Goal: Task Accomplishment & Management: Complete application form

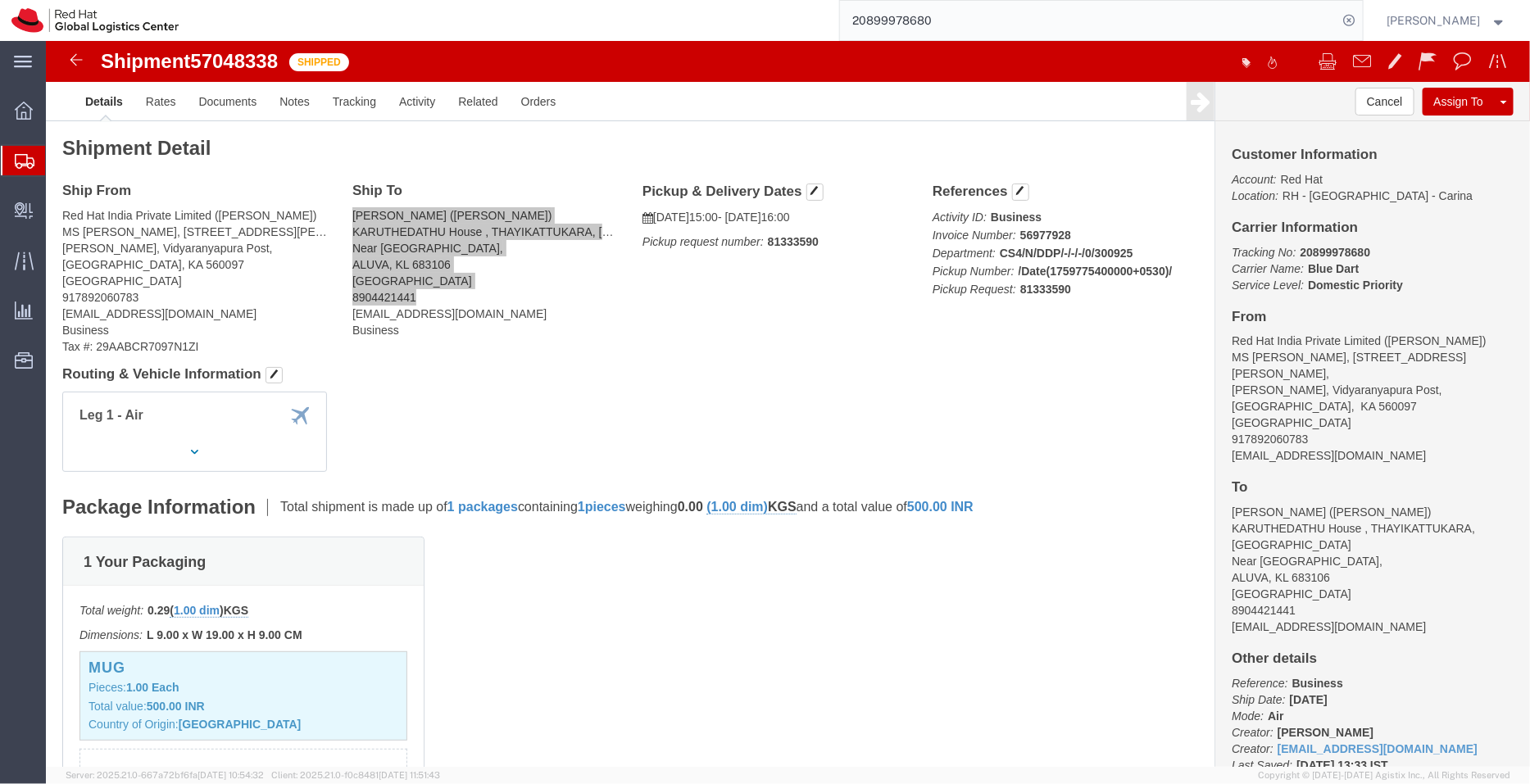
click at [0, 0] on span "Shipment Manager" at bounding box center [0, 0] width 0 height 0
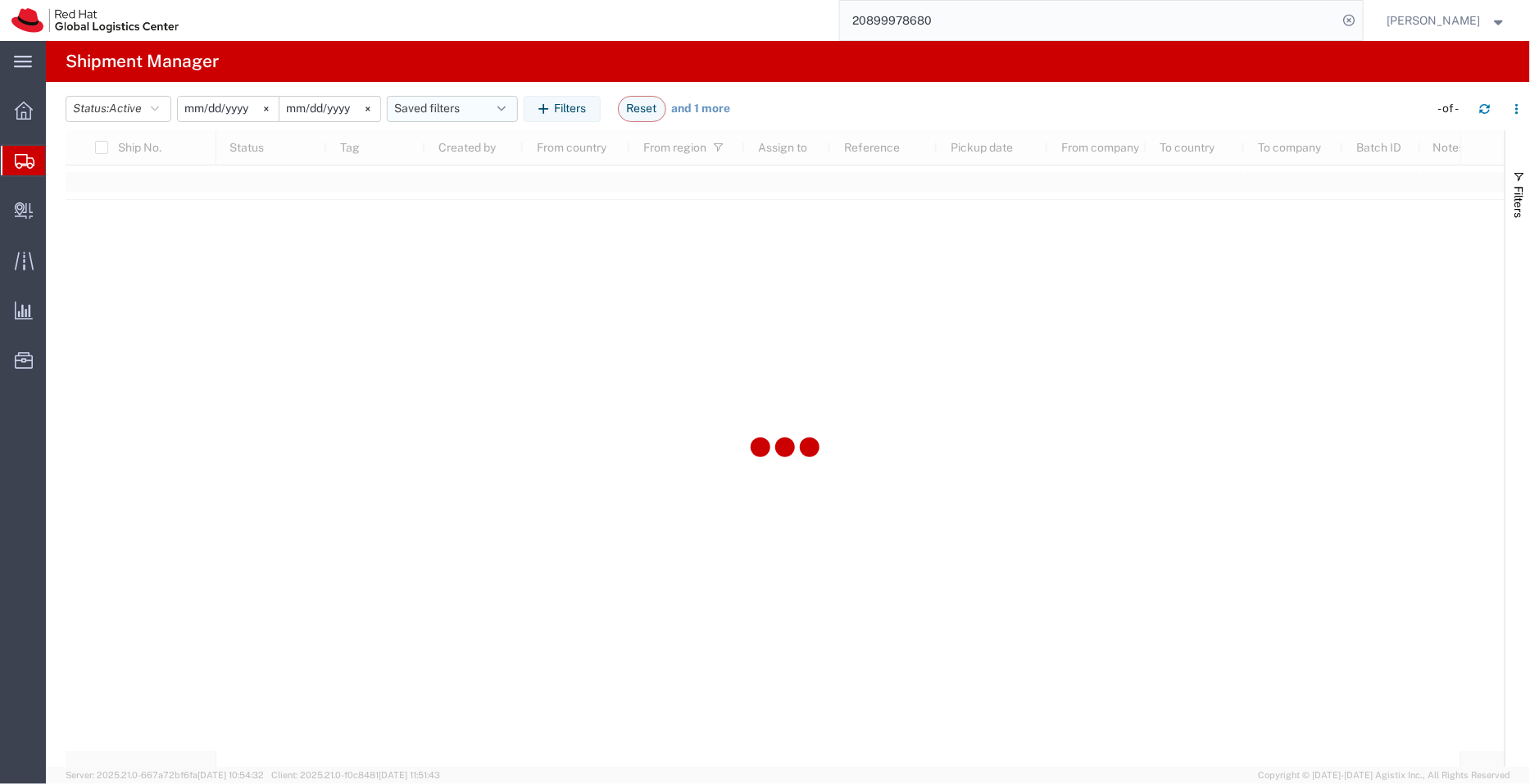
click at [435, 101] on button "Saved filters" at bounding box center [451, 108] width 131 height 26
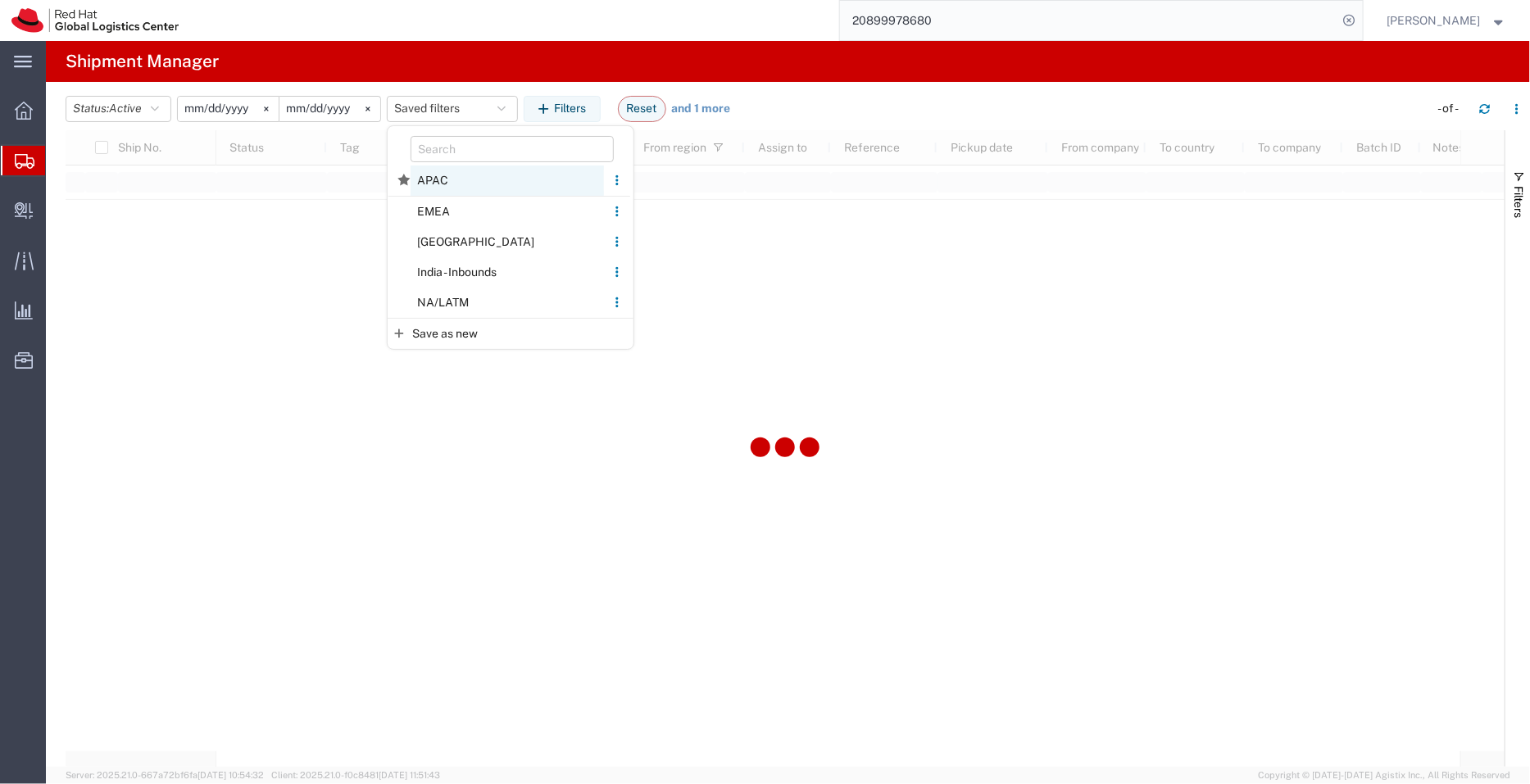
click at [438, 174] on span "APAC" at bounding box center [507, 181] width 194 height 31
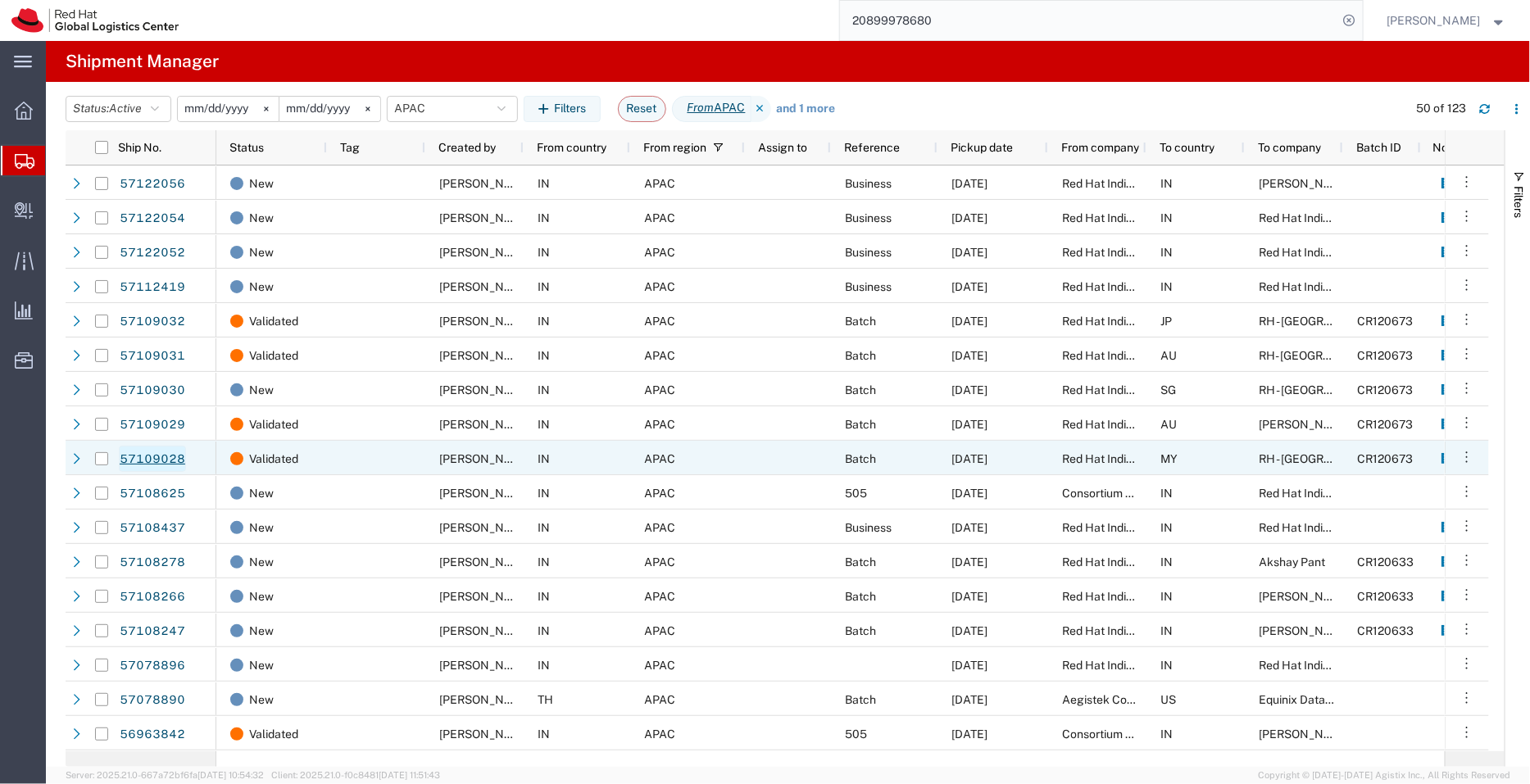
click at [164, 462] on link "57109028" at bounding box center [152, 459] width 68 height 26
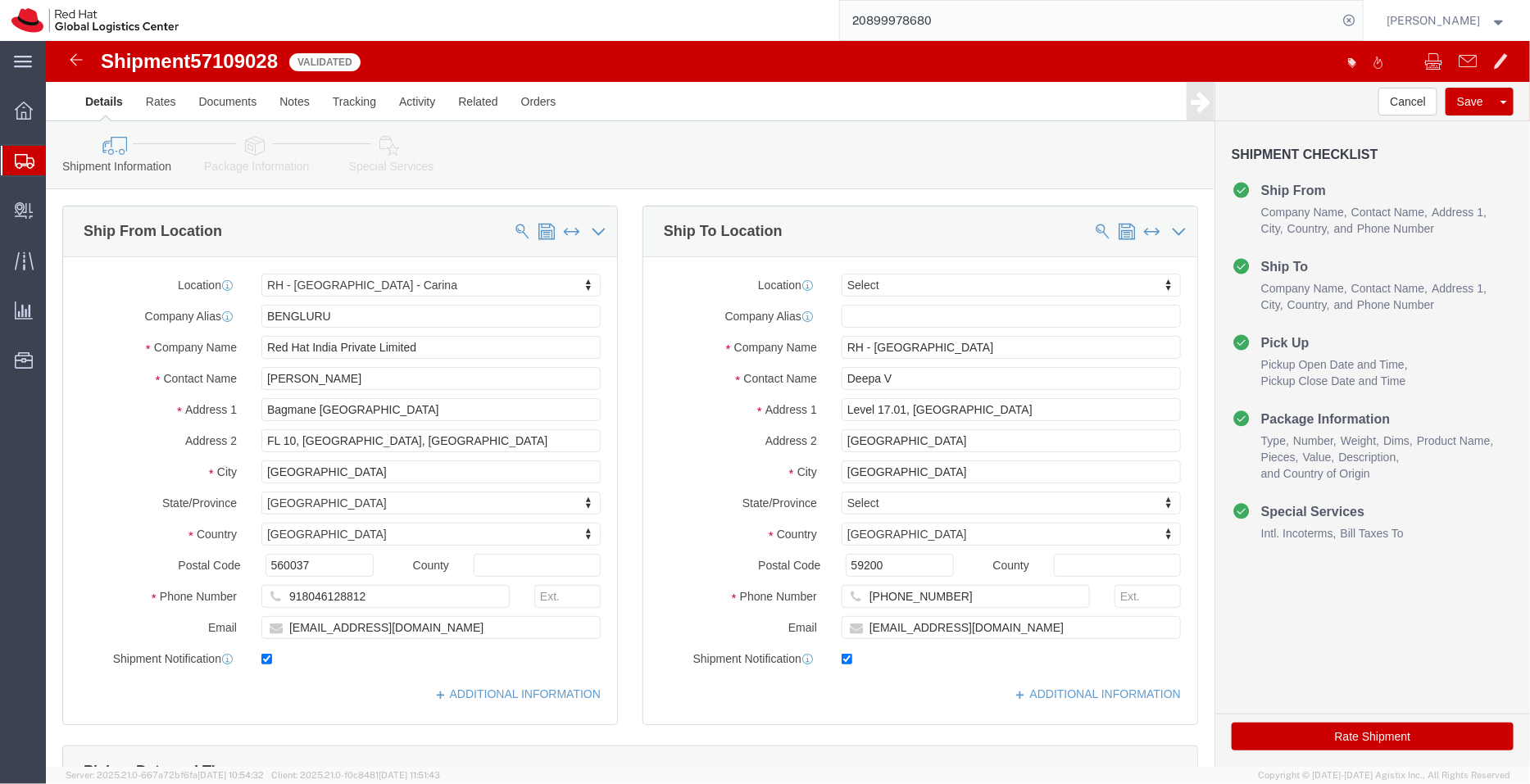
select select "37925"
select select
click link "ADDITIONAL INFORMATION"
click div "Shipment Information Package Information Special Services"
click at [0, 0] on span "Shipment Manager" at bounding box center [0, 0] width 0 height 0
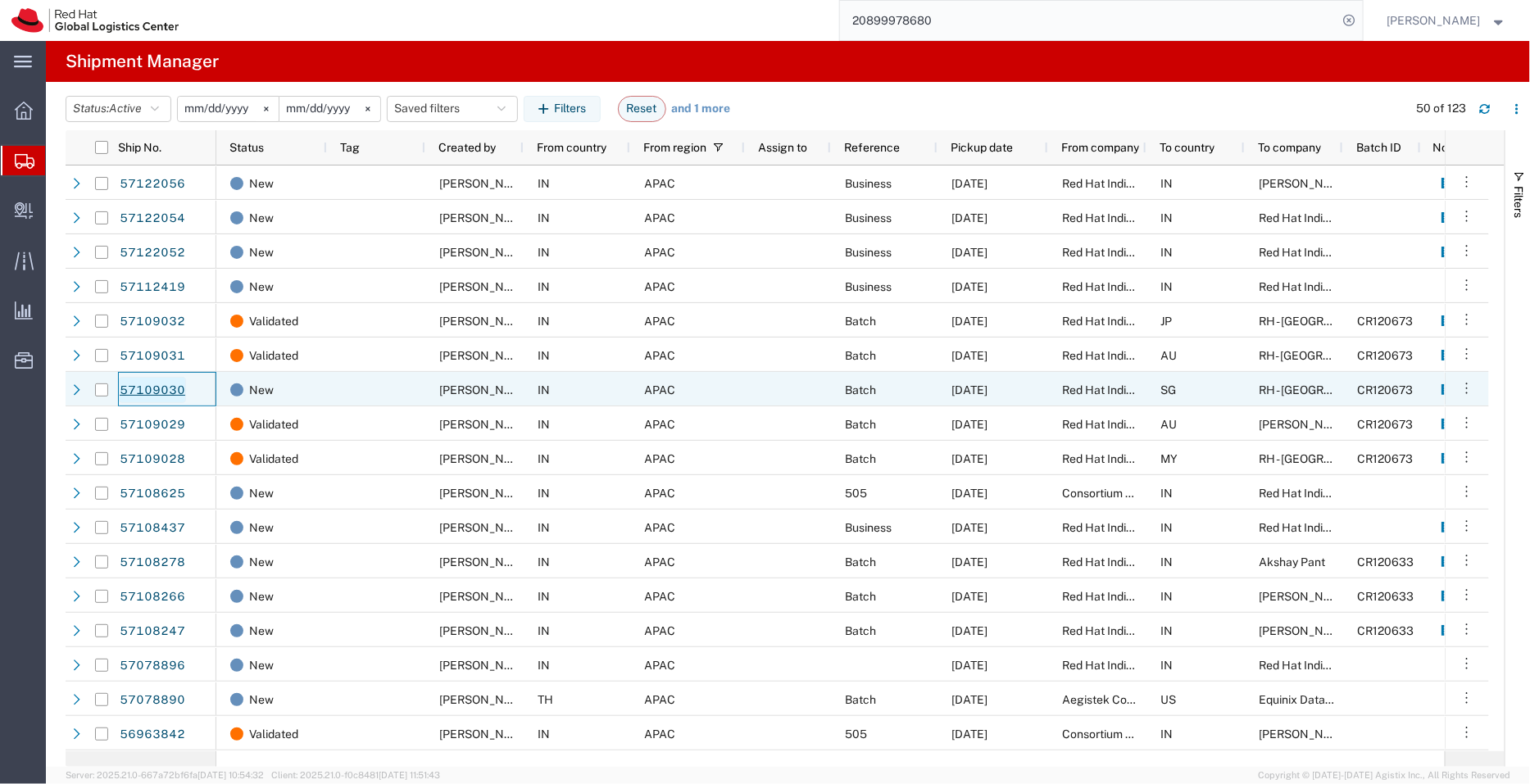
click at [167, 386] on link "57109030" at bounding box center [152, 390] width 68 height 26
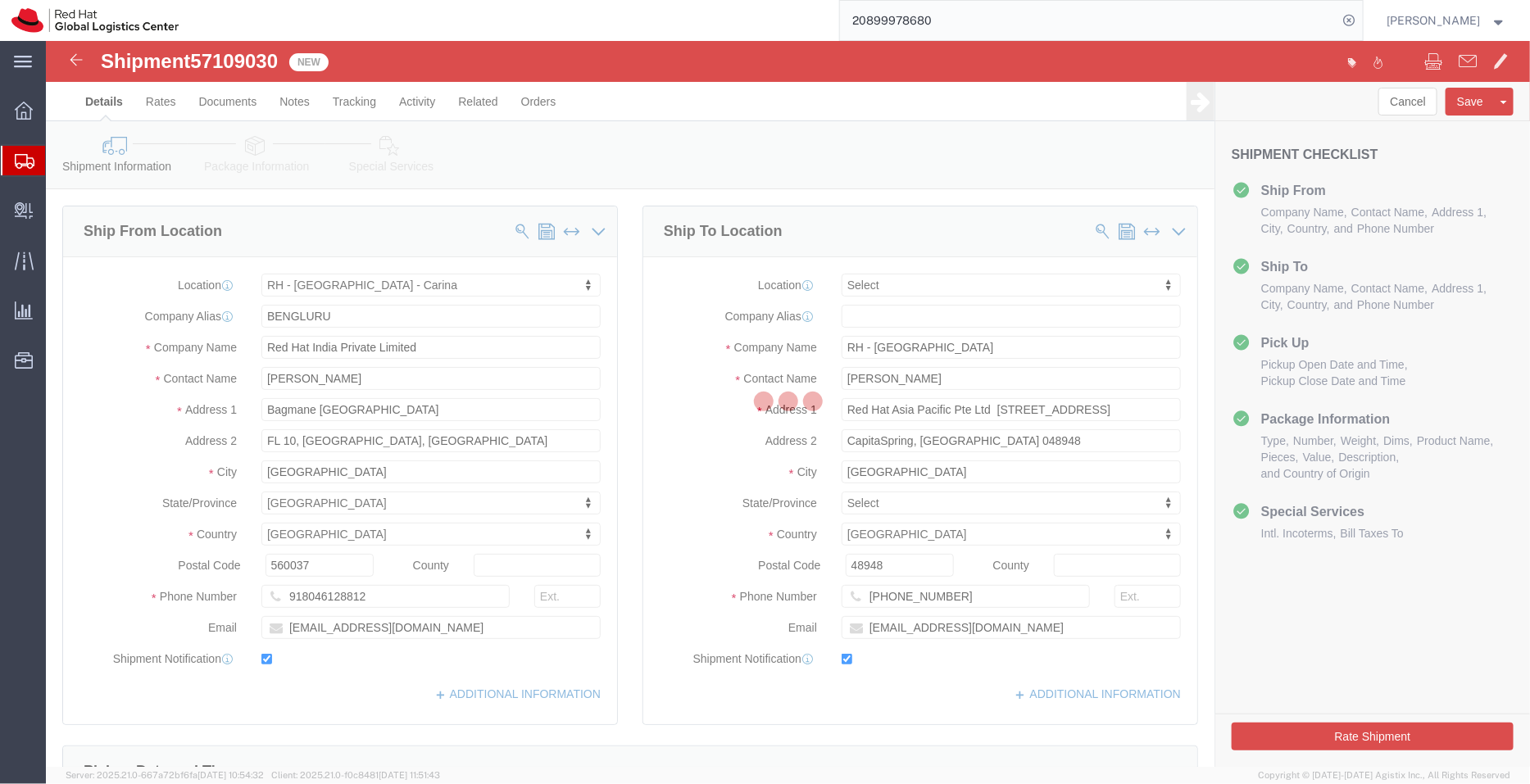
select select "37925"
select select
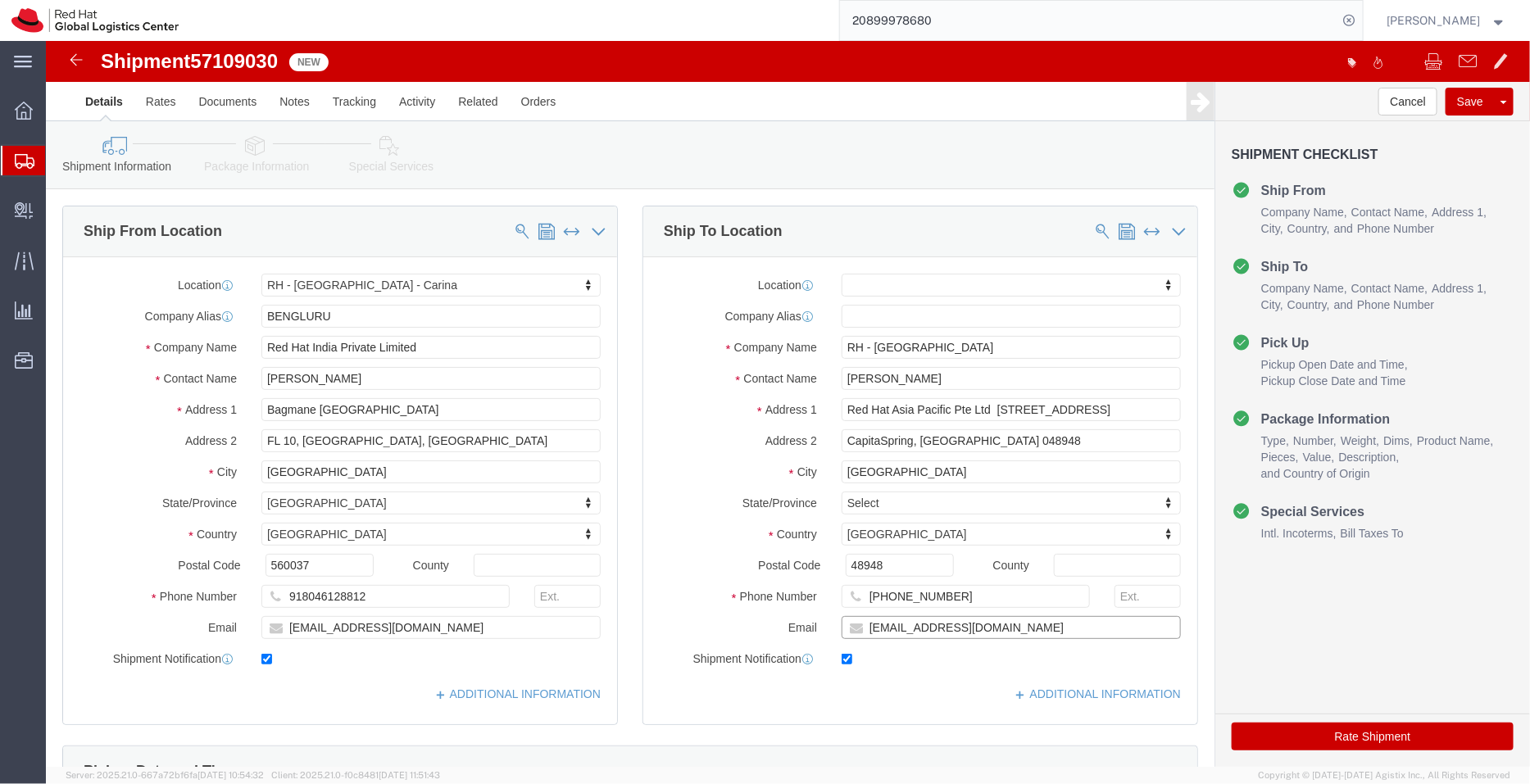
drag, startPoint x: 951, startPoint y: 591, endPoint x: 654, endPoint y: 607, distance: 297.4
click div "Location My Profile Location [GEOGRAPHIC_DATA] - [GEOGRAPHIC_DATA] - [GEOGRAPHI…"
checkbox input "false"
click input "[PERSON_NAME]"
paste input "[EMAIL_ADDRESS][DOMAIN_NAME]"
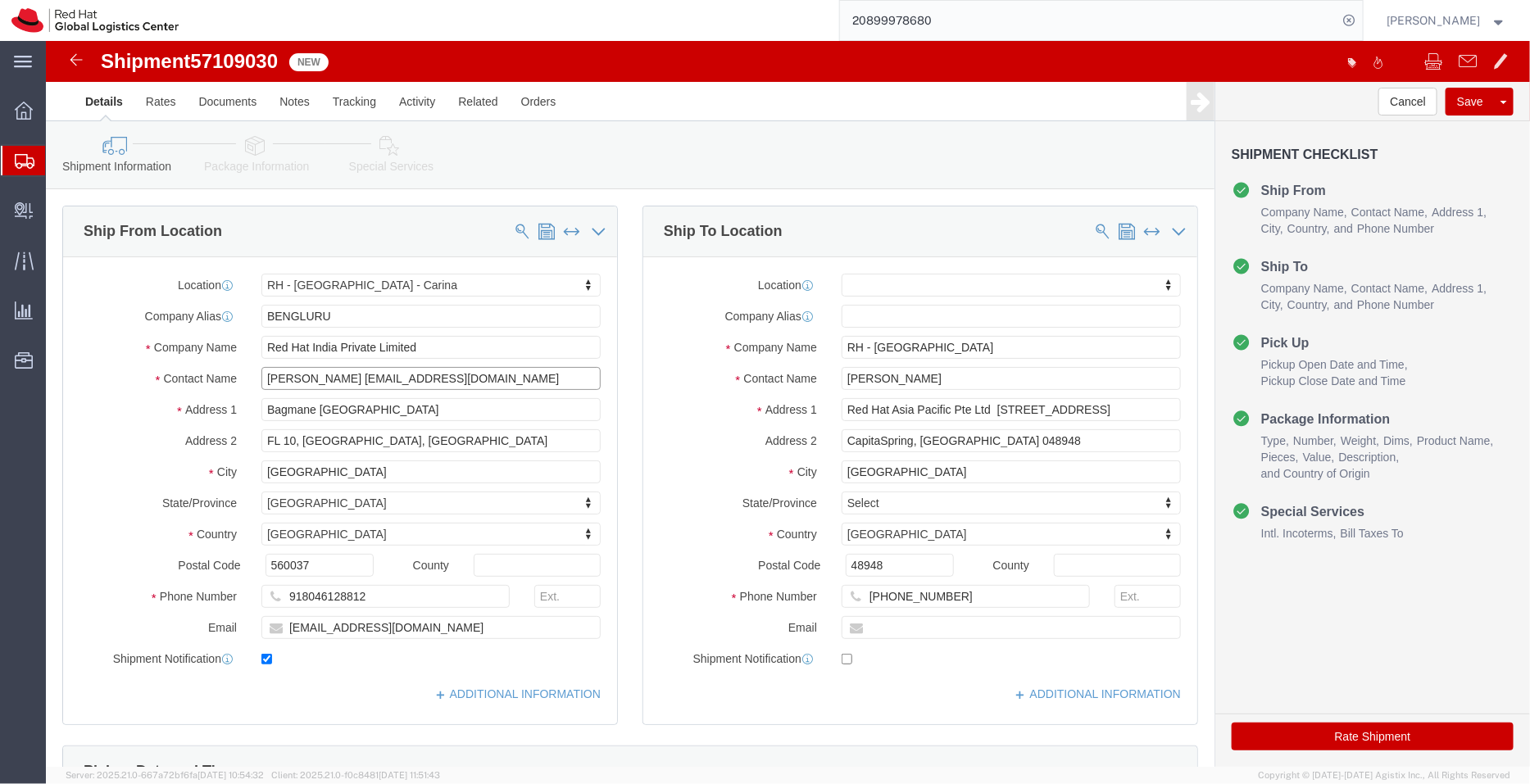
type input "[PERSON_NAME] [EMAIL_ADDRESS][DOMAIN_NAME]"
click div "Location My Profile Location [GEOGRAPHIC_DATA] - [GEOGRAPHIC_DATA] - [GEOGRAPHI…"
drag, startPoint x: 895, startPoint y: 336, endPoint x: 598, endPoint y: 344, distance: 297.1
click div "Contact Name [PERSON_NAME]"
type input "sin"
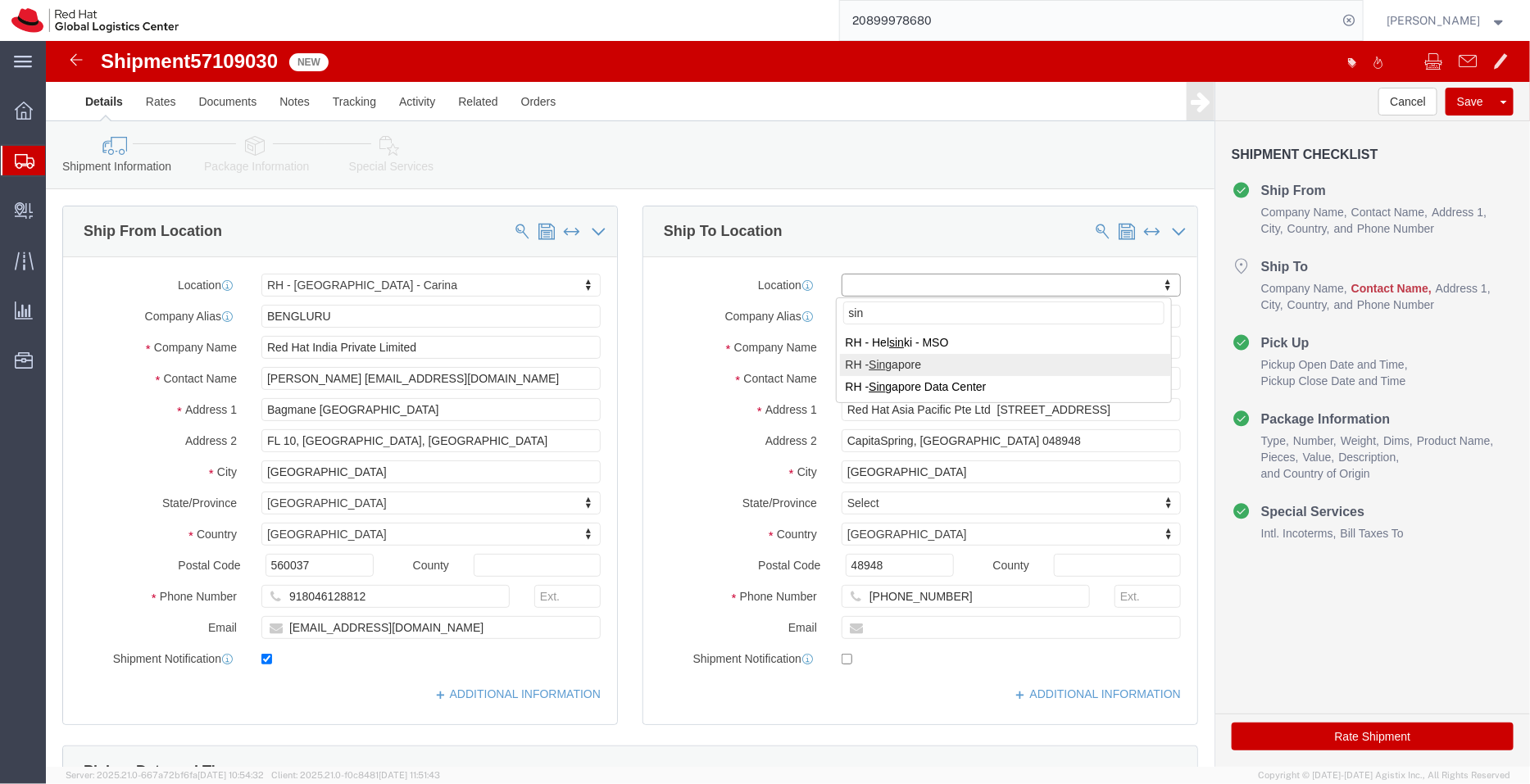
select select "51051"
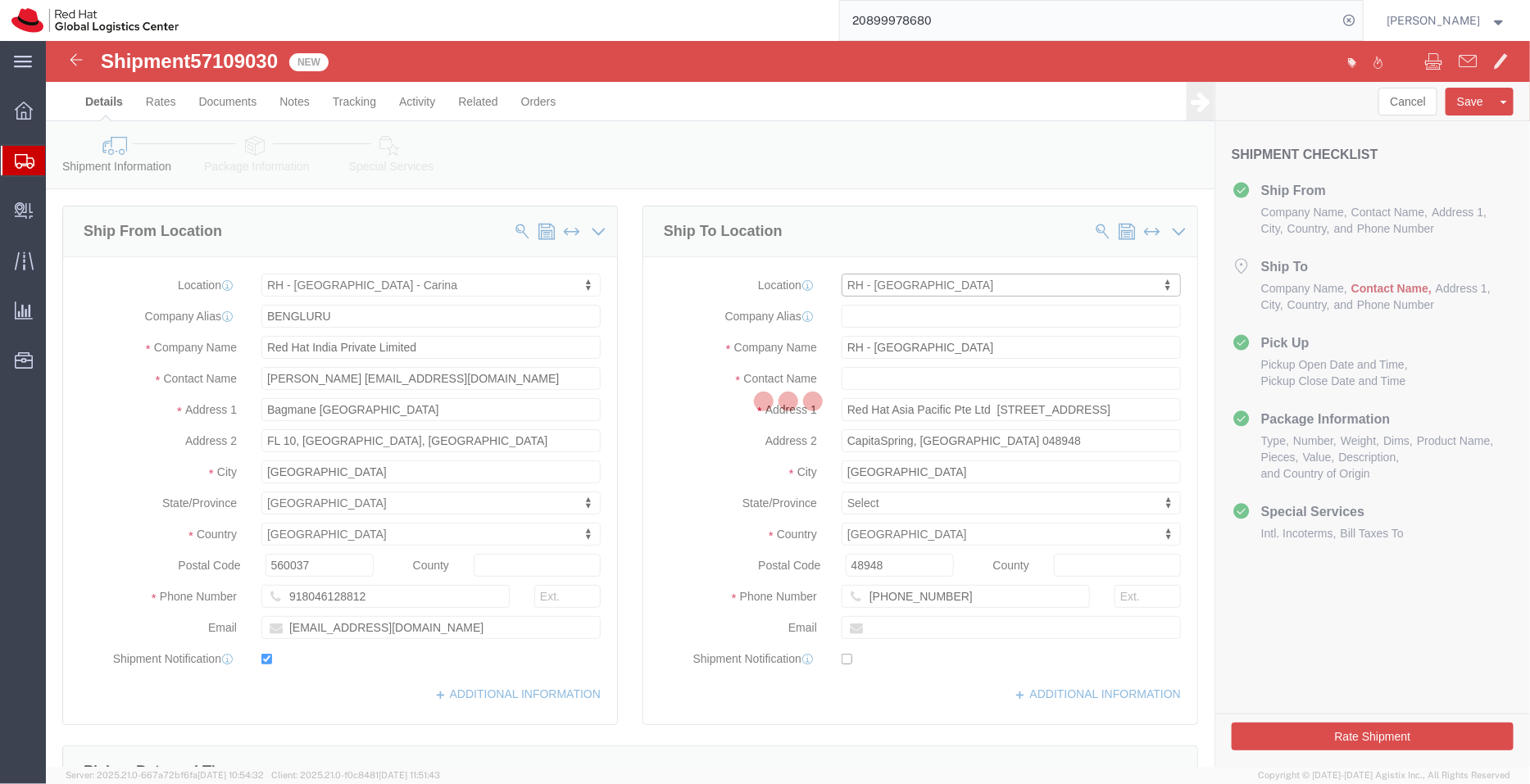
type input "SINGPIII"
type input "Red Hat Asia Pacific Pte Ltd"
type input "[STREET_ADDRESS]"
type input "CapitaSpring"
type input "[GEOGRAPHIC_DATA]"
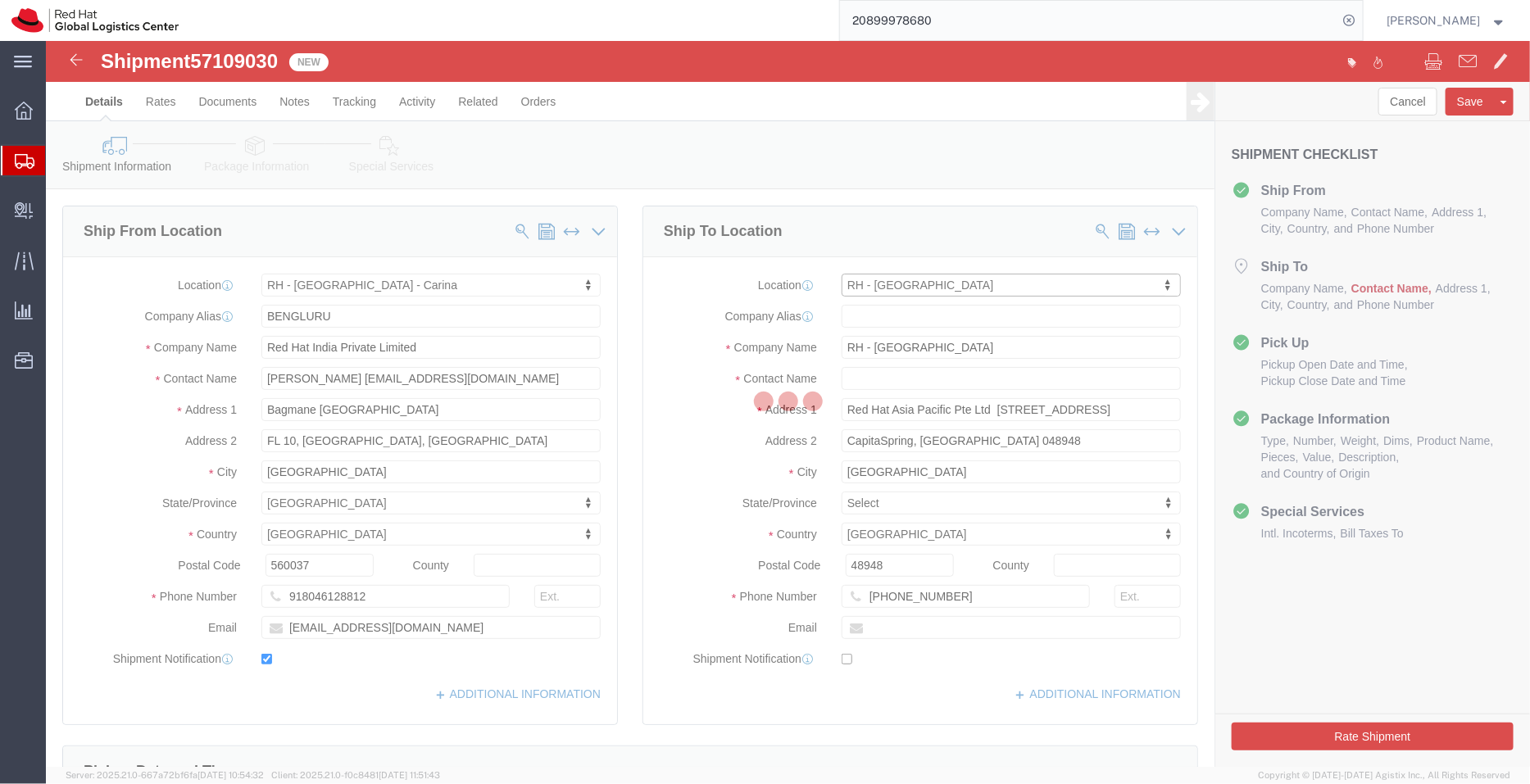
type input "048948"
type input "65 6490 4200"
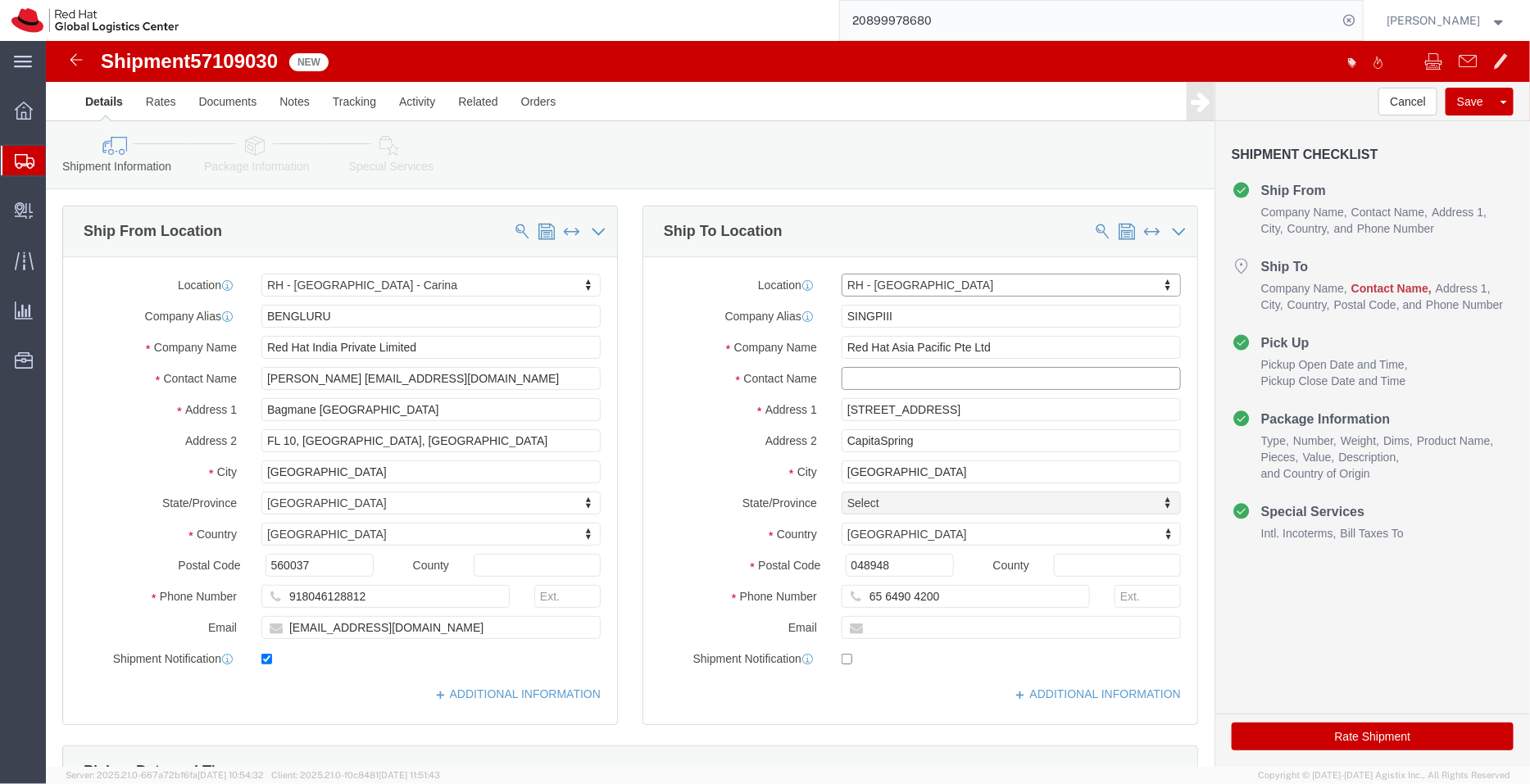
click input "text"
paste input "[PERSON_NAME]"
type input "[PERSON_NAME]"
drag, startPoint x: 444, startPoint y: 343, endPoint x: 314, endPoint y: 337, distance: 130.1
click input "[PERSON_NAME] [EMAIL_ADDRESS][DOMAIN_NAME]"
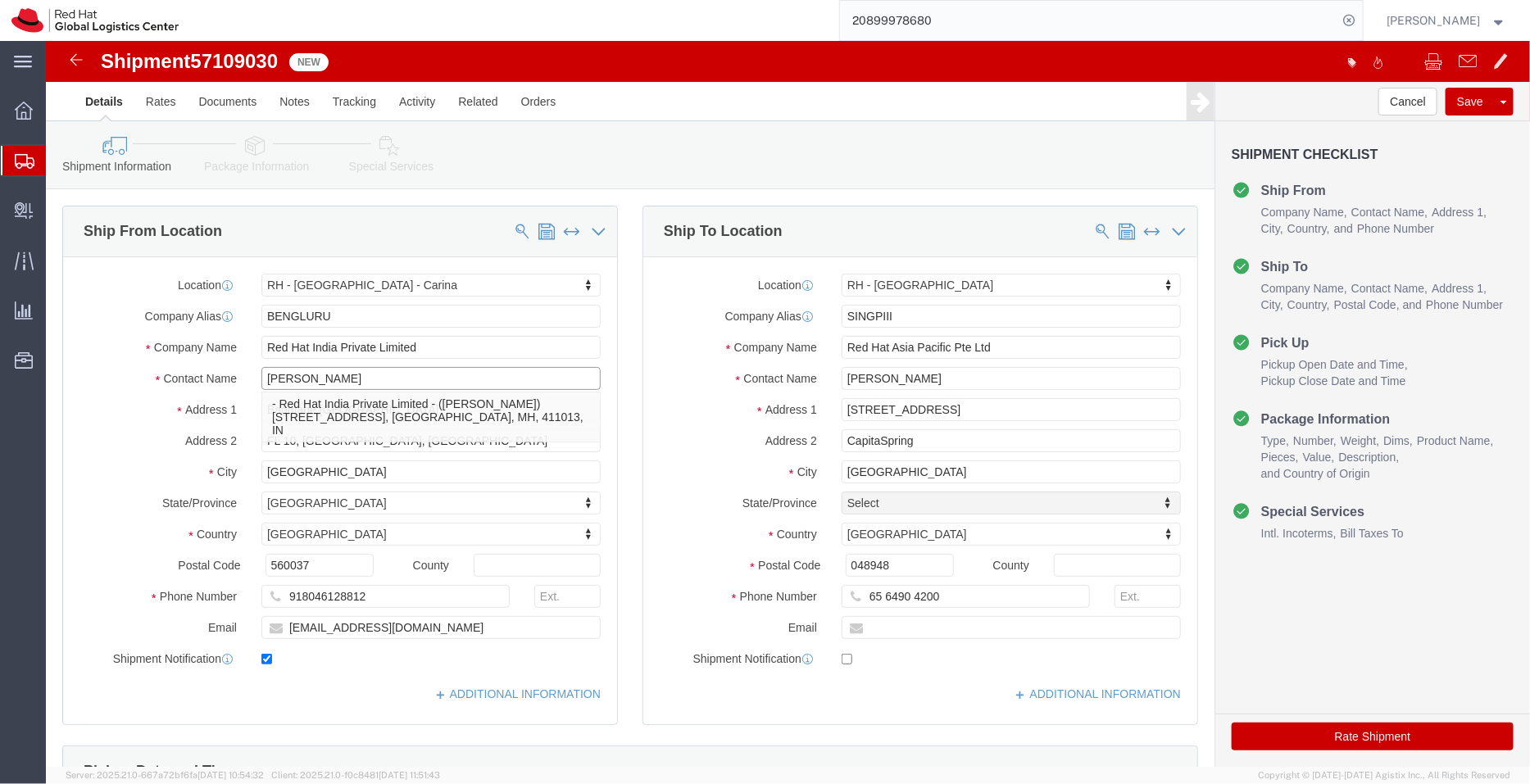
type input "[PERSON_NAME]"
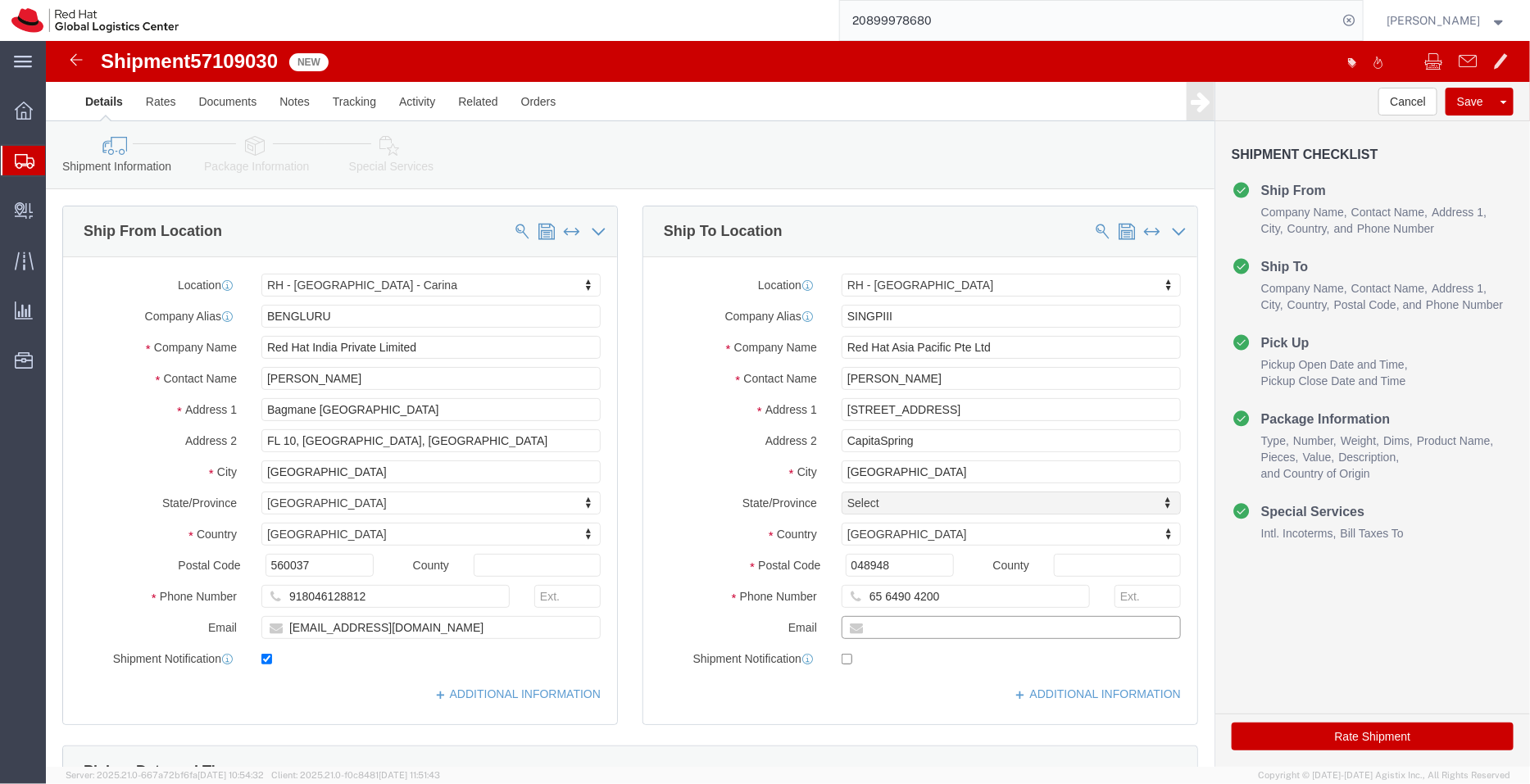
click input "text"
paste input "[EMAIL_ADDRESS][DOMAIN_NAME]"
type input "[EMAIL_ADDRESS][DOMAIN_NAME],"
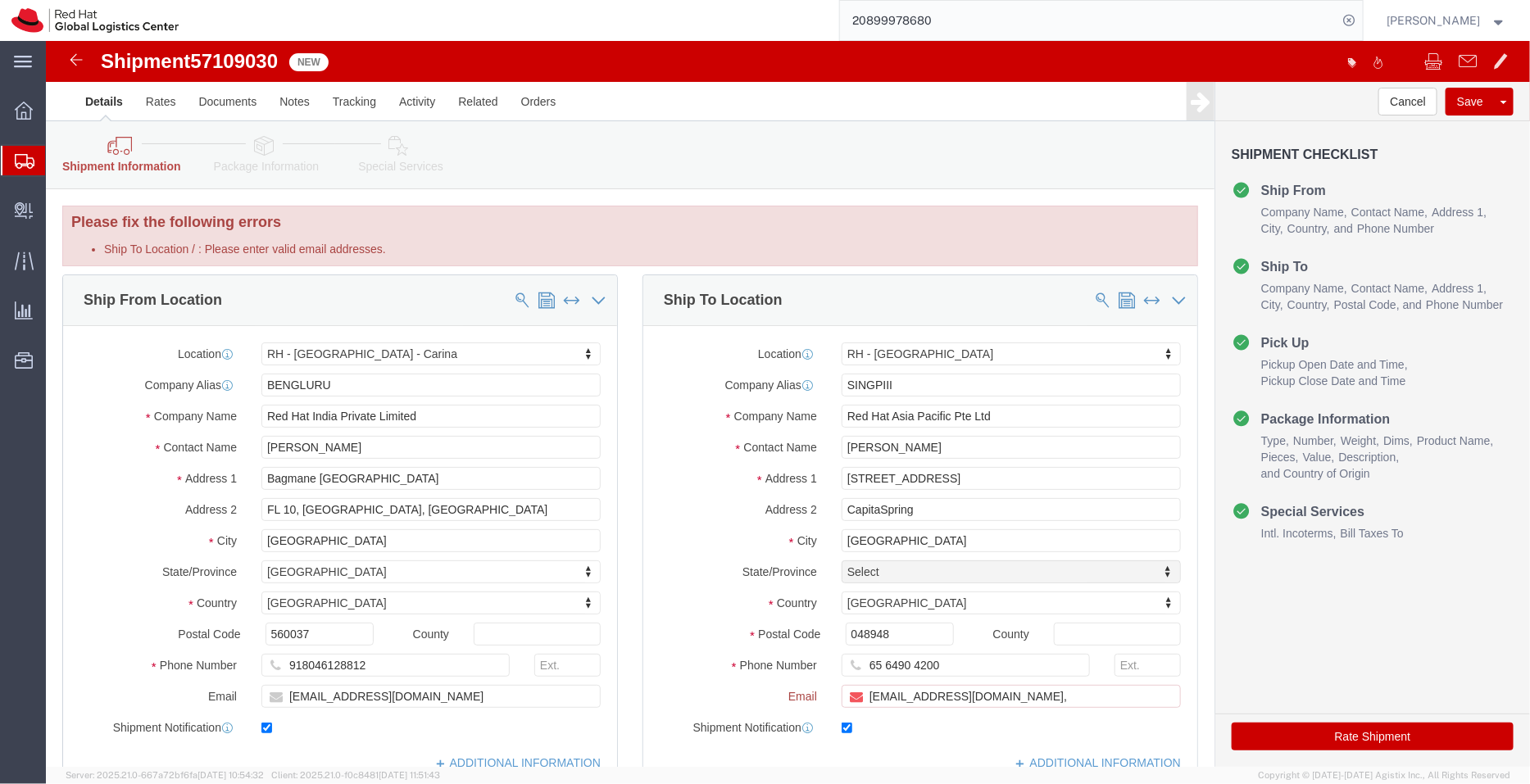
checkbox input "true"
paste input "[EMAIL_ADDRESS][DOMAIN_NAME]"
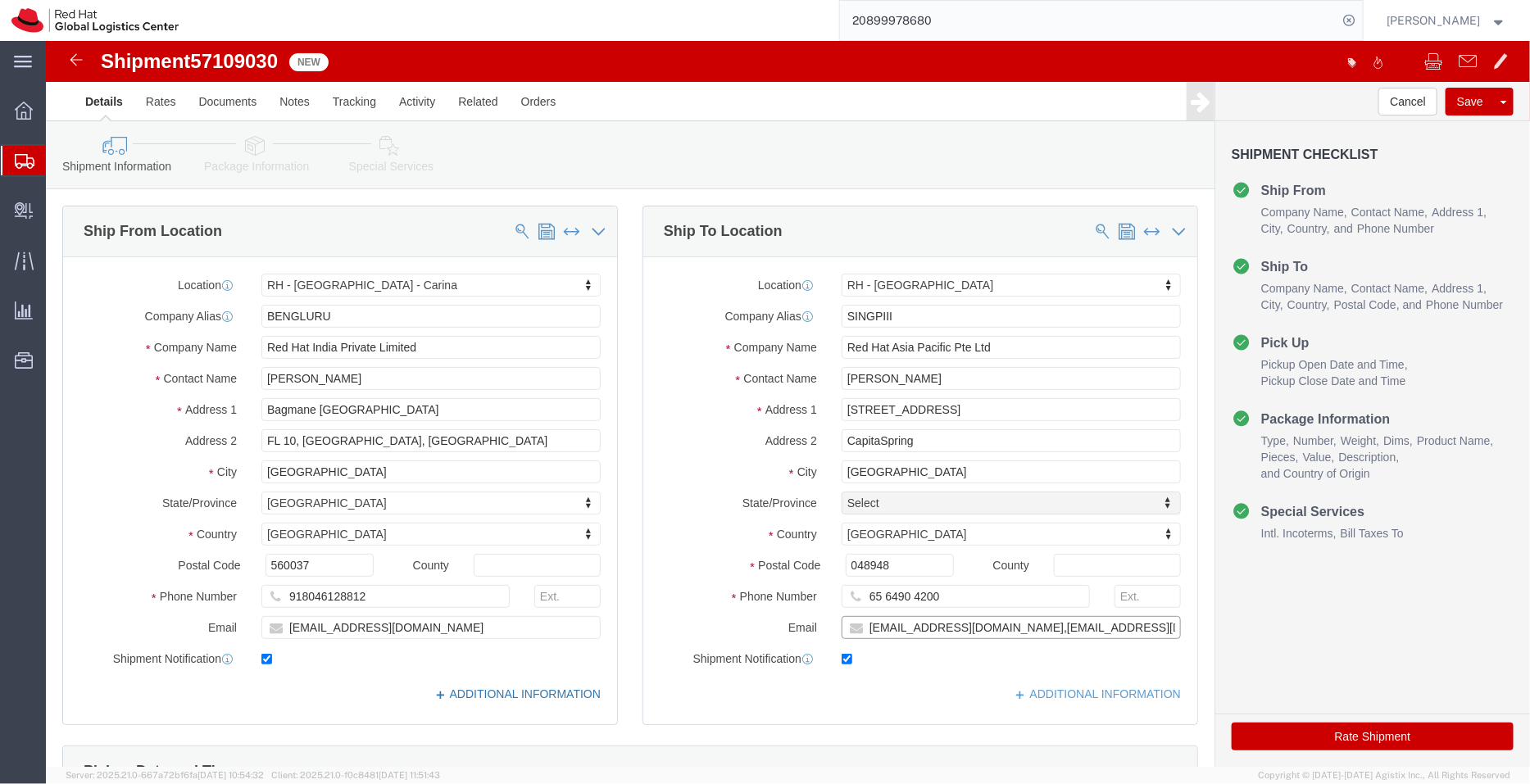
type input "[EMAIL_ADDRESS][DOMAIN_NAME],[EMAIL_ADDRESS][DOMAIN_NAME]"
click link "ADDITIONAL INFORMATION"
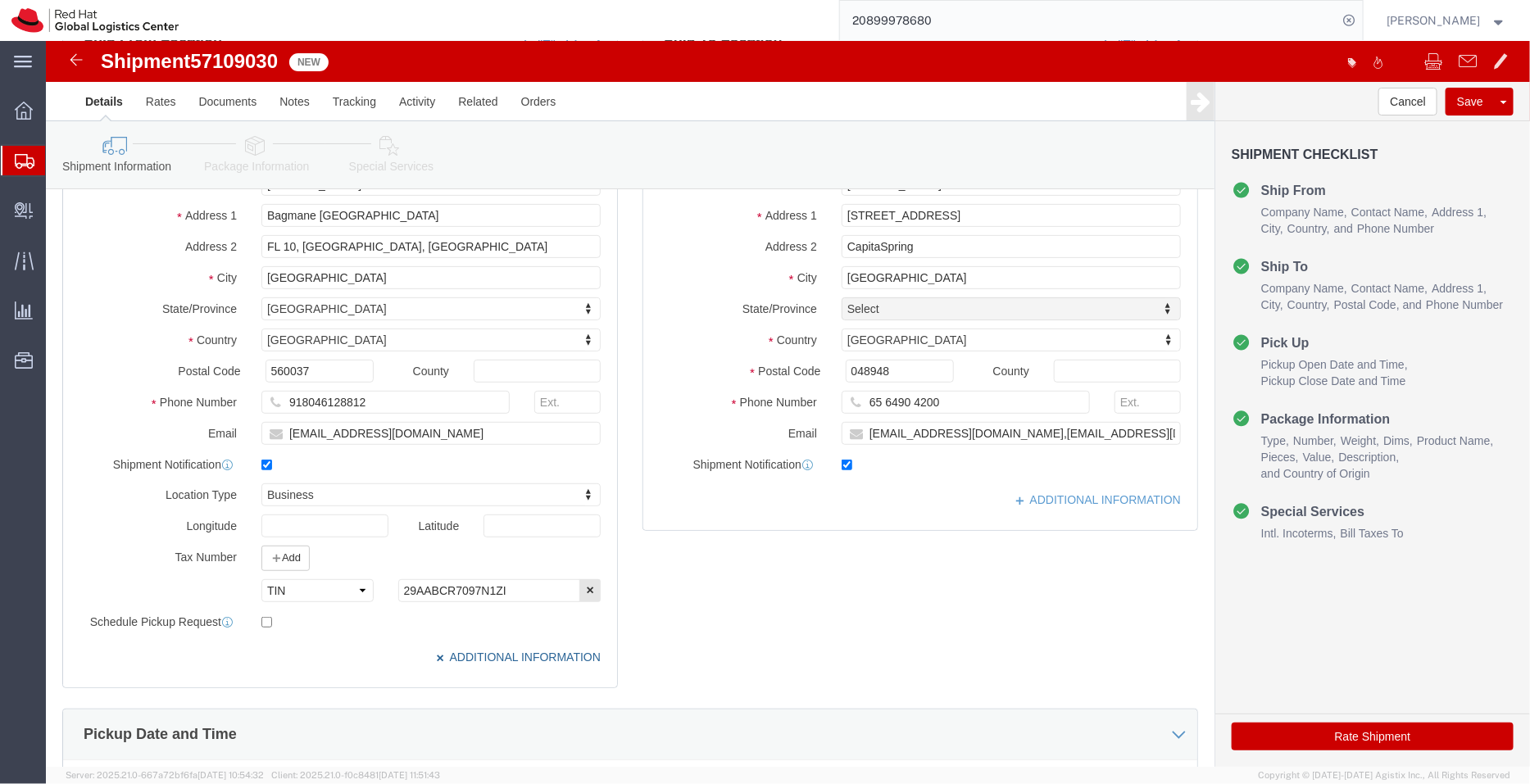
scroll to position [217, 0]
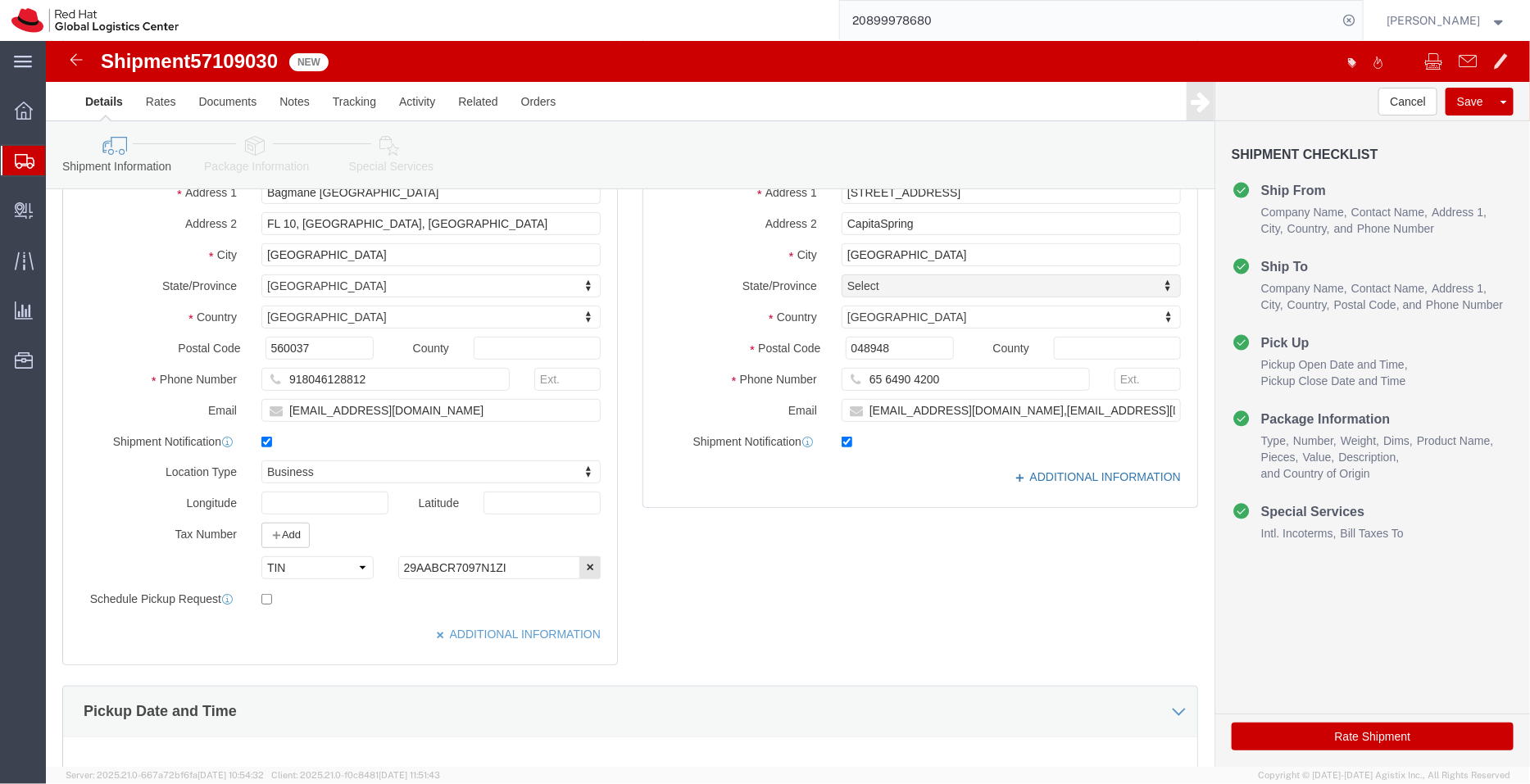
click link "ADDITIONAL INFORMATION"
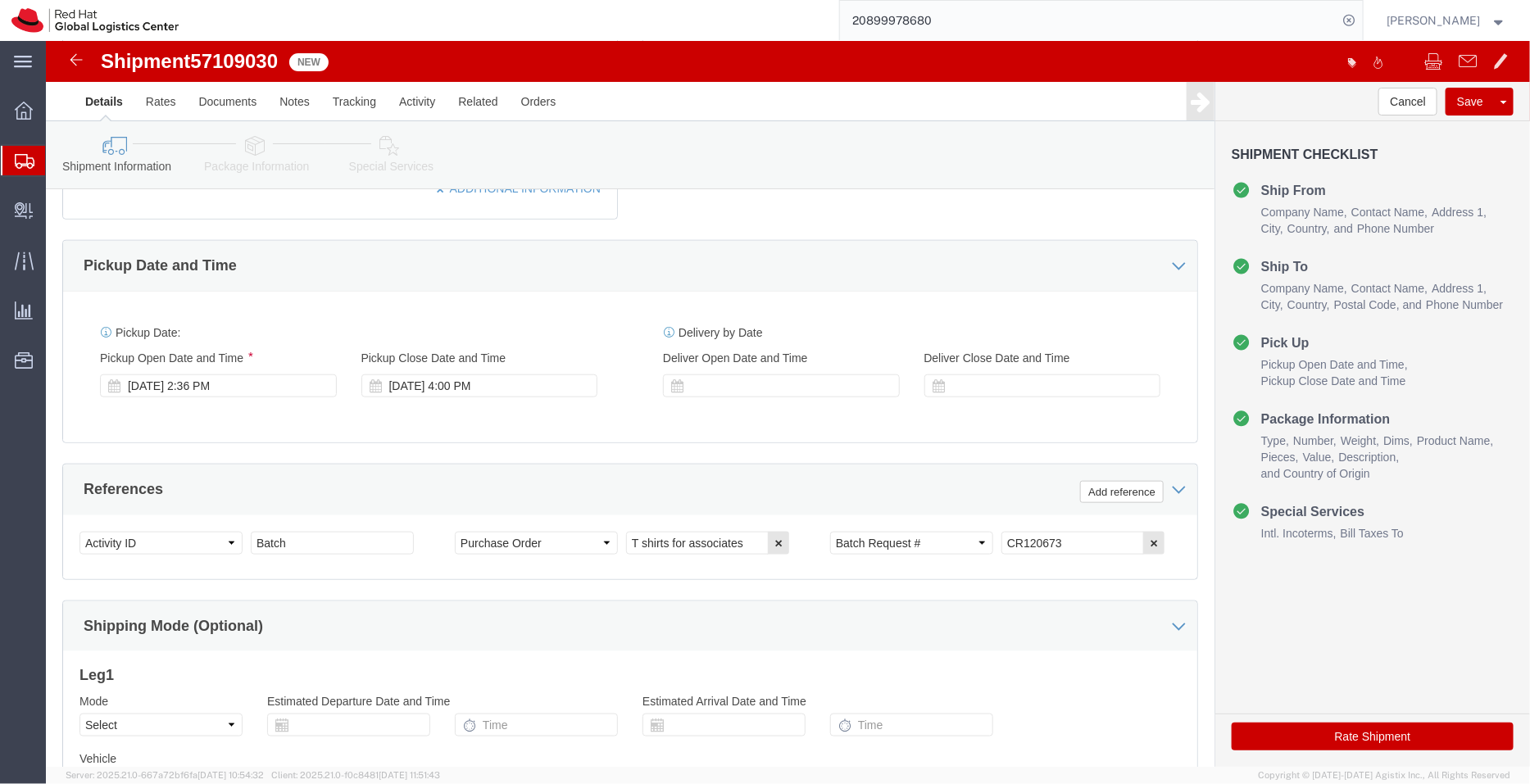
scroll to position [676, 0]
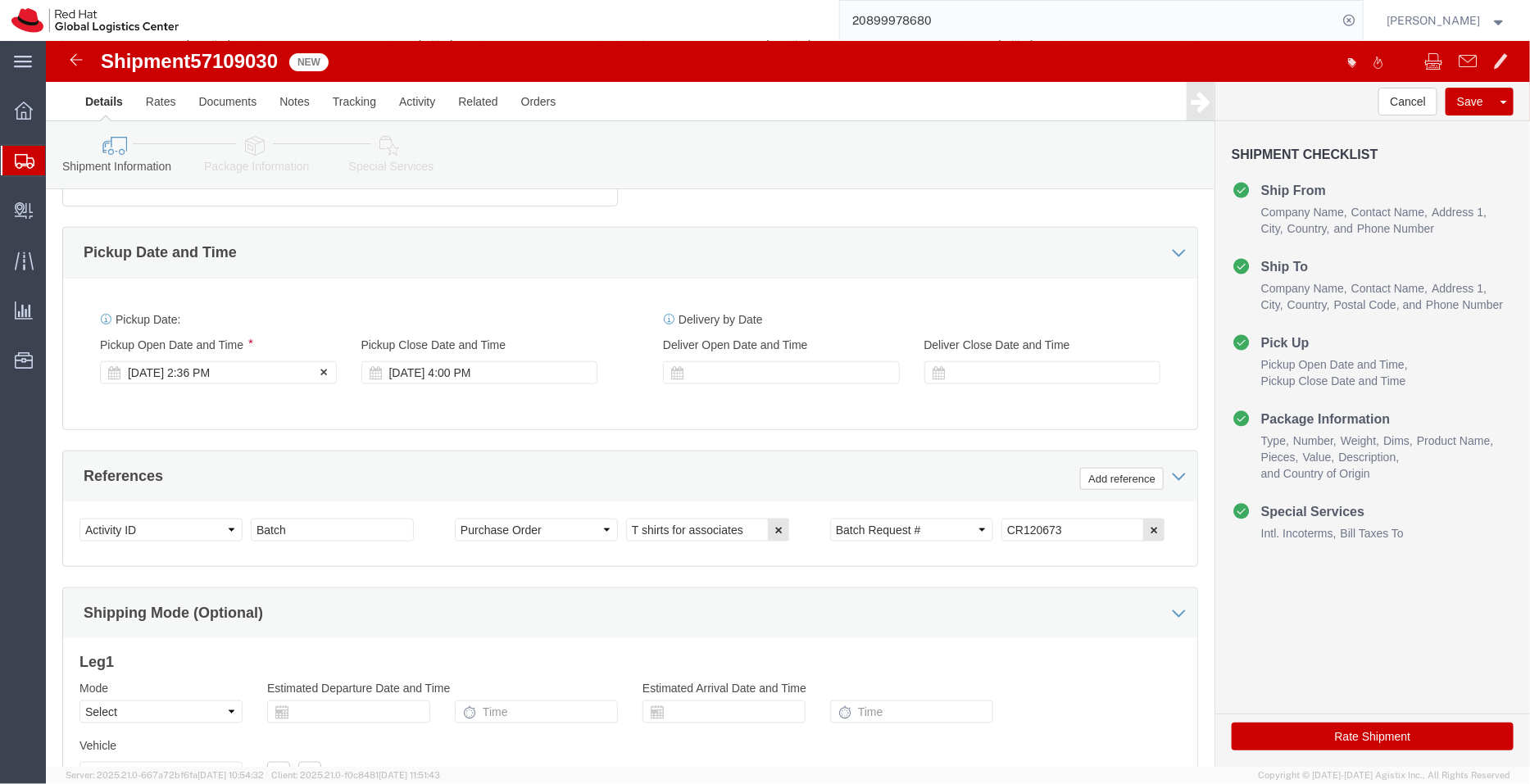
click div "[DATE] 2:36 PM"
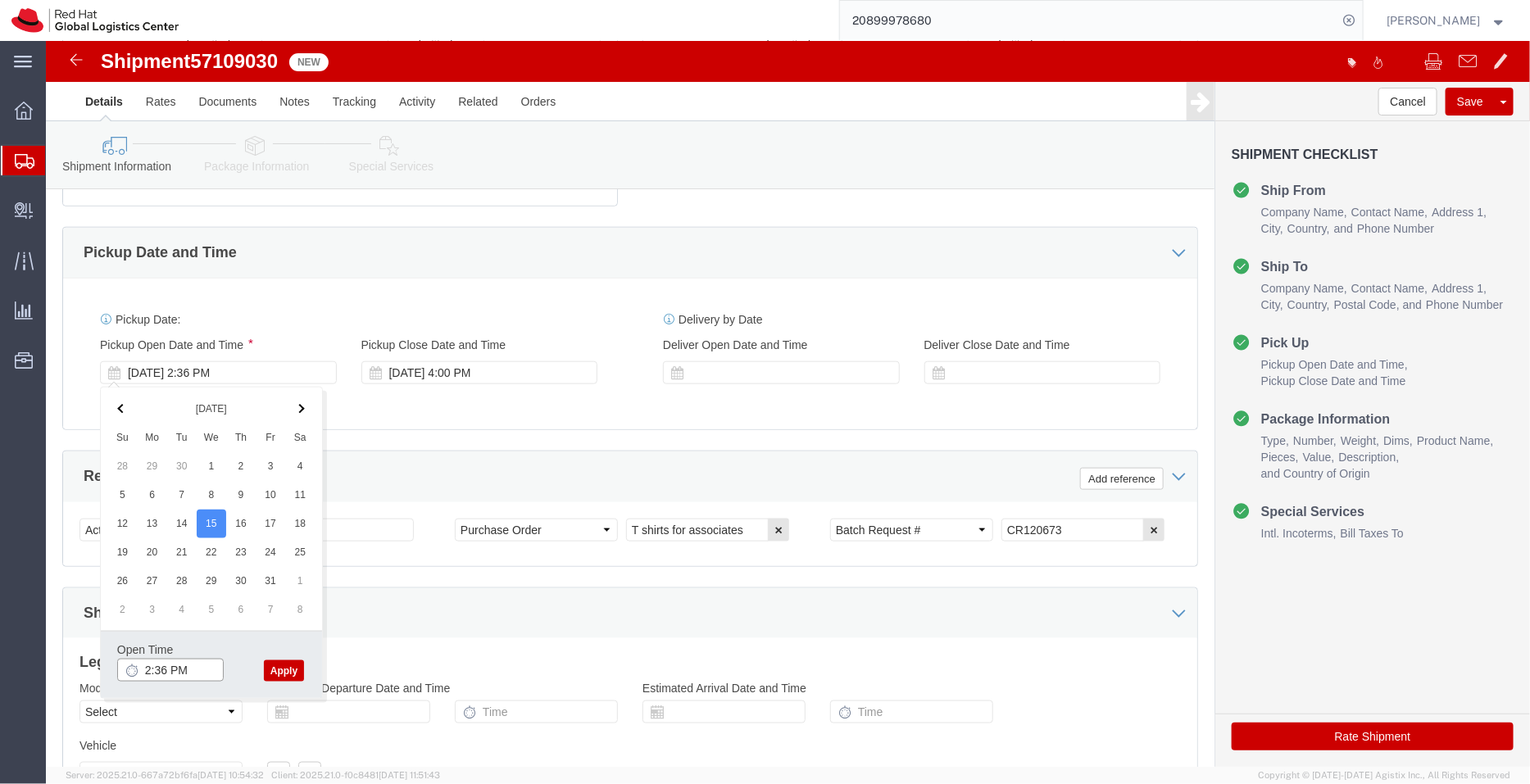
click input "2:36 PM"
type input "6:00 PM"
click button "Apply"
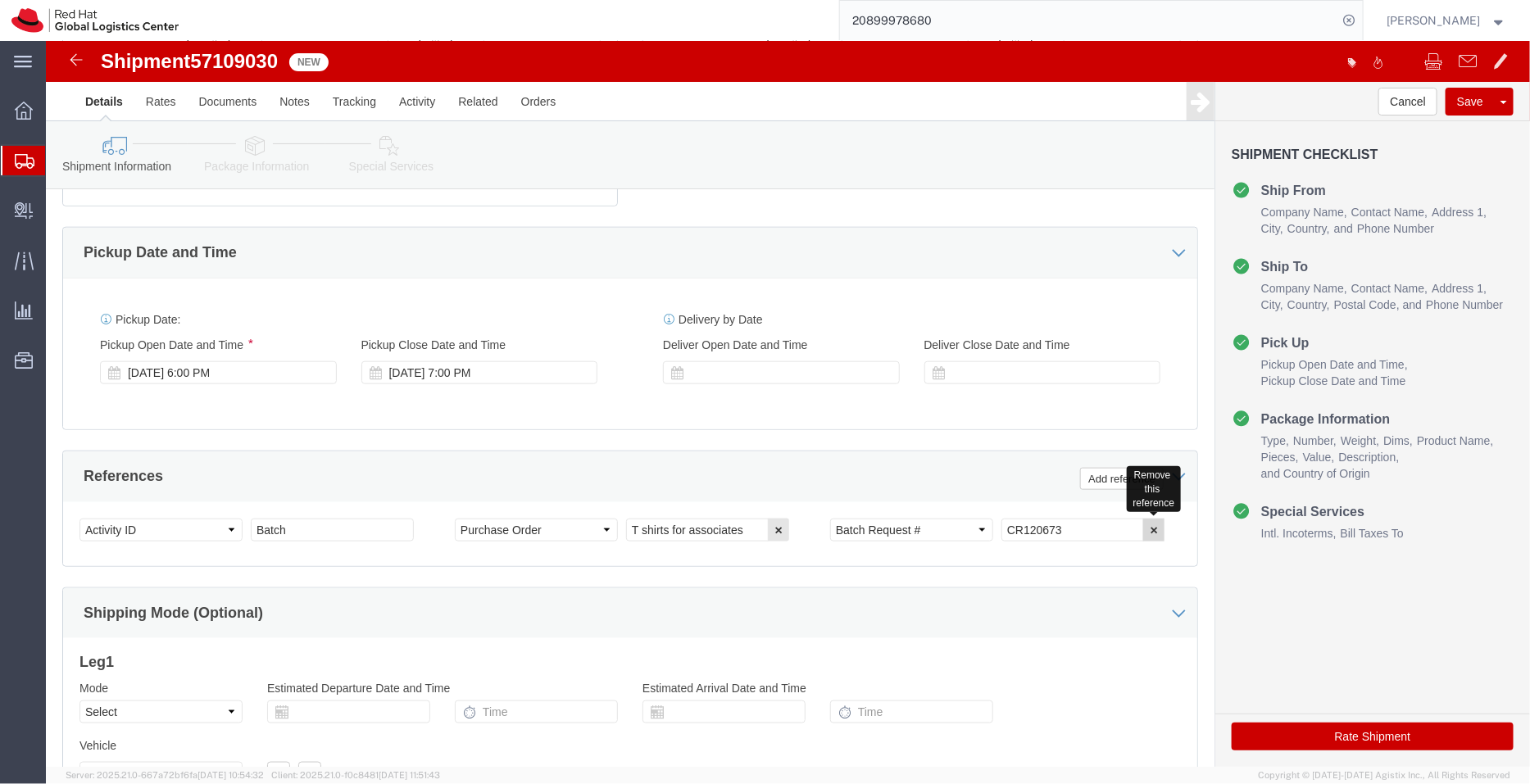
click button "button"
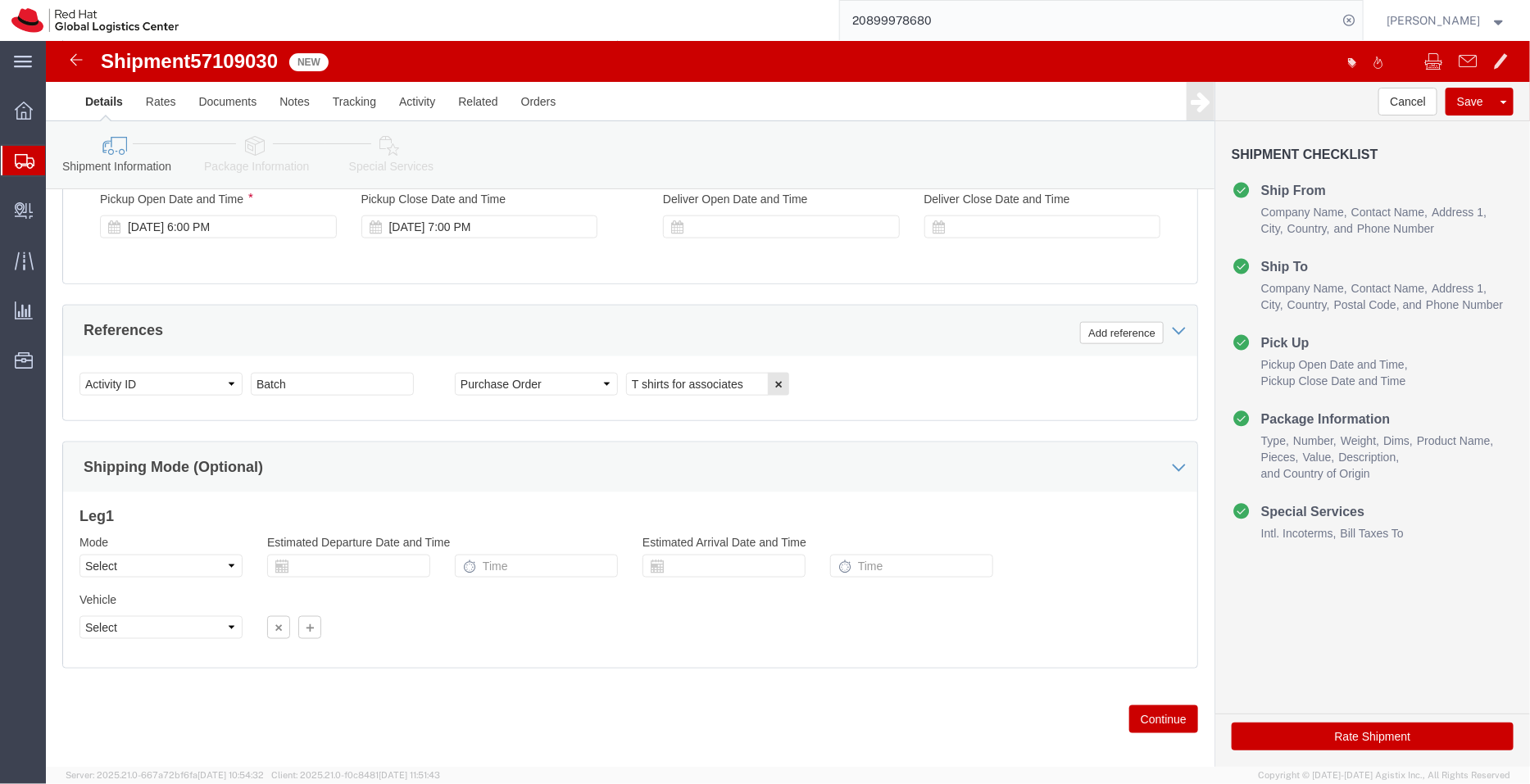
scroll to position [839, 0]
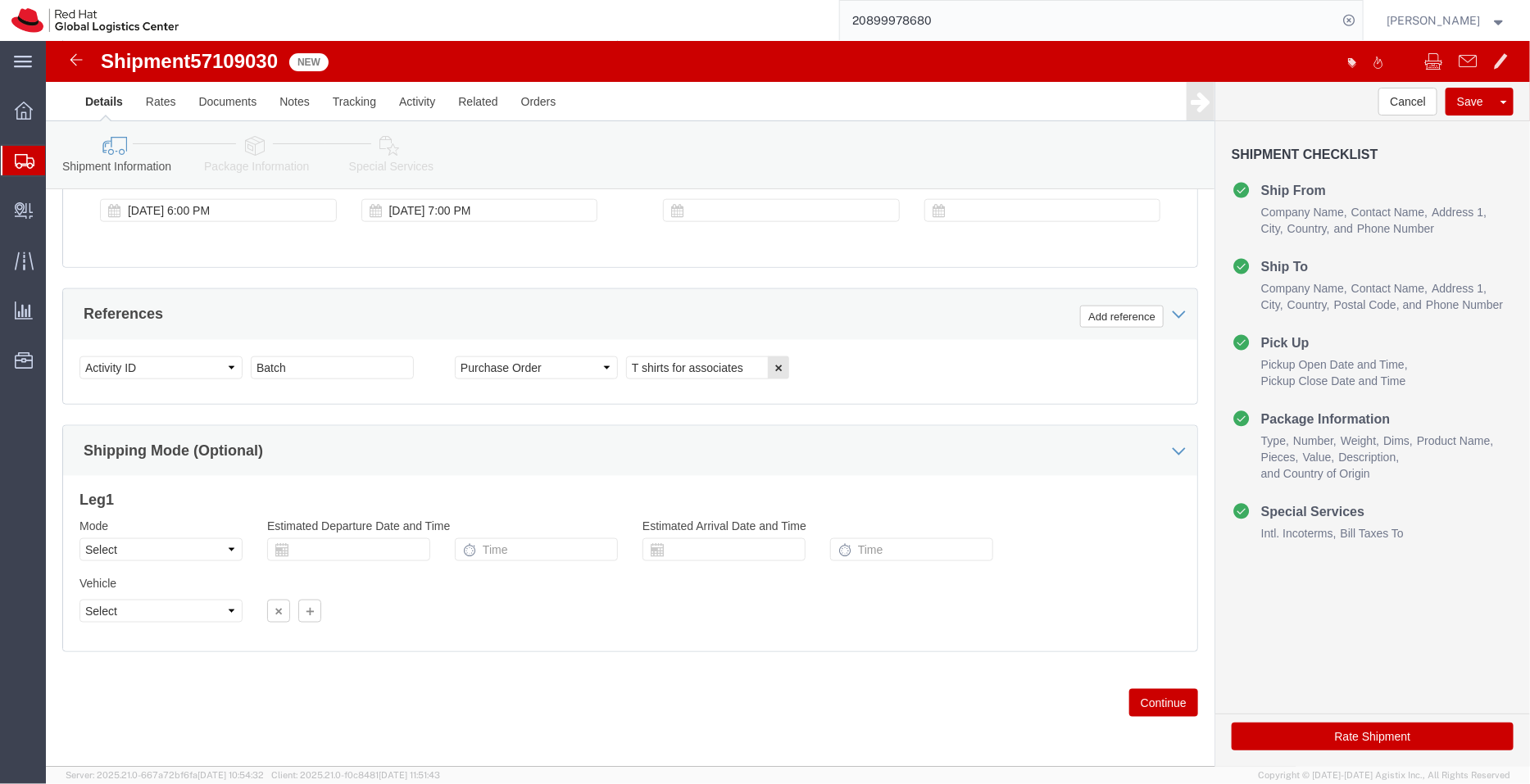
click icon
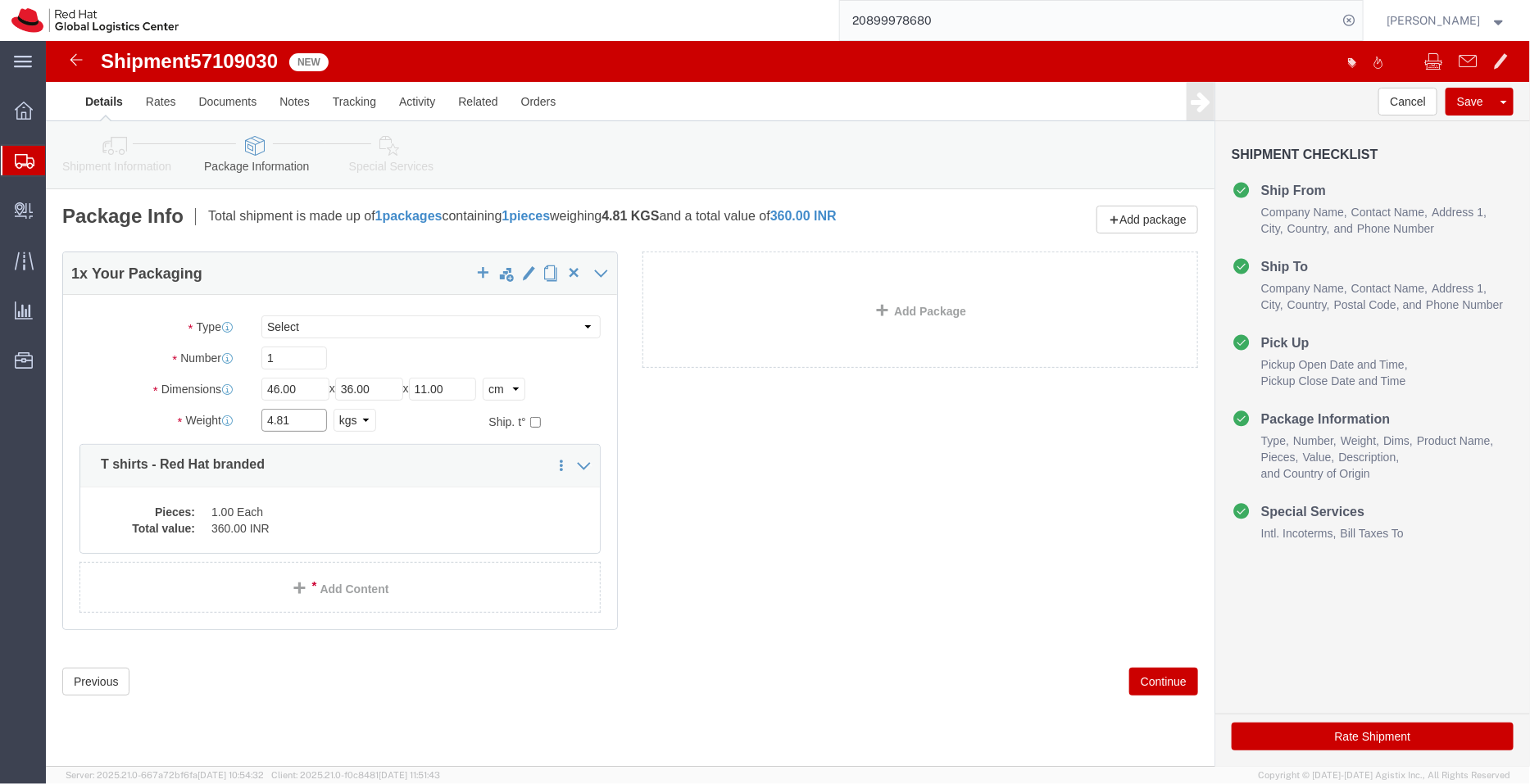
drag, startPoint x: 248, startPoint y: 381, endPoint x: 119, endPoint y: 373, distance: 129.2
click div "Weight 4.81 Select kgs lbs Ship. t°"
drag, startPoint x: 271, startPoint y: 350, endPoint x: 152, endPoint y: 361, distance: 119.5
click div "Package Type Select Case(s) Crate(s) Envelope Large Box Medium Box PAK Skid(s) …"
paste input "0.2"
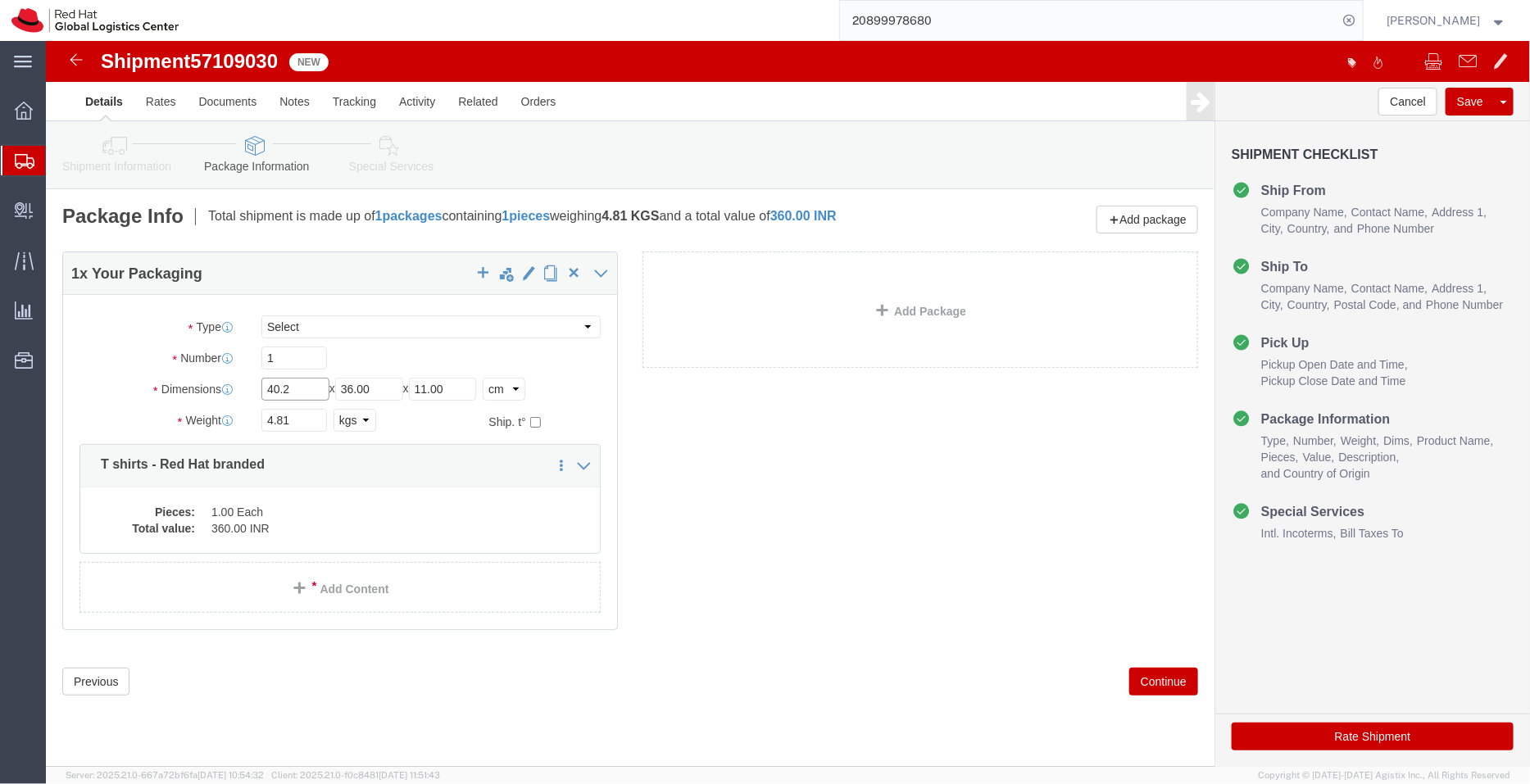
type input "40.2"
drag, startPoint x: 335, startPoint y: 349, endPoint x: 237, endPoint y: 351, distance: 98.0
click div "Length 40.2 x Width 36.00 x Height 11.00 Select cm ft in"
paste input "2.9"
type input "32.9"
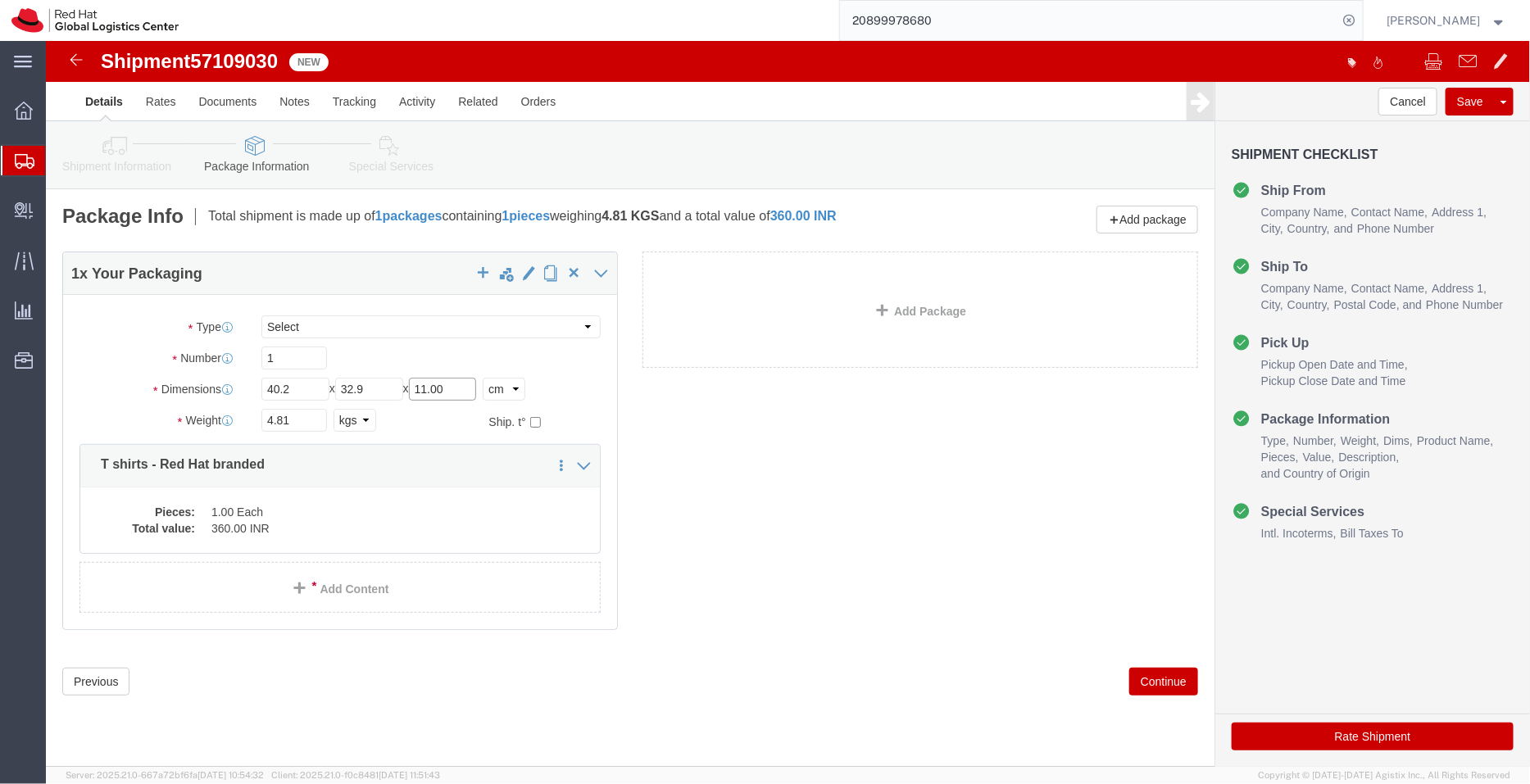
drag, startPoint x: 425, startPoint y: 350, endPoint x: 296, endPoint y: 356, distance: 129.1
click div "Length 40.2 x Width 32.9 x Height 11.00 Select cm ft in"
paste input "25.8"
type input "25.8"
drag, startPoint x: 249, startPoint y: 379, endPoint x: 169, endPoint y: 380, distance: 80.0
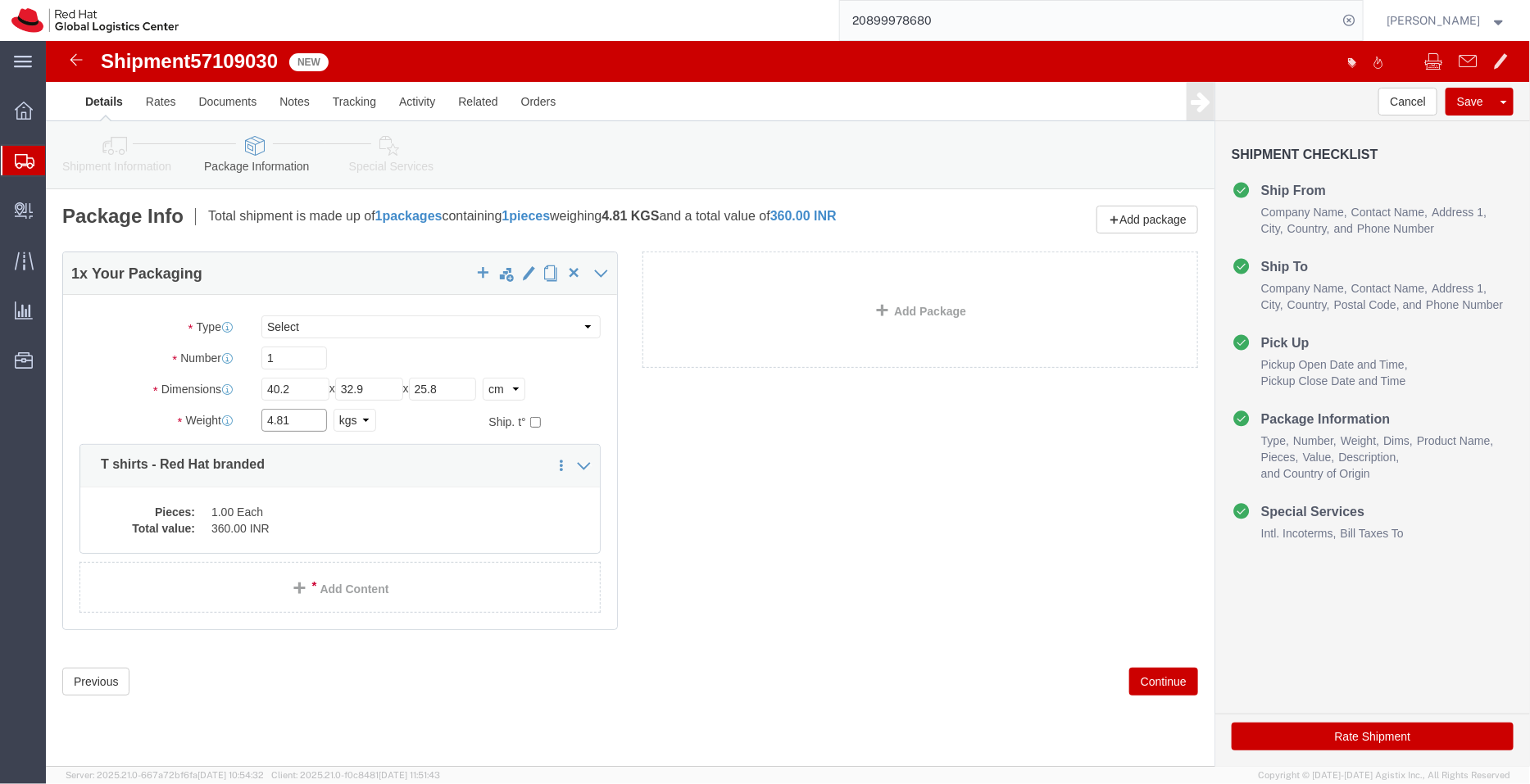
click div "Weight 4.81 Select kgs lbs Ship. t°"
type input "9.6"
click dd "360.00 INR"
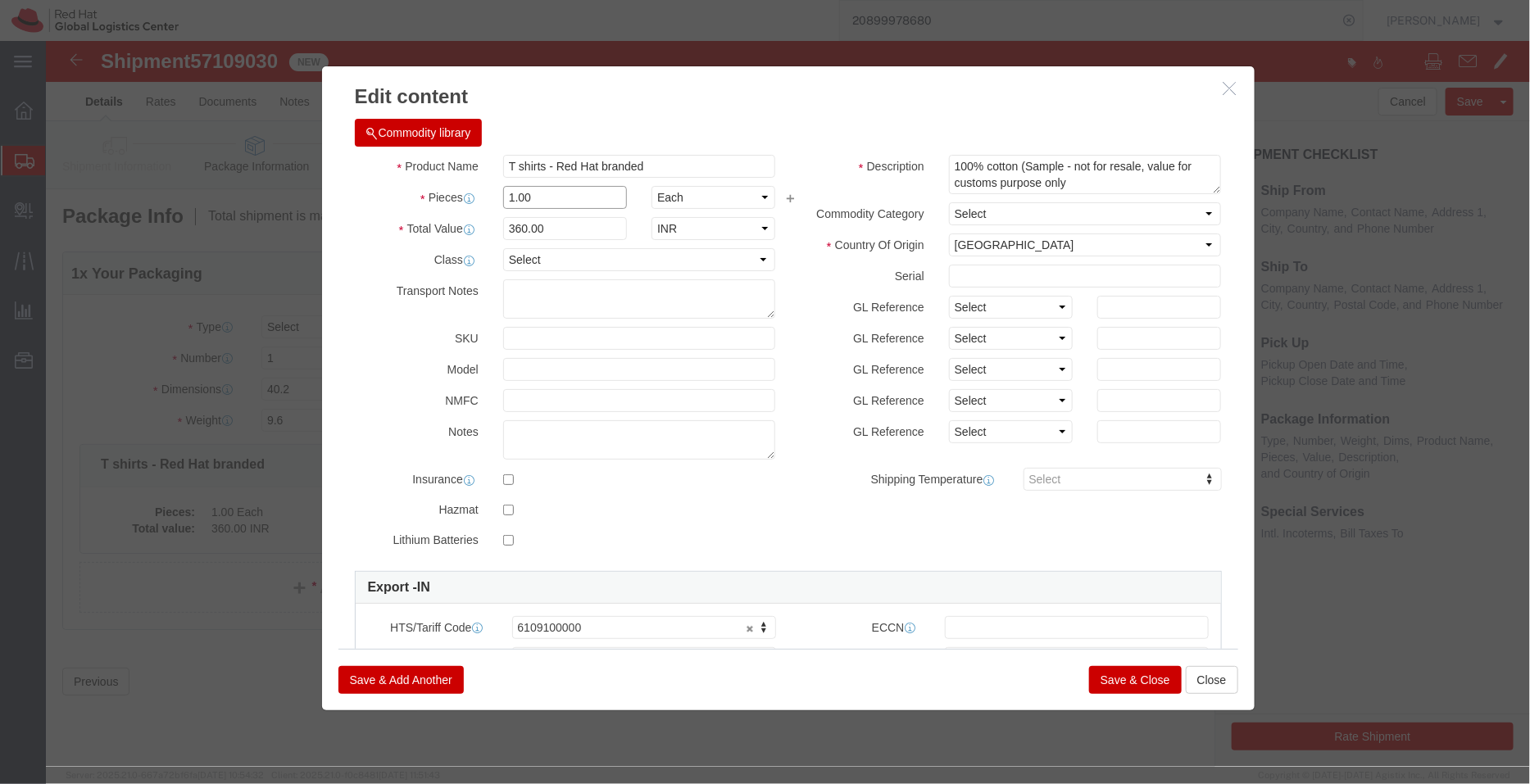
drag, startPoint x: 501, startPoint y: 158, endPoint x: 424, endPoint y: 171, distance: 78.1
click div "Product Name T shirts - Red Hat branded Pieces 1.00 Select Bag Barrels 100Board…"
type input "47"
type input "16920"
click div "Commodity library Product Name T shirts - Red Hat branded Pieces 47 Select Bag …"
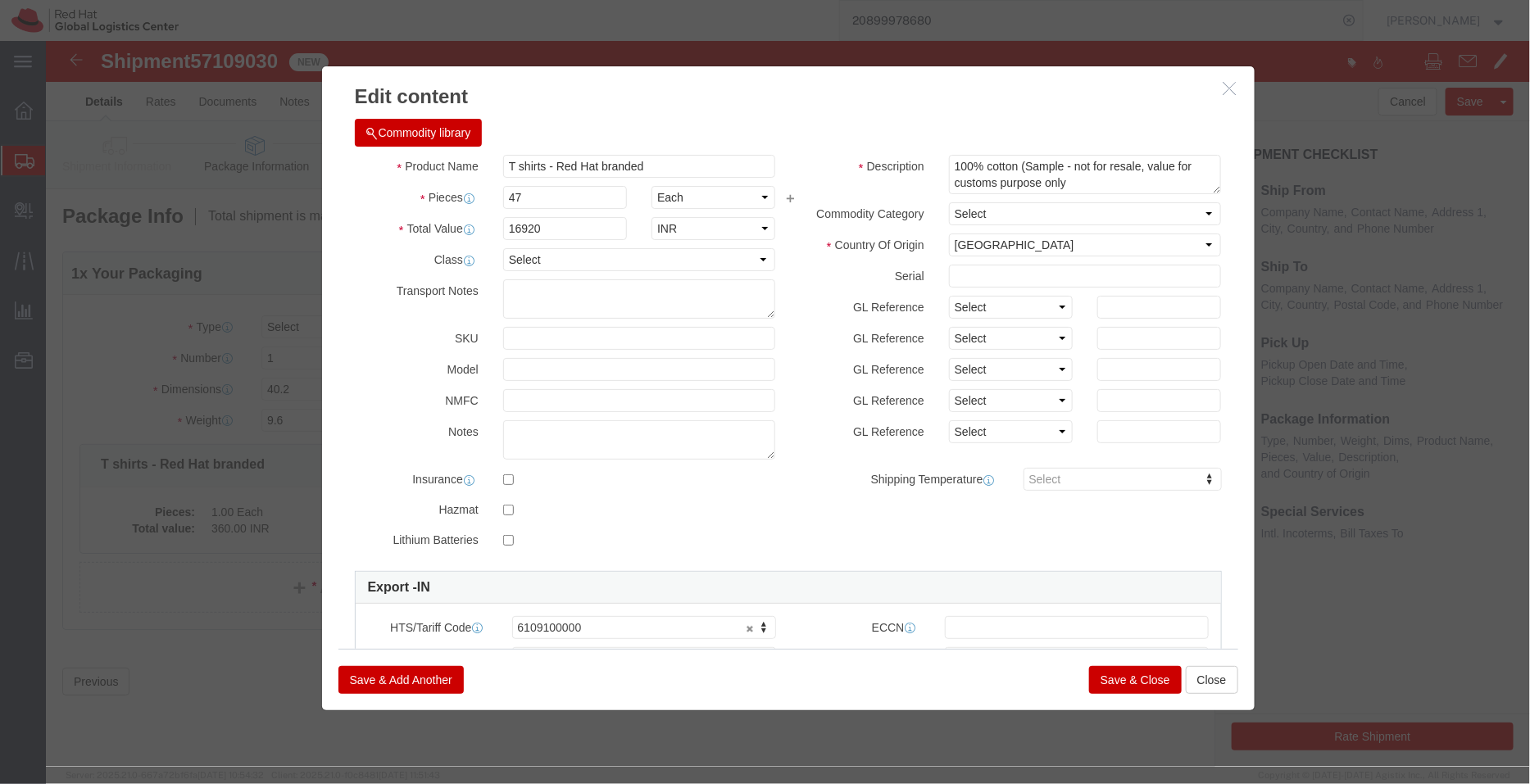
click button "Save & Close"
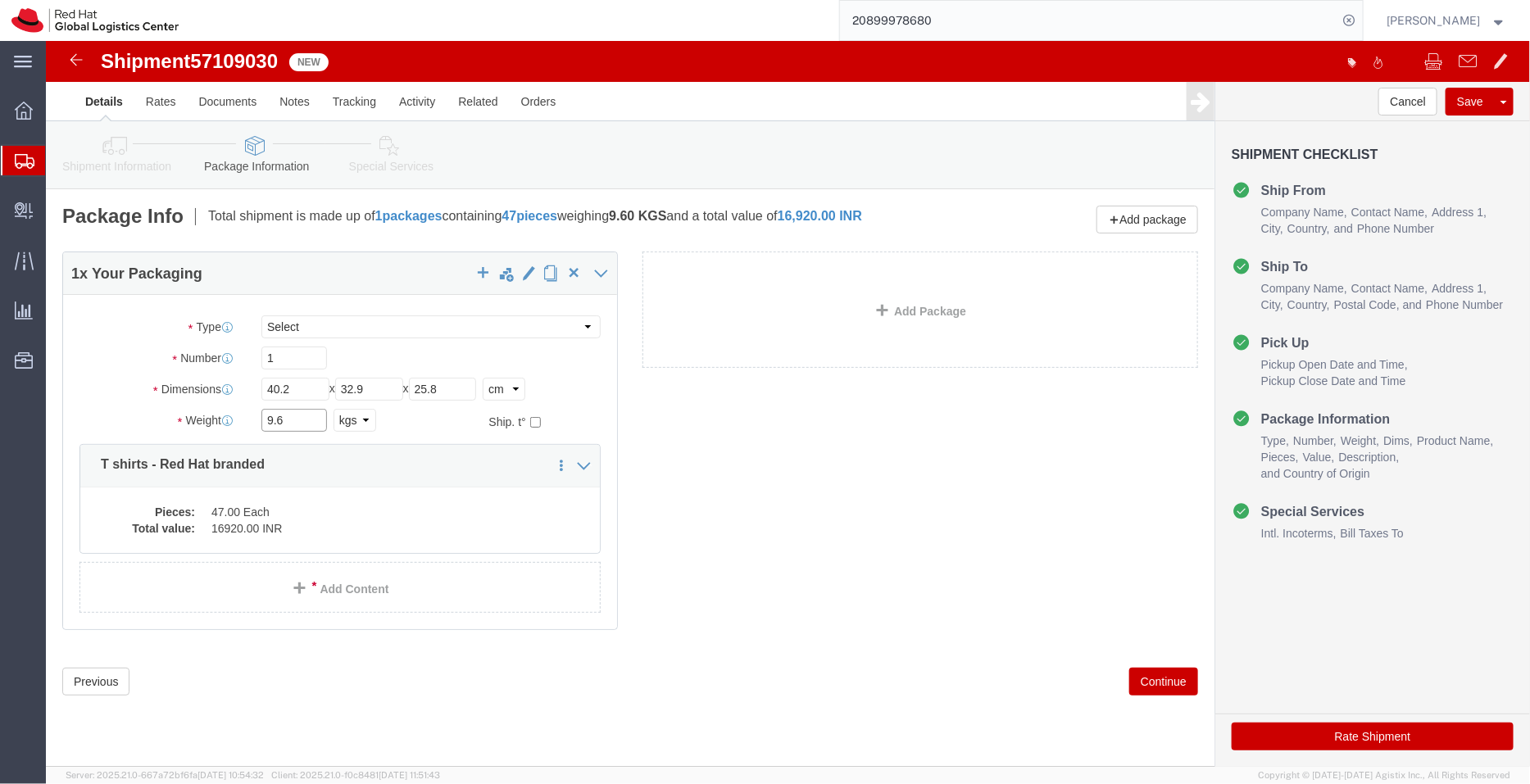
click input "9.6"
click span "button"
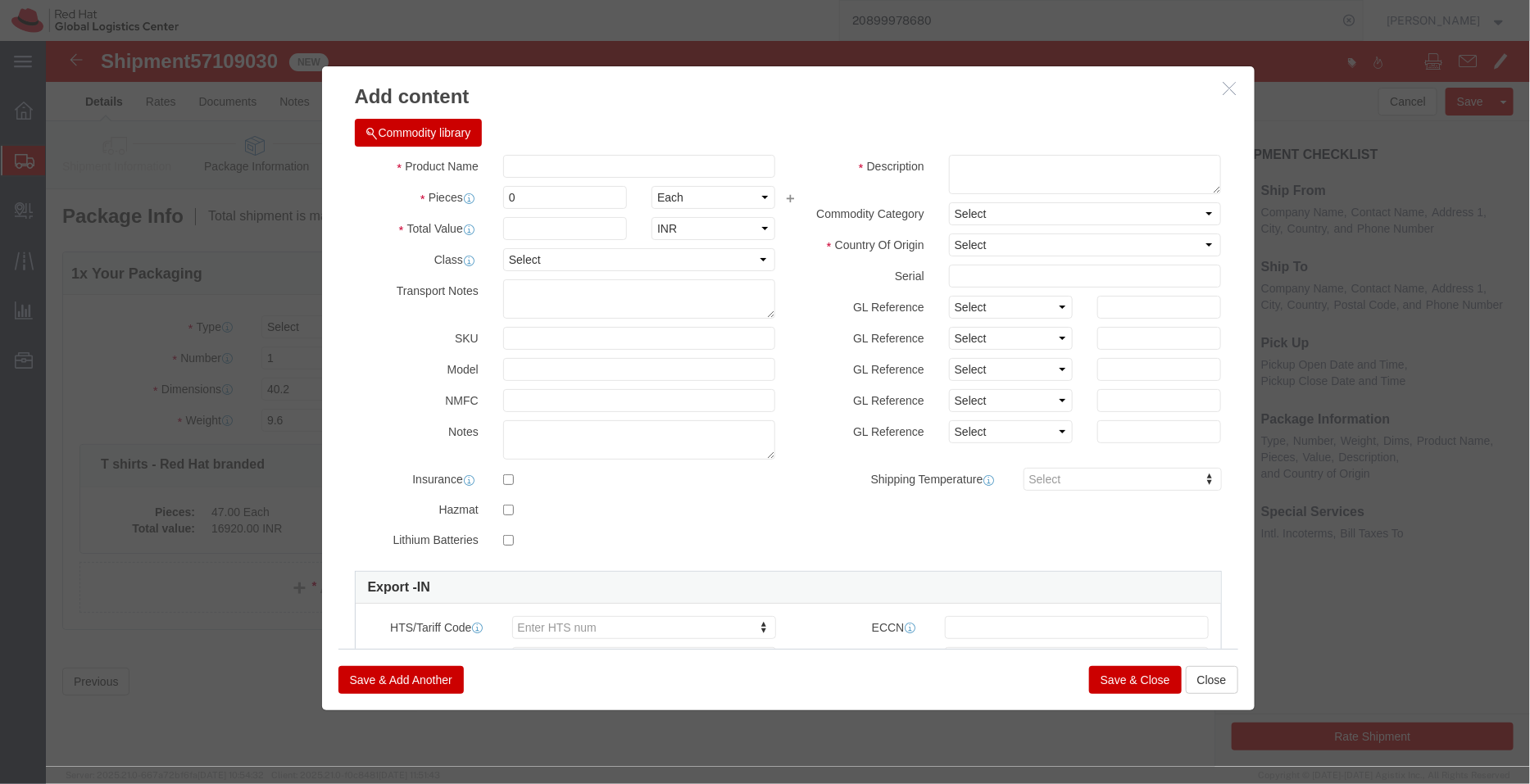
click h3 "Add content"
click icon "button"
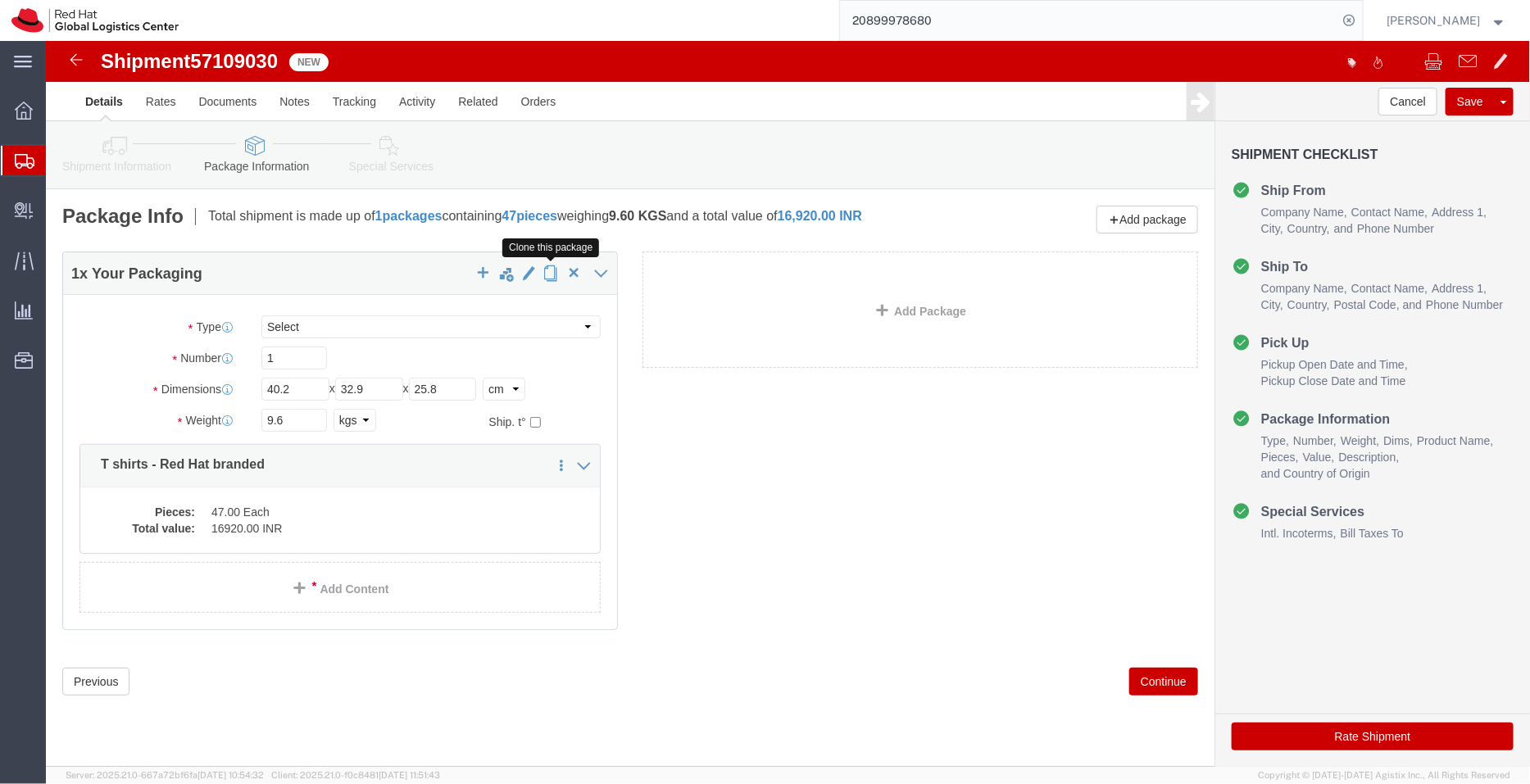
click span "button"
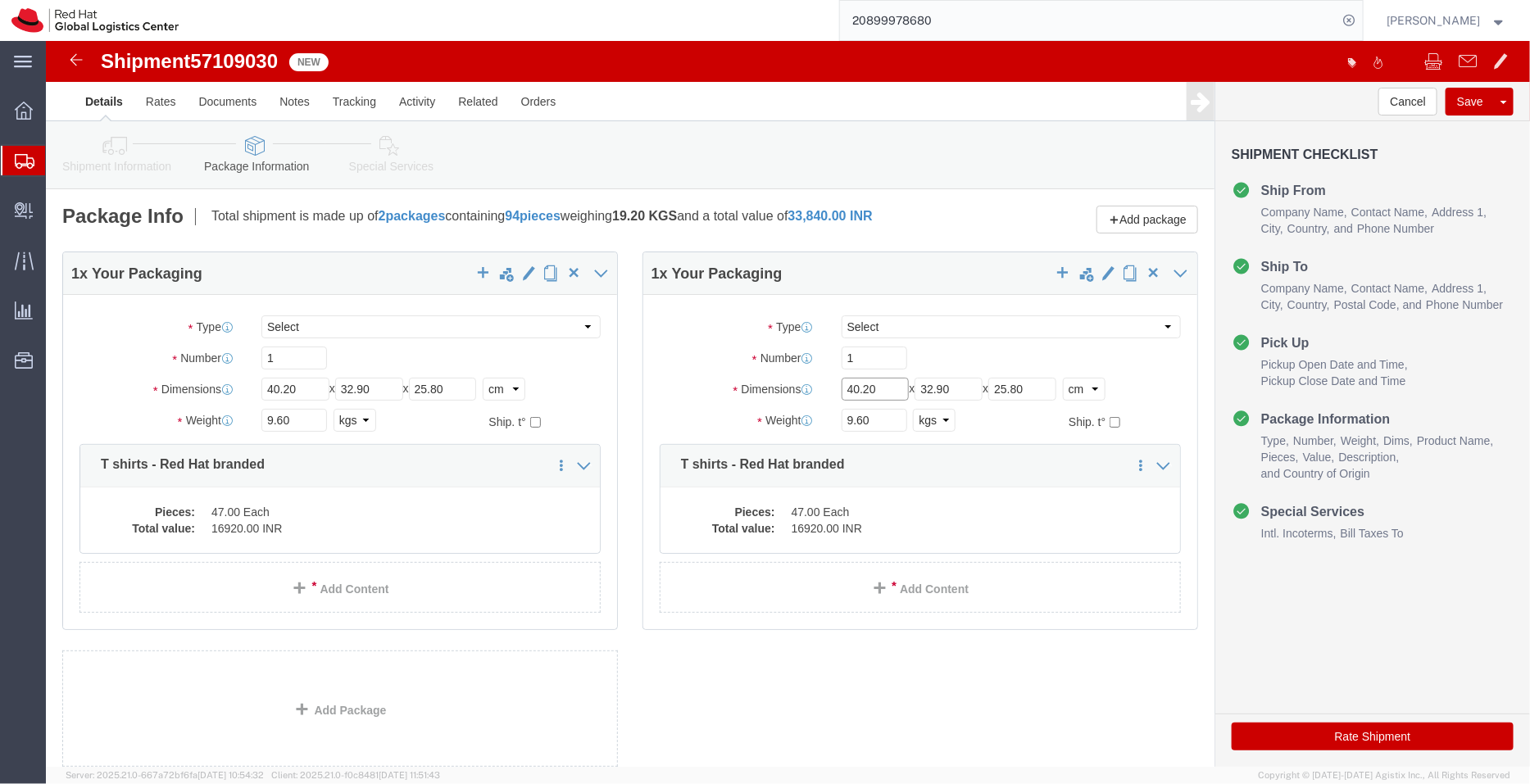
drag, startPoint x: 828, startPoint y: 358, endPoint x: 725, endPoint y: 368, distance: 103.5
click div "Dimensions Length 40.20 x Width 32.90 x Height 25.80 Select cm ft in"
type input "33"
drag, startPoint x: 915, startPoint y: 357, endPoint x: 784, endPoint y: 358, distance: 131.0
click div "Length 33 x Width 32.90 x Height 25.80 Select cm ft in"
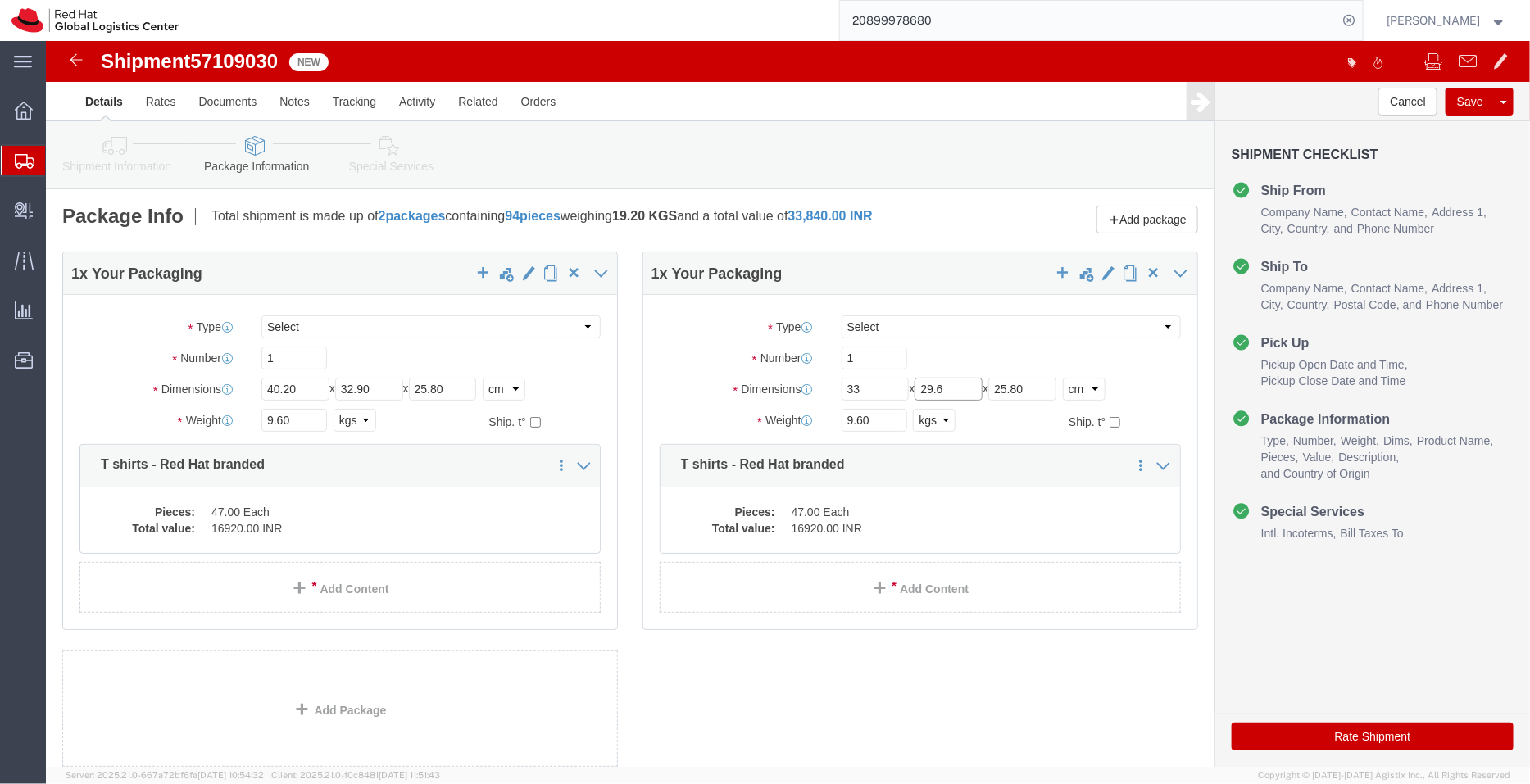
type input "29.6"
drag, startPoint x: 1001, startPoint y: 361, endPoint x: 897, endPoint y: 350, distance: 104.6
click div "Length 33 x Width 29.6 x Height 25.80 Select cm ft in"
type input "6"
click dd "47.00 Each"
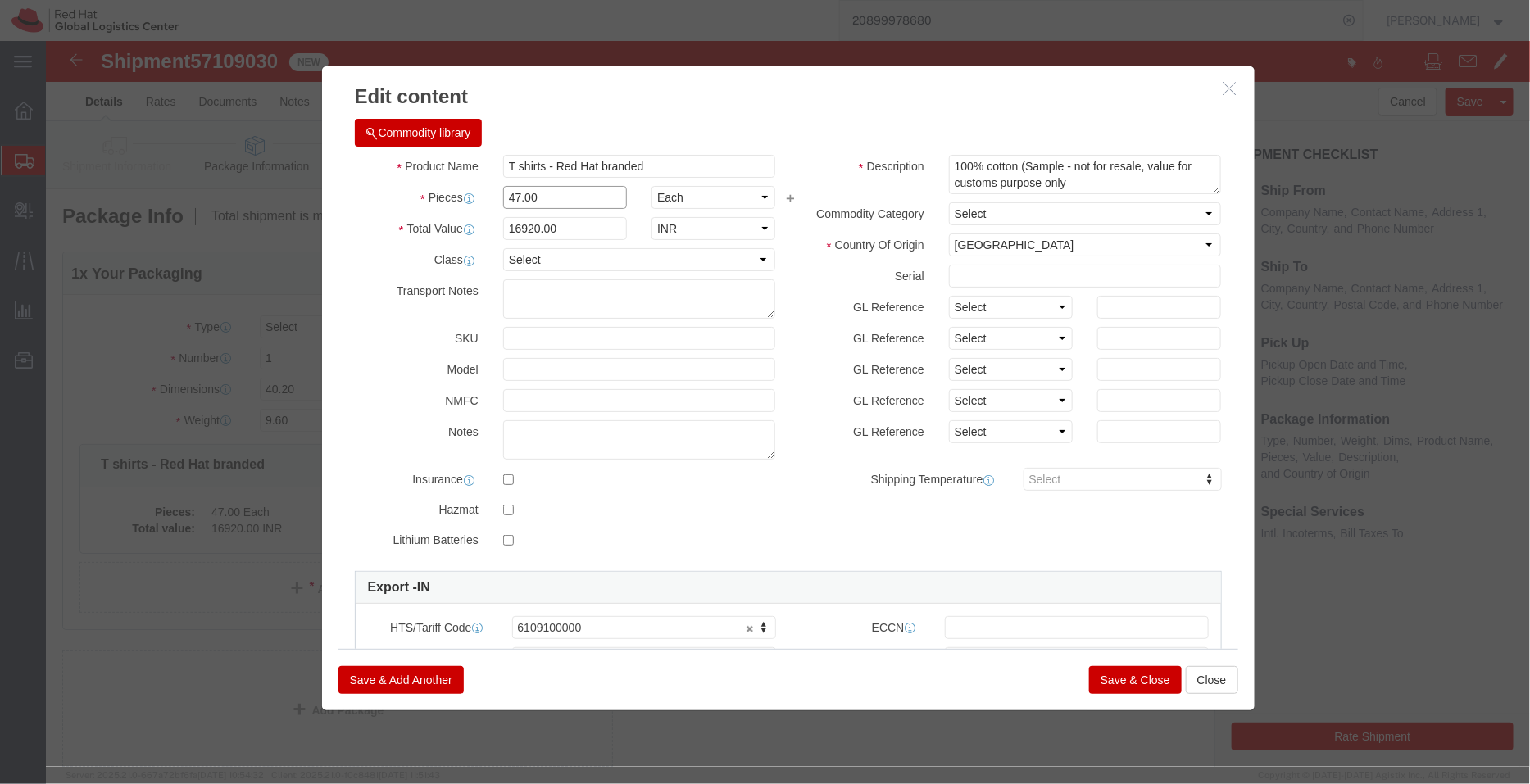
drag, startPoint x: 520, startPoint y: 159, endPoint x: 405, endPoint y: 170, distance: 115.5
click div "Product Name T shirts - Red Hat branded Pieces 47.00 Select Bag Barrels 100Boar…"
type input "8"
type input "2880"
click h3 "Edit content"
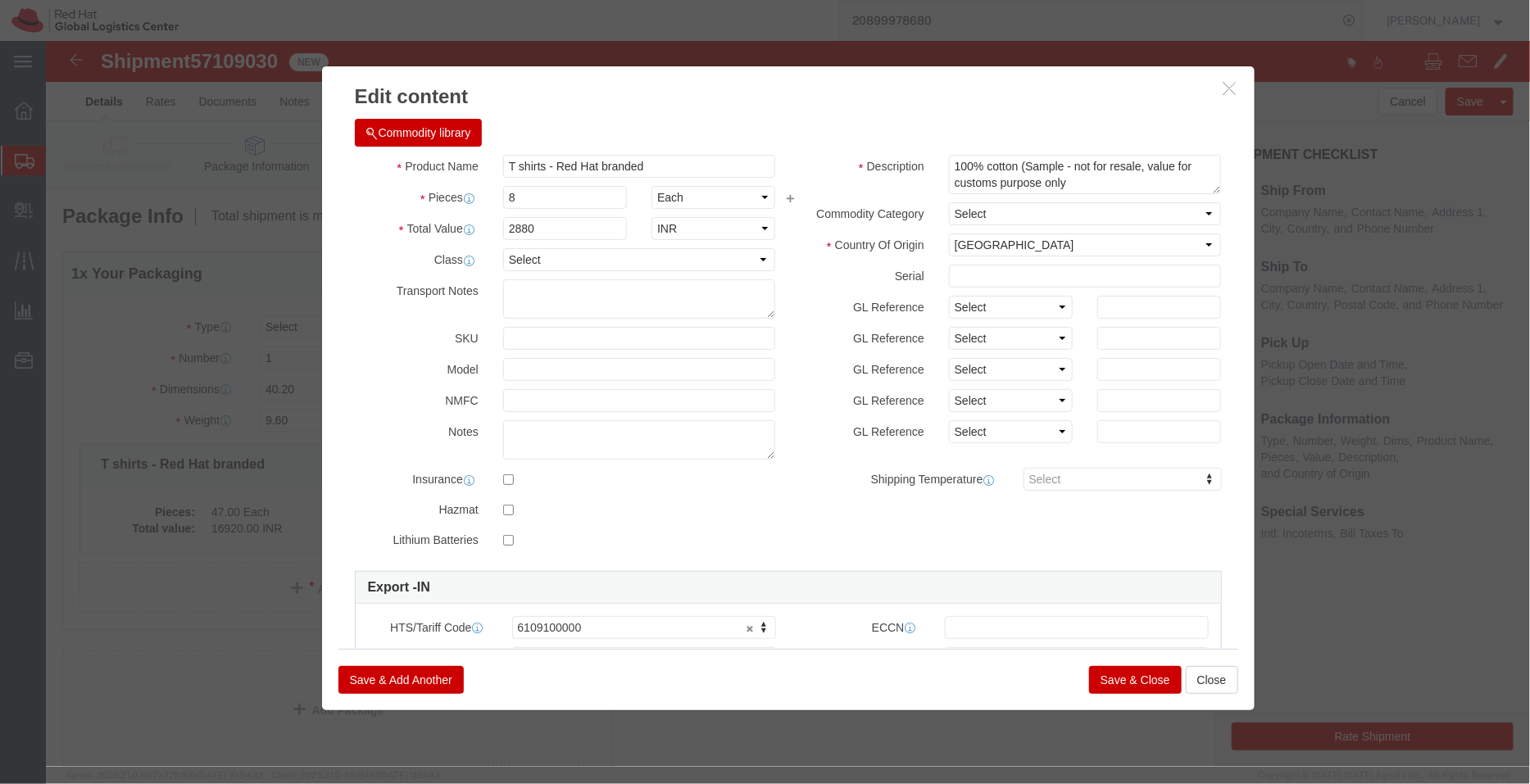
click button "Save & Close"
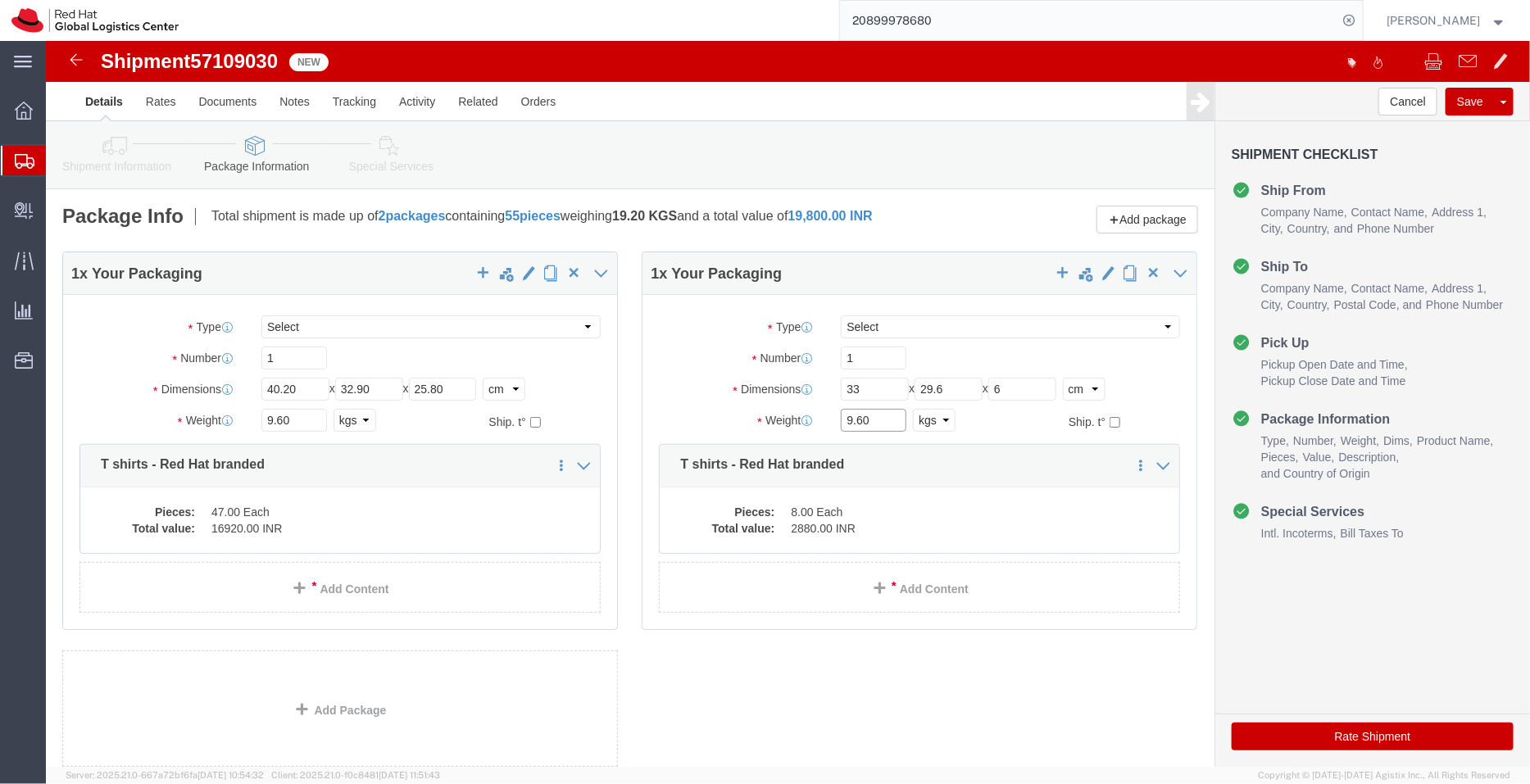
drag, startPoint x: 827, startPoint y: 386, endPoint x: 764, endPoint y: 396, distance: 63.8
click div "Weight 9.60 Select kgs lbs Ship. t°"
type input "1.7"
click div "1 x Your Packaging Package Type Select Case(s) Crate(s) Envelope Large Box Medi…"
click icon
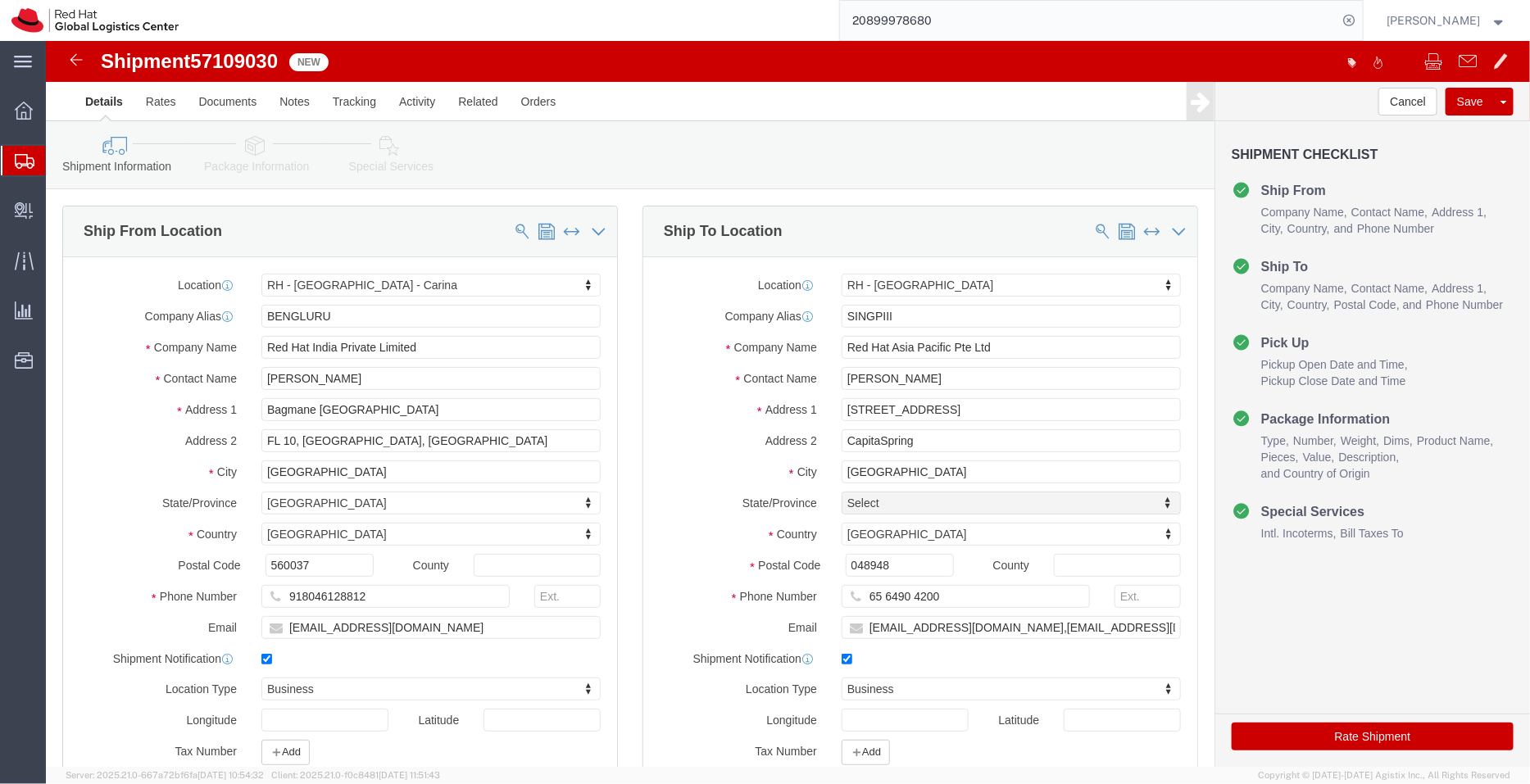
click icon
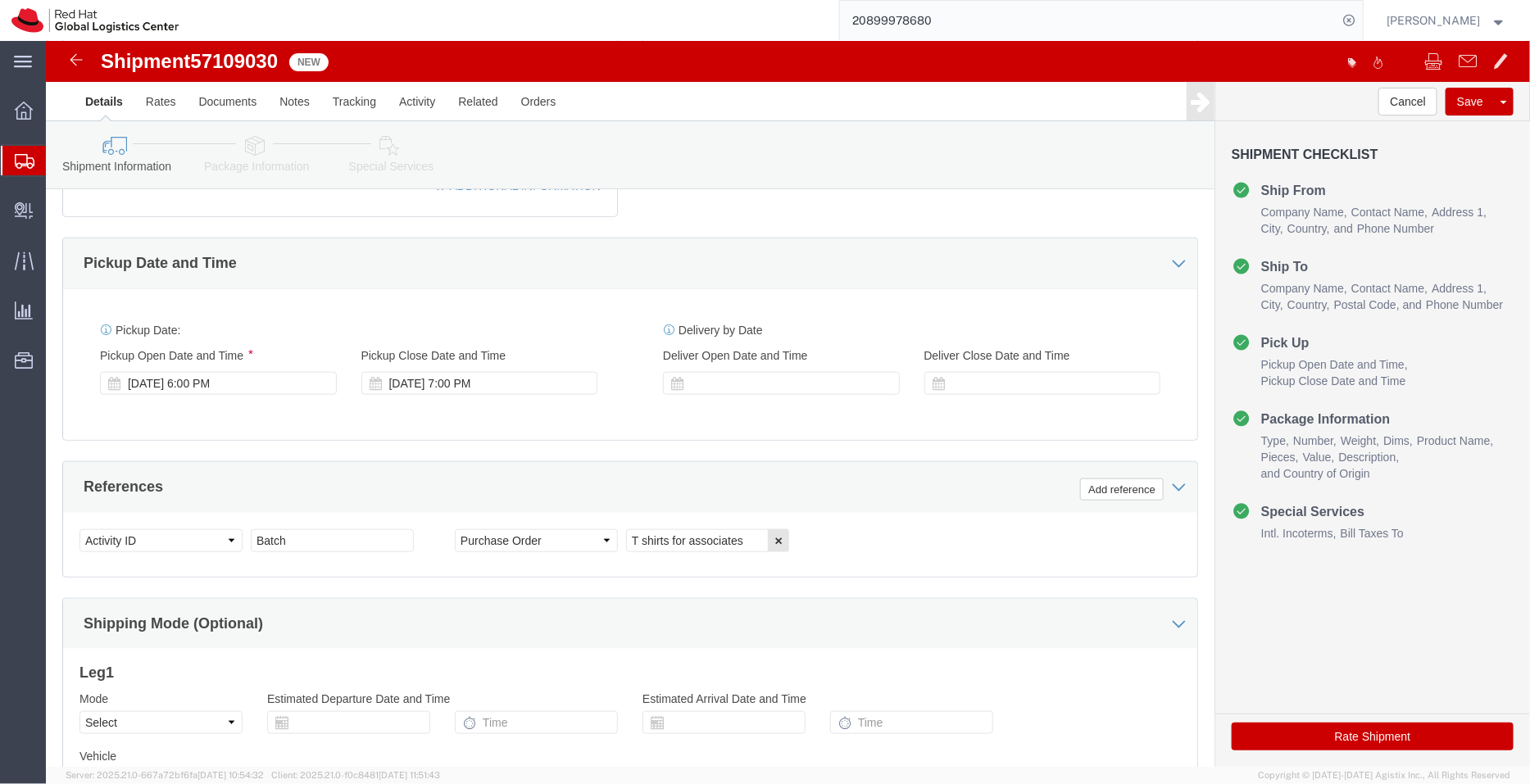
scroll to position [676, 0]
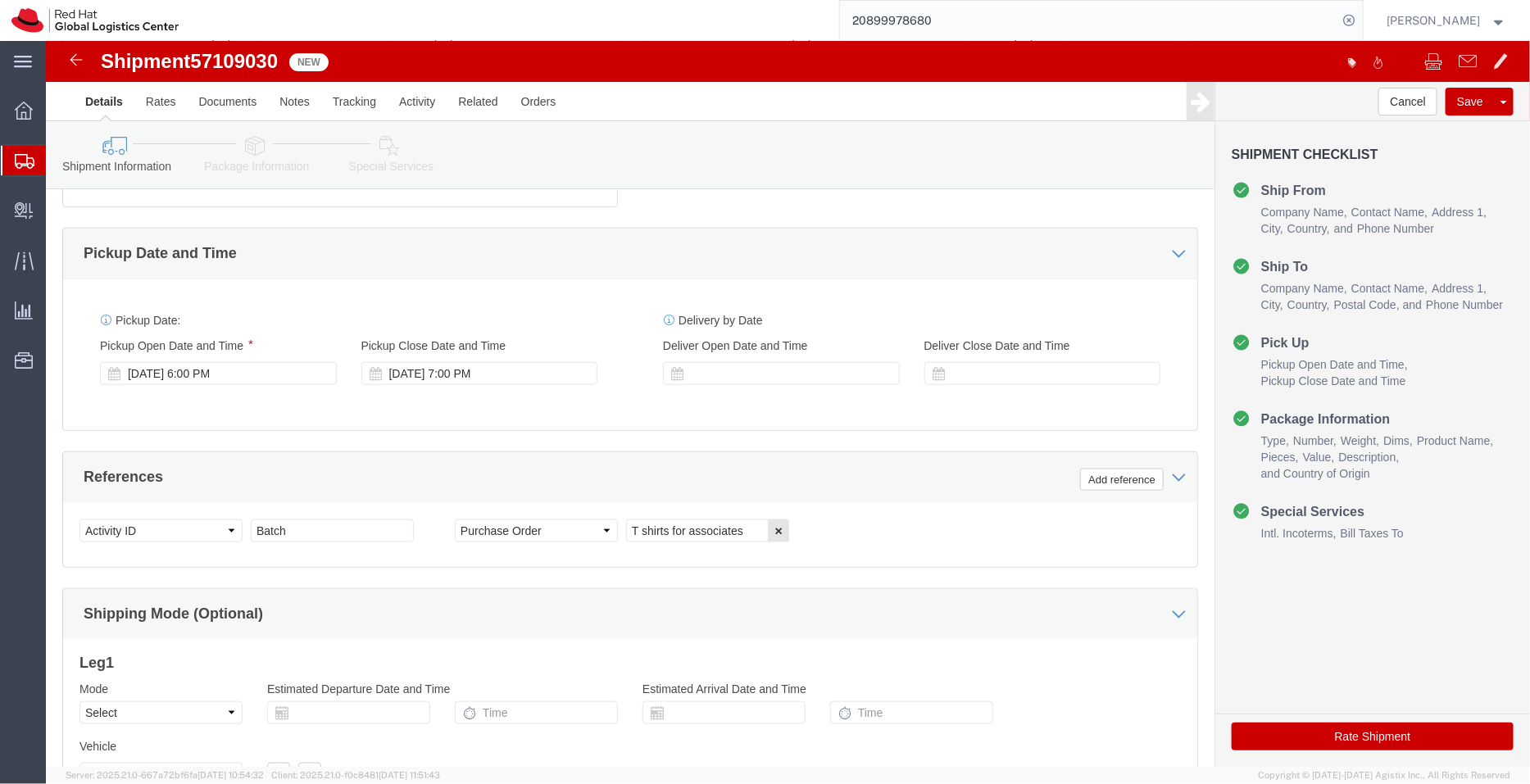
click div "Shipment Information Package Information Special Services"
click icon
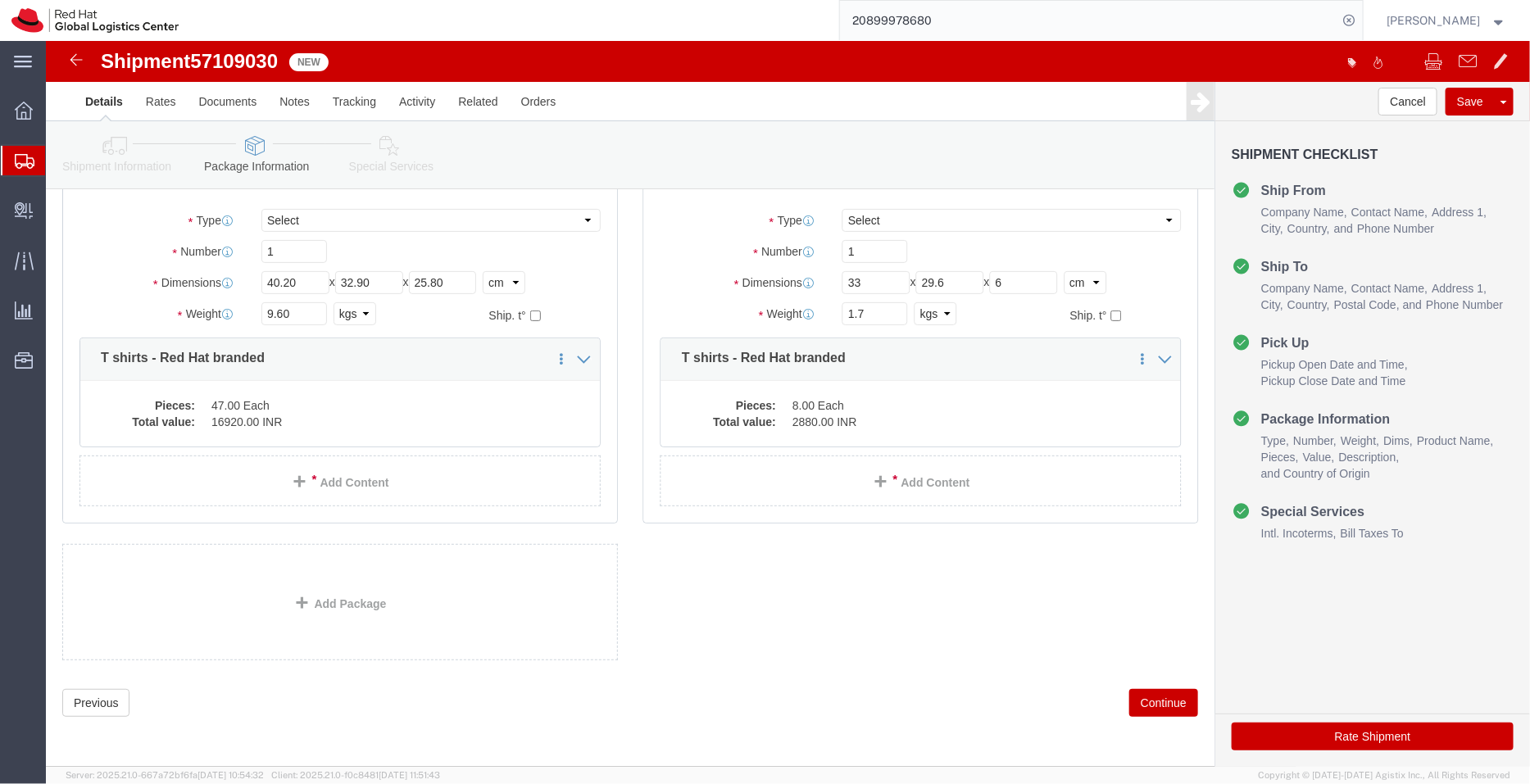
scroll to position [118, 0]
click dd "47.00 Each"
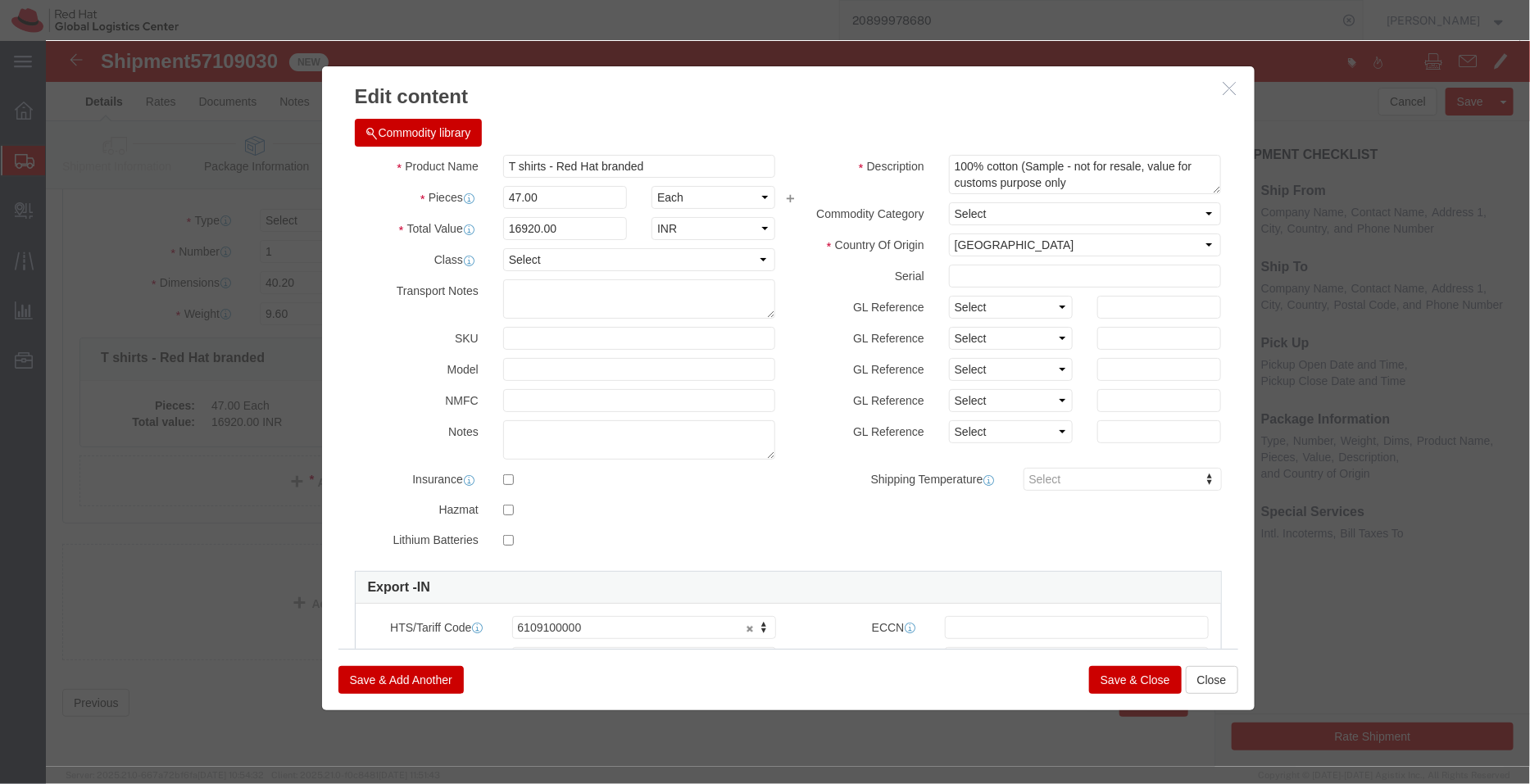
click button "Save & Close"
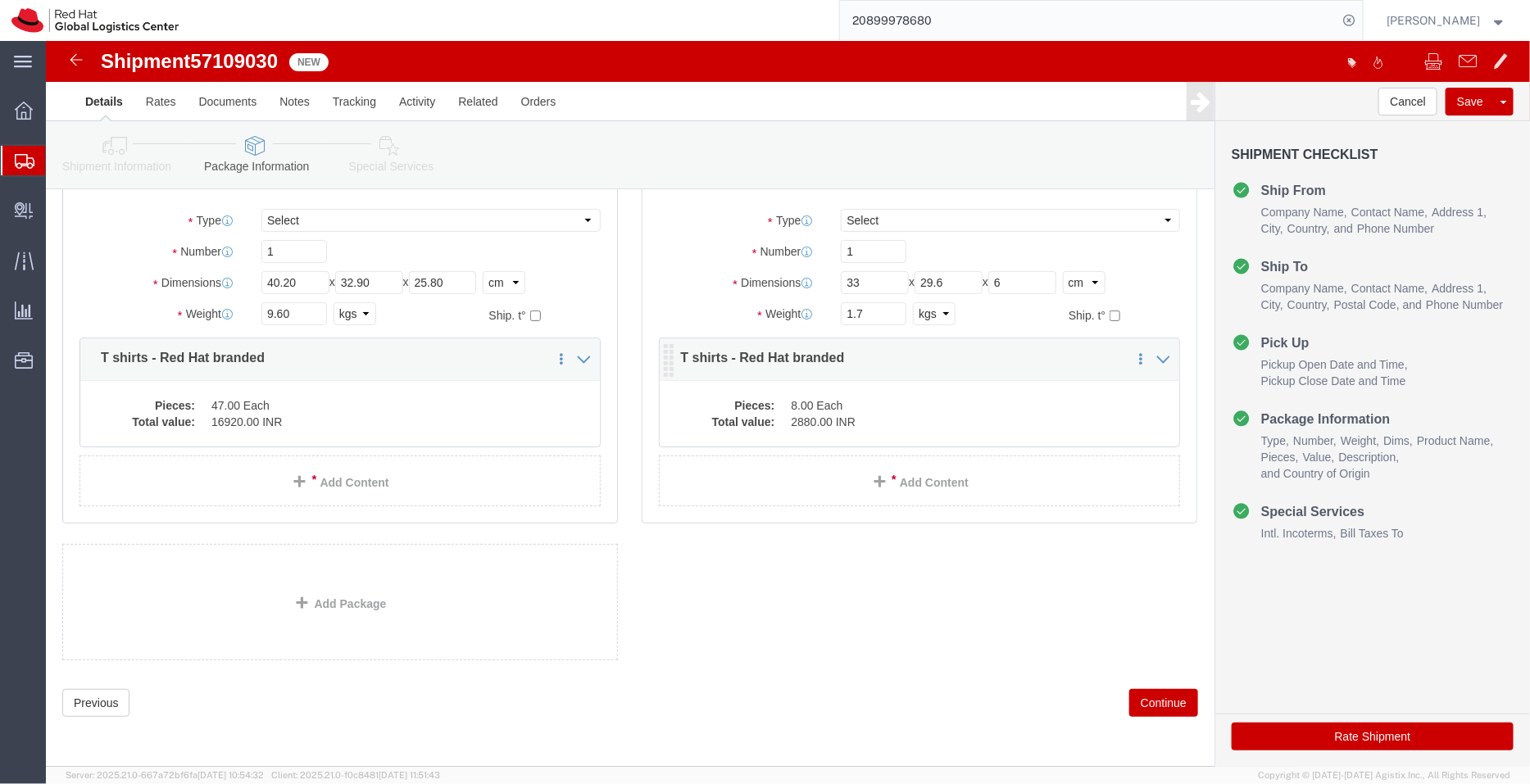
click div "Pieces: 8.00 Each Total value: 2880.00 INR"
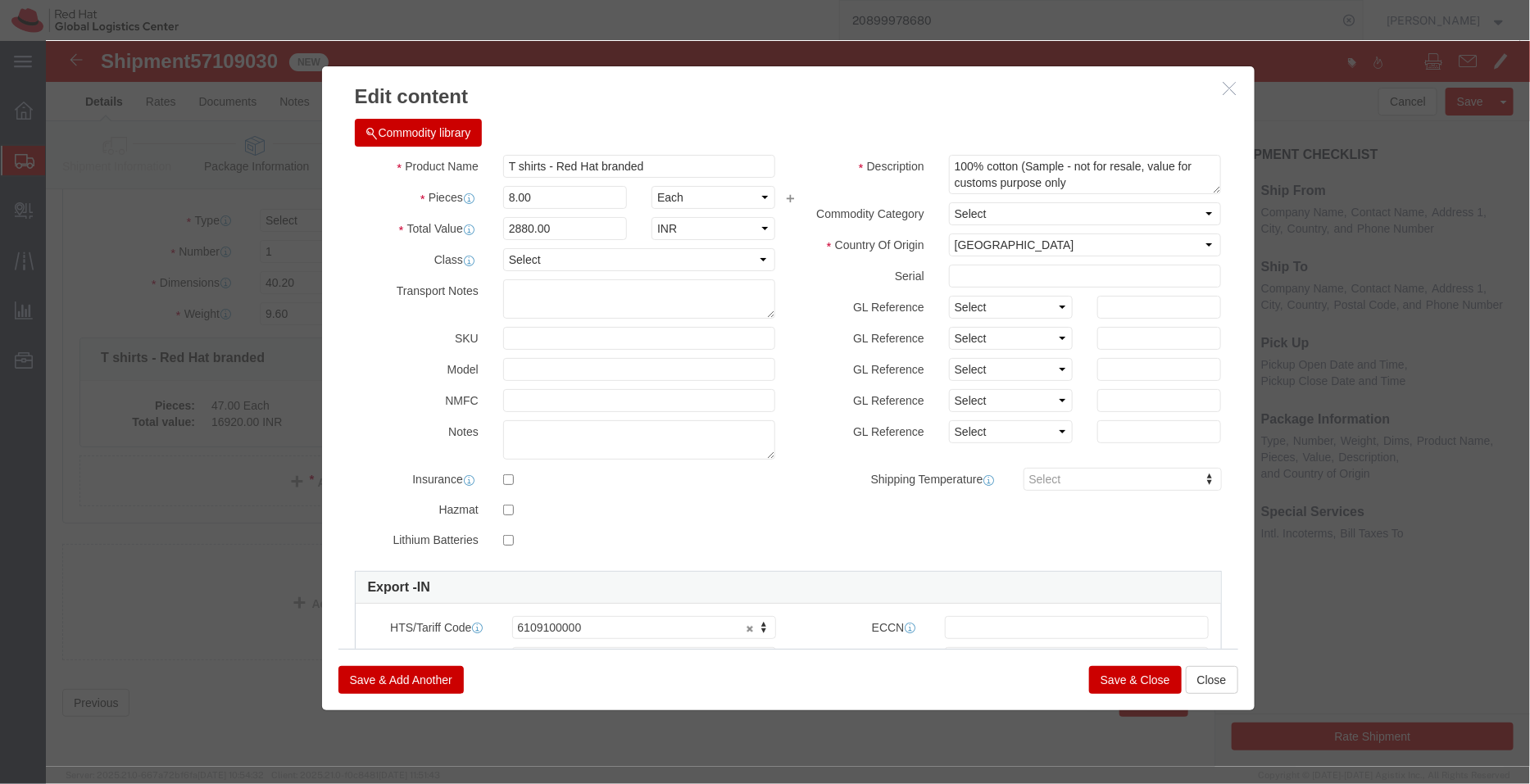
click button "Save & Close"
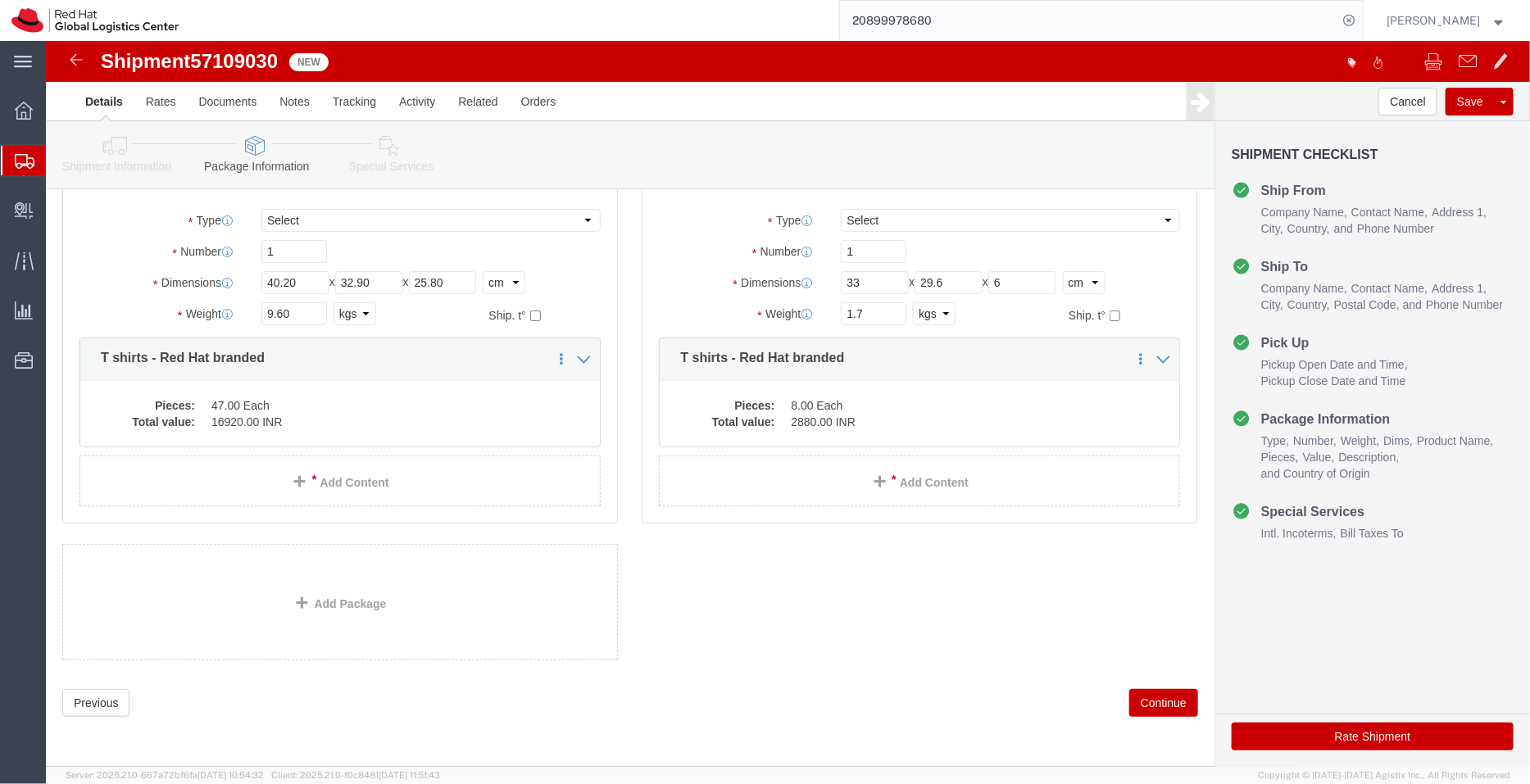
click icon
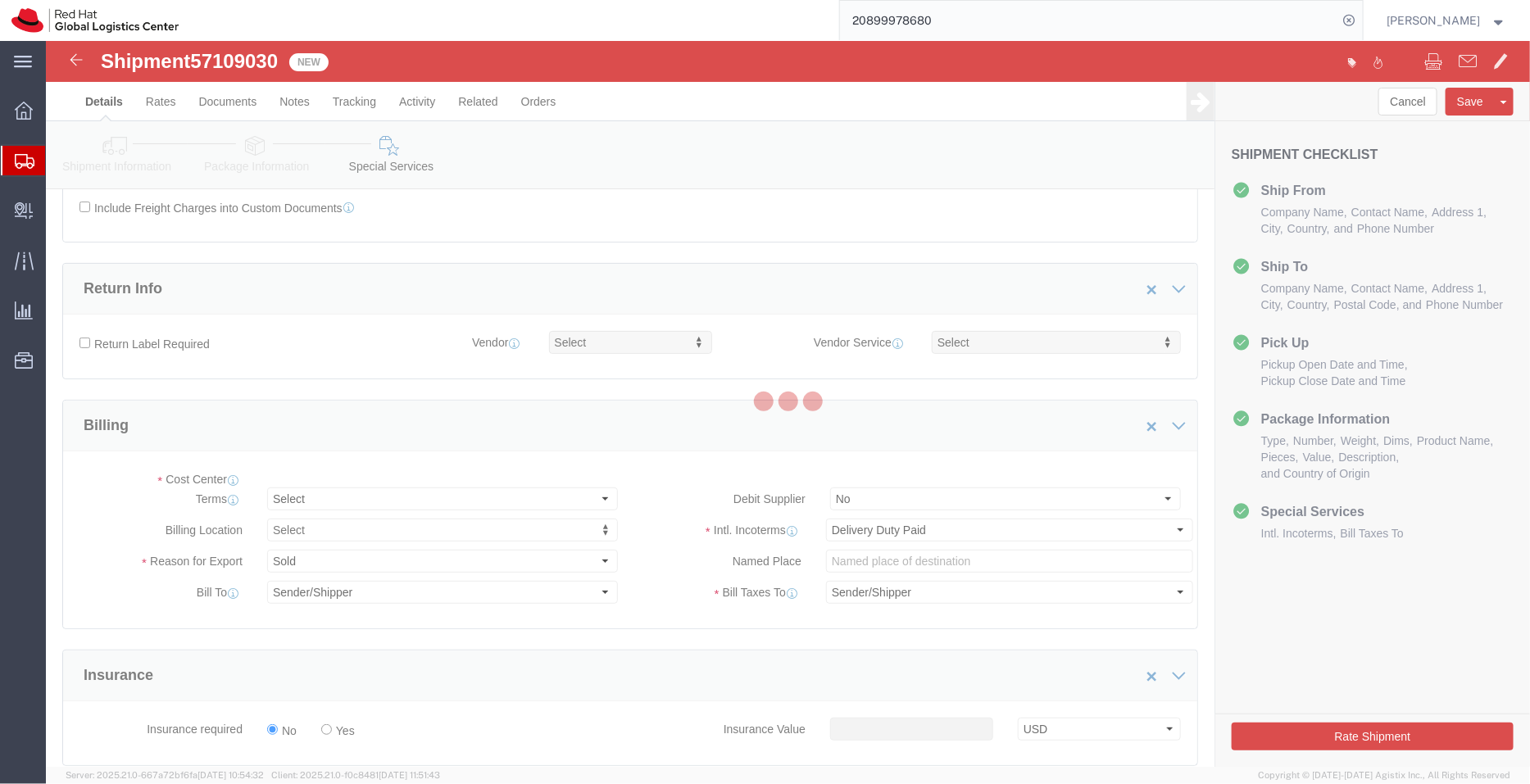
select select "COSTCENTER"
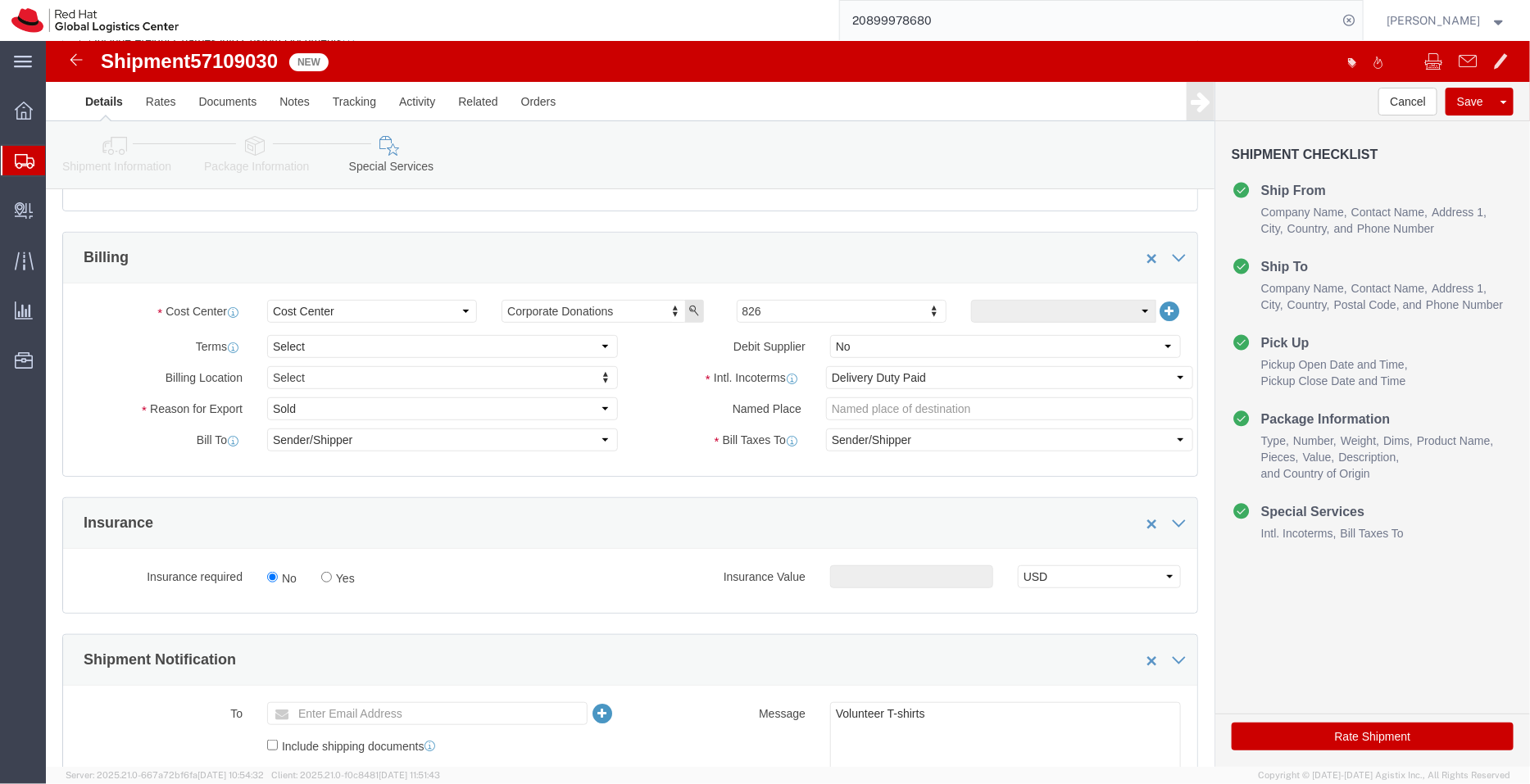
scroll to position [290, 0]
click select "Select Free of Charge Free of Cost NET 30 NET 45 NET 60 See Comment"
select select "FREE_OF_COST"
click select "Select Free of Charge Free of Cost NET 30 NET 45 NET 60 See Comment"
click select "Select Gift Personal Effects Repair/Warranty Return Sample Sold Temporary/Not S…"
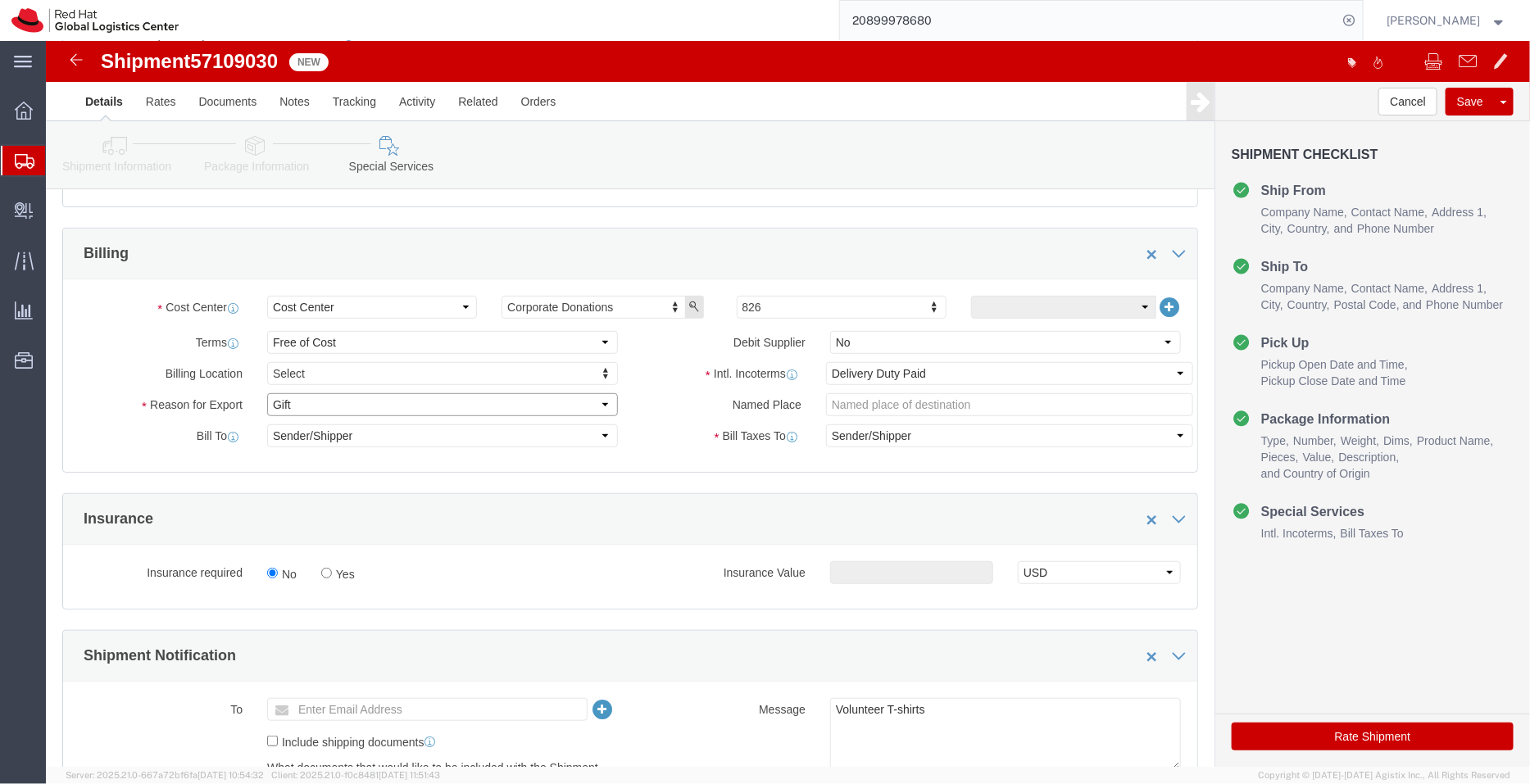
click select "Select Gift Personal Effects Repair/Warranty Return Sample Sold Temporary/Not S…"
select select "SAMPLE"
click select "Select Gift Personal Effects Repair/Warranty Return Sample Sold Temporary/Not S…"
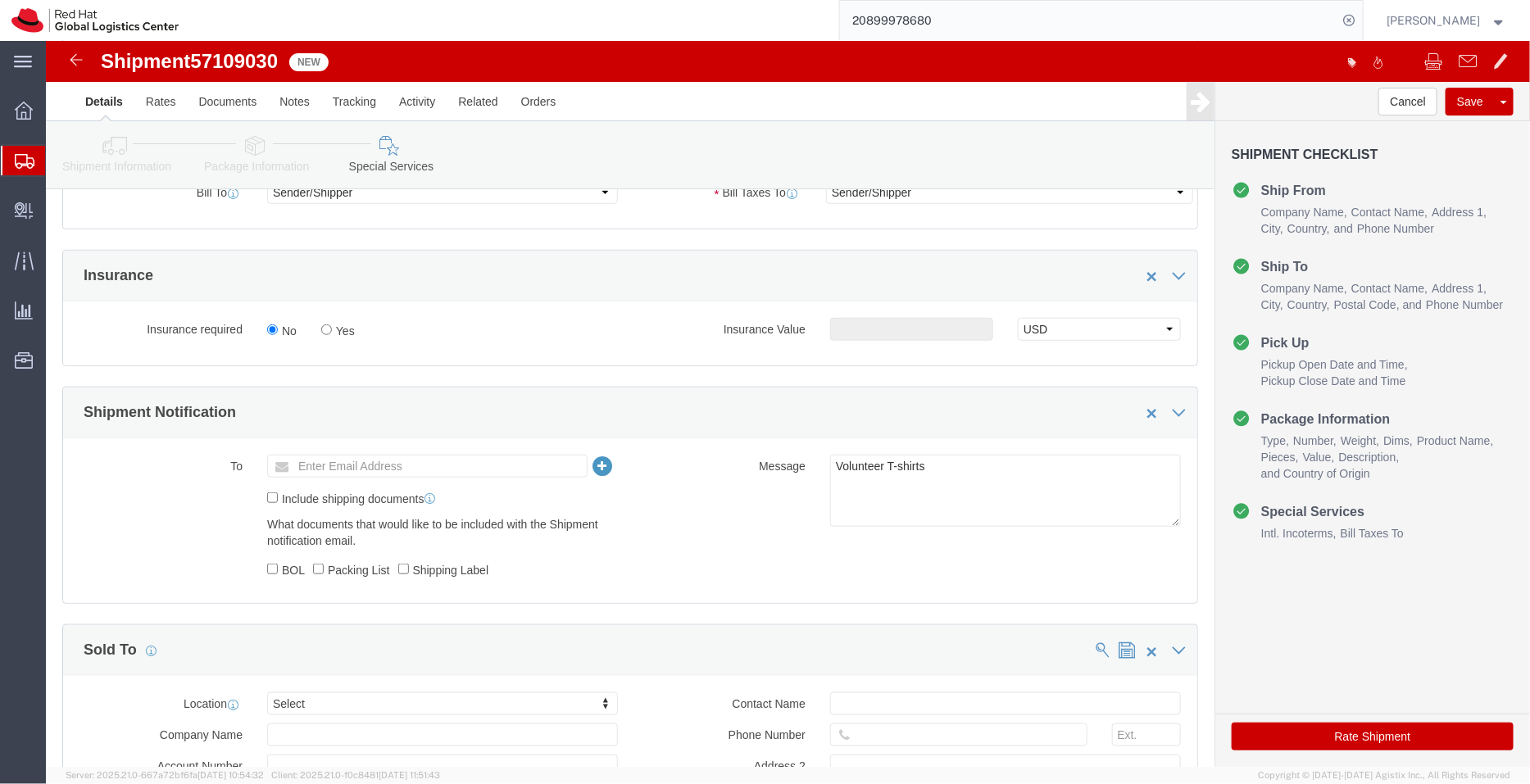
scroll to position [536, 0]
click textarea "Volunteer T-shirts"
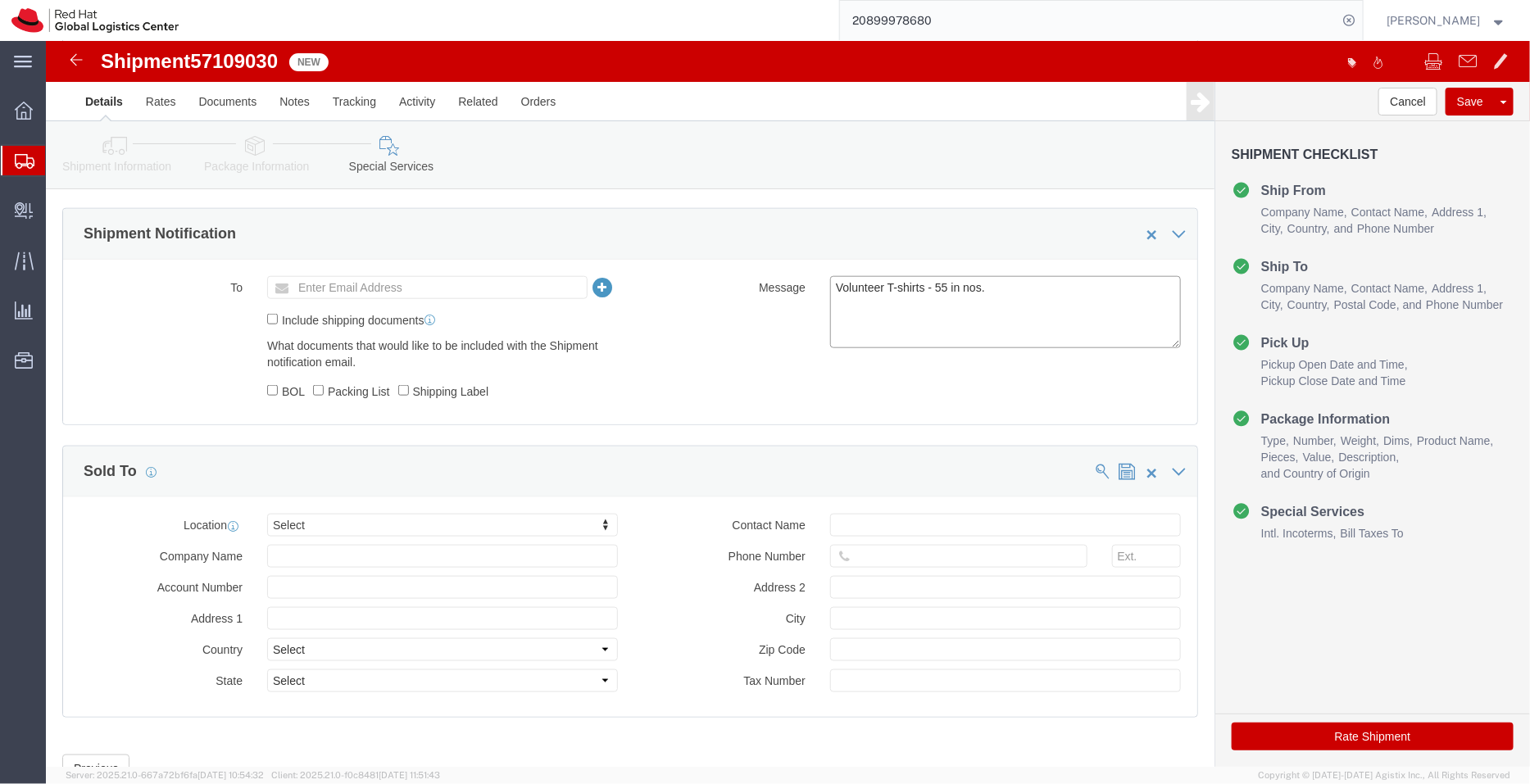
scroll to position [740, 0]
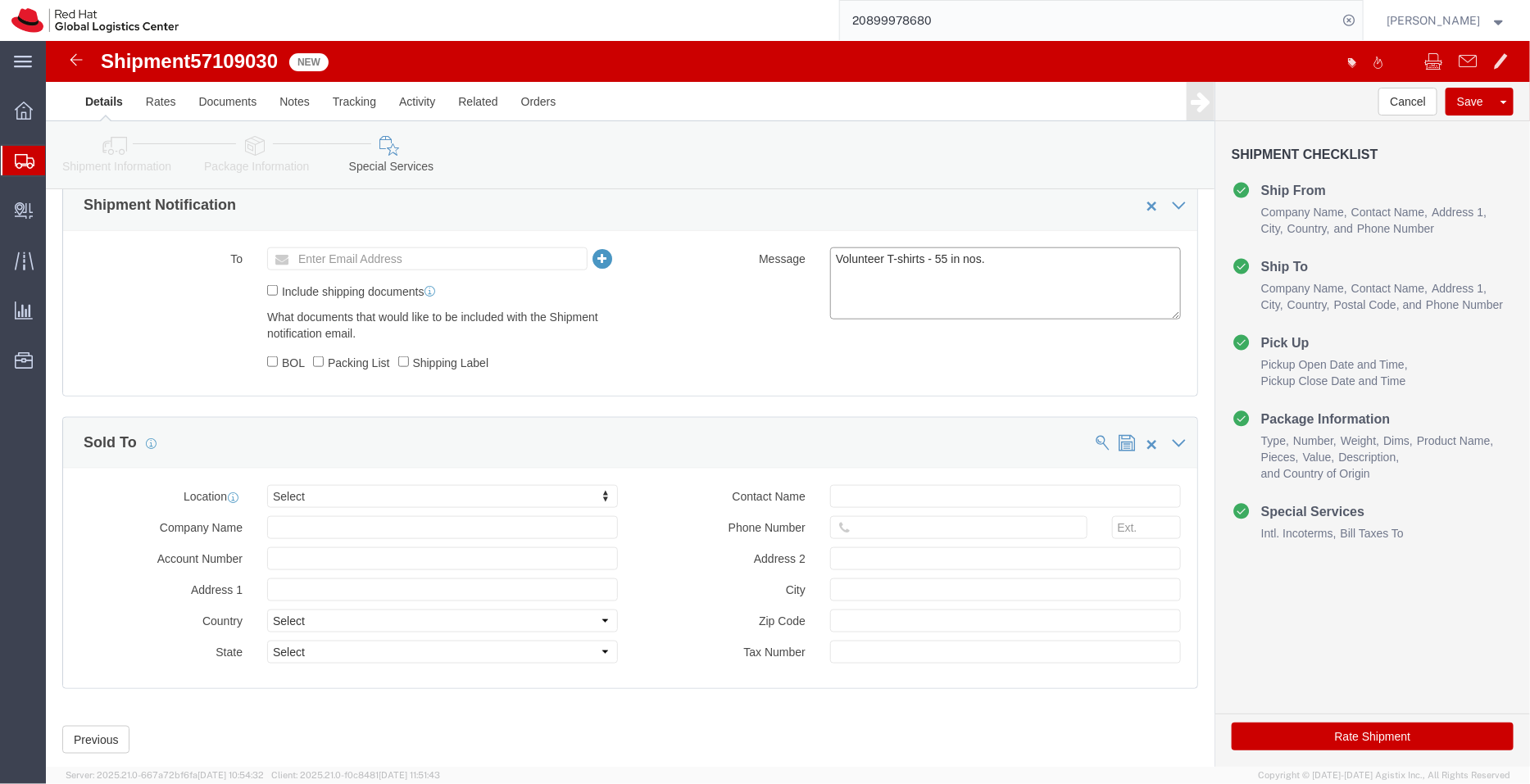
type textarea "Volunteer T-shirts - 55 in nos."
click icon
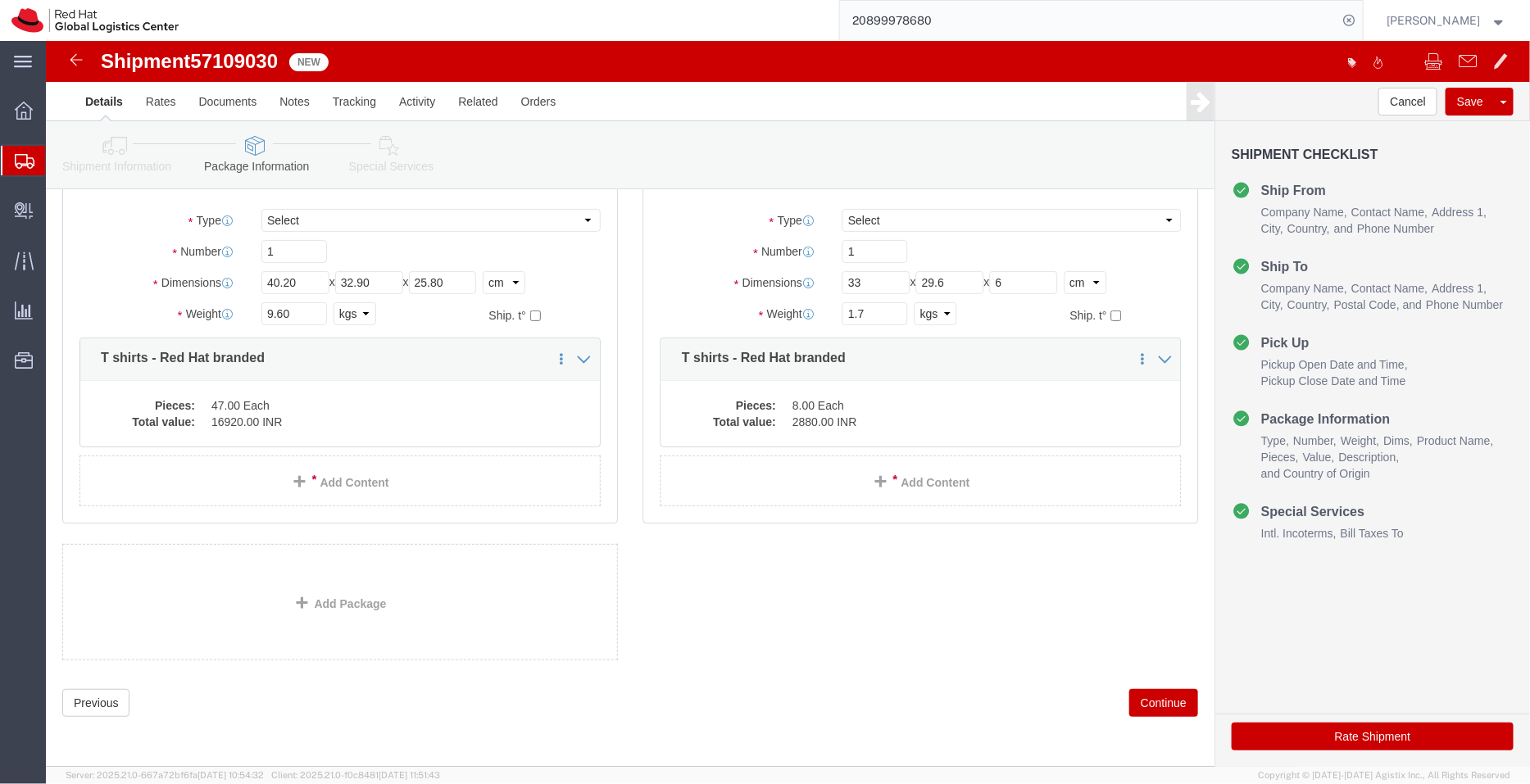
scroll to position [80, 0]
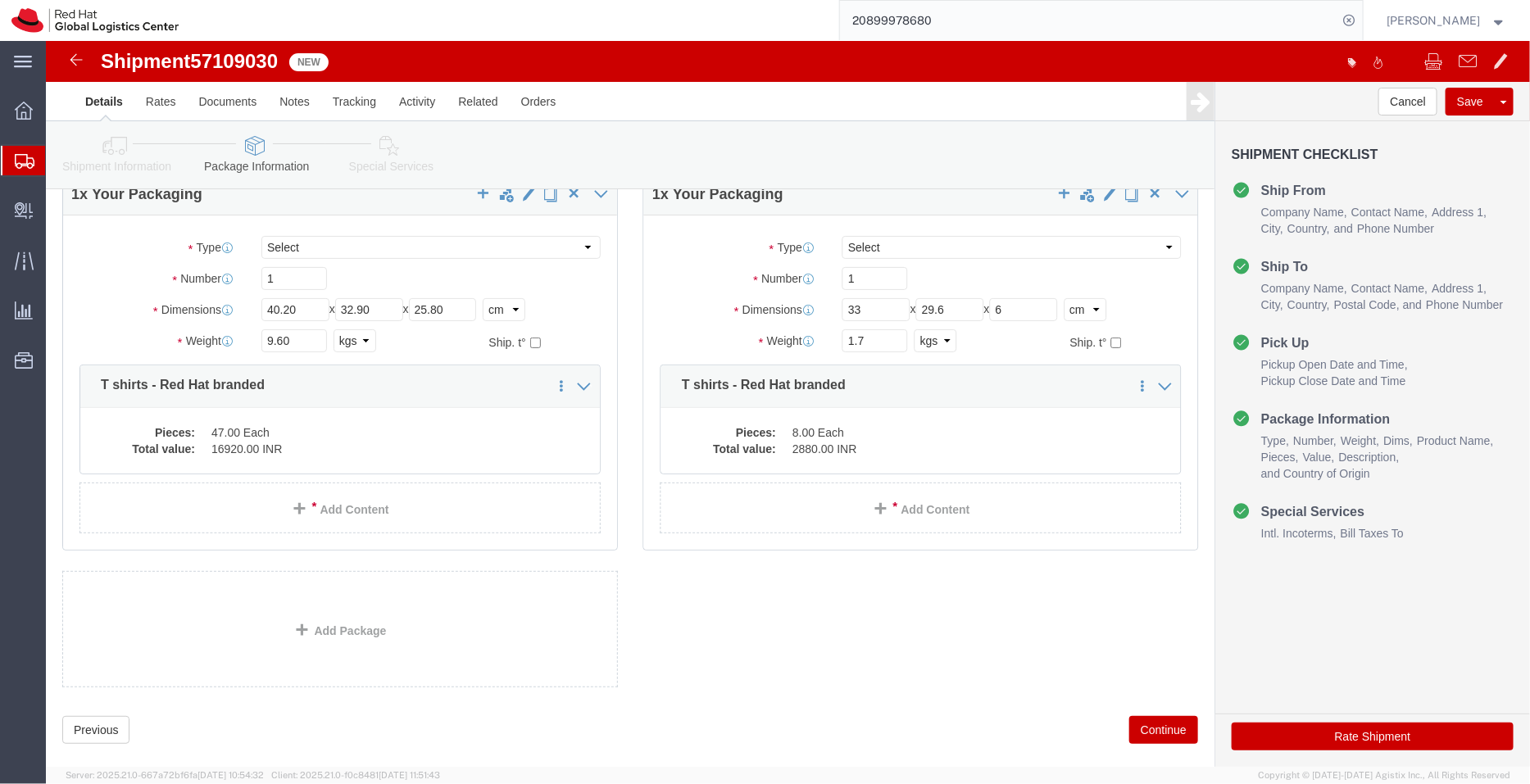
click icon
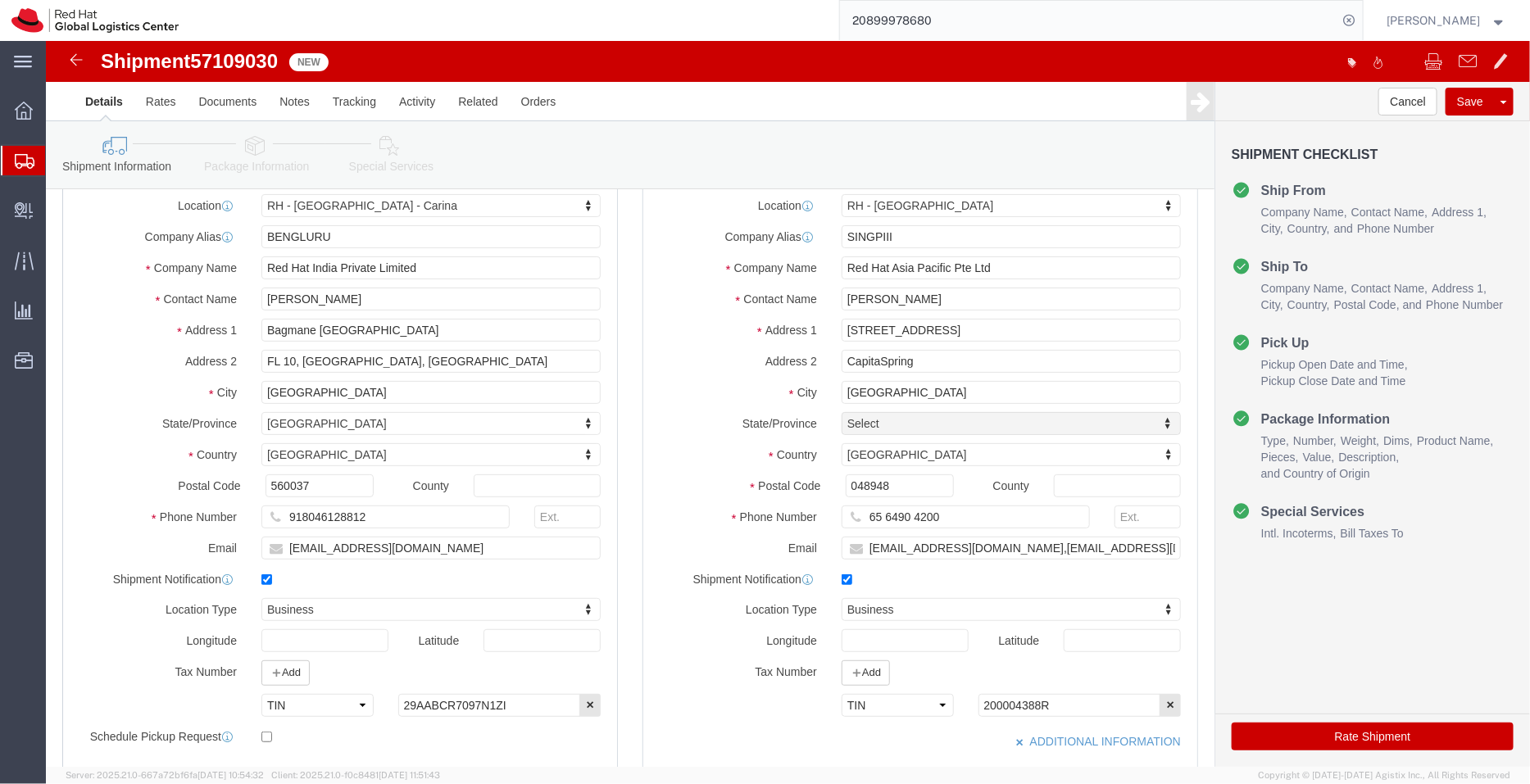
click button "Rate Shipment"
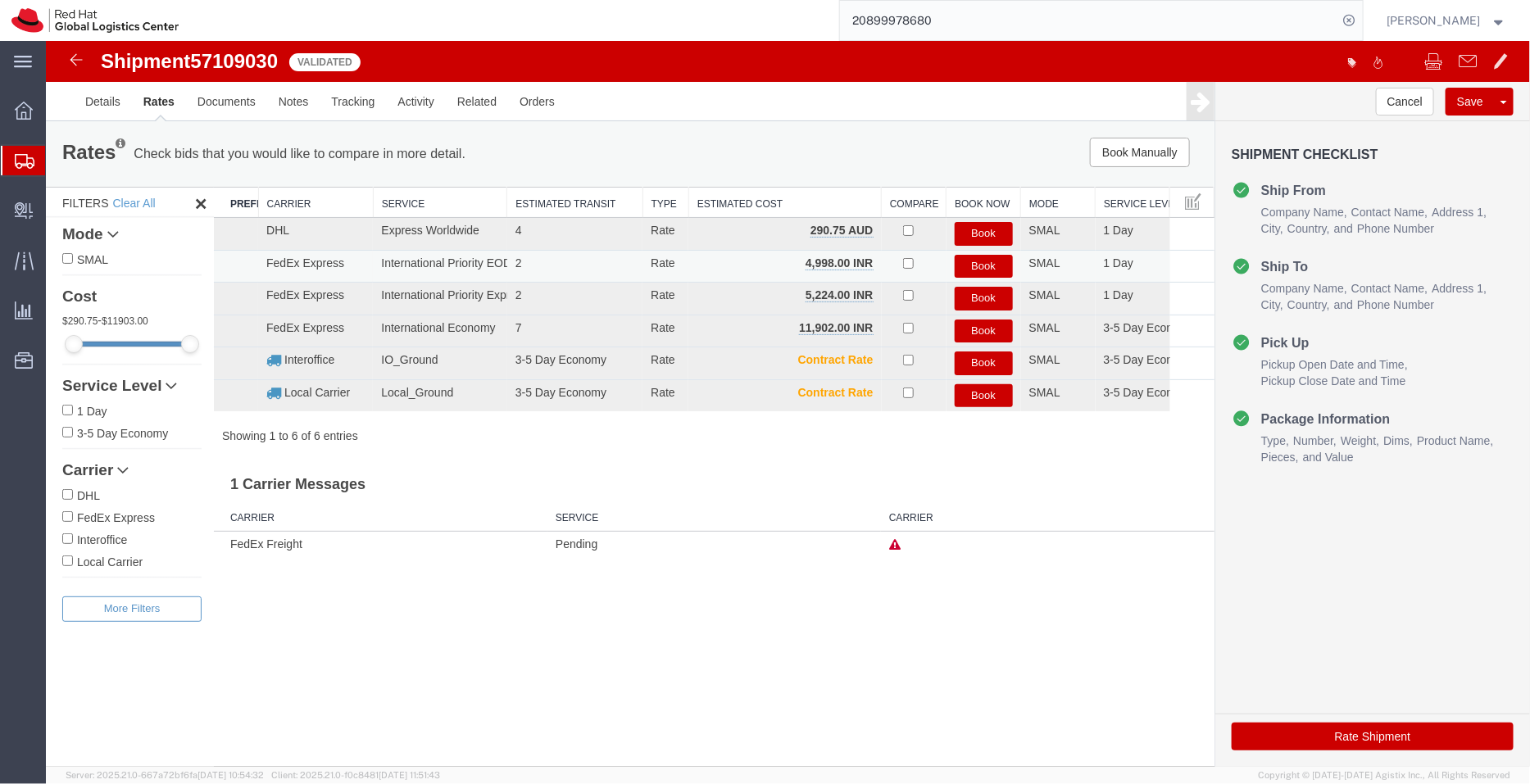
click at [978, 261] on button "Book" at bounding box center [982, 266] width 58 height 24
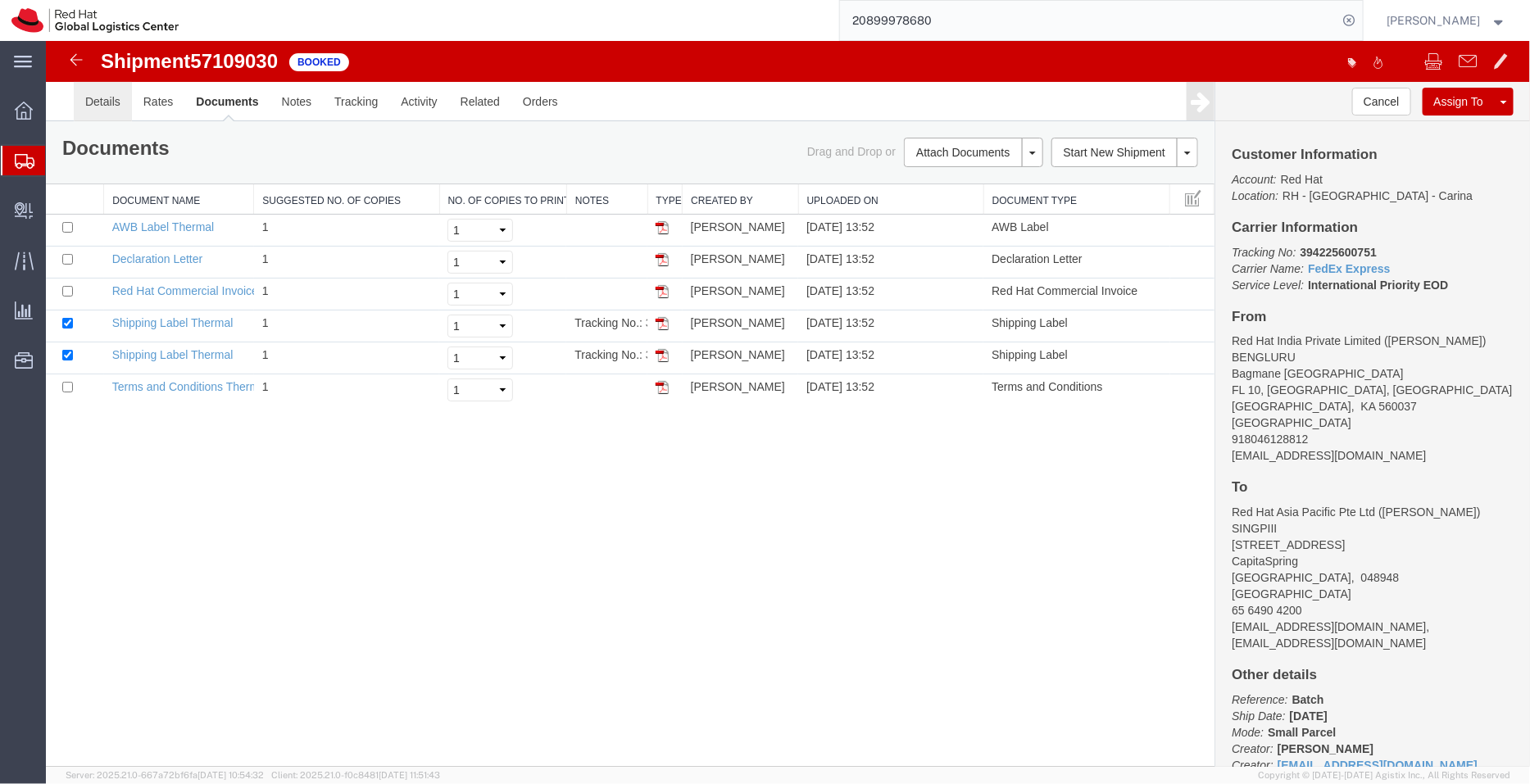
click at [96, 103] on link "Details" at bounding box center [102, 101] width 58 height 39
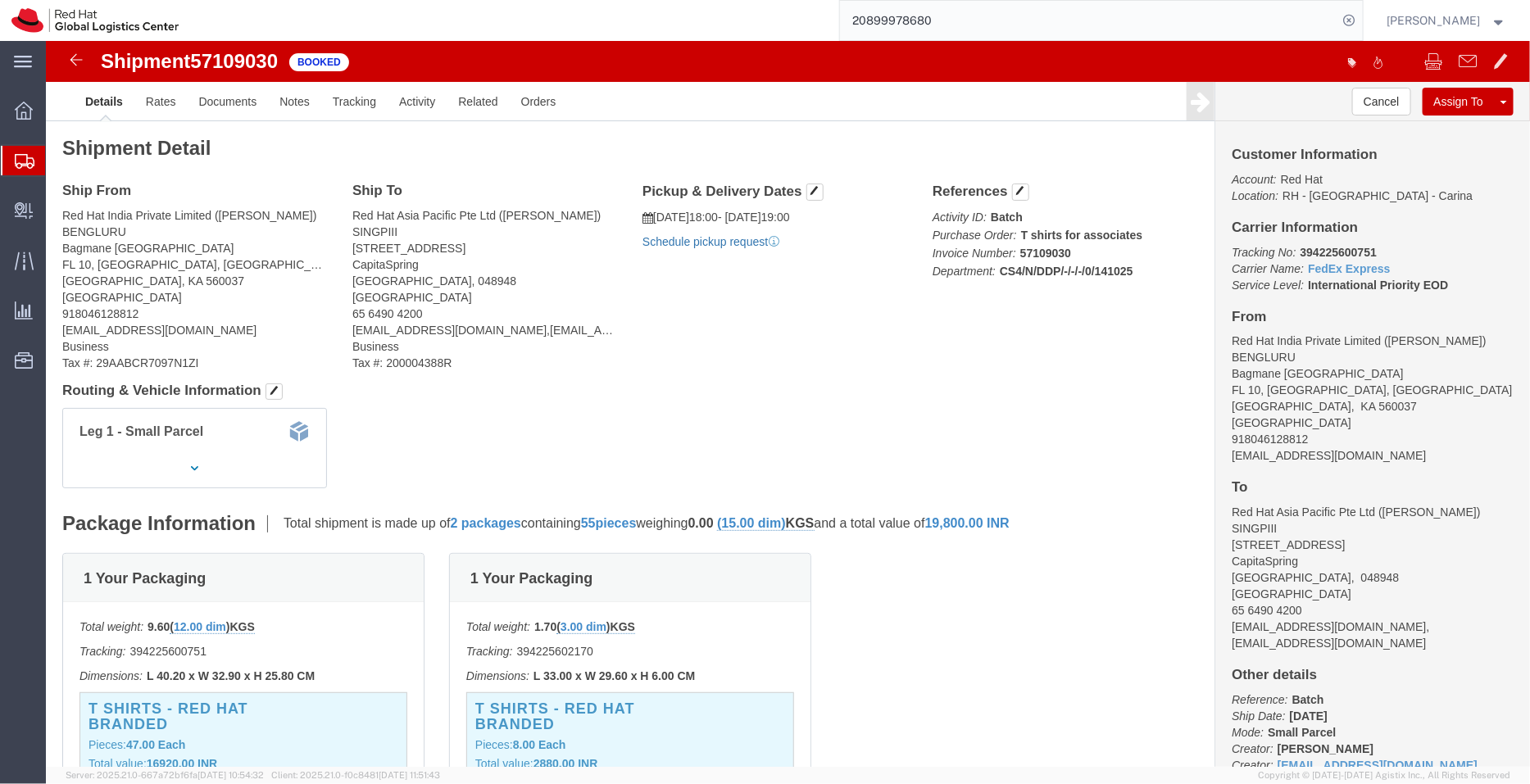
click link "Schedule pickup request"
drag, startPoint x: 803, startPoint y: 206, endPoint x: 608, endPoint y: 173, distance: 197.8
click div "Pickup & Delivery Dates [DATE] 18:00 - [DATE] 19:00 Pickup request number : BLR…"
copy div "[DATE] 18:00 - [DATE] 19:00 Pickup request number : BLRMH3021"
click link "Documents"
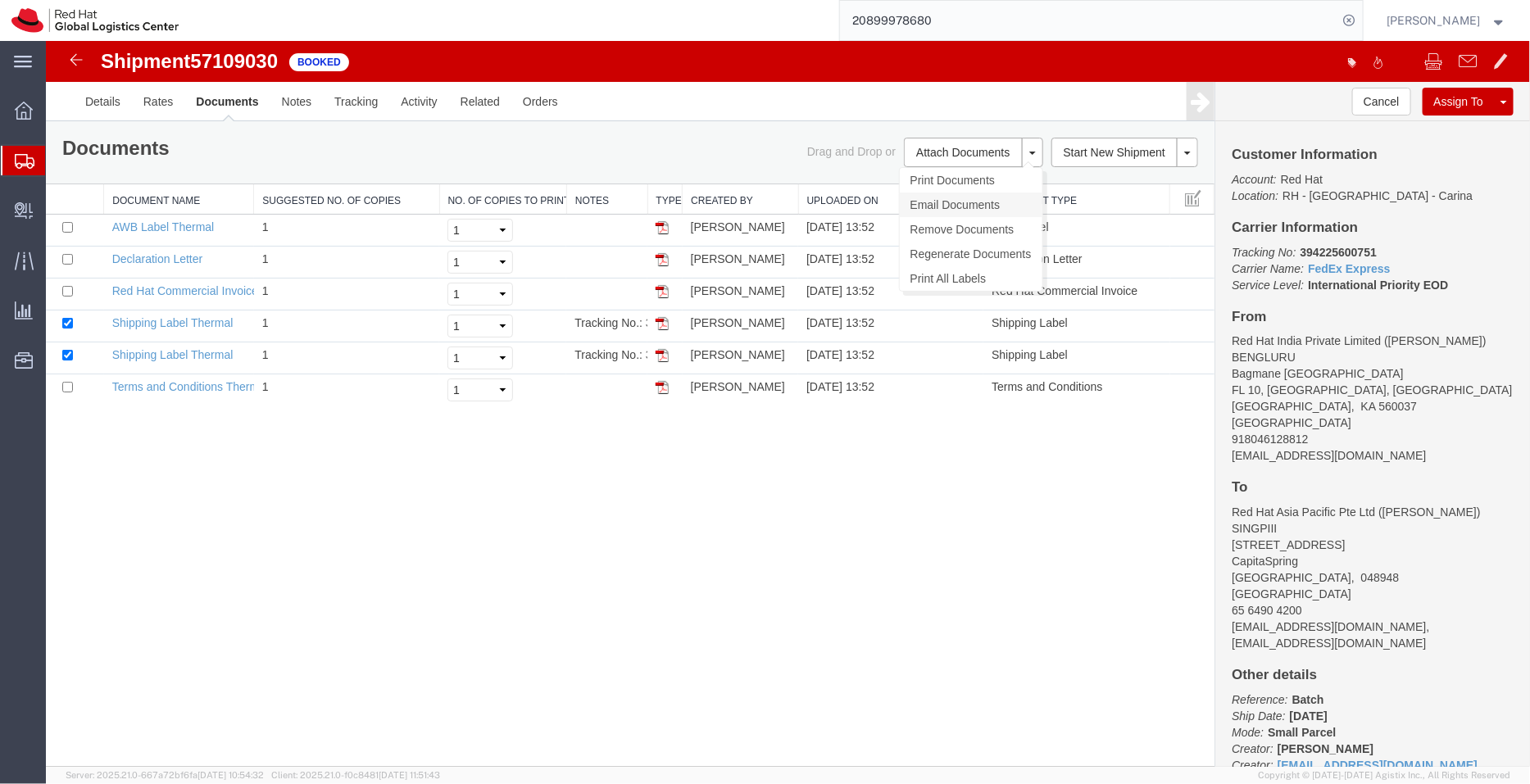
click at [948, 209] on link "Email Documents" at bounding box center [970, 204] width 143 height 25
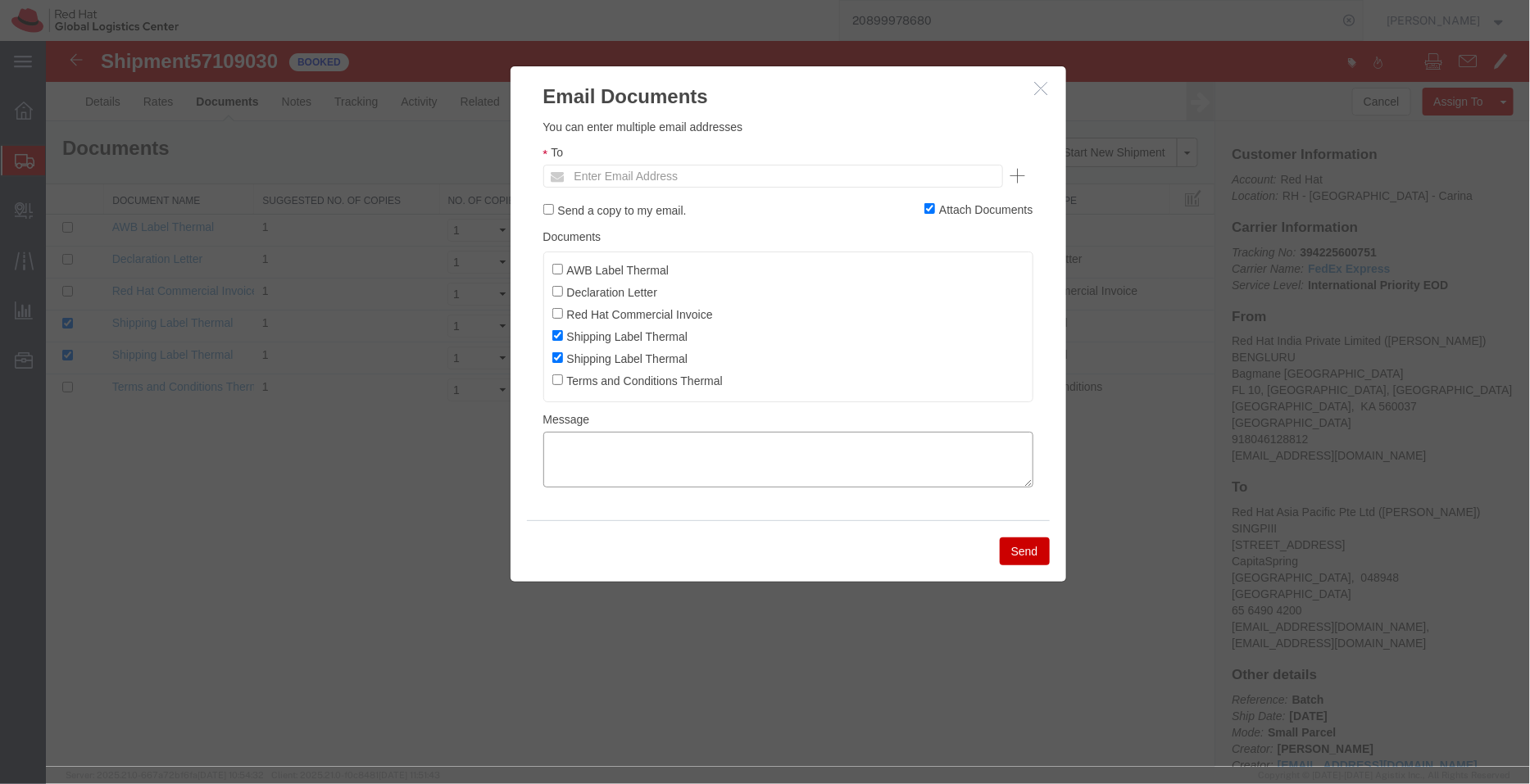
click at [736, 449] on textarea at bounding box center [787, 459] width 490 height 56
paste textarea "[DATE] 18:00 - [DATE] 19:00 Pickup request number: BLRMH3021"
click at [544, 472] on textarea "[DATE] 18:00 - [DATE] 19:00 Pickup request number: BLRMH3021" at bounding box center [787, 459] width 490 height 56
click at [547, 446] on textarea "[DATE] 18:00 - [DATE] 19:00 FedEx Pickup request number: BLRMH3021" at bounding box center [787, 459] width 490 height 56
type textarea "Pickup date/time -10/14/2025 18:00 [DATE] 19:00 FedEx Pickup request number: BL…"
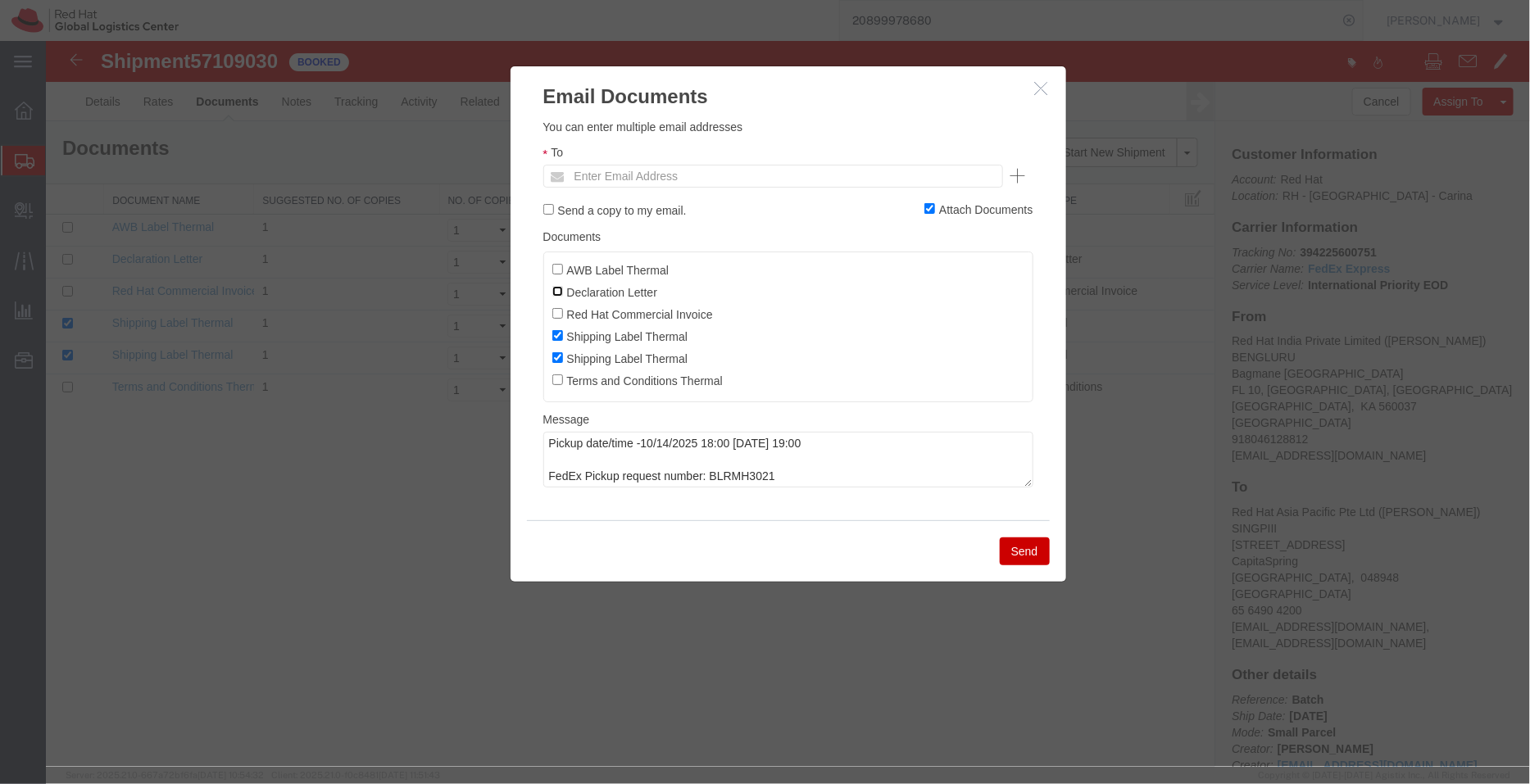
click at [556, 295] on input "Declaration Letter" at bounding box center [556, 290] width 10 height 10
checkbox input "true"
click at [560, 314] on input "Red Hat Commercial Invoice" at bounding box center [556, 312] width 10 height 10
checkbox input "true"
click at [557, 272] on input "AWB Label Thermal" at bounding box center [556, 268] width 10 height 10
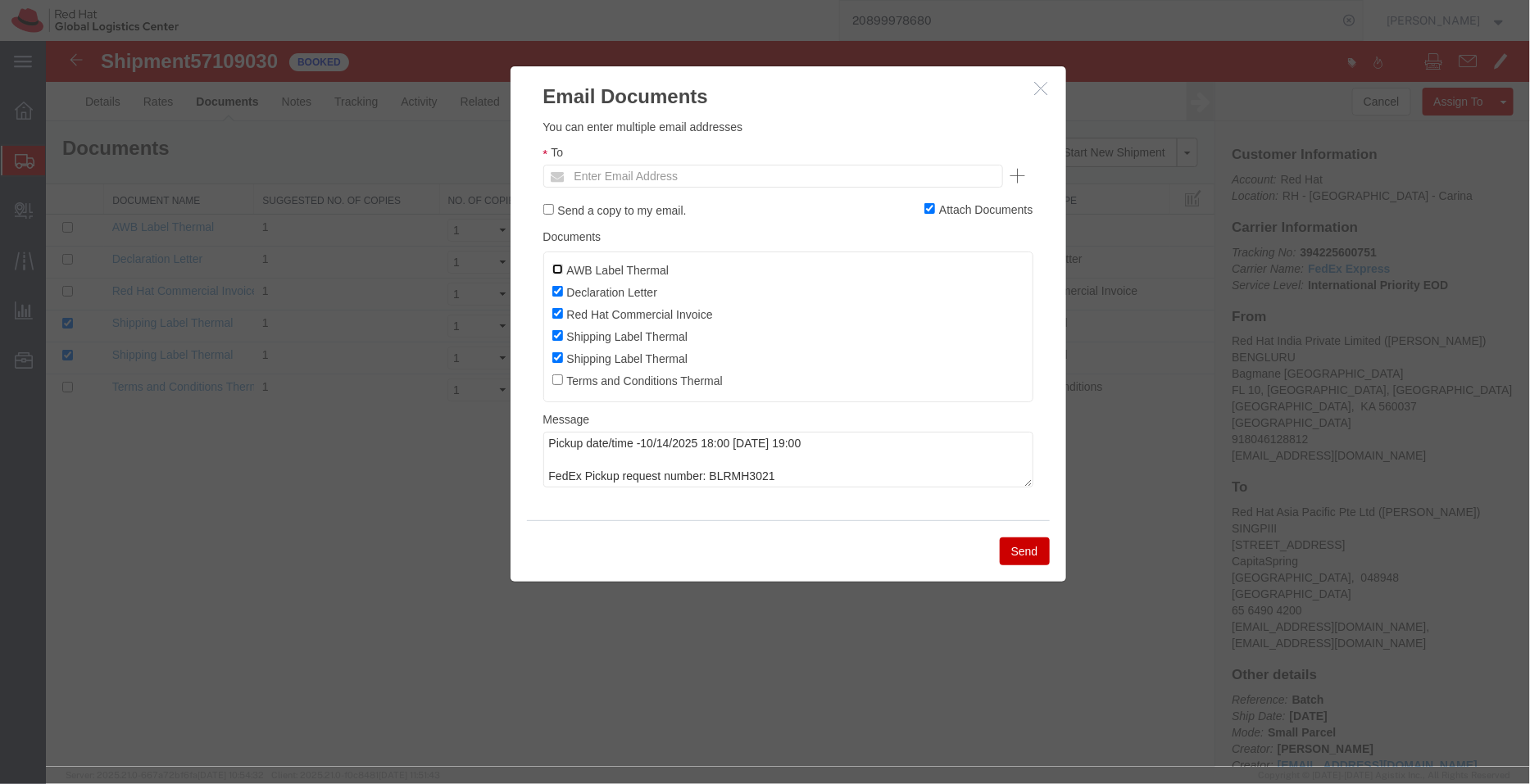
checkbox input "true"
click at [626, 177] on input "text" at bounding box center [661, 175] width 192 height 21
type input "shansdah"
type input "[EMAIL_ADDRESS][DOMAIN_NAME]"
click at [1019, 547] on button "Send" at bounding box center [1024, 550] width 50 height 28
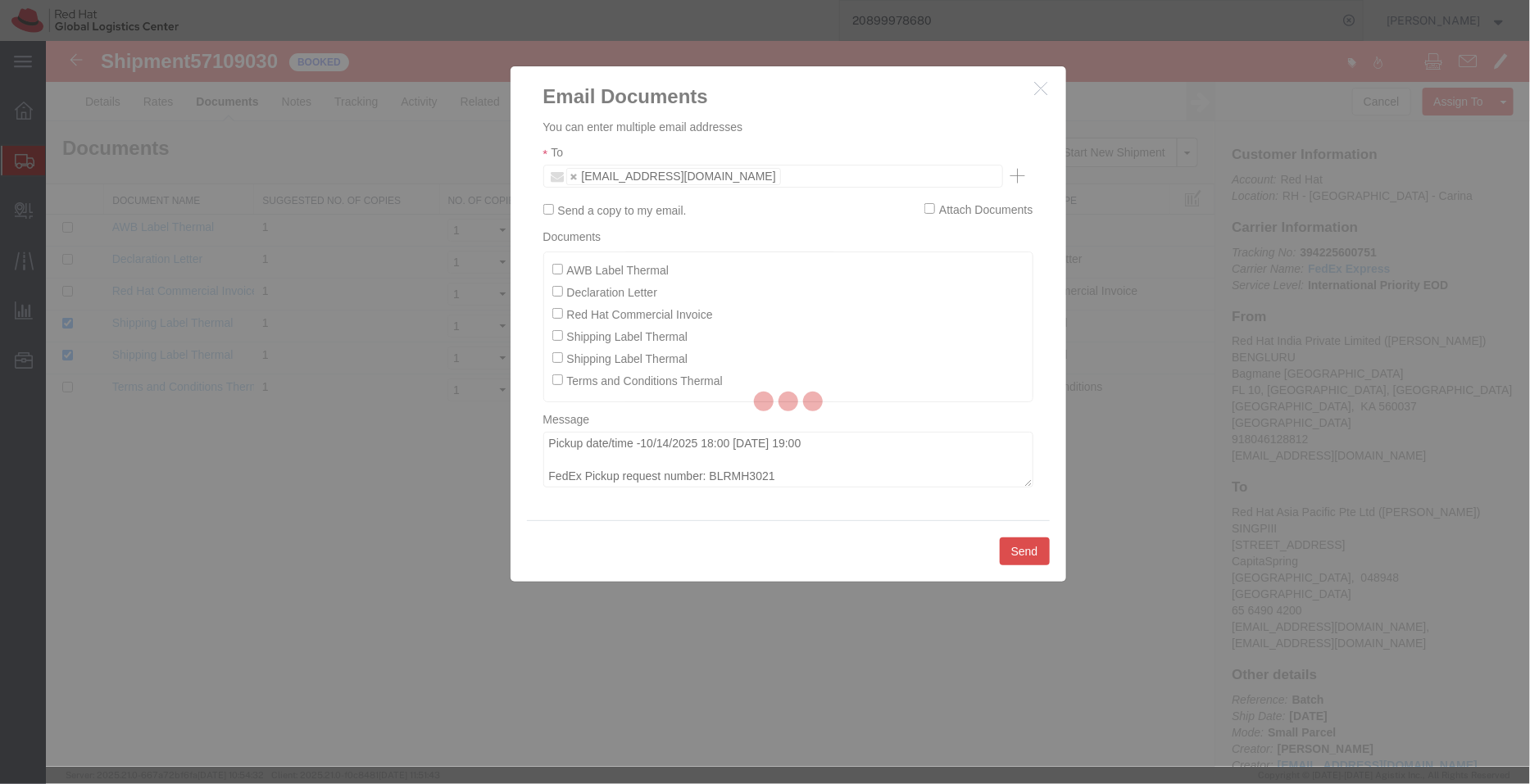
checkbox input "false"
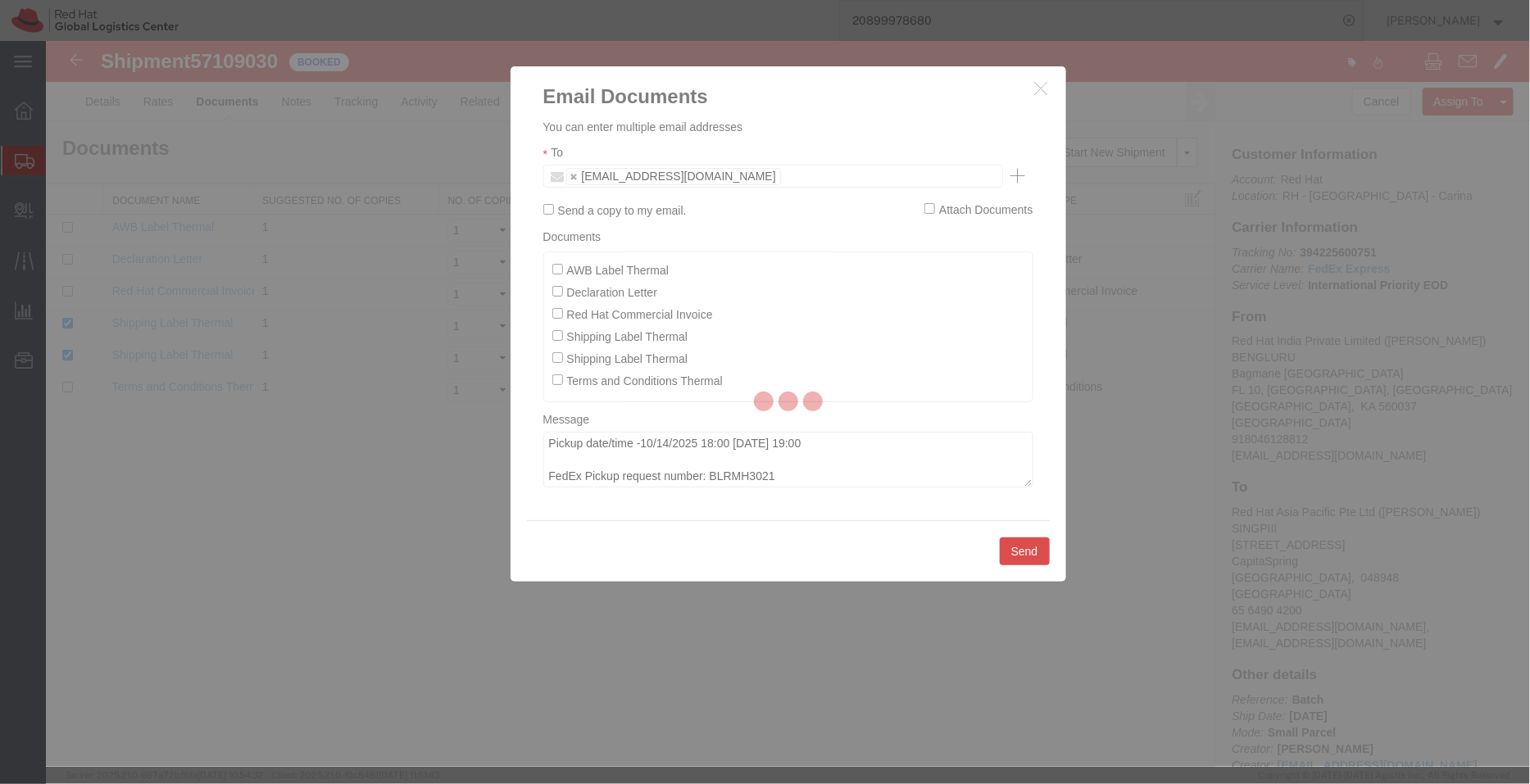
checkbox input "false"
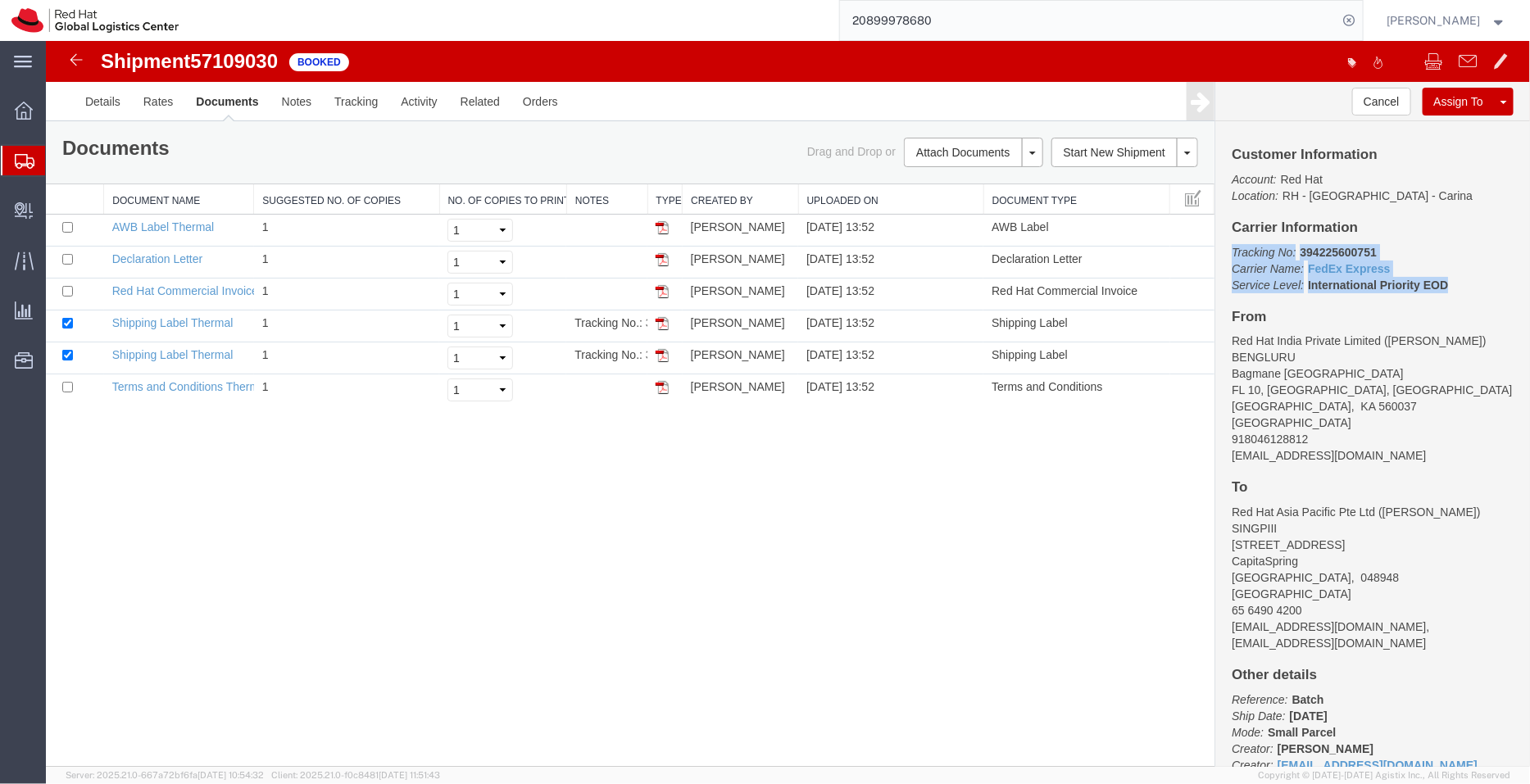
drag, startPoint x: 1467, startPoint y: 287, endPoint x: 1219, endPoint y: 247, distance: 251.2
click at [1219, 247] on div "Customer Information Account: Red Hat Location: [GEOGRAPHIC_DATA] - [GEOGRAPHIC…" at bounding box center [1372, 443] width 315 height 646
copy p "Tracking No: 394225600751 Carrier Name: FedEx Express FedEx Express Service Lev…"
click at [0, 0] on span "Shipment Manager" at bounding box center [0, 0] width 0 height 0
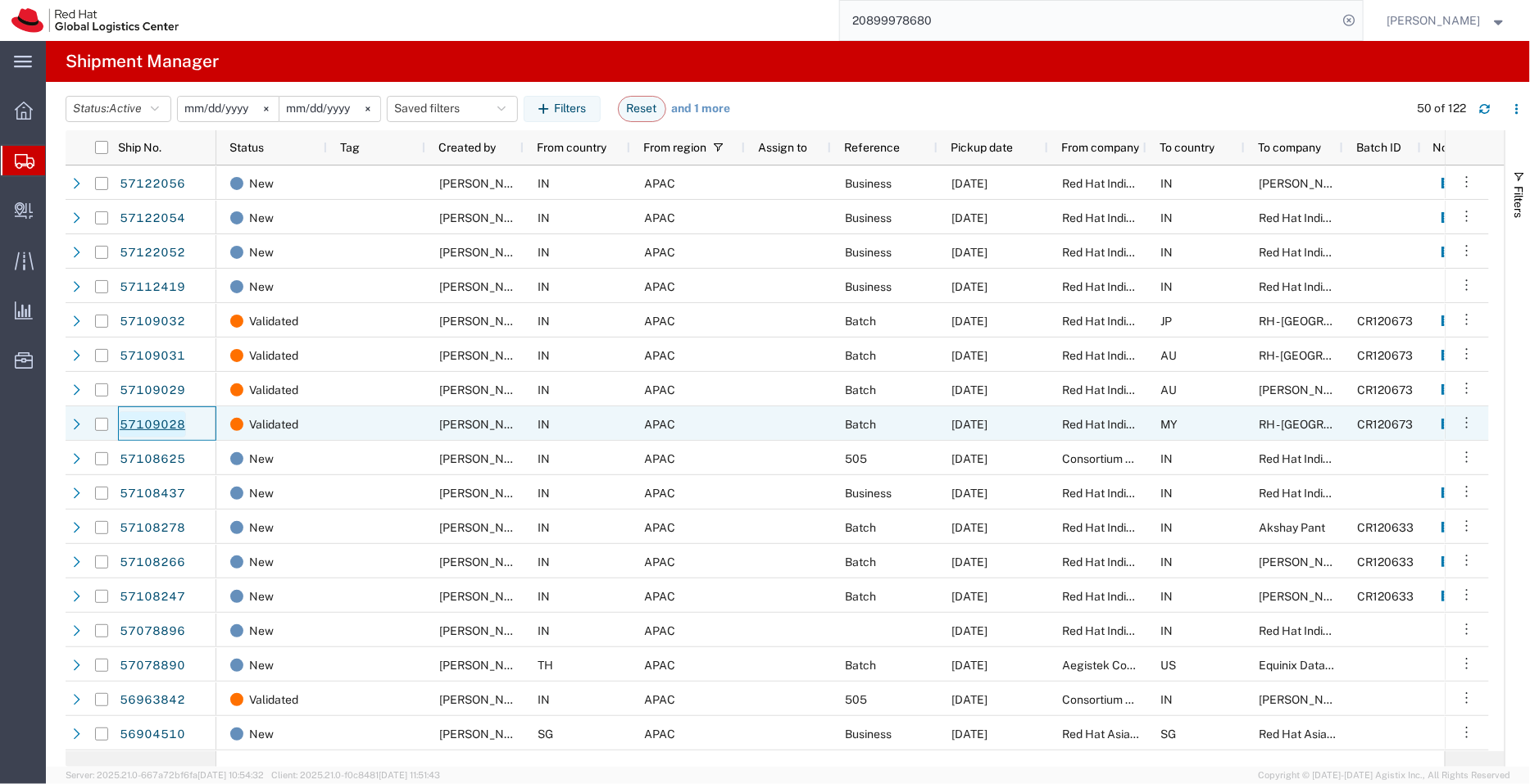
click at [154, 427] on link "57109028" at bounding box center [152, 424] width 68 height 26
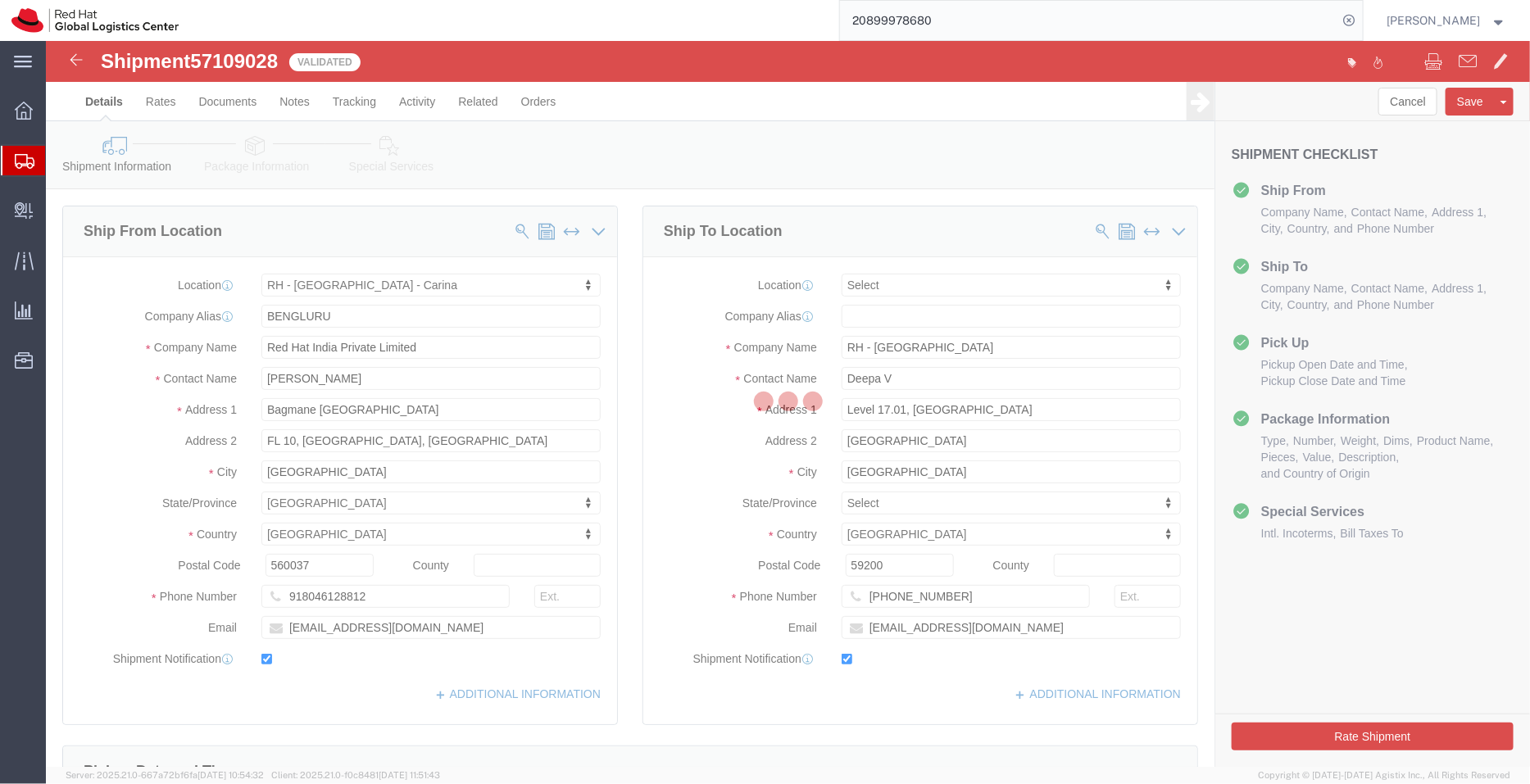
select select "37925"
select select
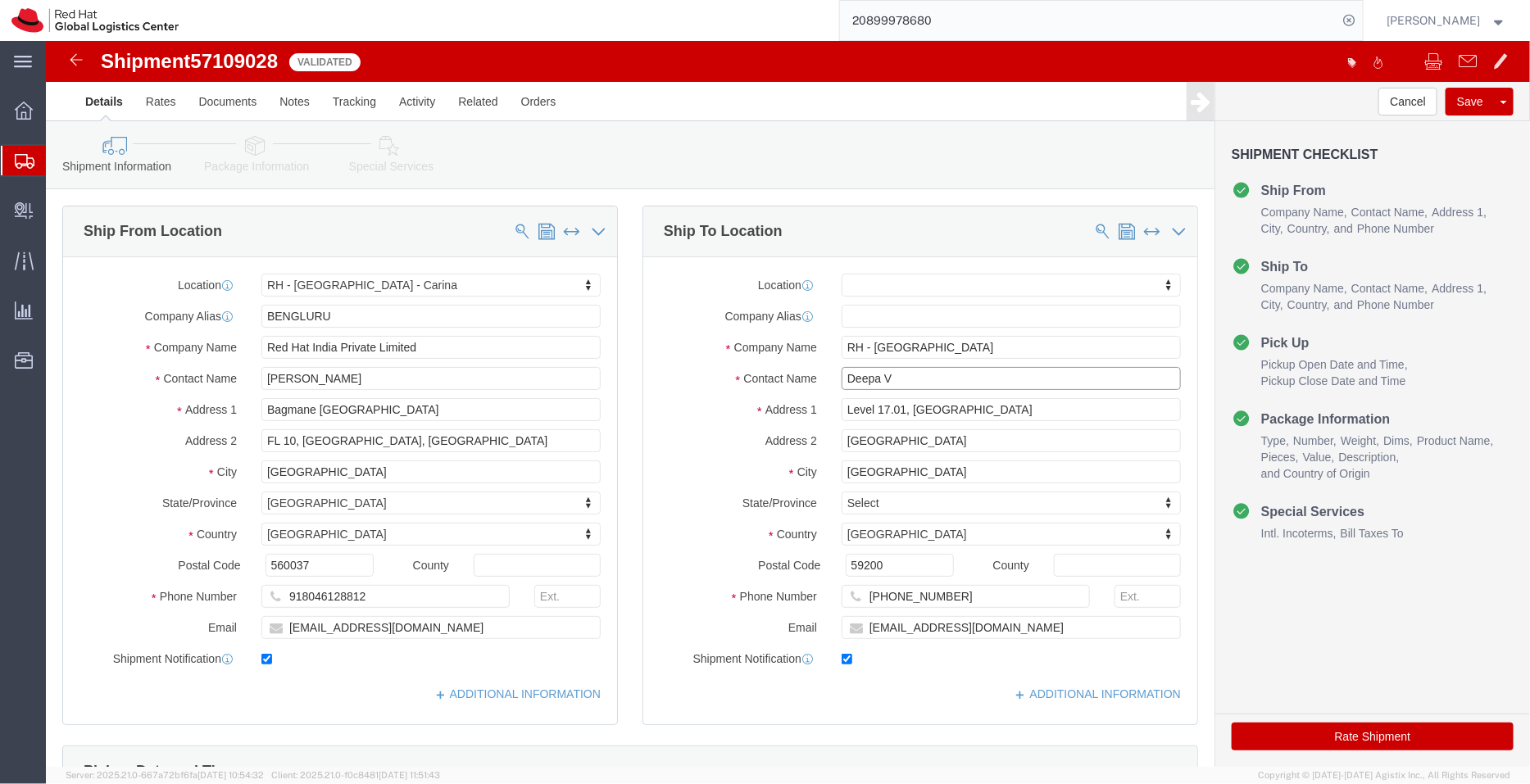
drag, startPoint x: 866, startPoint y: 335, endPoint x: 704, endPoint y: 334, distance: 162.0
click div "Contact Name [PERSON_NAME]"
click input "[PERSON_NAME]"
paste input "Deepa V"
drag, startPoint x: 935, startPoint y: 584, endPoint x: 725, endPoint y: 598, distance: 210.5
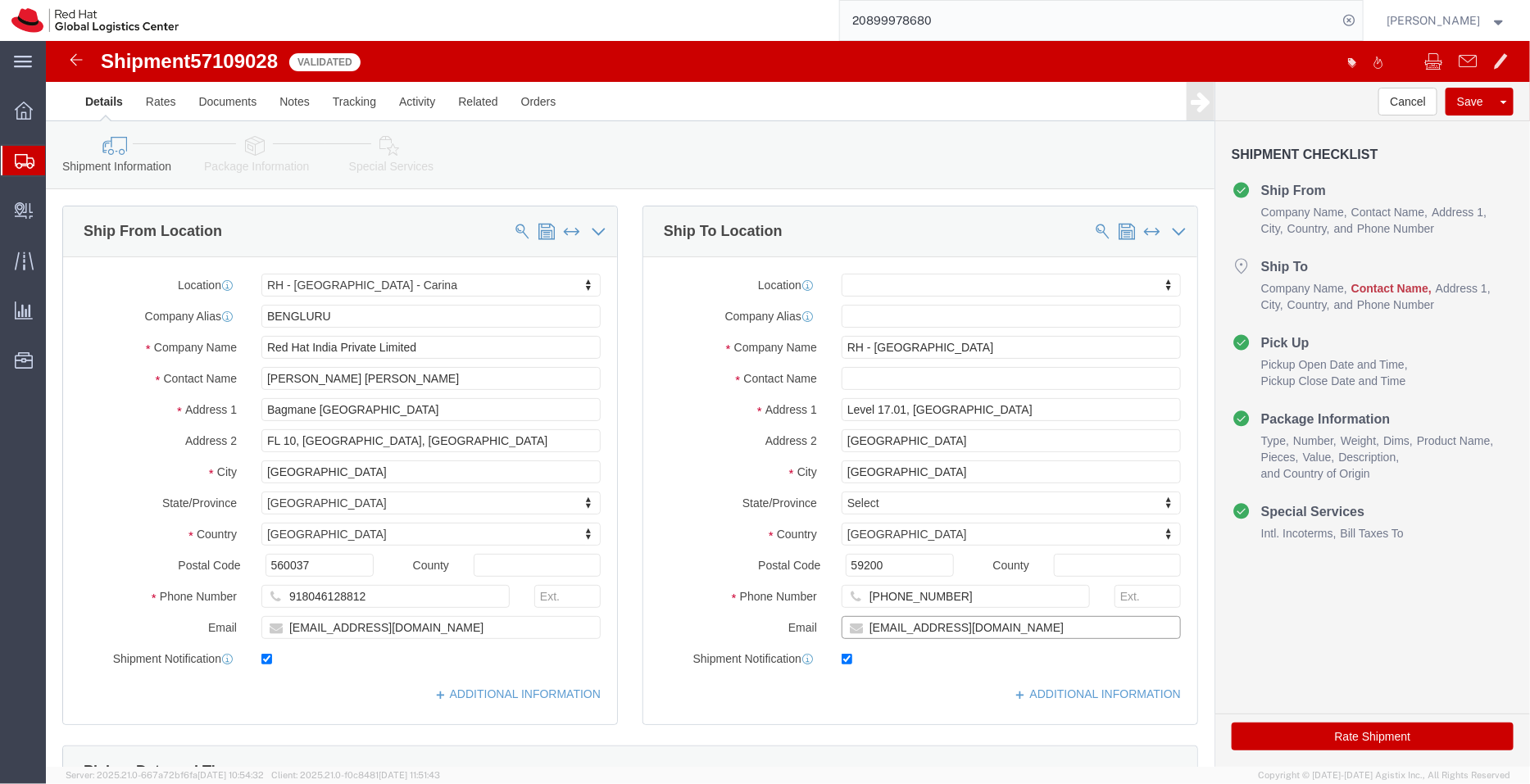
click div "Email [EMAIL_ADDRESS][DOMAIN_NAME]"
click input "[PERSON_NAME] [PERSON_NAME]"
paste input "[EMAIL_ADDRESS][DOMAIN_NAME]"
type input "[PERSON_NAME] [PERSON_NAME] V [EMAIL_ADDRESS][DOMAIN_NAME]"
drag, startPoint x: 946, startPoint y: 546, endPoint x: 769, endPoint y: 555, distance: 177.2
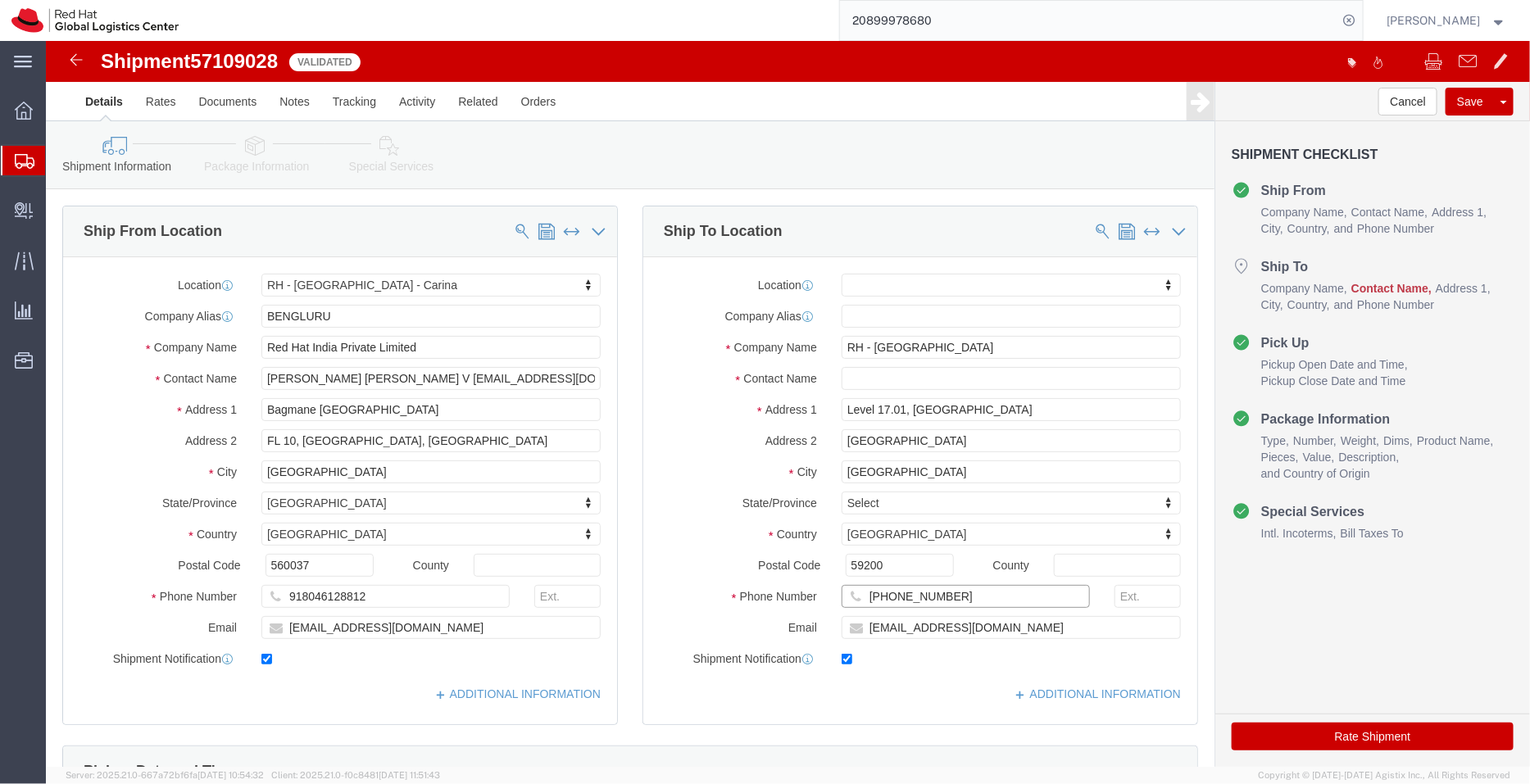
click div "Phone Number [PHONE_NUMBER]"
type input "ku"
select select "37977"
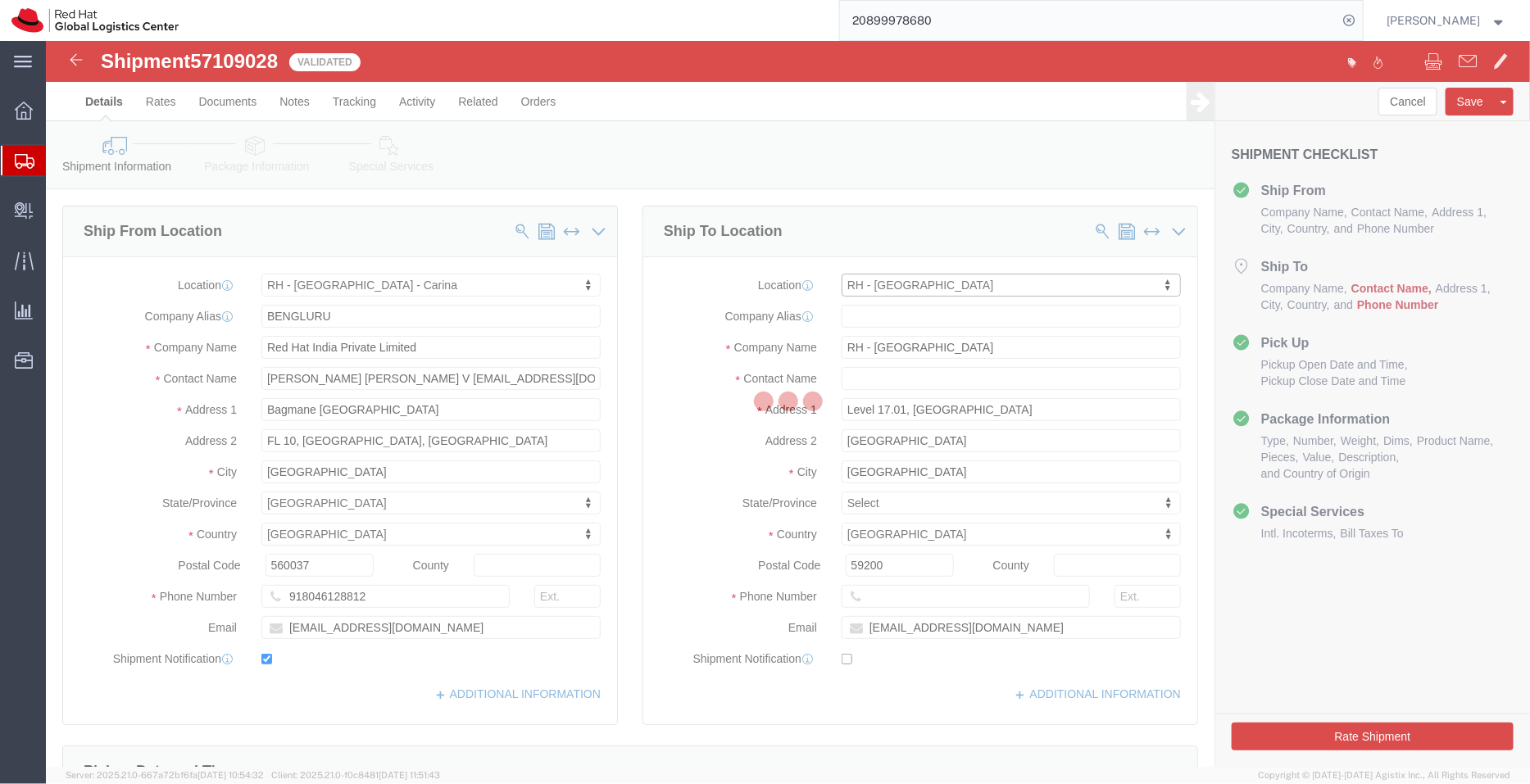
type input "[GEOGRAPHIC_DATA]"
type input "Red Hat Malaysia Sdn Bhd"
type input "Suite [GEOGRAPHIC_DATA]"
type input "MV City, [PERSON_NAME]"
type input "[GEOGRAPHIC_DATA]"
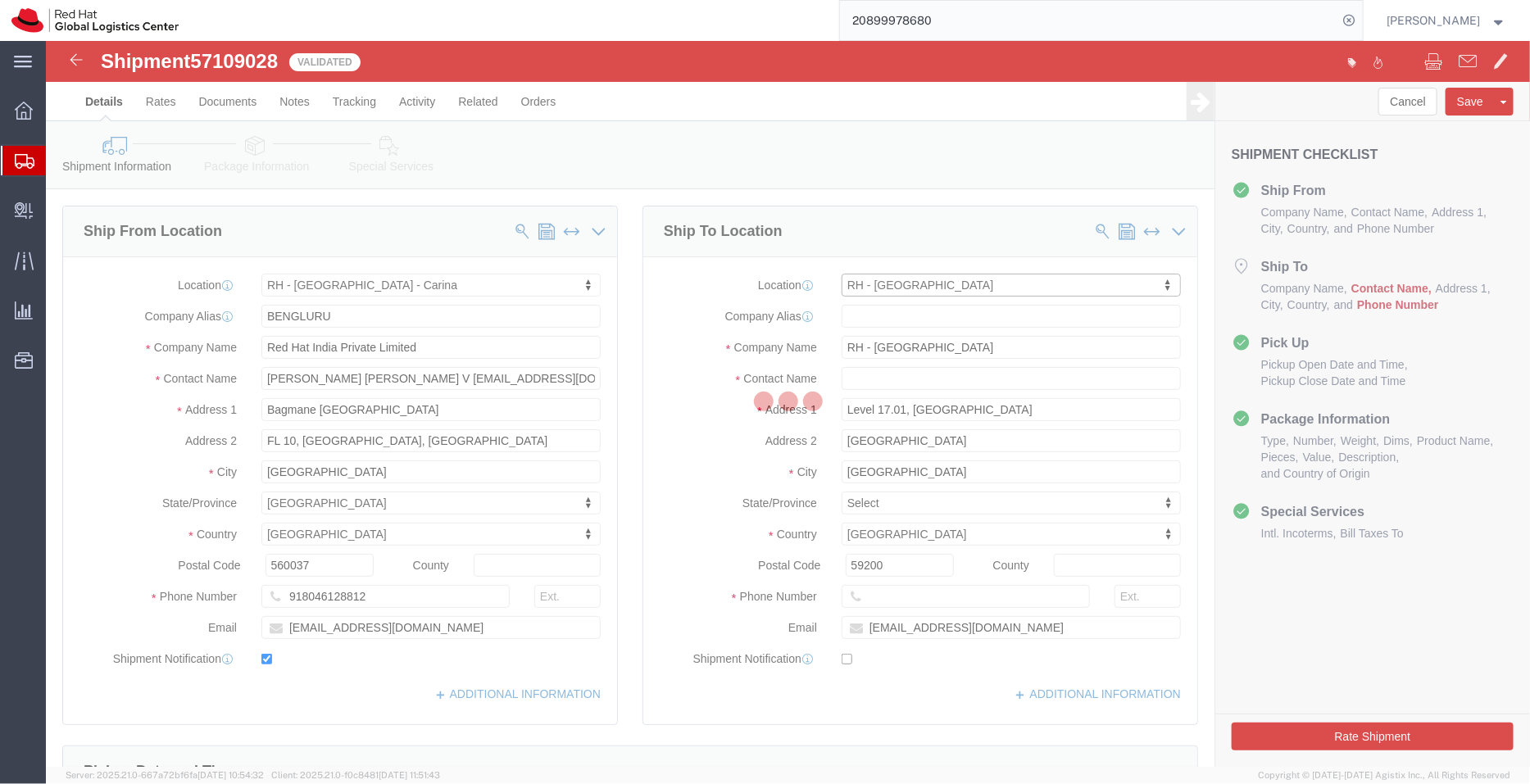
type input "60327330501"
checkbox input "false"
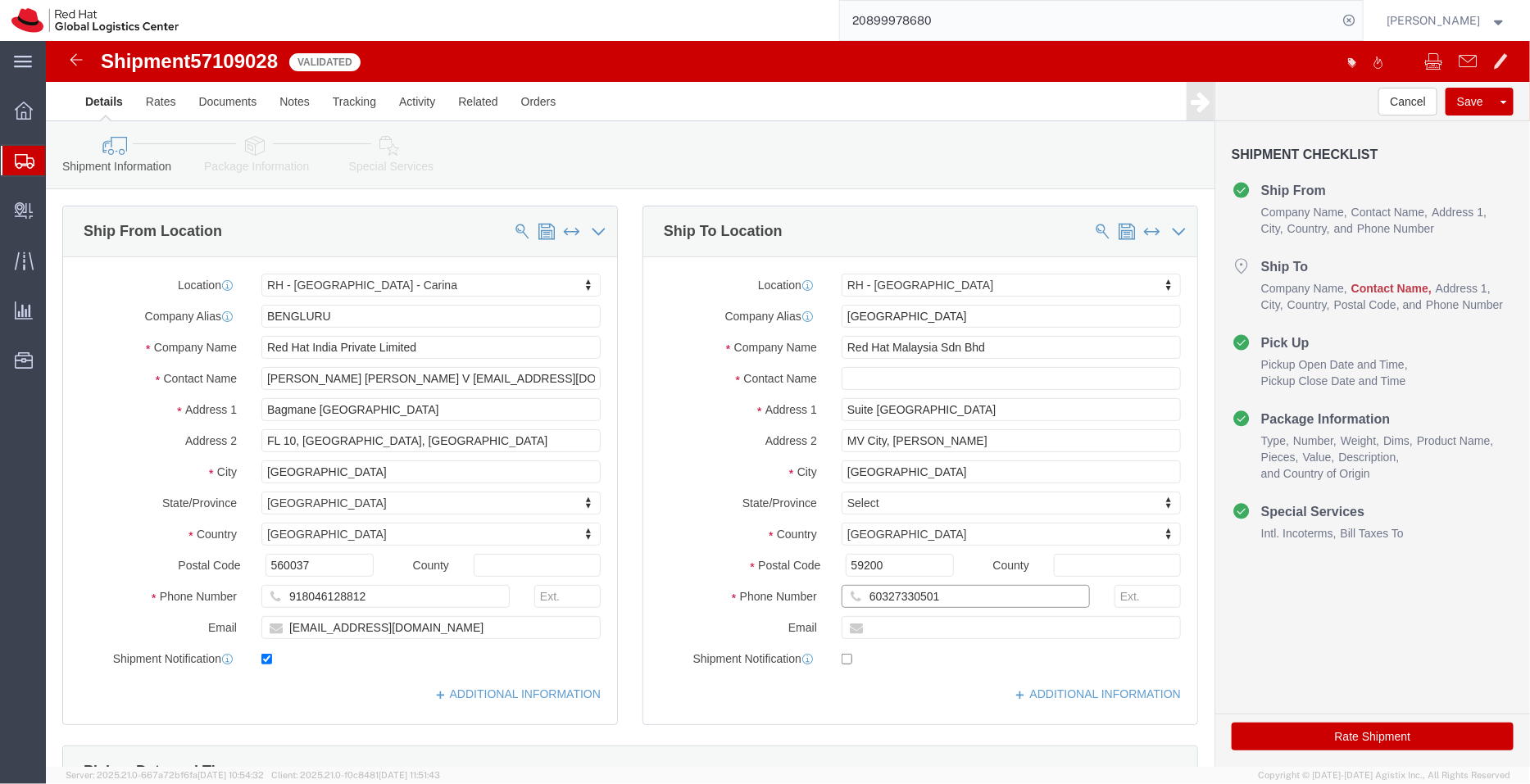
drag, startPoint x: 859, startPoint y: 567, endPoint x: 709, endPoint y: 571, distance: 150.1
click div "Phone Number [PHONE_NUMBER]"
paste input "[PHONE_NUMBER]"
type input "[PHONE_NUMBER]"
drag, startPoint x: 471, startPoint y: 340, endPoint x: 362, endPoint y: 335, distance: 109.1
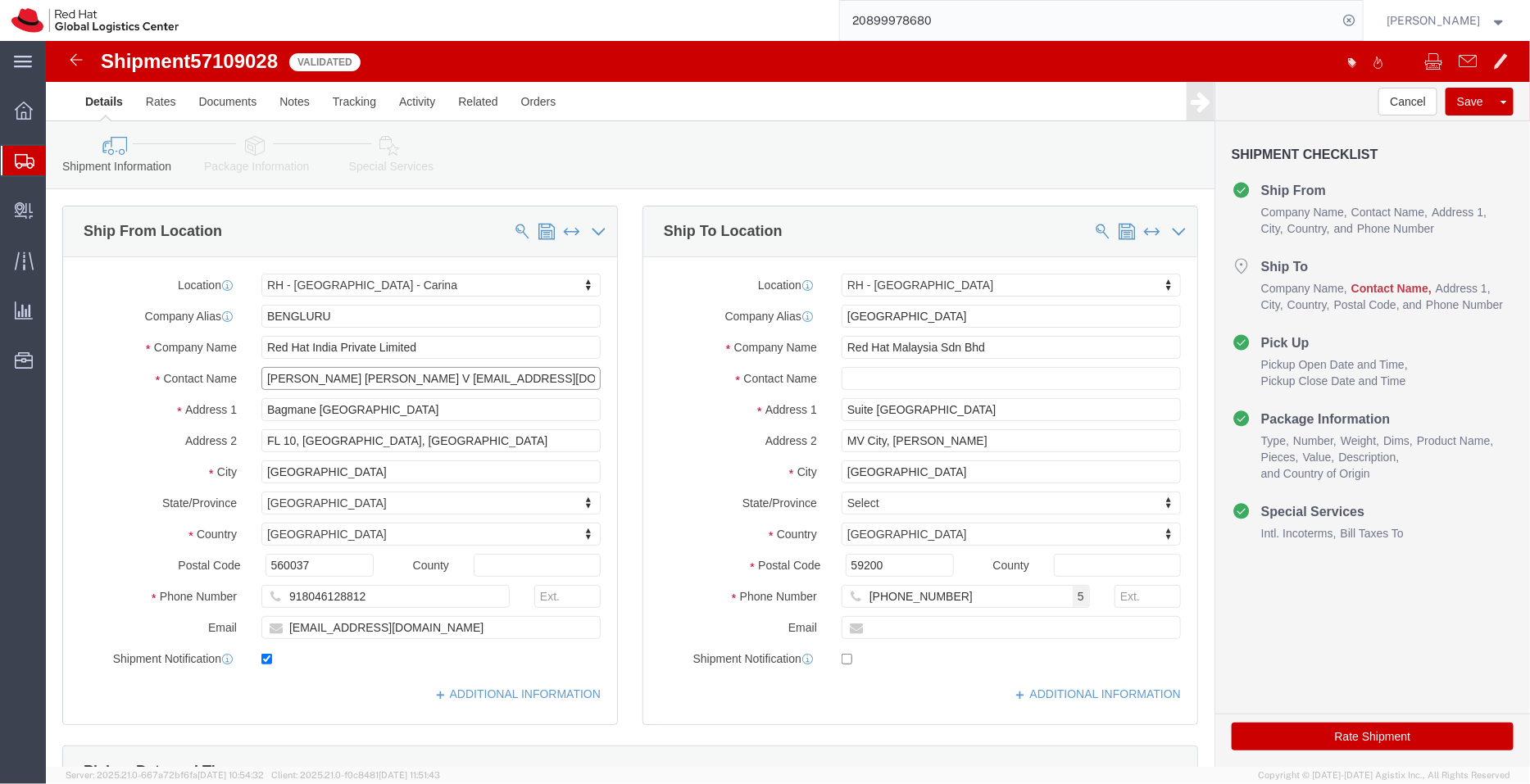
click input "[PERSON_NAME] [PERSON_NAME] V [EMAIL_ADDRESS][DOMAIN_NAME]"
type input "[PERSON_NAME] [PERSON_NAME]"
click input "text"
paste input "[EMAIL_ADDRESS][DOMAIN_NAME]"
type input "[EMAIL_ADDRESS][DOMAIN_NAME]"
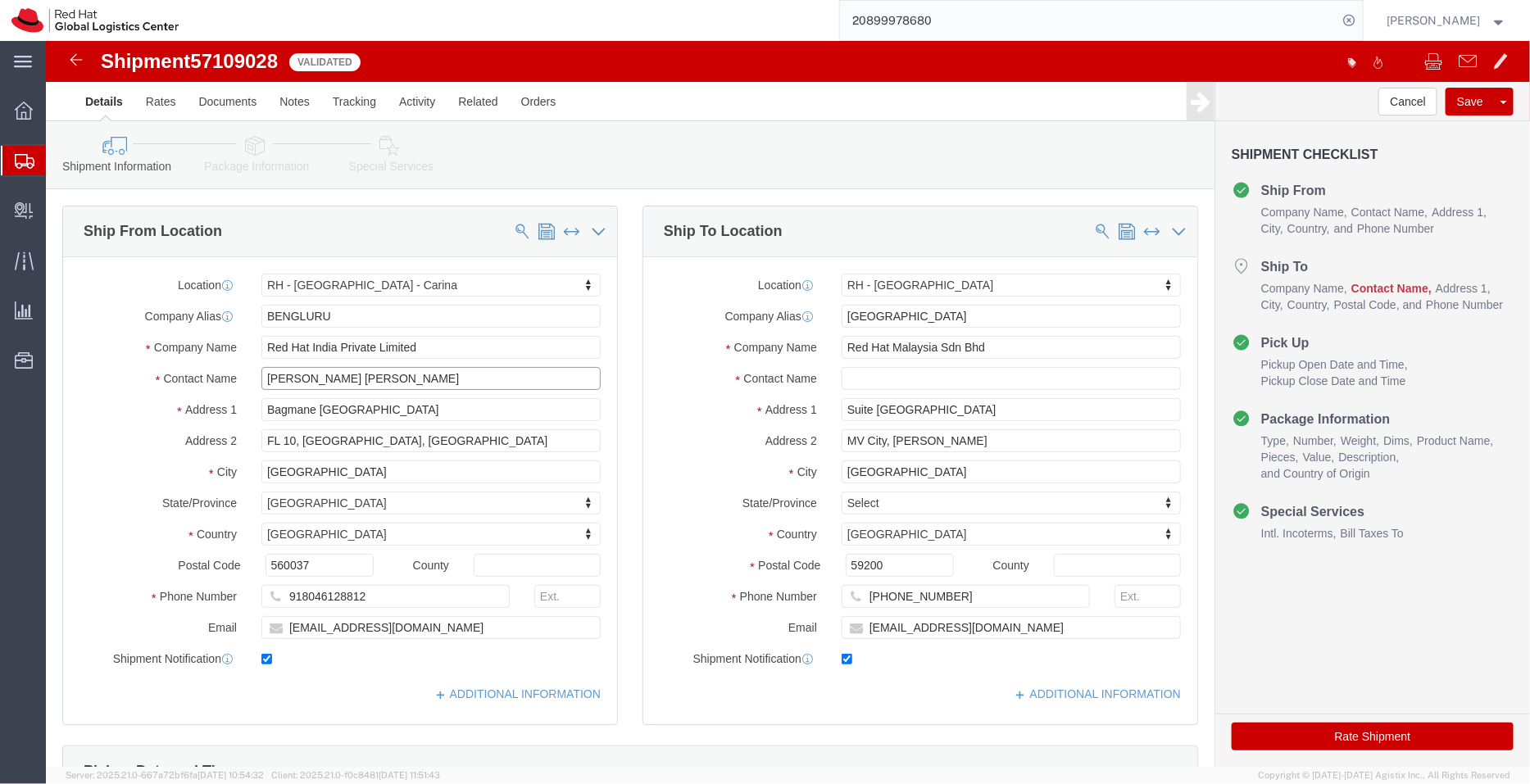
checkbox input "true"
drag, startPoint x: 385, startPoint y: 336, endPoint x: 314, endPoint y: 339, distance: 71.1
click input "[PERSON_NAME] [PERSON_NAME]"
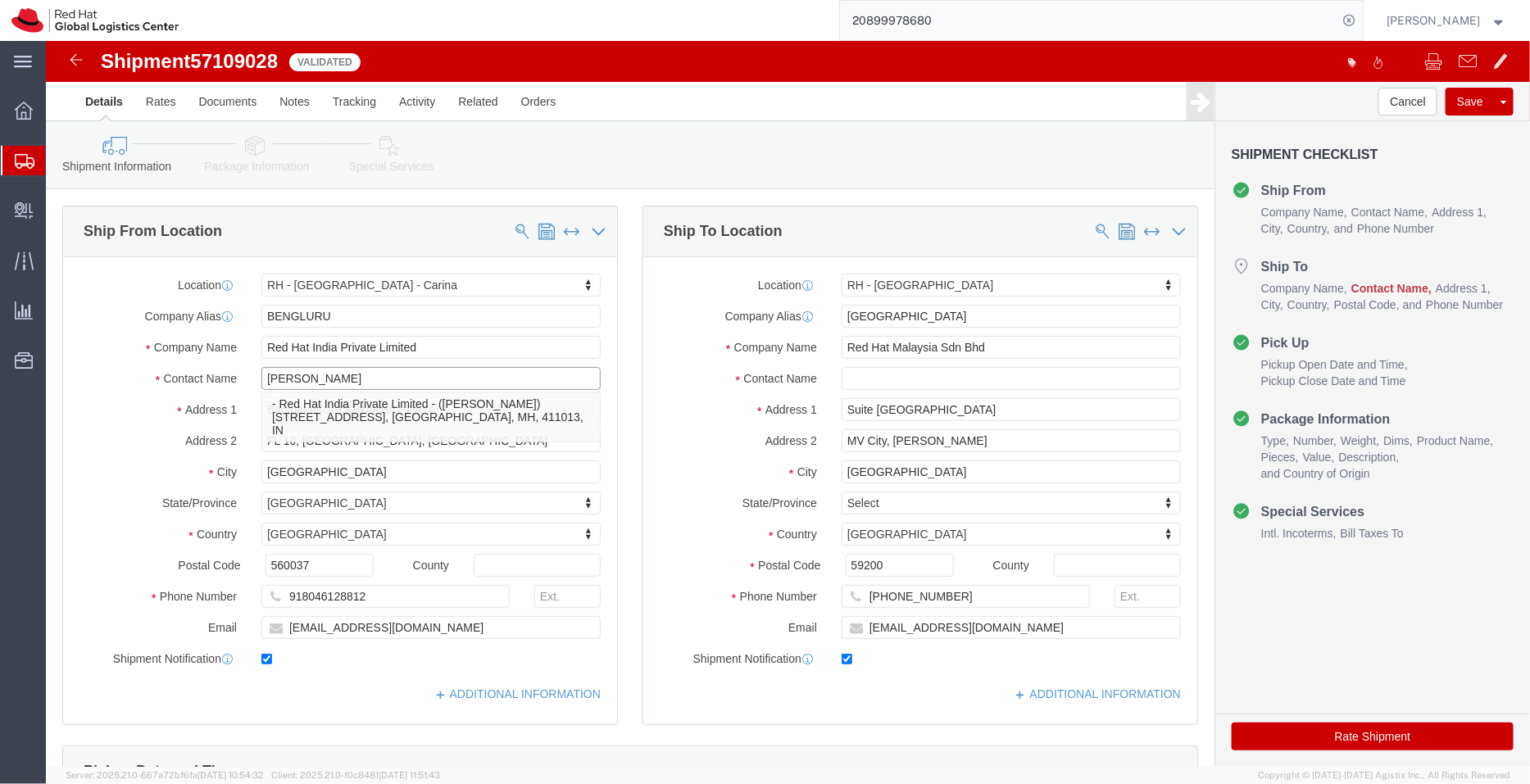
type input "[PERSON_NAME]"
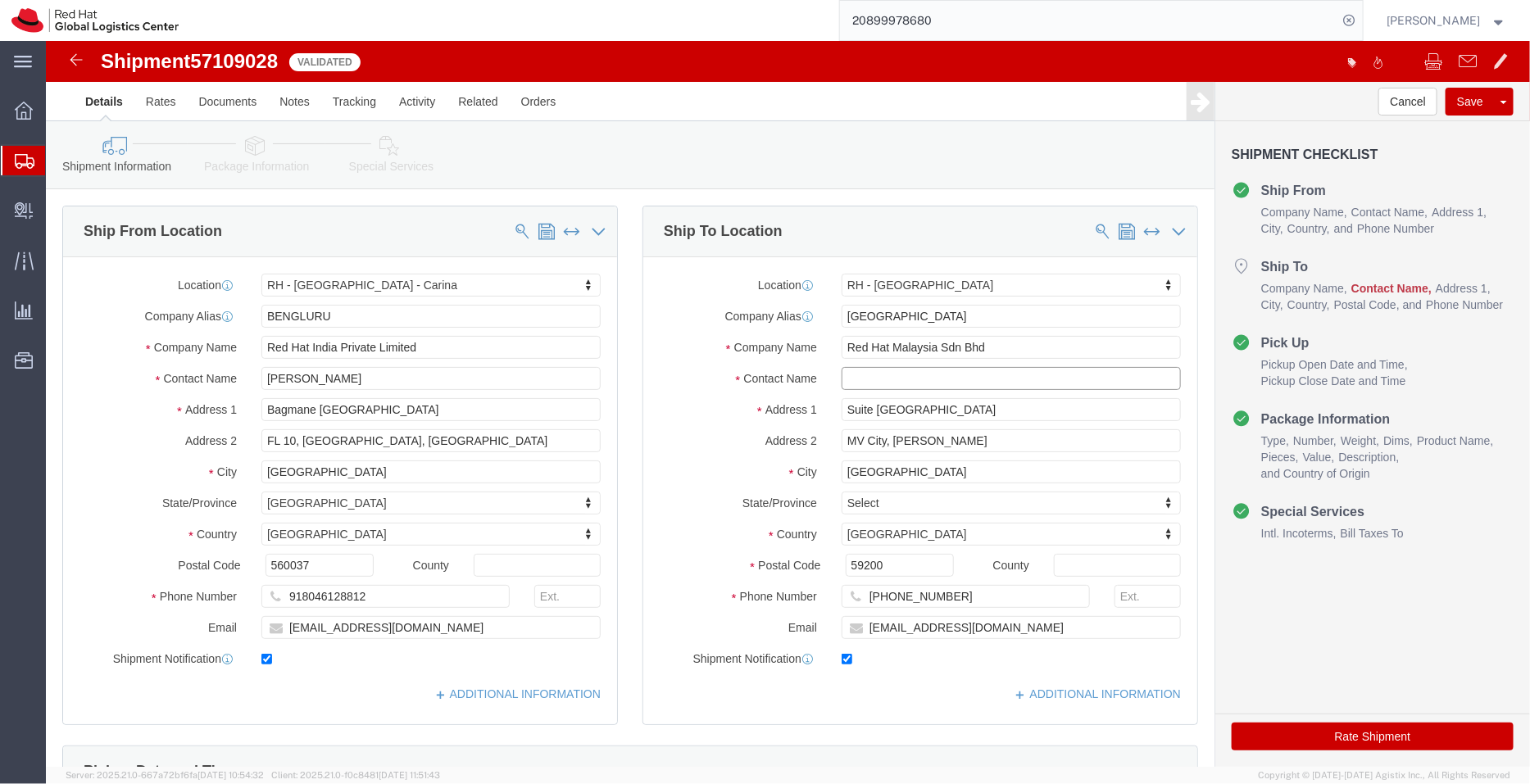
click input "text"
paste input "Deepa V"
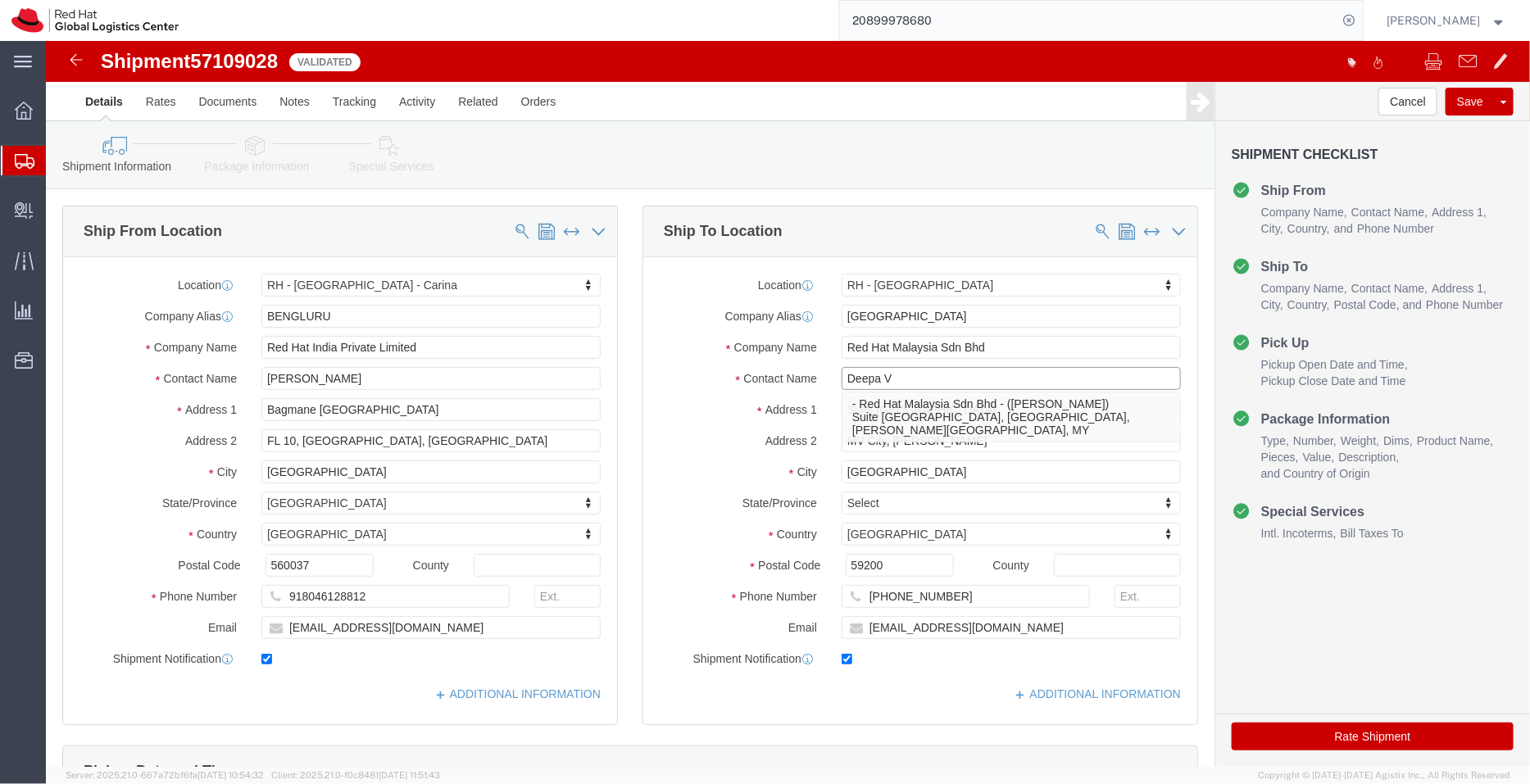
type input "Deepa V"
click label "Address 1"
click input "[EMAIL_ADDRESS][DOMAIN_NAME]"
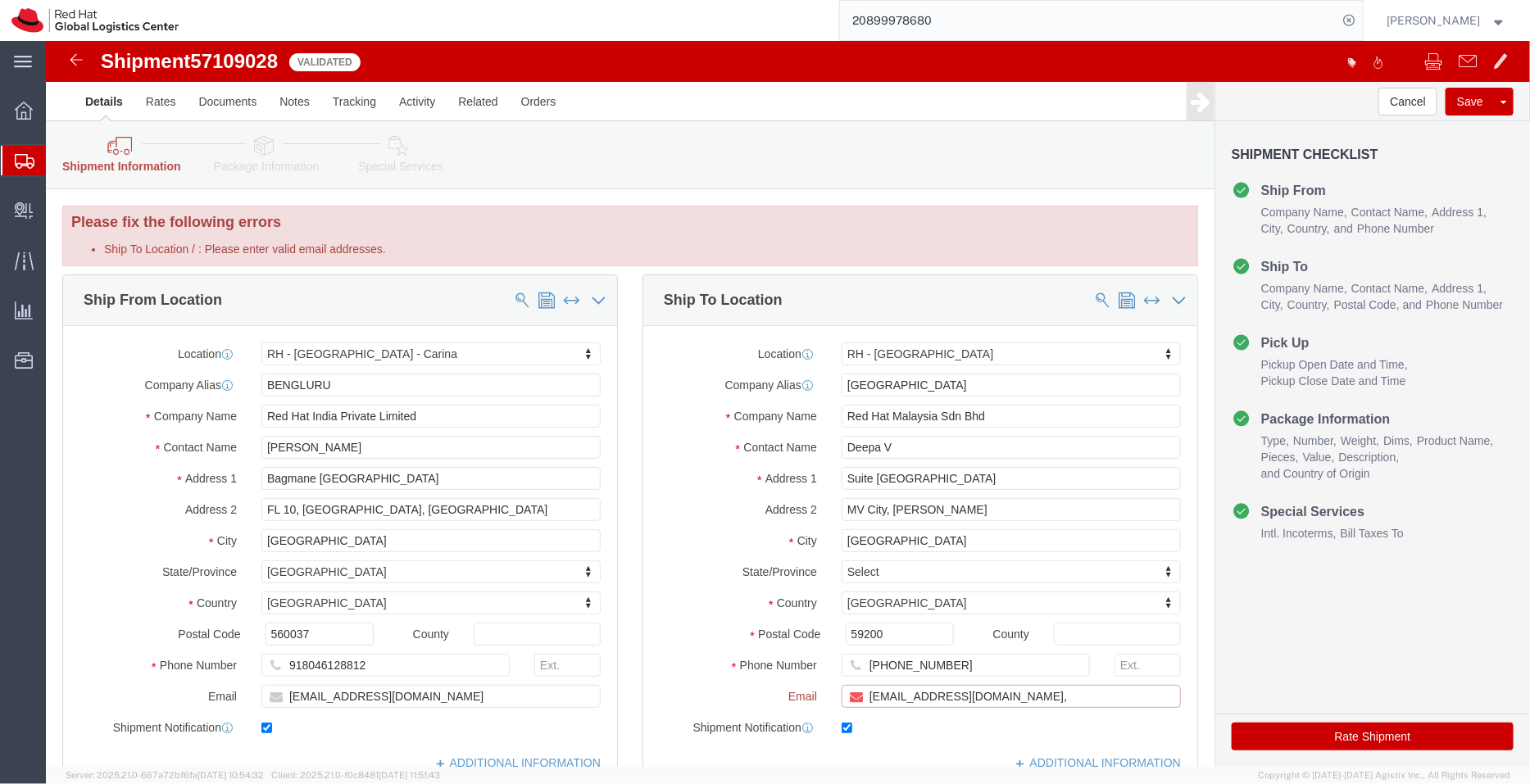
paste input "[EMAIL_ADDRESS][DOMAIN_NAME]"
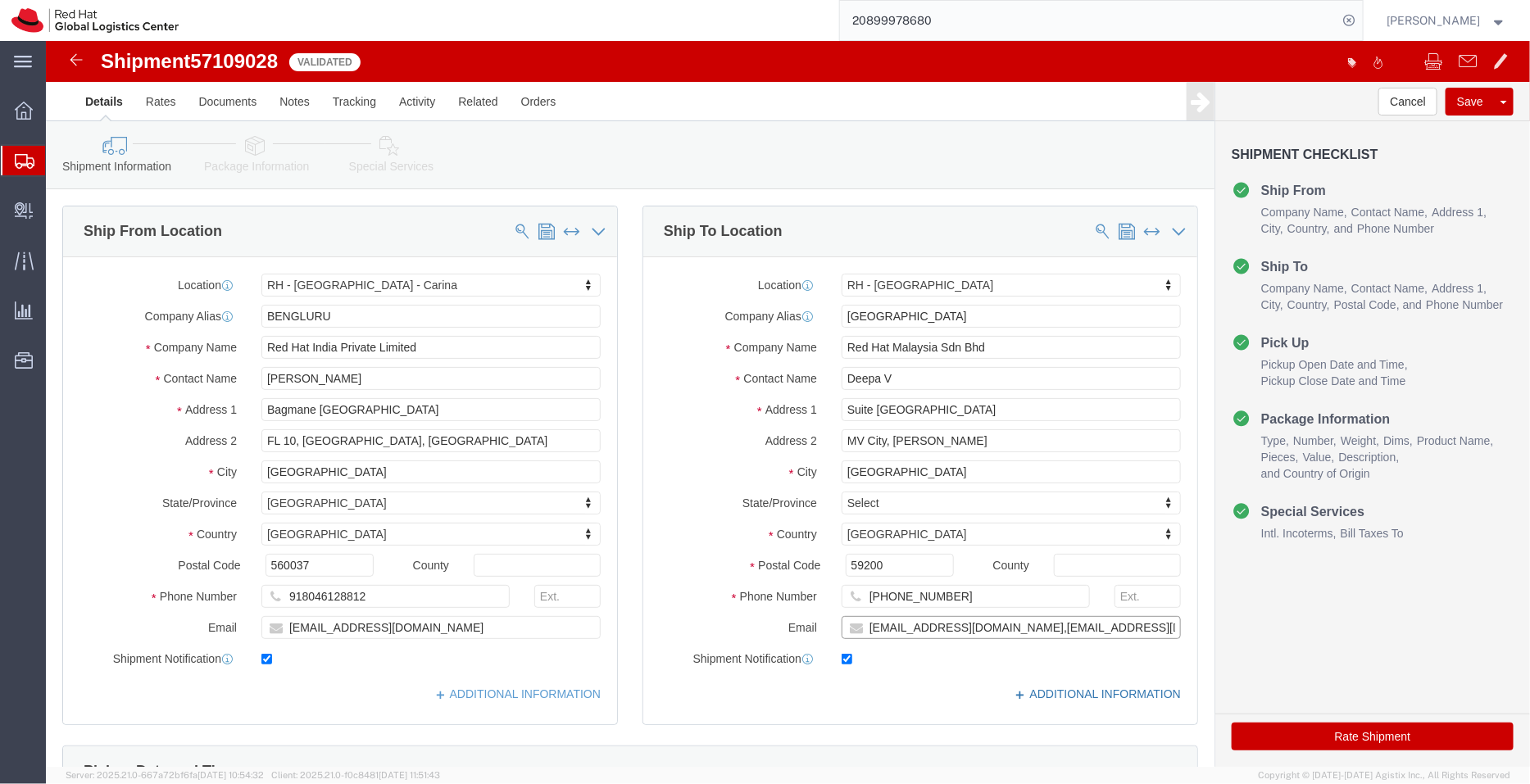
type input "[EMAIL_ADDRESS][DOMAIN_NAME],[EMAIL_ADDRESS][DOMAIN_NAME]"
click link "ADDITIONAL INFORMATION"
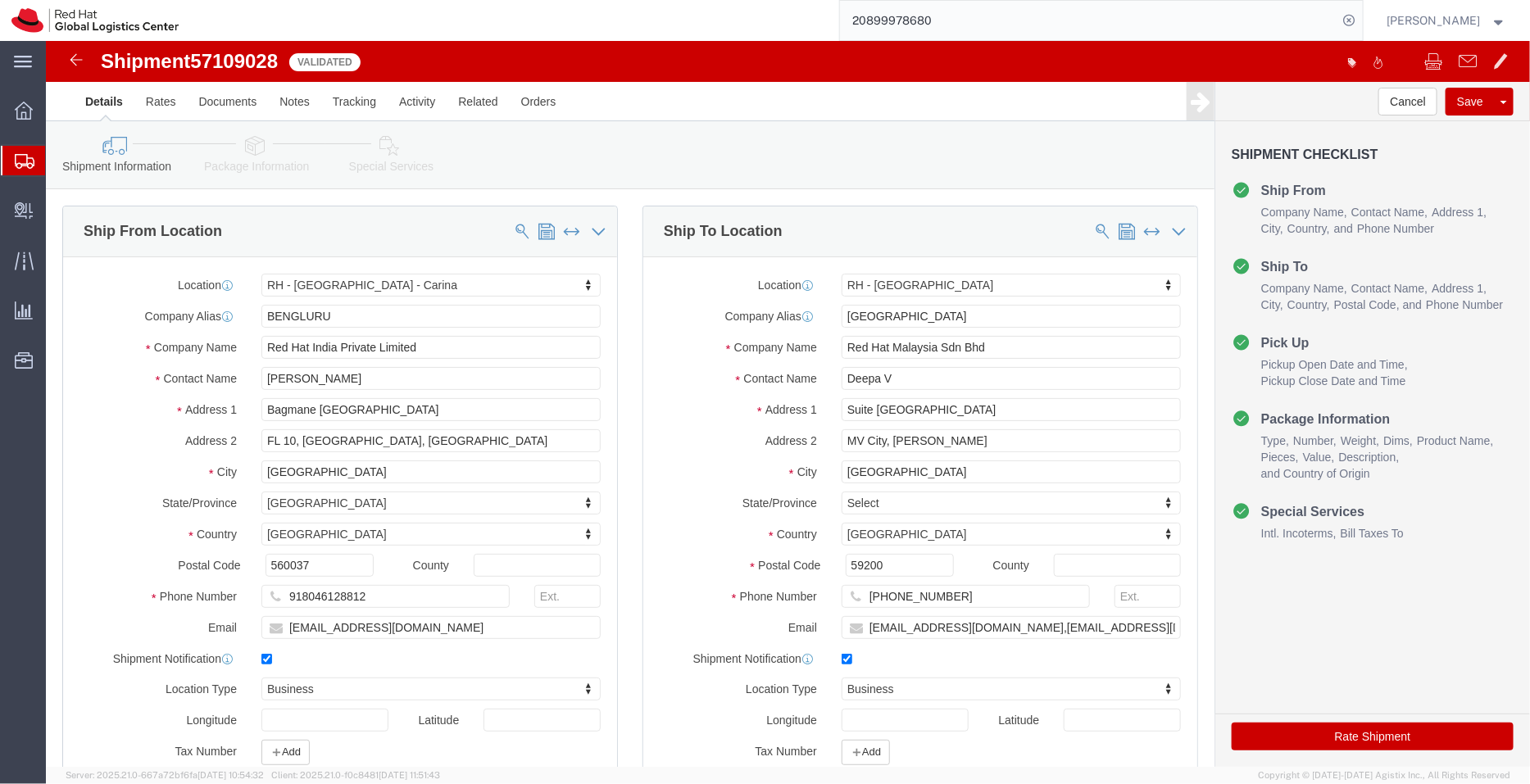
click div "Shipment Information Package Information Special Services"
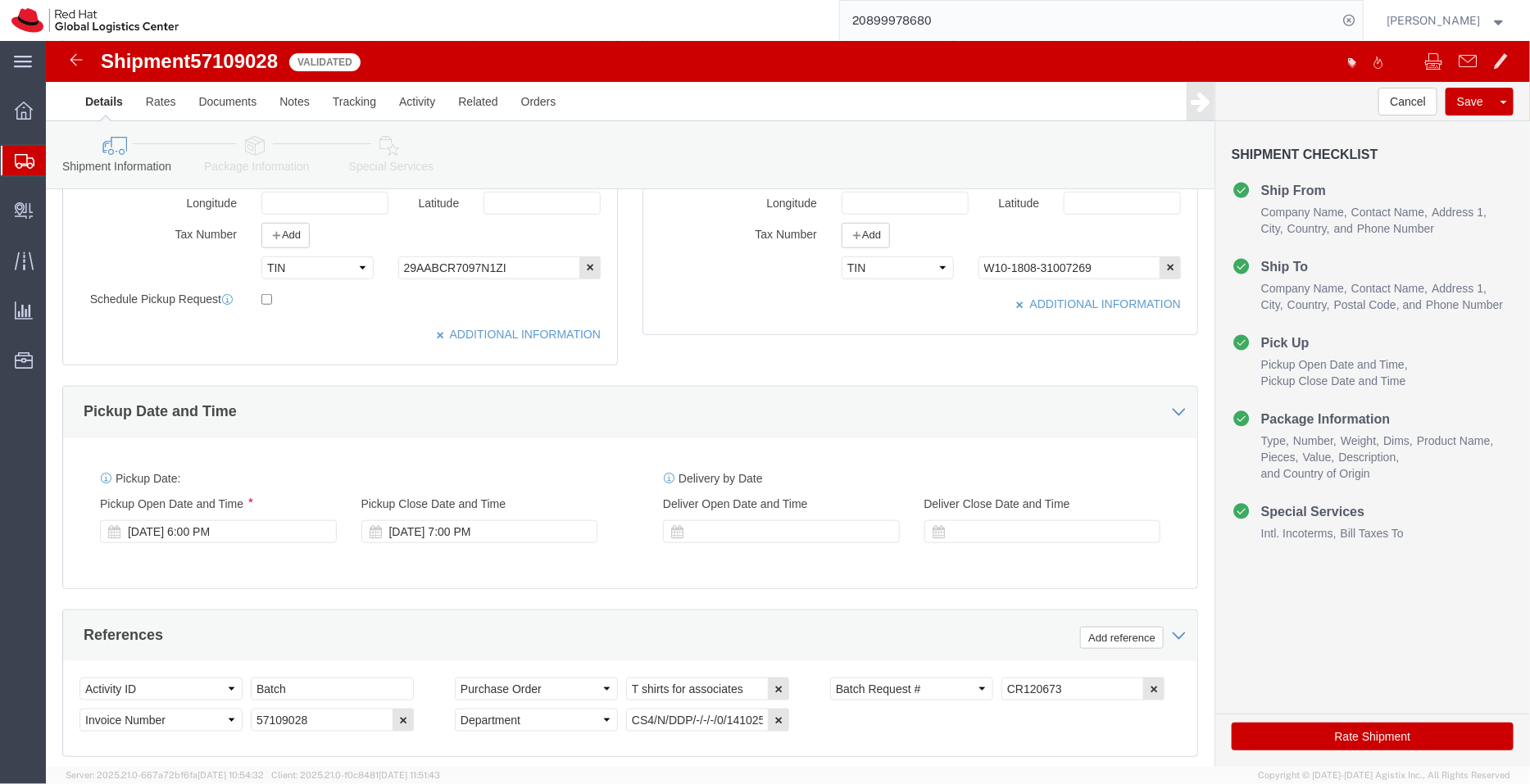
scroll to position [492, 0]
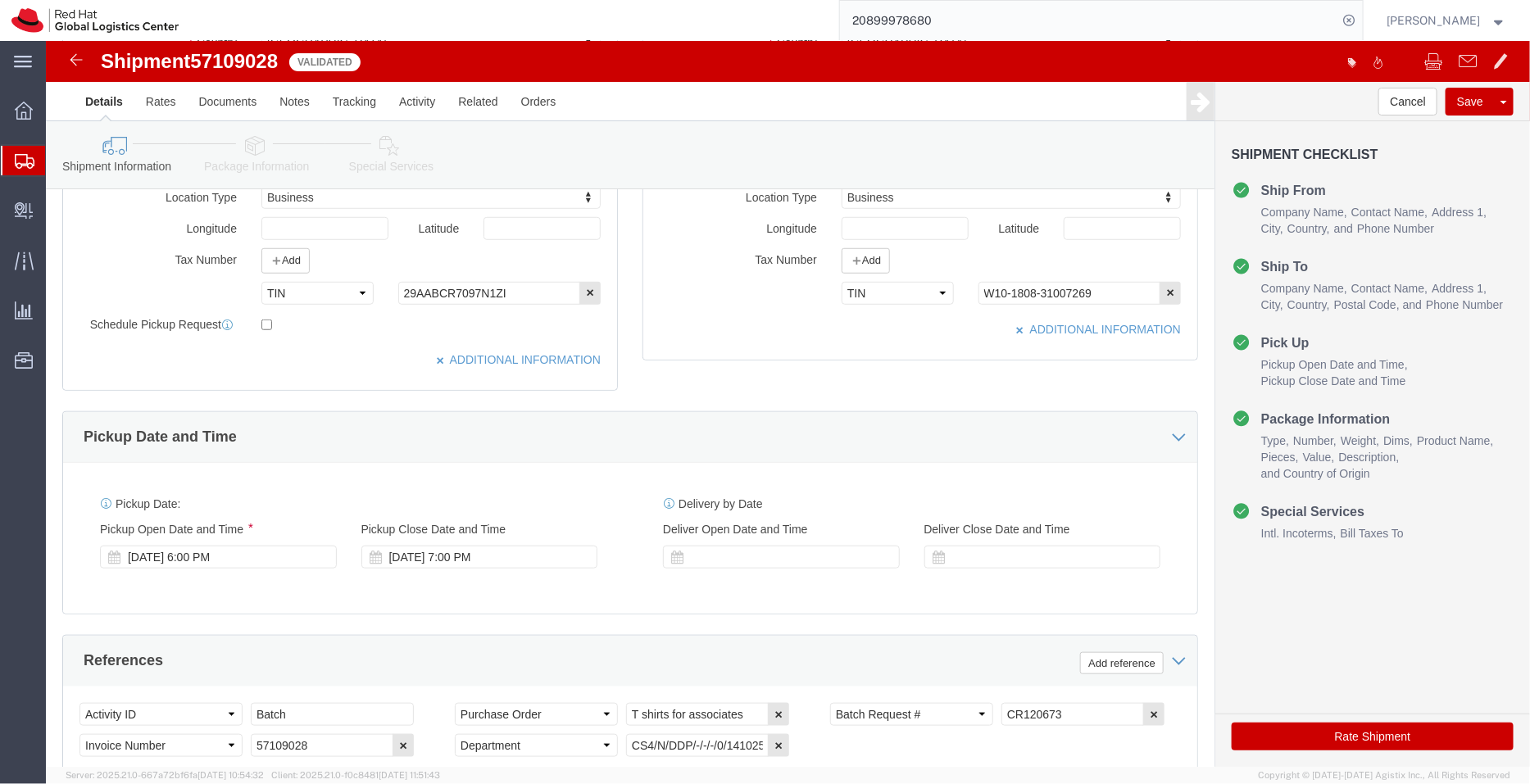
click div "Pickup Date: Pickup Start Date Pickup Start Time Pickup Open Date and Time [DAT…"
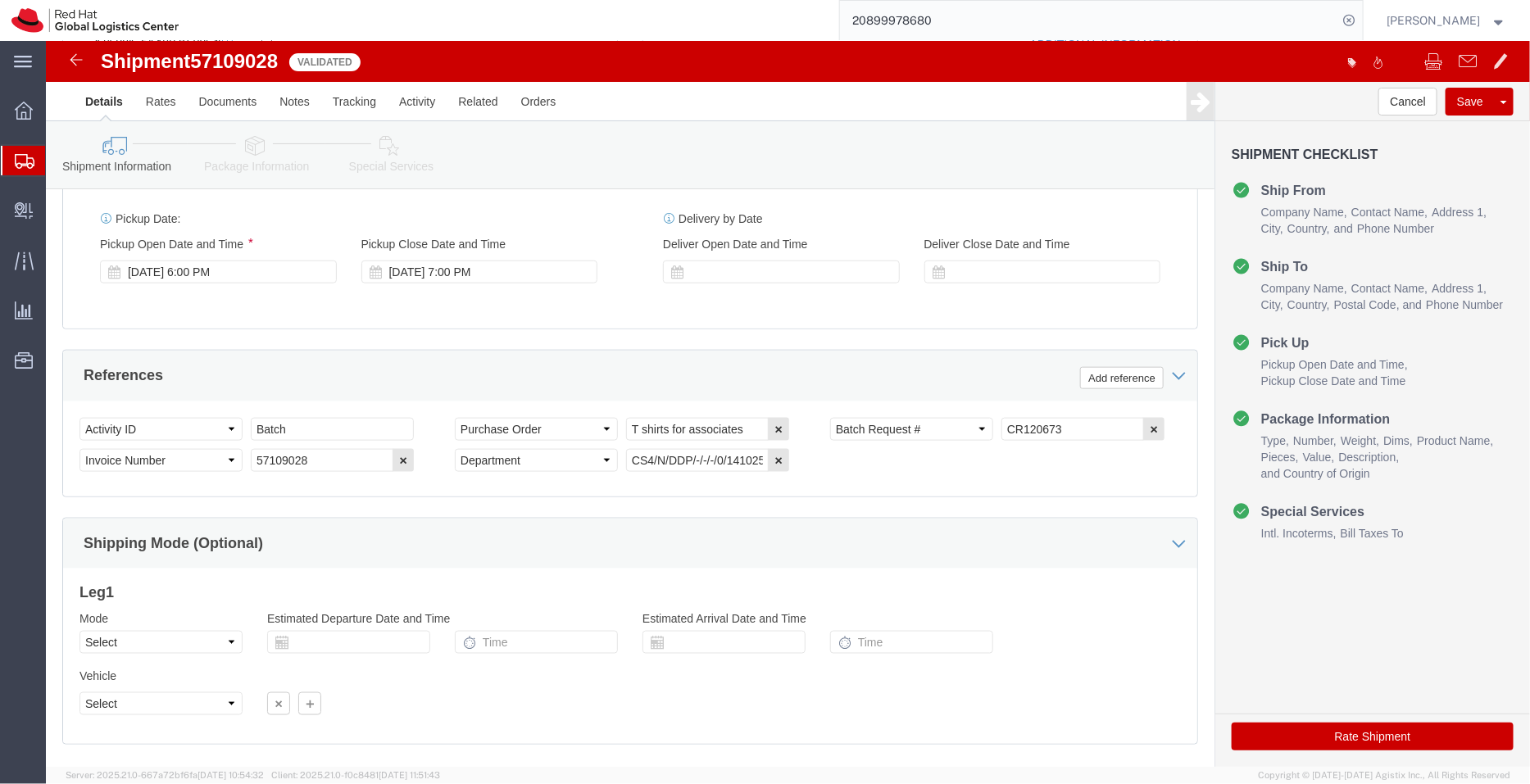
scroll to position [778, 0]
click button "button"
click icon "button"
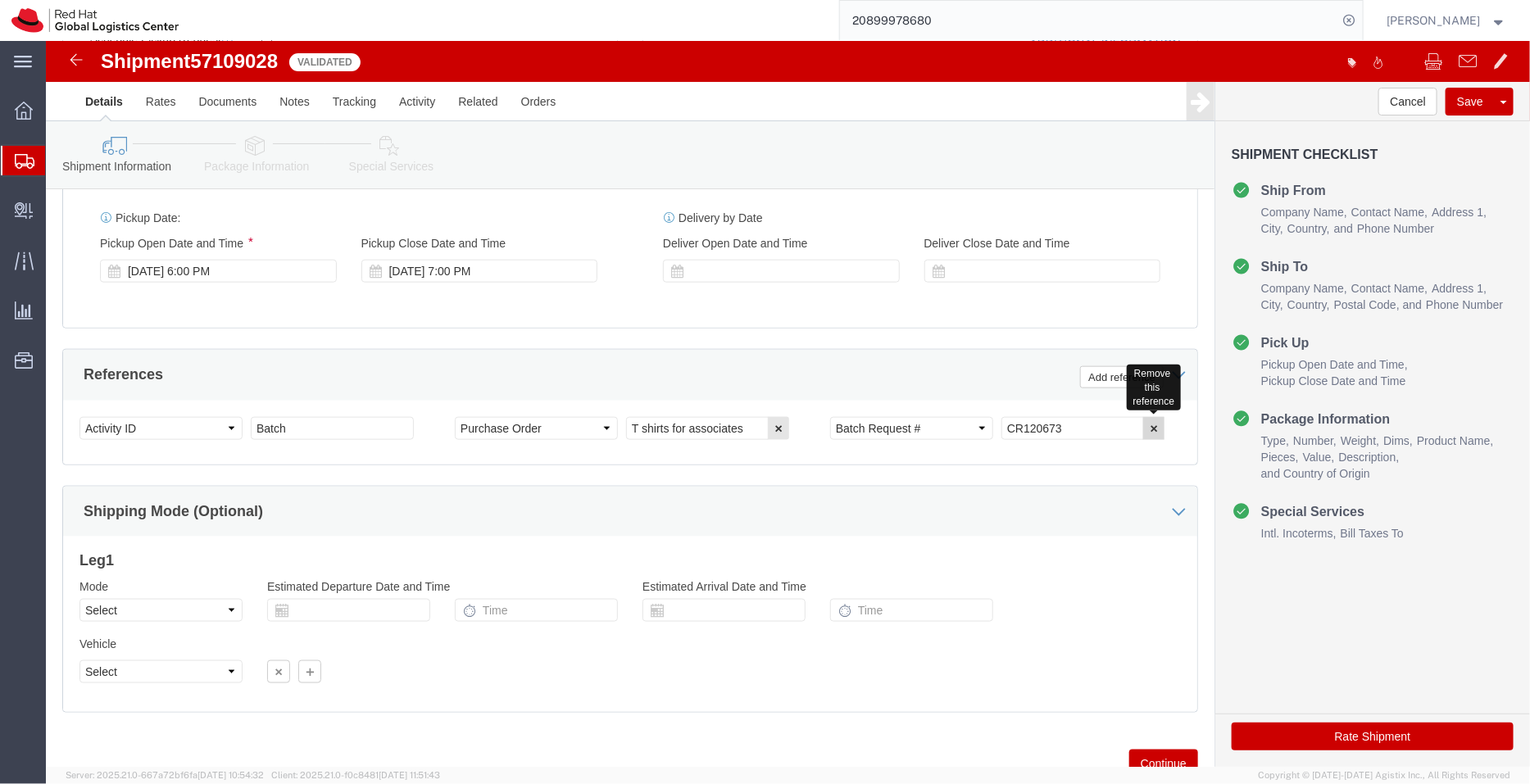
click button "button"
click link "Package Information"
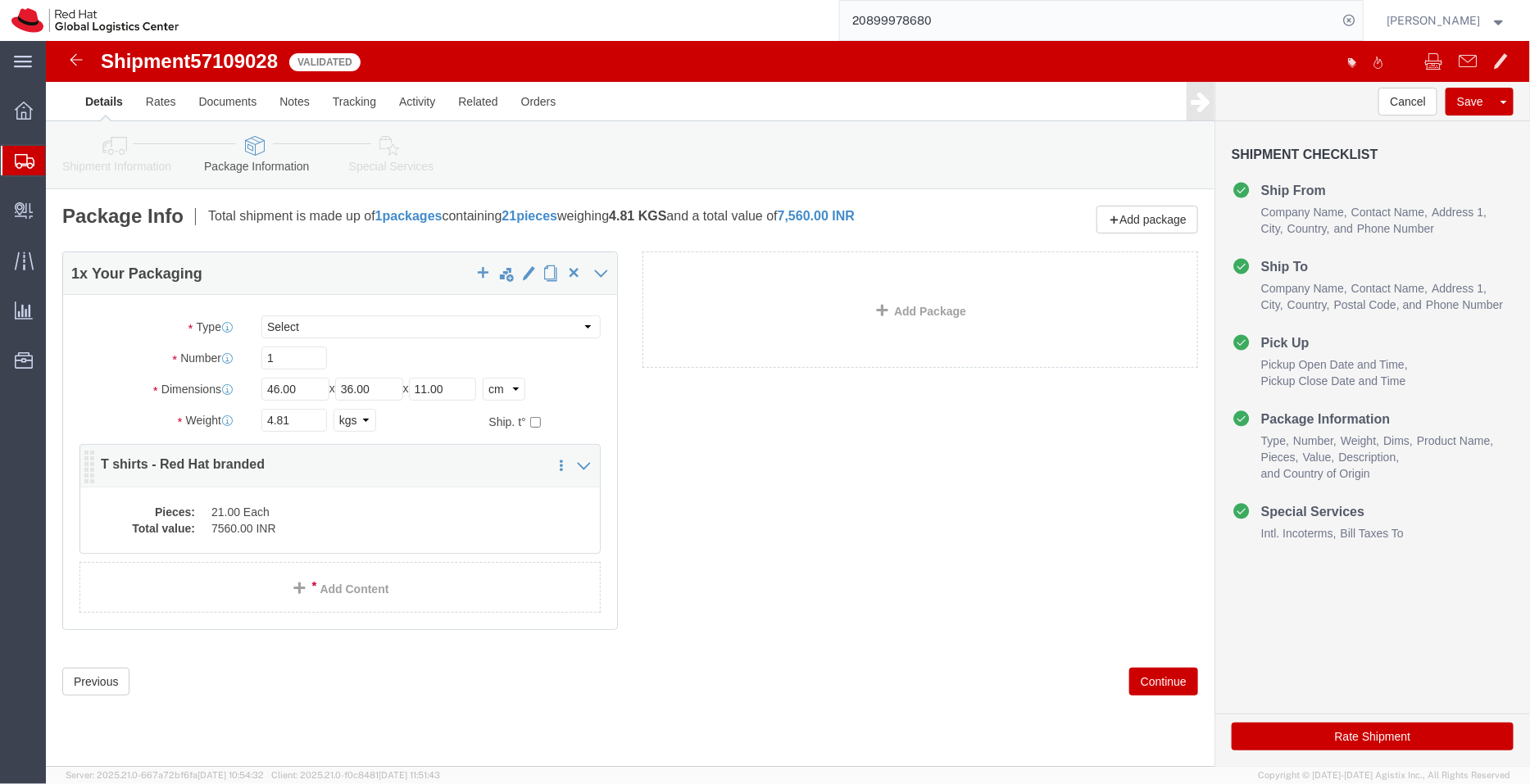
click dd "21.00 Each"
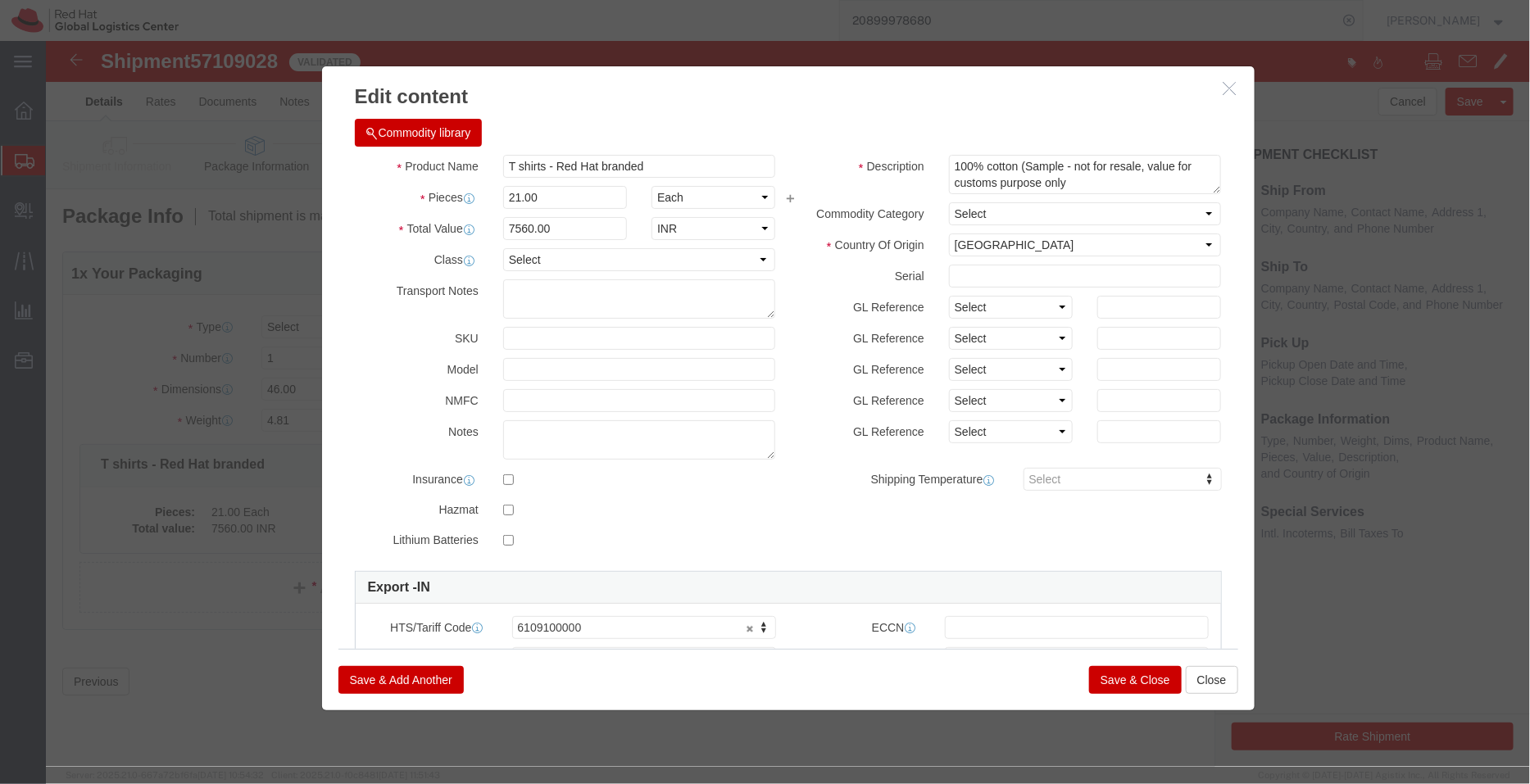
click button "Save & Close"
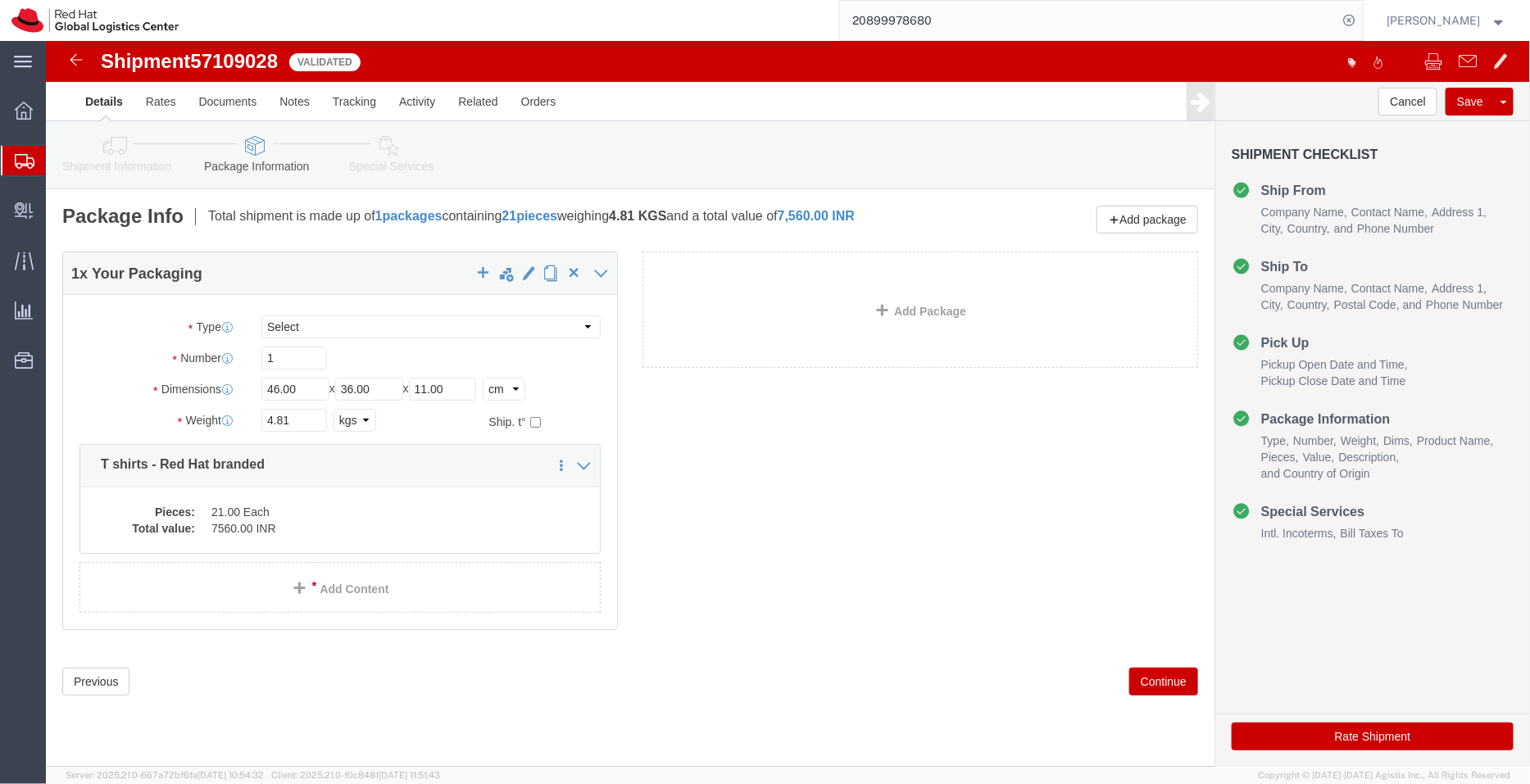
click icon
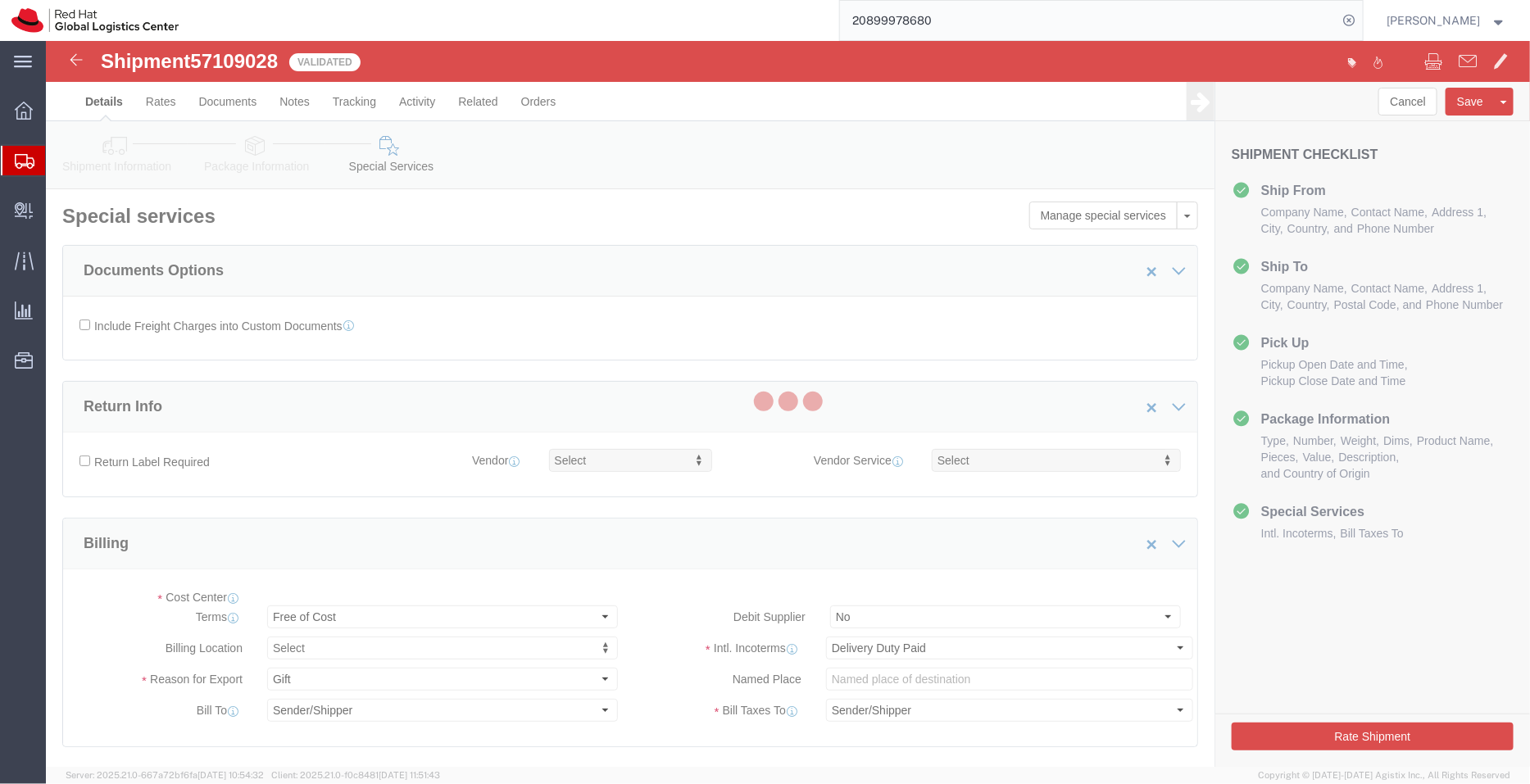
select select "COSTCENTER"
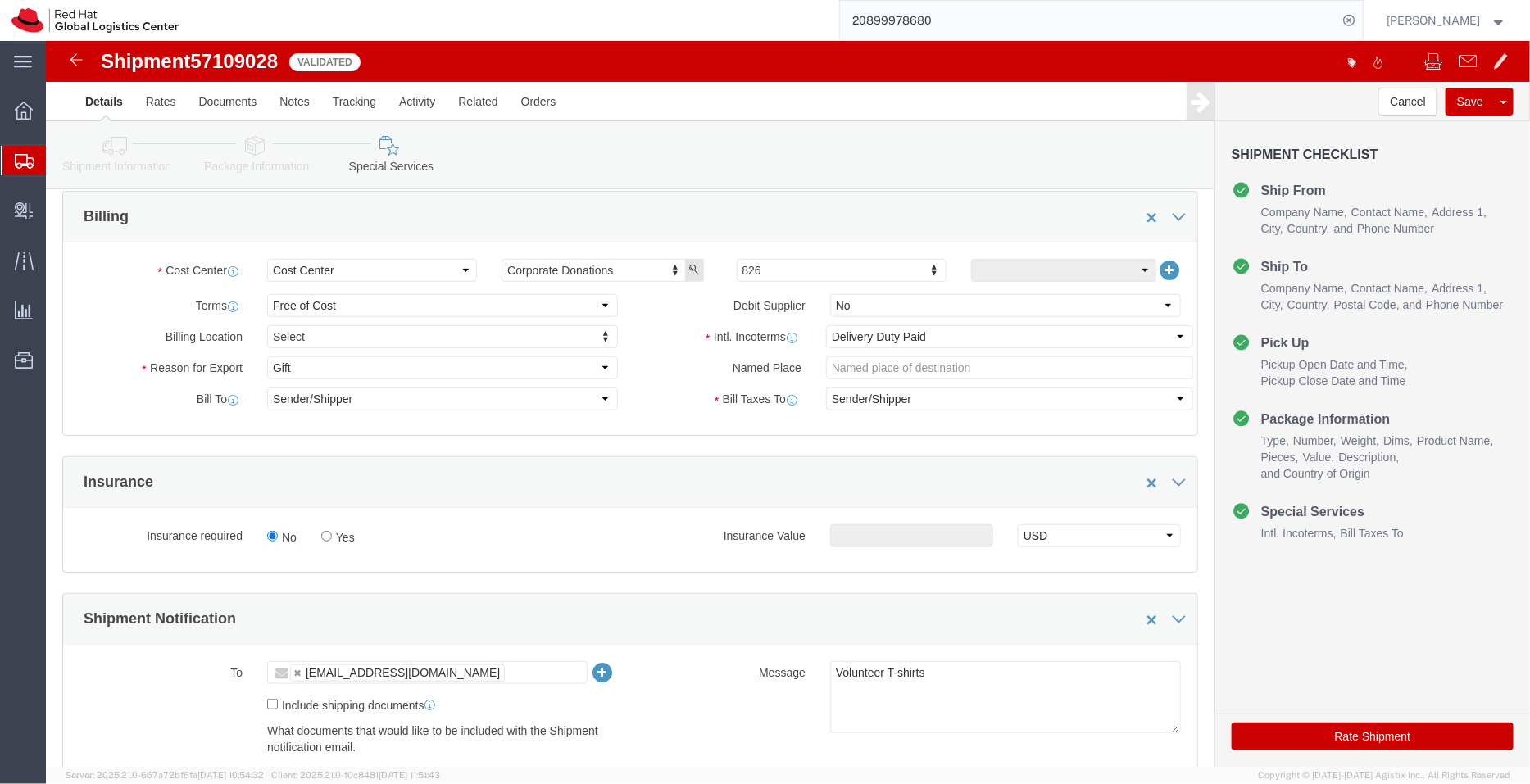
scroll to position [338, 0]
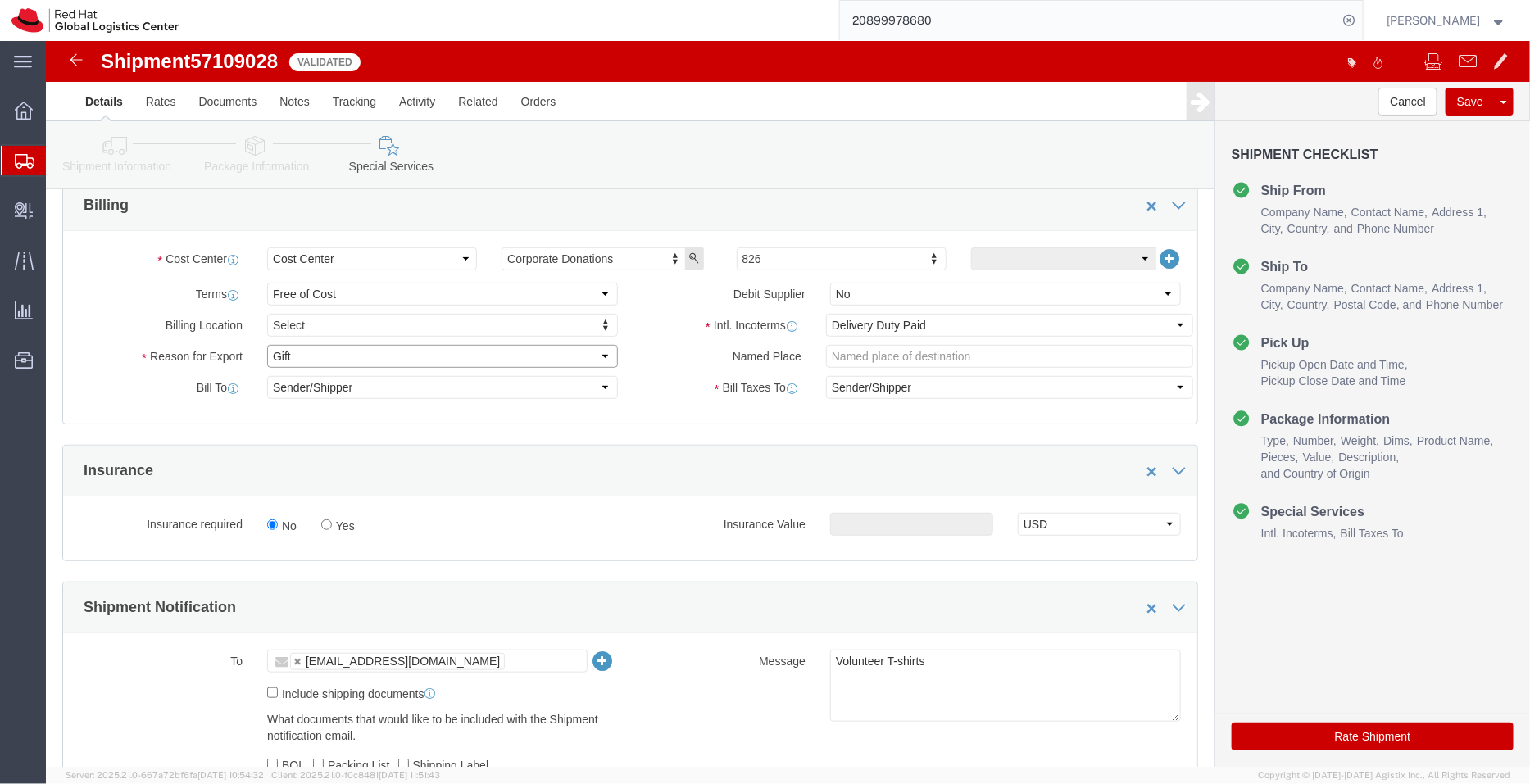
click select "Select Gift Personal Effects Repair/Warranty Return Sample Sold Temporary/Not S…"
select select "SAMPLE"
click select "Select Gift Personal Effects Repair/Warranty Return Sample Sold Temporary/Not S…"
click textarea "Volunteer T-shirts"
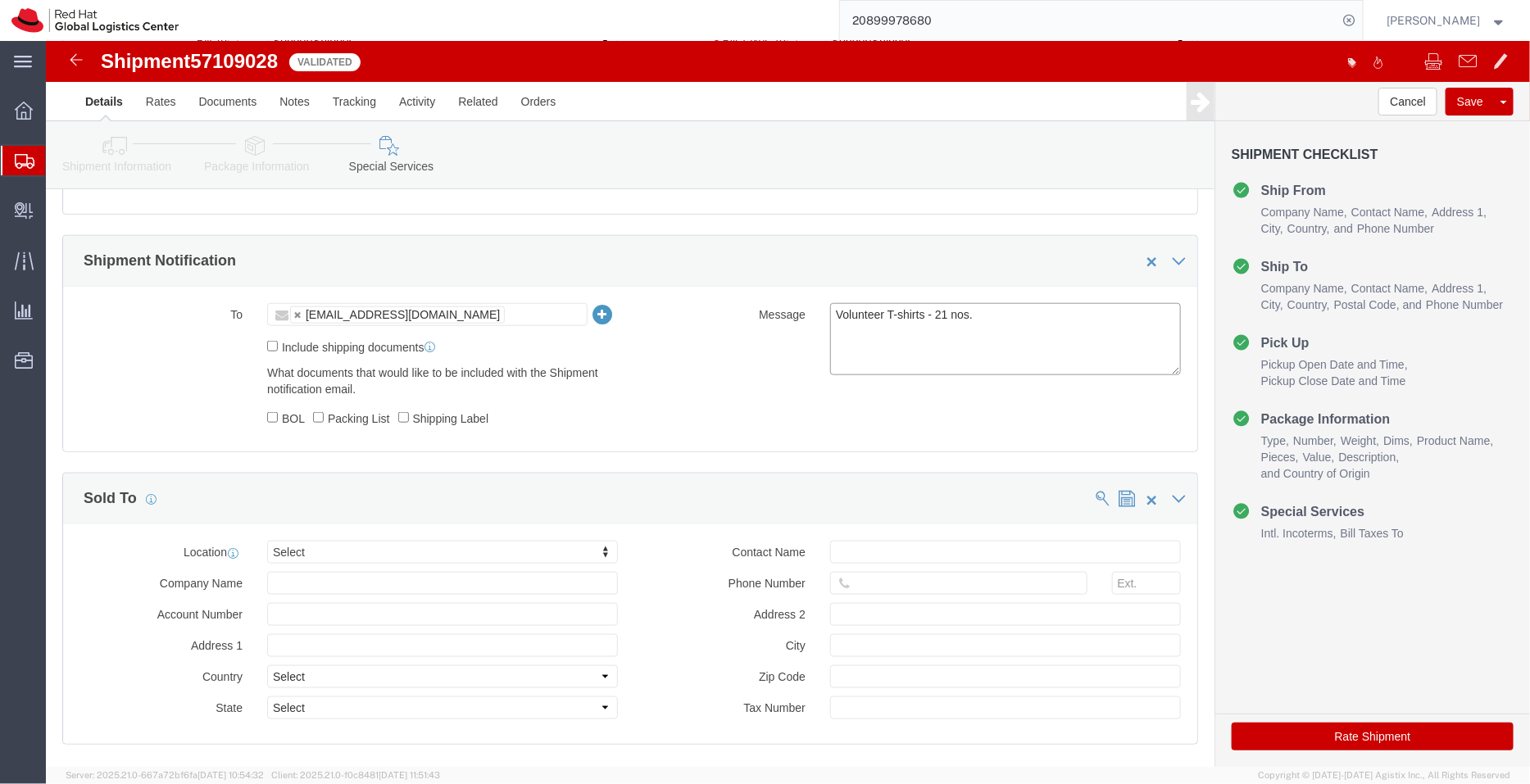
scroll to position [778, 0]
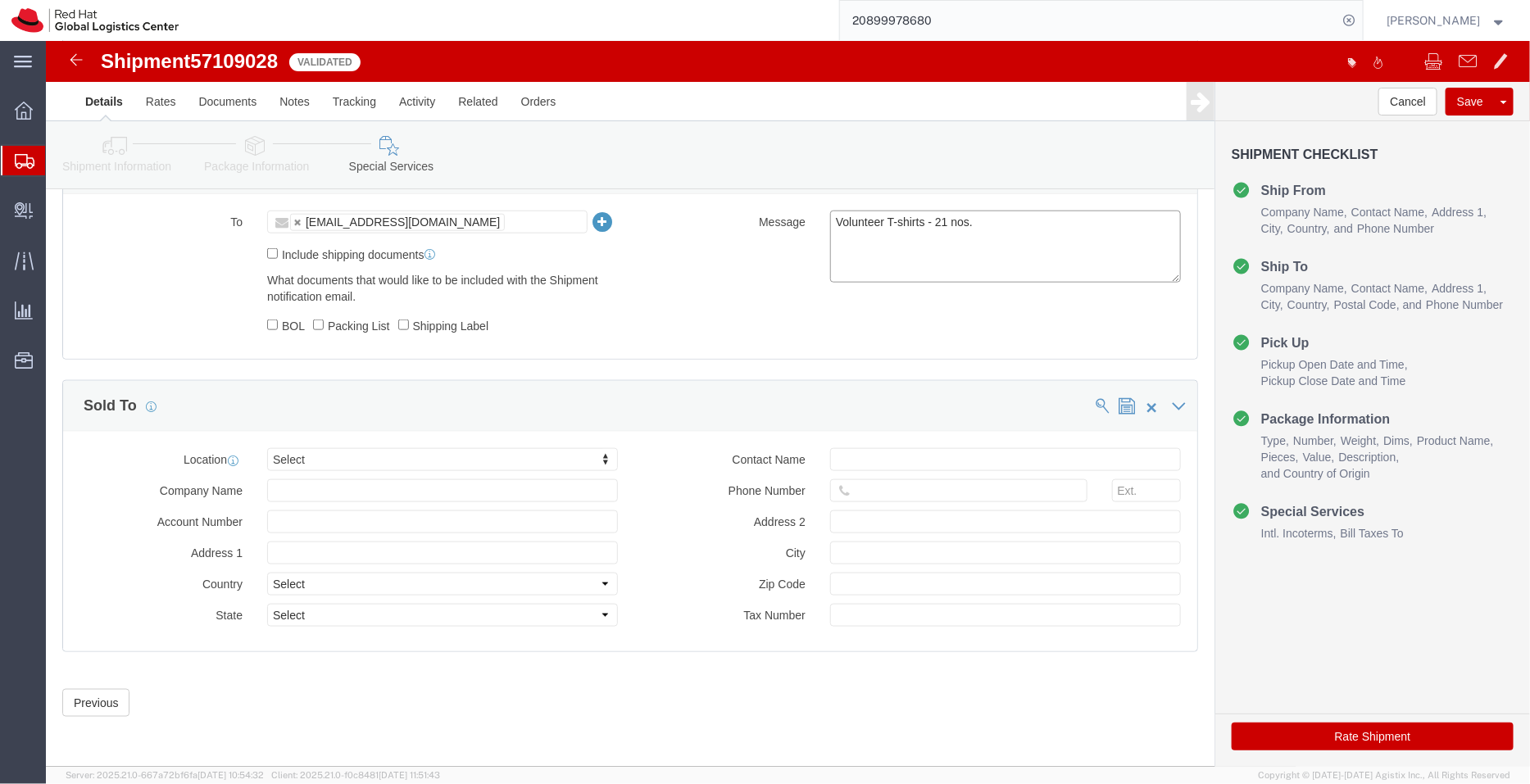
type textarea "Volunteer T-shirts - 21 nos."
type input "kual"
select select "37977"
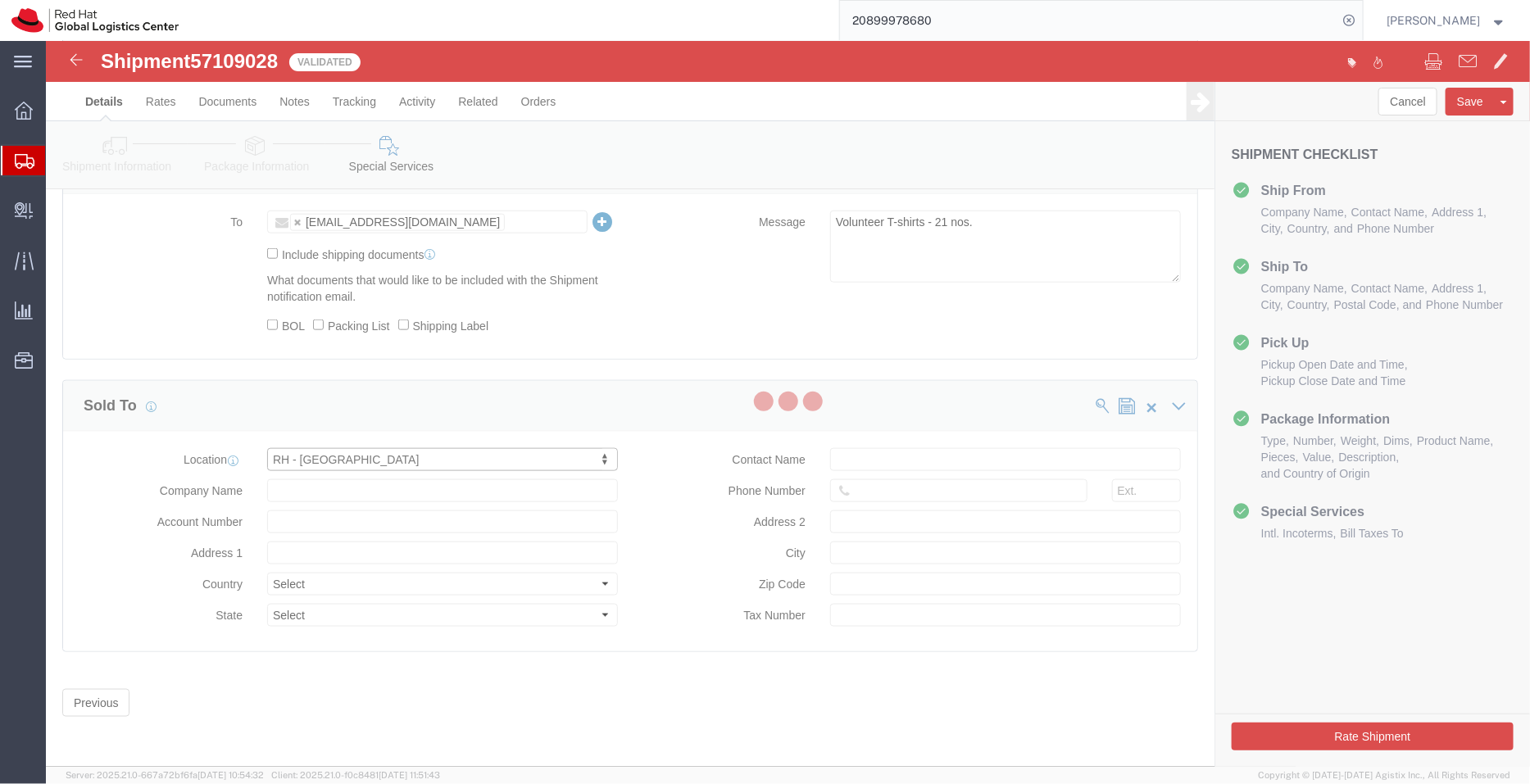
type input "Red Hat Malaysia Sdn Bhd"
type input "Suite [GEOGRAPHIC_DATA]"
select select "MY"
type input "60327330501"
type input "MV City, [PERSON_NAME]"
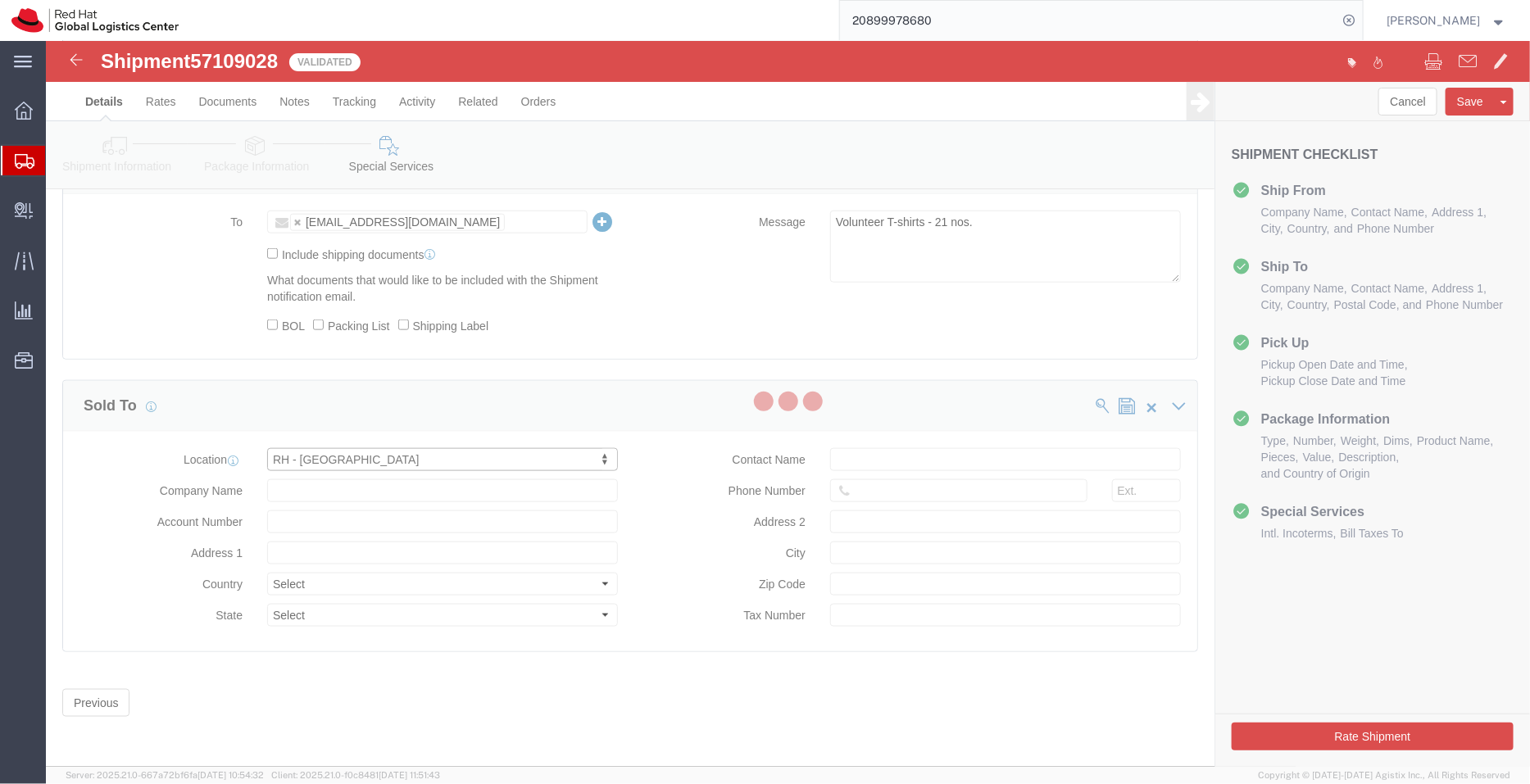
type input "[GEOGRAPHIC_DATA]"
type input "59200"
type input "W10-1808-31007269"
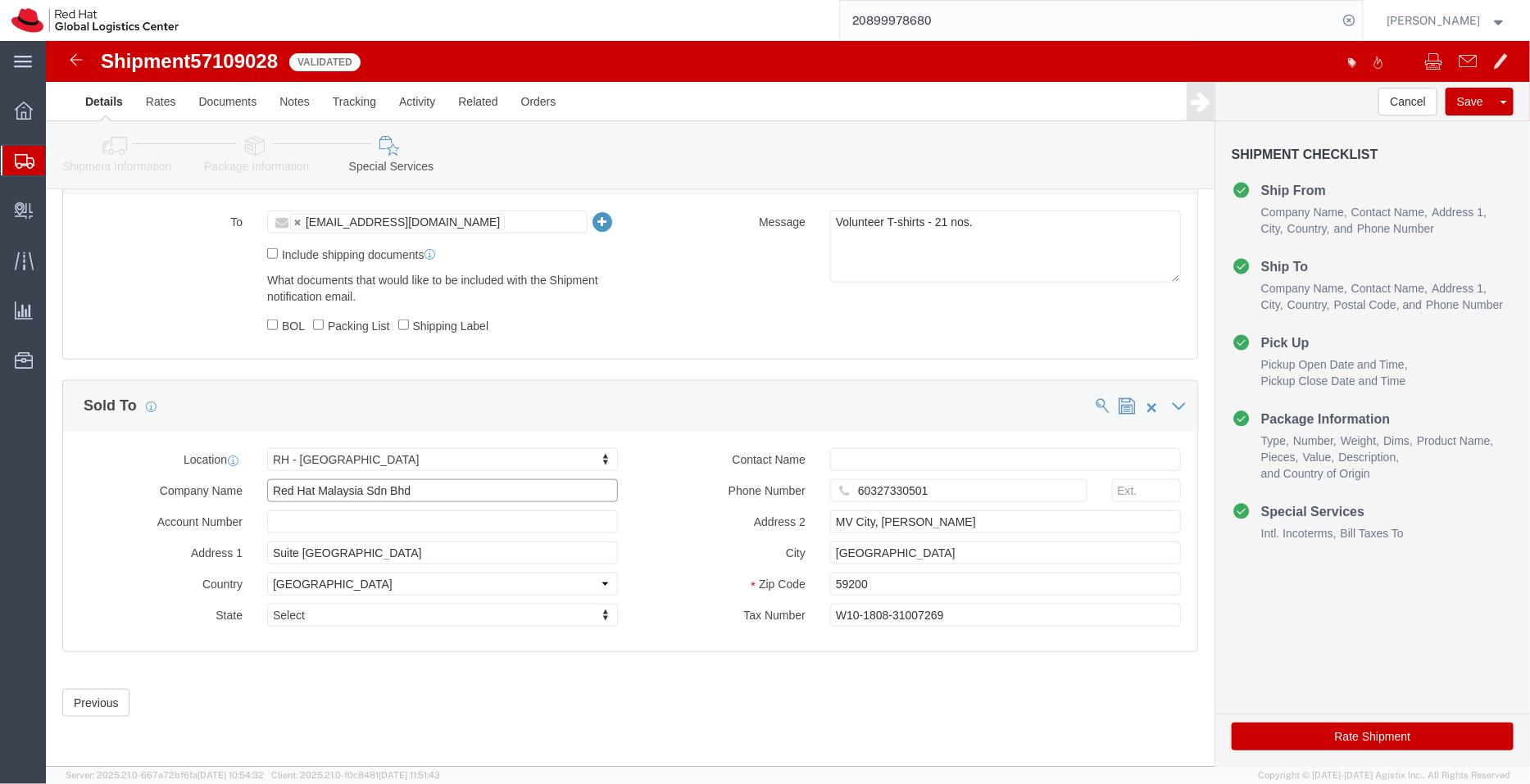
click input "Red Hat Malaysia Sdn Bhd"
paste input "REG - 201501007211"
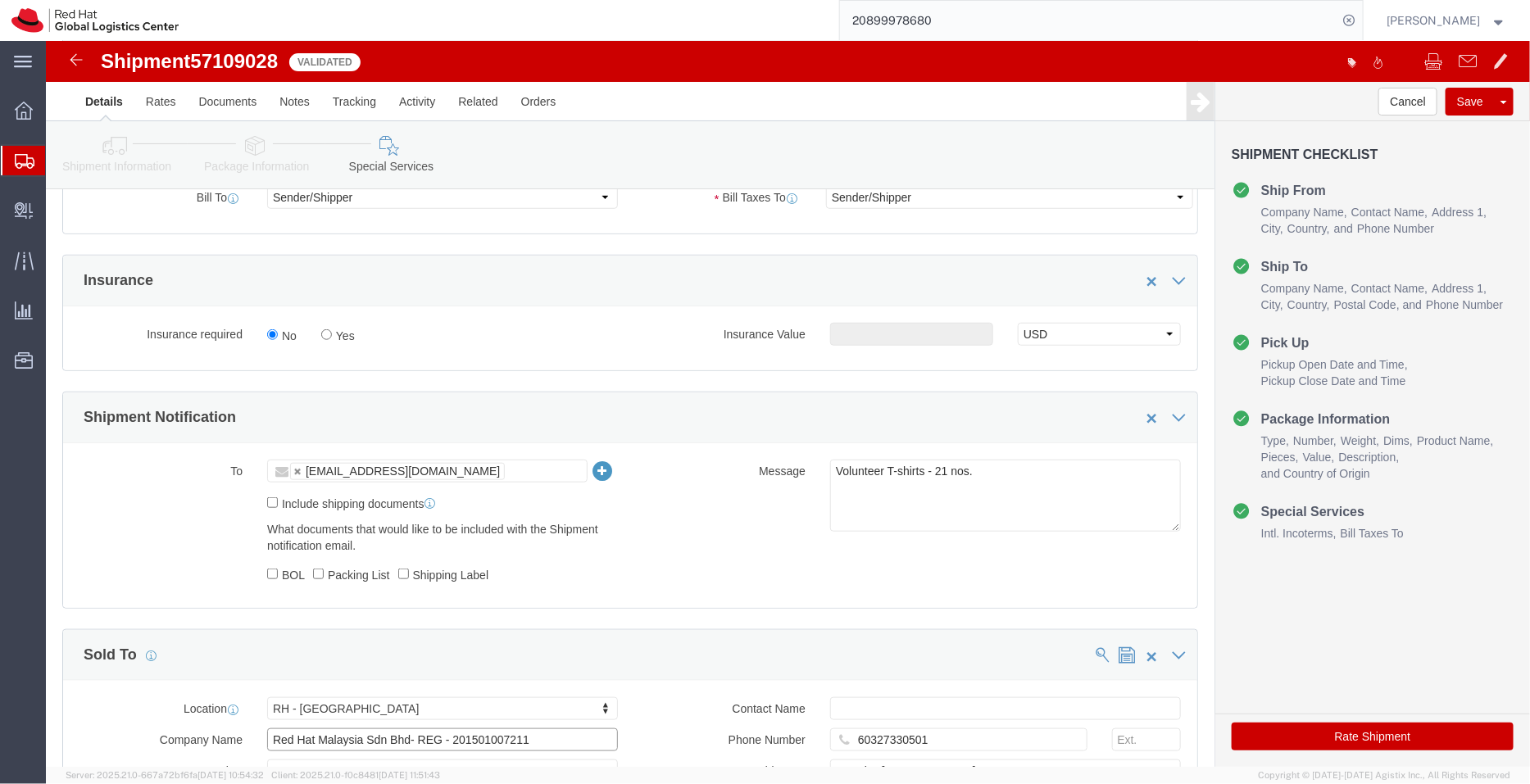
scroll to position [761, 0]
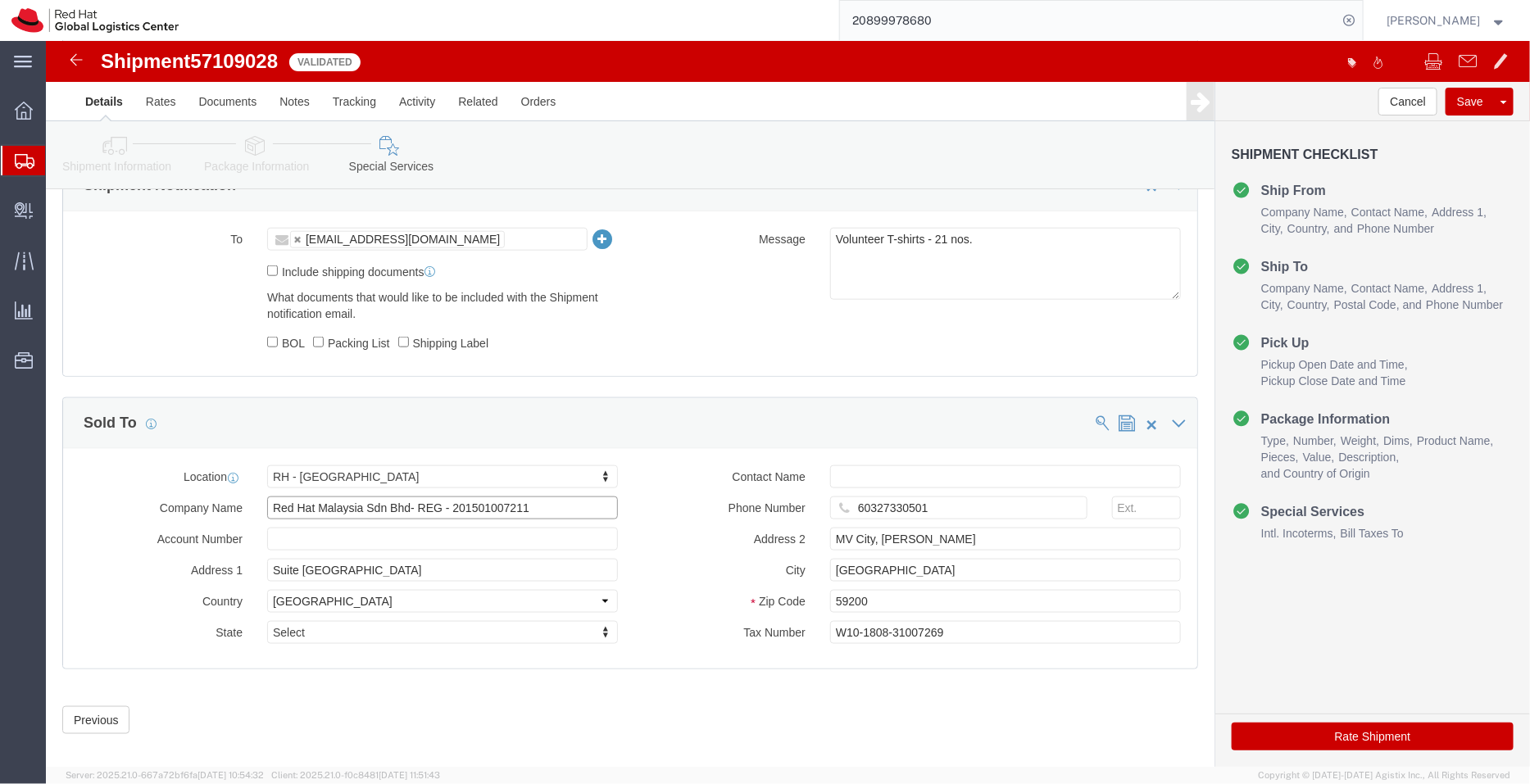
type input "Red Hat Malaysia Sdn Bhd- REG - 201501007211"
click button "Rate Shipment"
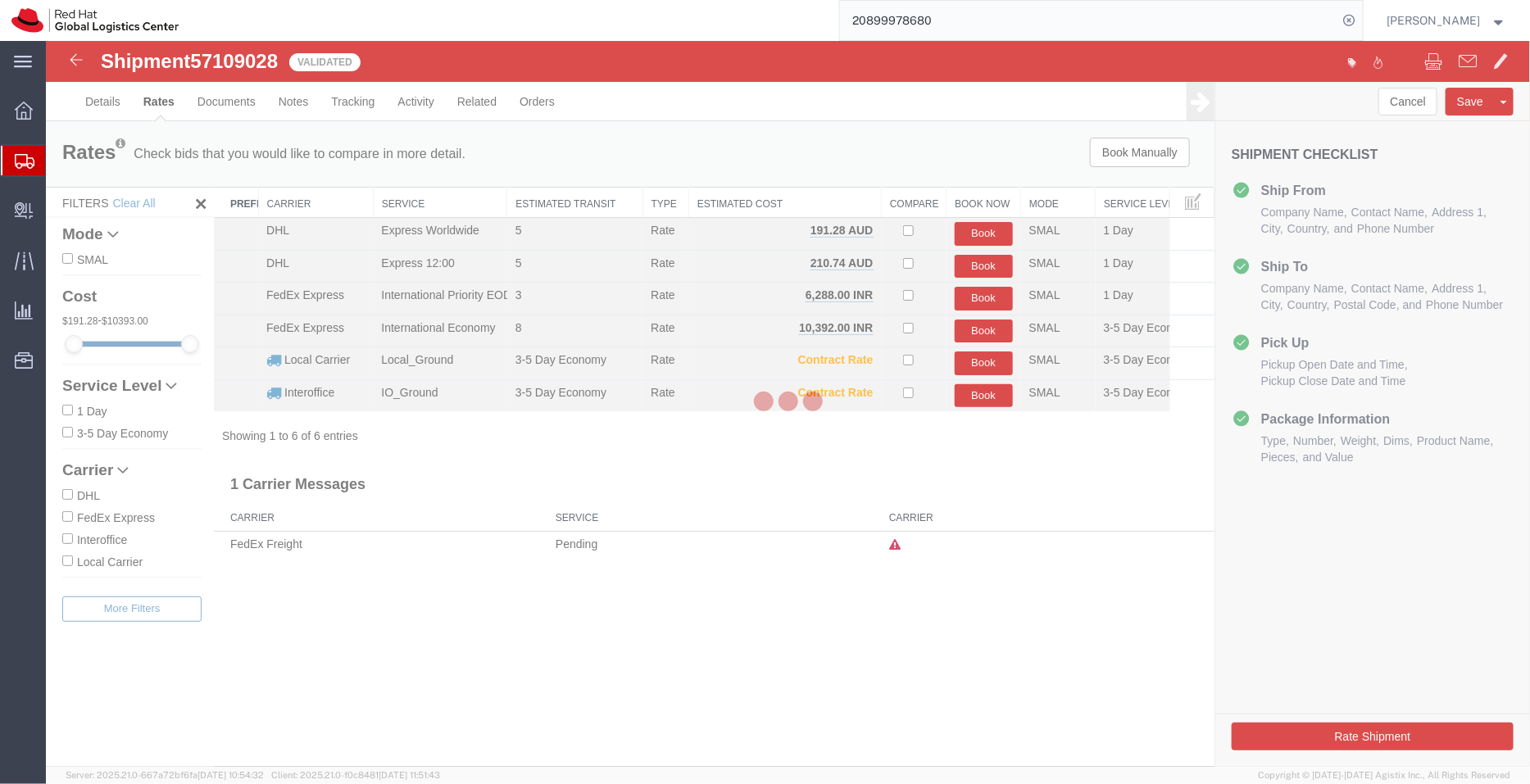
scroll to position [0, 0]
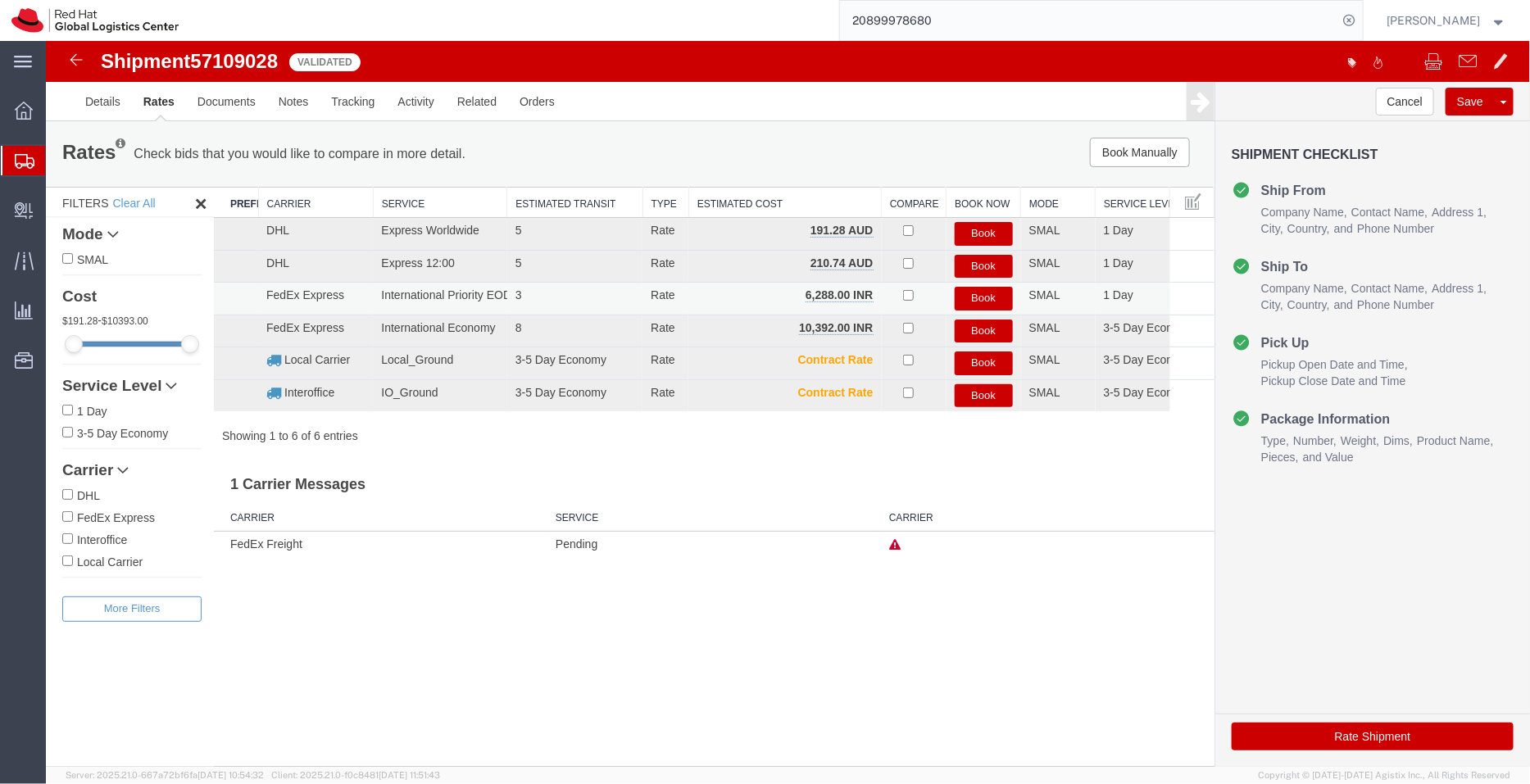
click at [977, 298] on button "Book" at bounding box center [982, 298] width 58 height 24
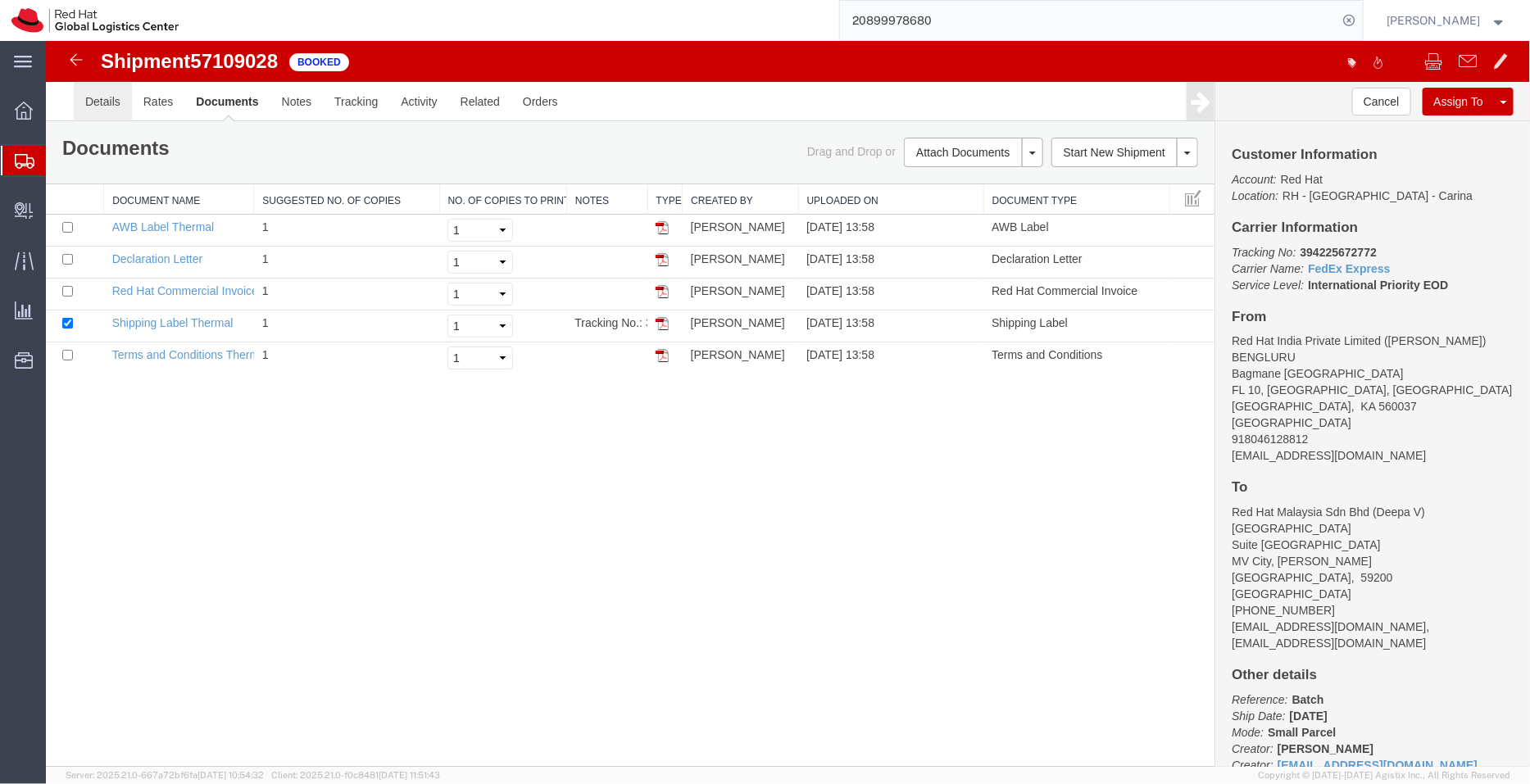
click at [111, 95] on link "Details" at bounding box center [102, 101] width 58 height 39
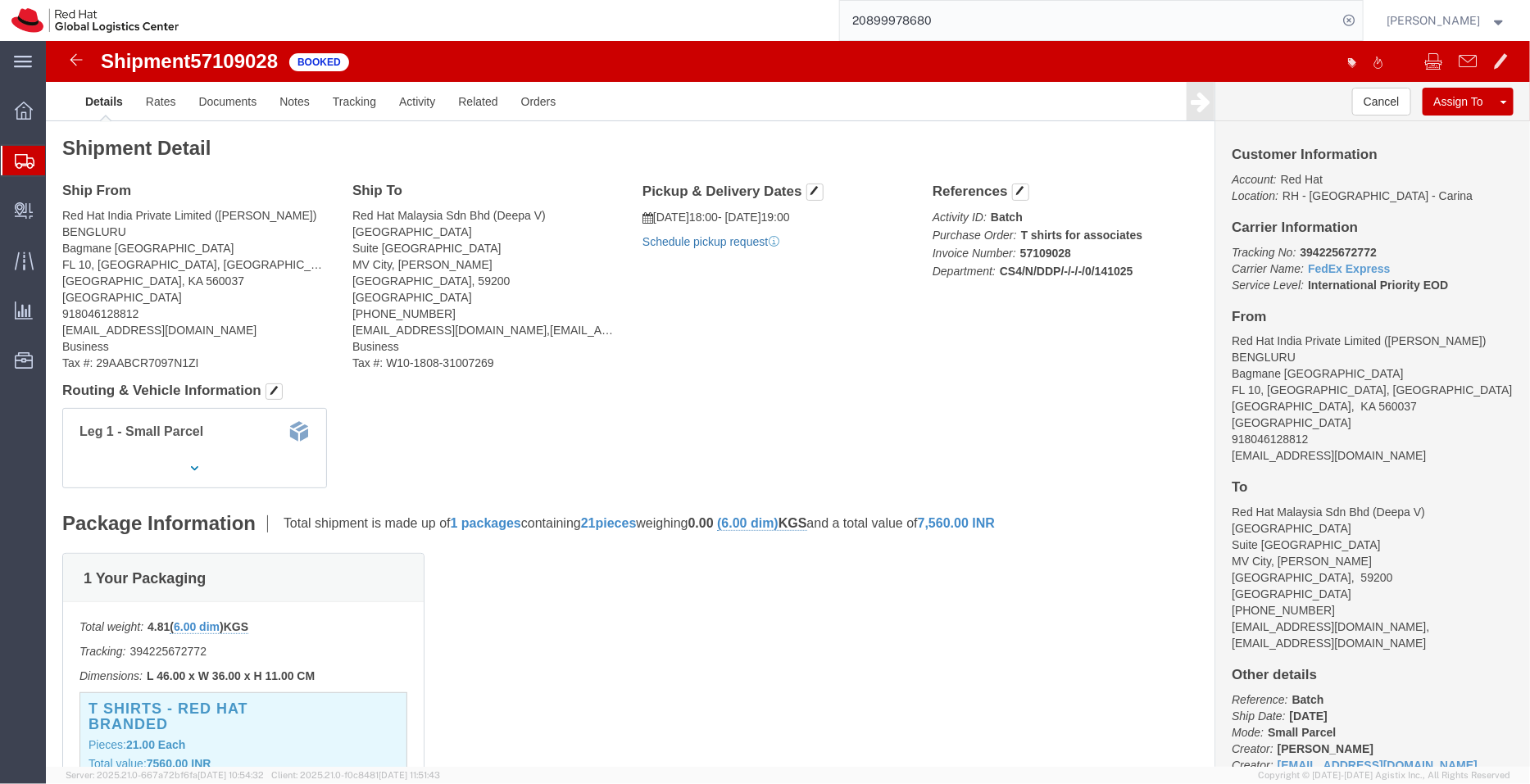
click link "Schedule pickup request"
drag, startPoint x: 1302, startPoint y: 414, endPoint x: 1175, endPoint y: 421, distance: 127.2
click div "Customer Information Account: Red Hat Location: [GEOGRAPHIC_DATA] - [GEOGRAPHIC…"
copy address "[EMAIL_ADDRESS][DOMAIN_NAME]"
click link "Documents"
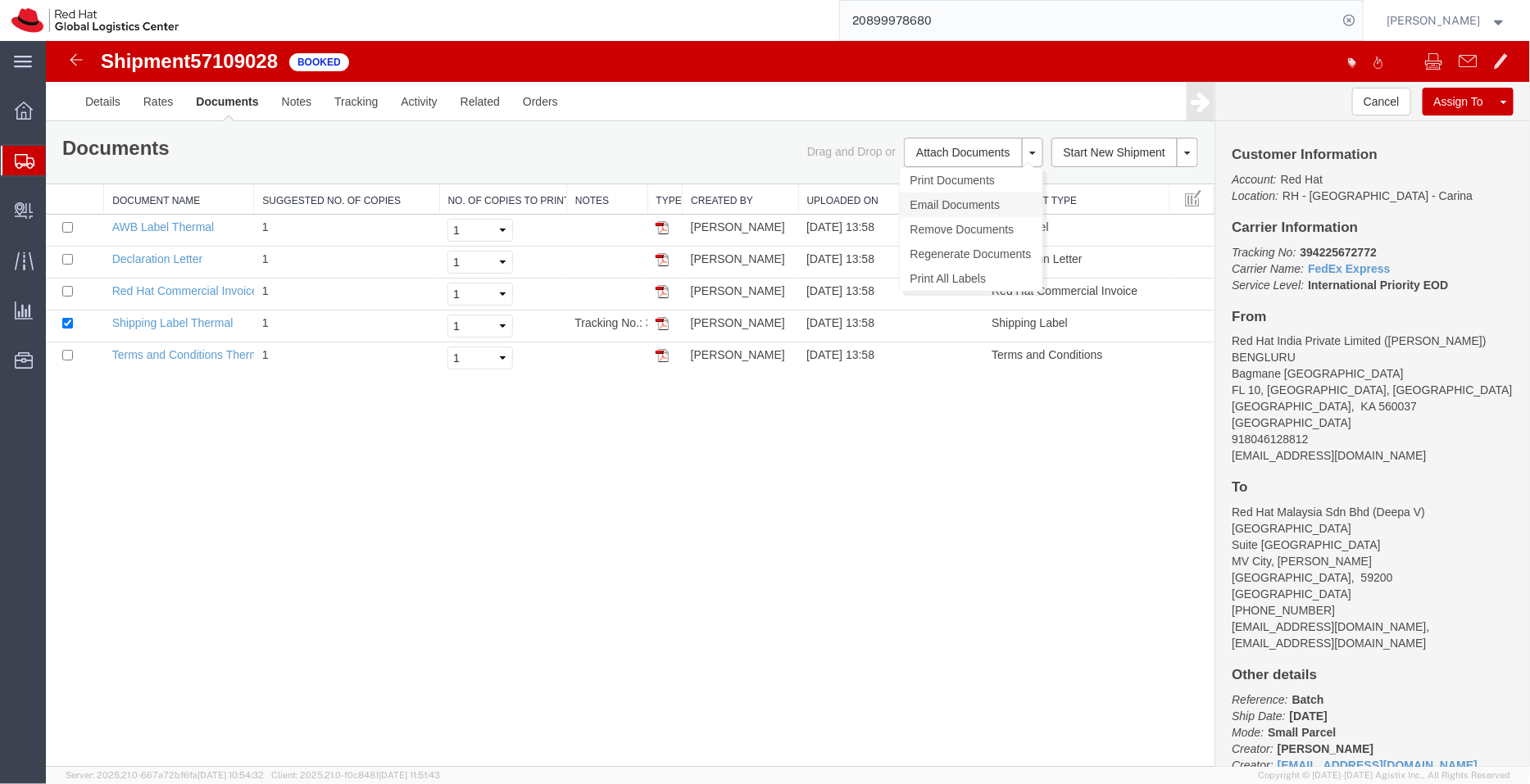
click at [950, 202] on link "Email Documents" at bounding box center [970, 204] width 143 height 25
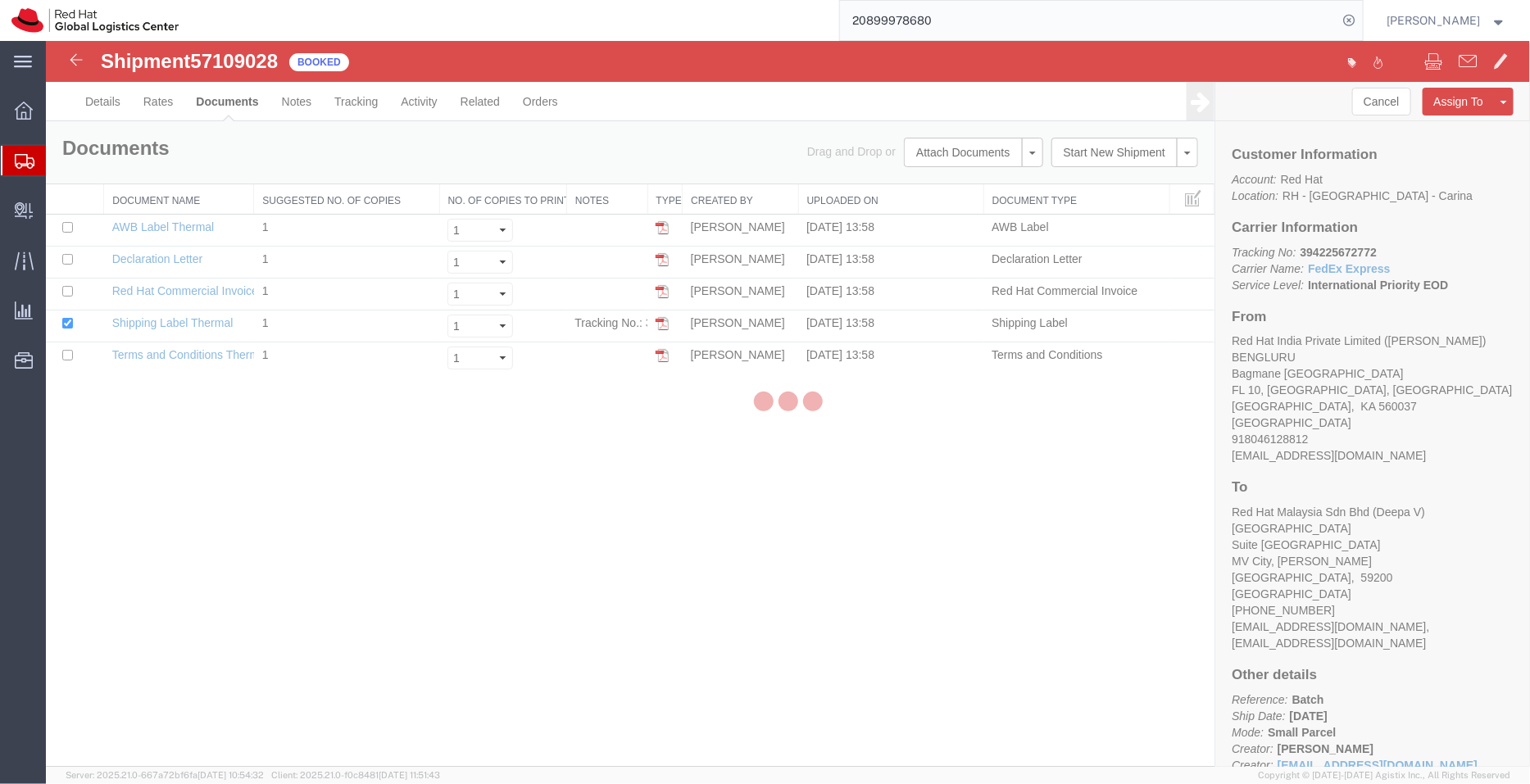
checkbox input "true"
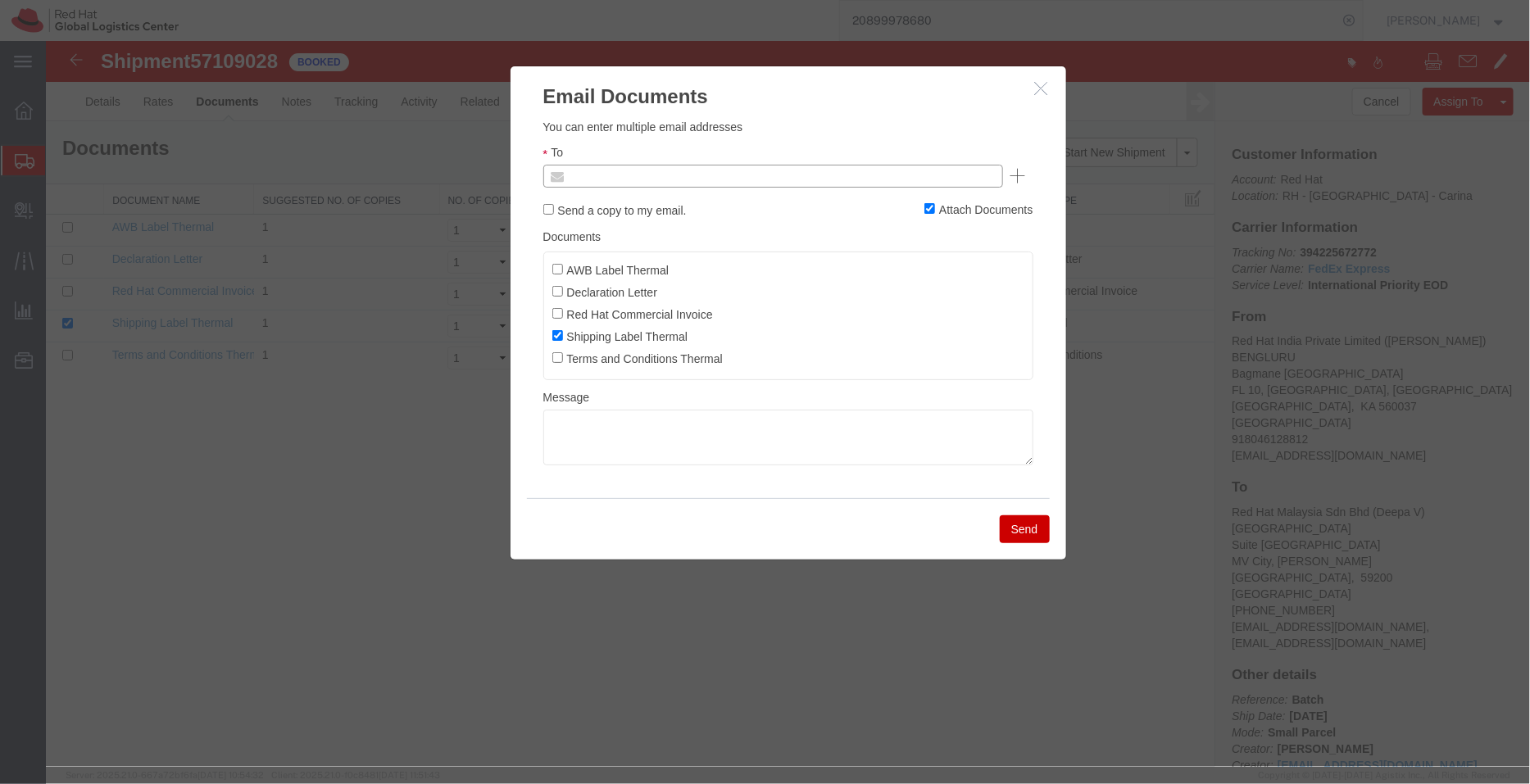
click at [616, 171] on input "text" at bounding box center [661, 175] width 192 height 21
paste input "[EMAIL_ADDRESS][DOMAIN_NAME]"
type input "[EMAIL_ADDRESS][DOMAIN_NAME]"
click at [554, 269] on input "AWB Label Thermal" at bounding box center [556, 268] width 10 height 10
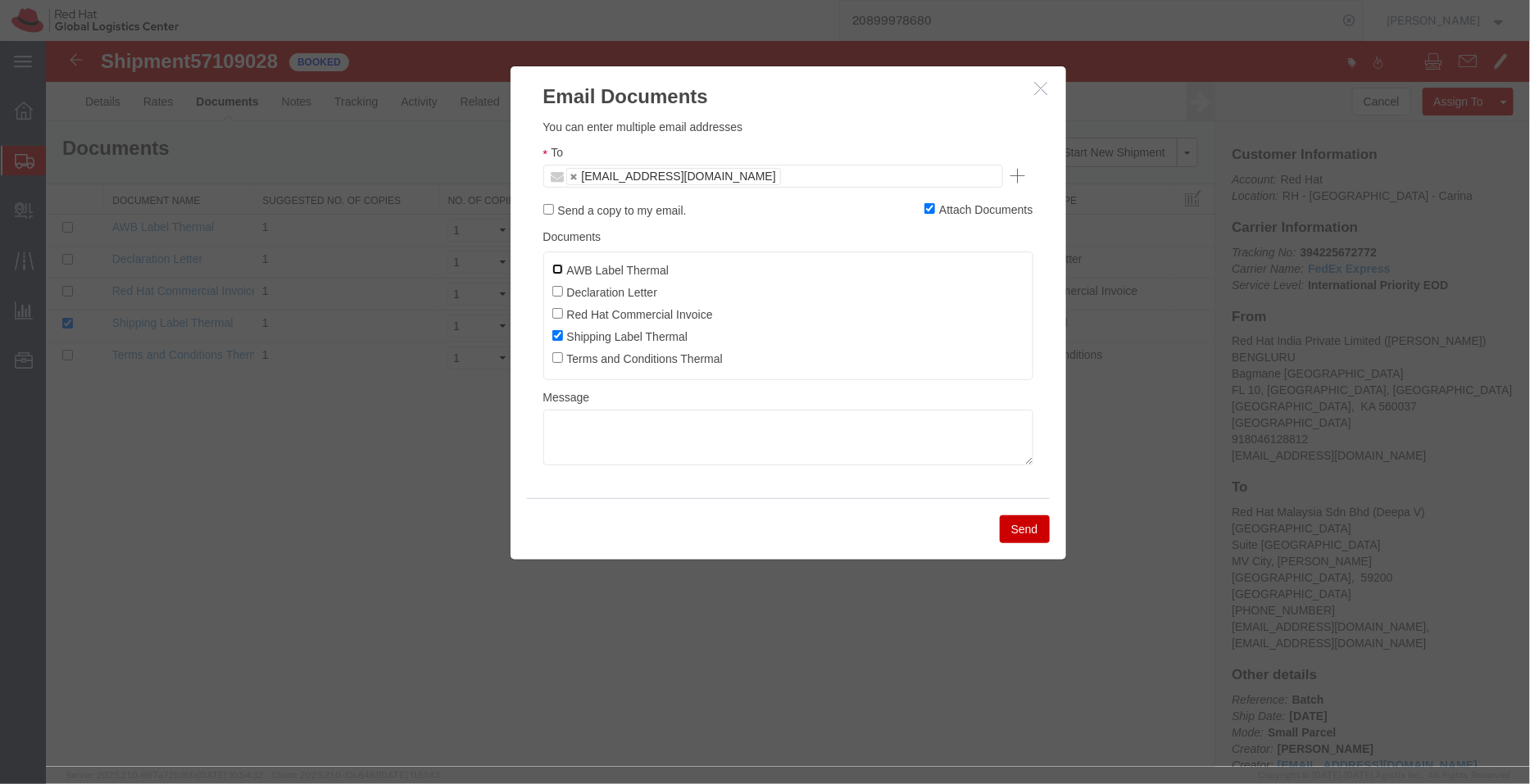
checkbox input "true"
click at [559, 290] on input "Declaration Letter" at bounding box center [556, 290] width 10 height 10
checkbox input "true"
click at [558, 312] on input "Red Hat Commercial Invoice" at bounding box center [556, 312] width 10 height 10
checkbox input "true"
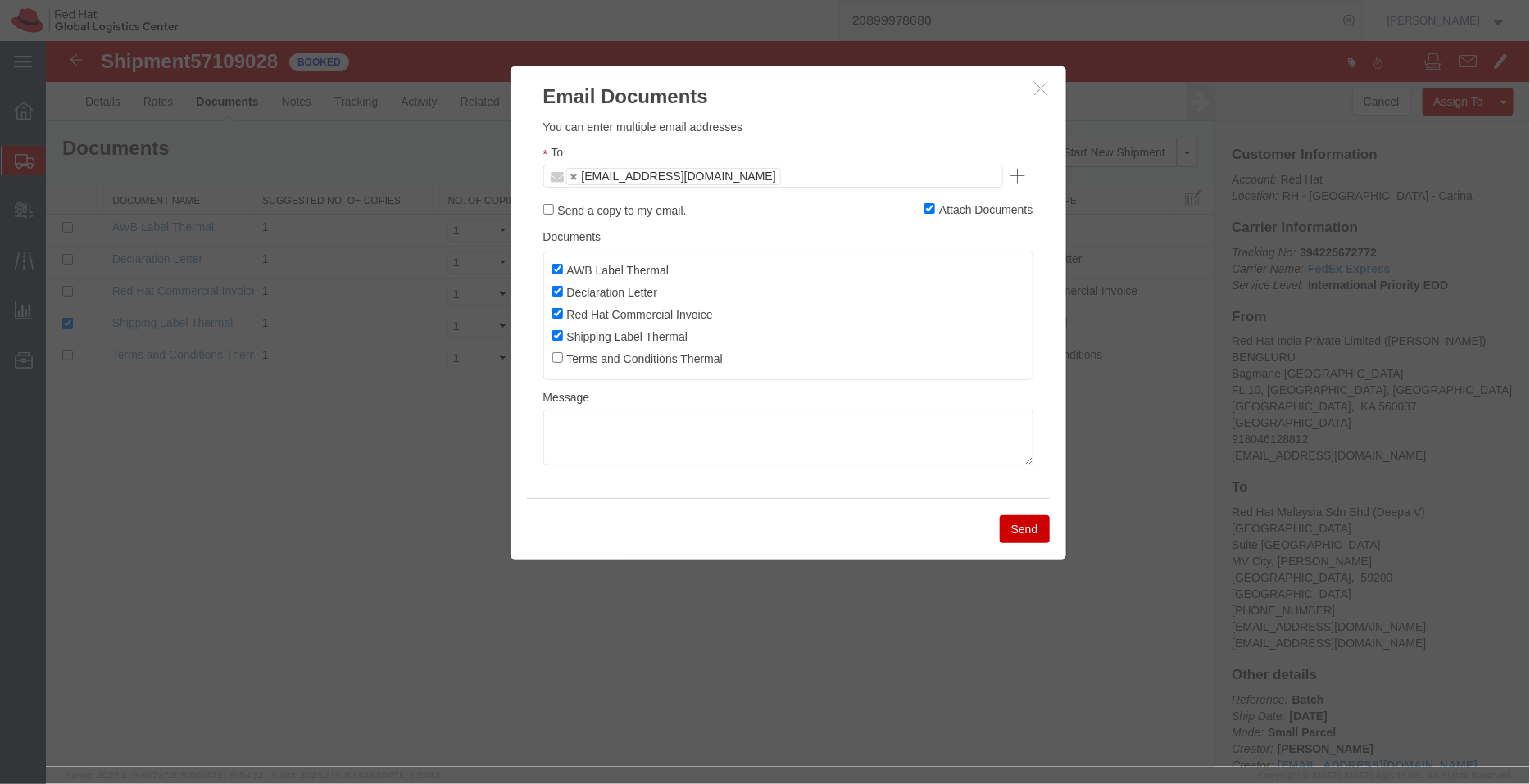
click at [1031, 527] on button "Send" at bounding box center [1024, 528] width 50 height 28
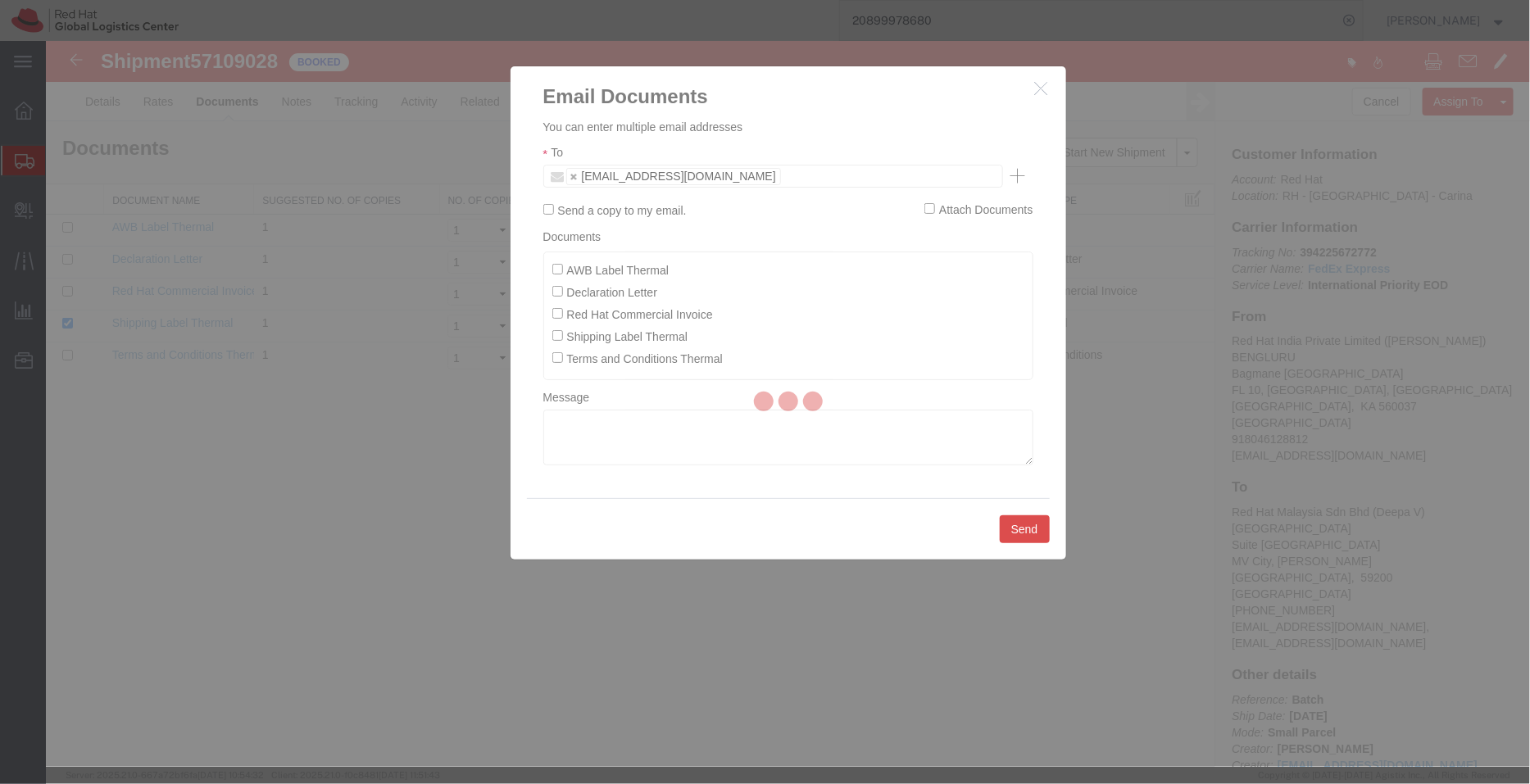
checkbox input "false"
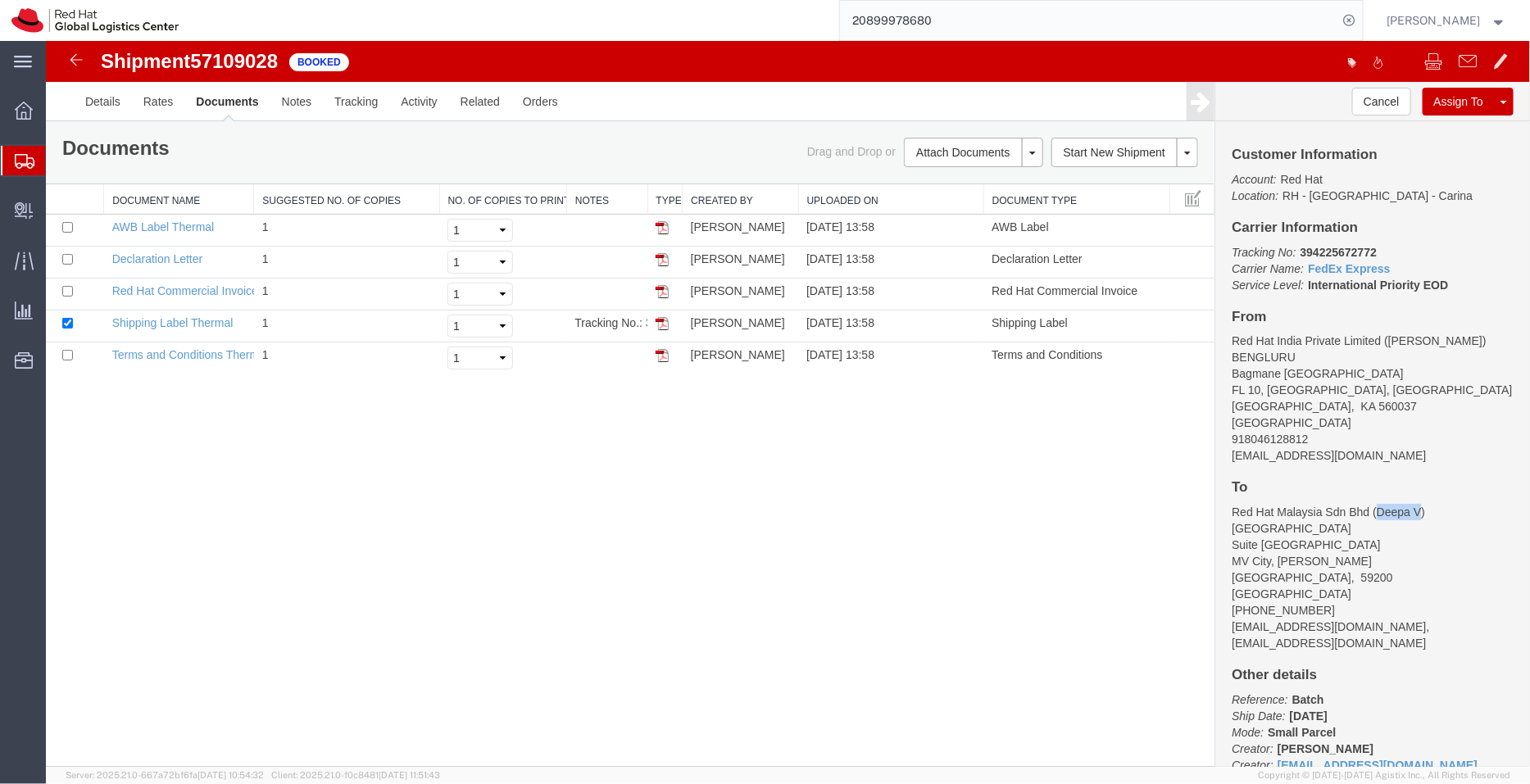
drag, startPoint x: 1418, startPoint y: 510, endPoint x: 1379, endPoint y: 509, distance: 39.0
click at [1379, 509] on address "Red Hat Malaysia Sdn Bhd (Deepa V) [STREET_ADDRESS][PERSON_NAME] [PHONE_NUMBER]…" at bounding box center [1372, 576] width 282 height 147
copy address "Deepa V"
drag, startPoint x: 1454, startPoint y: 282, endPoint x: 1231, endPoint y: 259, distance: 224.2
click at [1231, 259] on p "Tracking No: 394225672772 Carrier Name: FedEx Express FedEx Express Service Lev…" at bounding box center [1372, 268] width 282 height 49
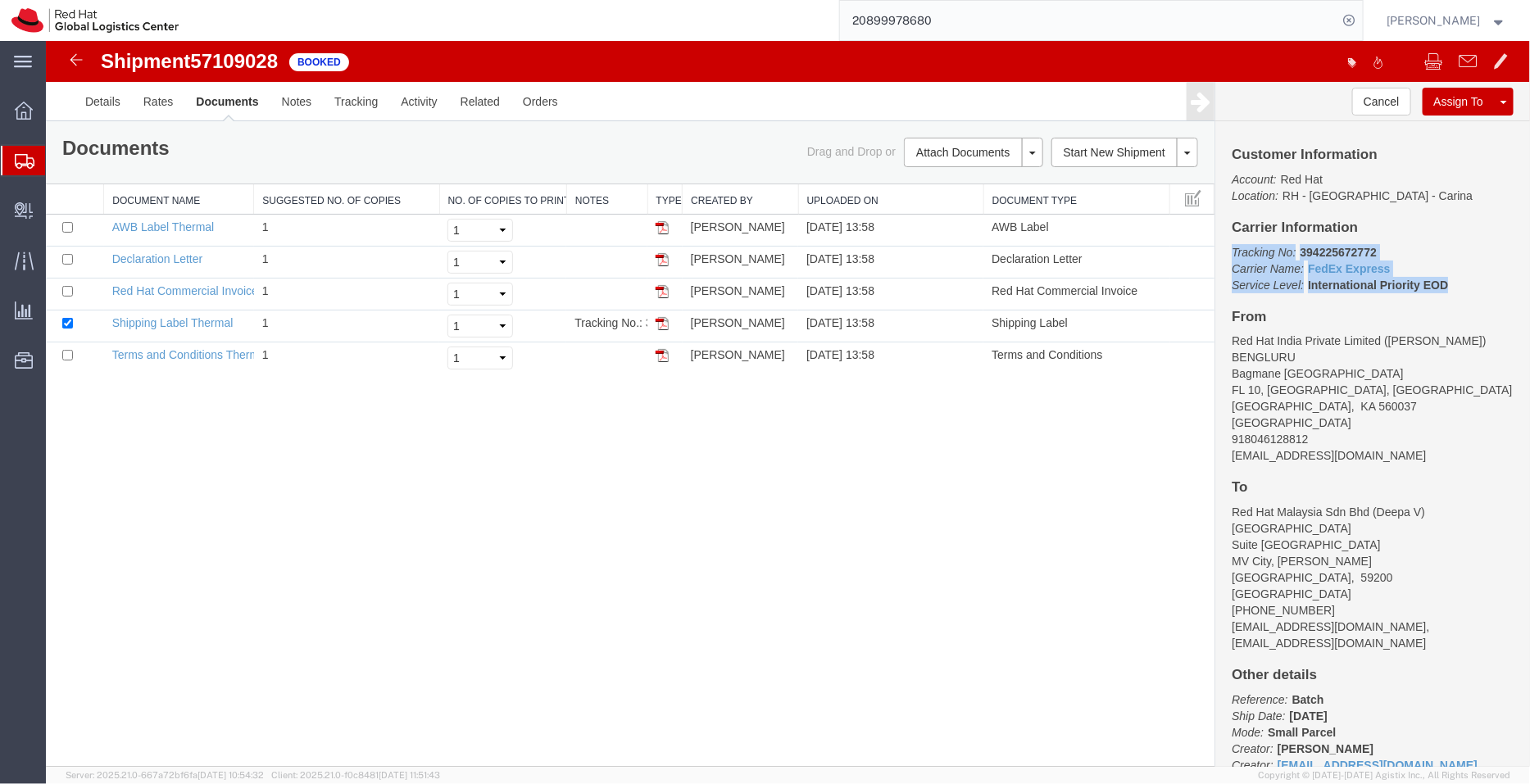
copy p "Tracking No: 394225672772 Carrier Name: FedEx Express FedEx Express Service Lev…"
click at [104, 96] on link "Details" at bounding box center [102, 101] width 58 height 39
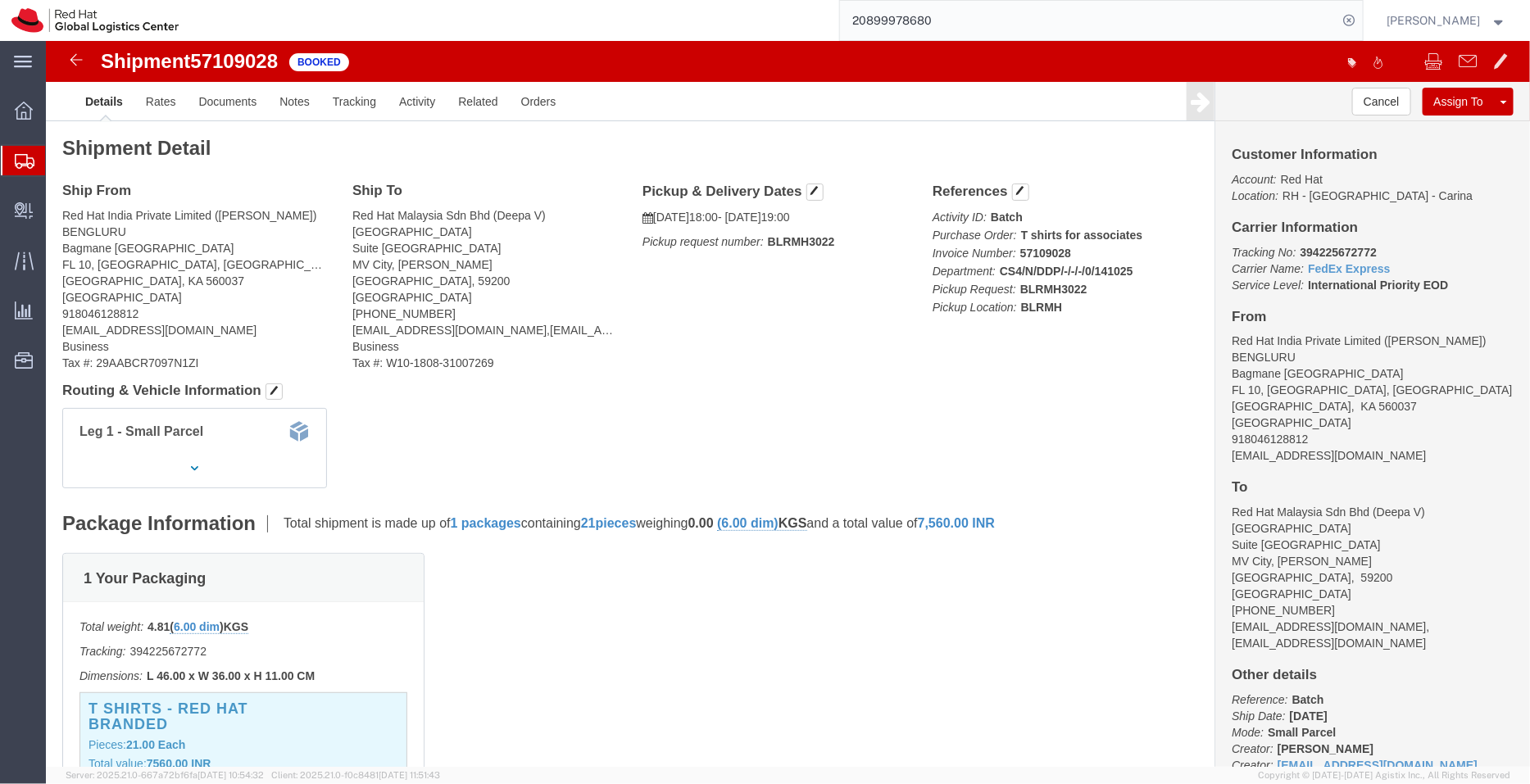
click at [0, 0] on span "Shipment Manager" at bounding box center [0, 0] width 0 height 0
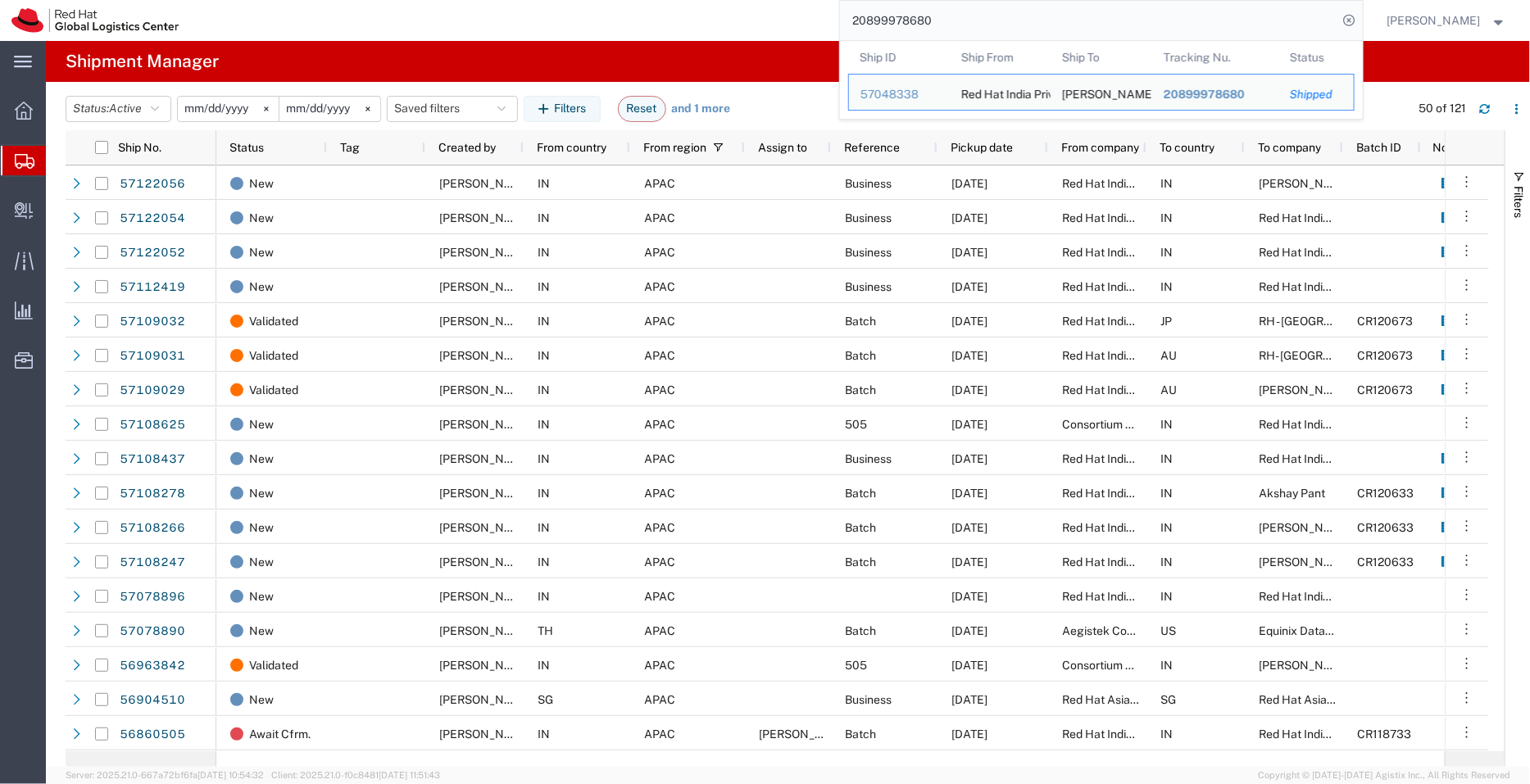
drag, startPoint x: 963, startPoint y: 22, endPoint x: 680, endPoint y: -23, distance: 286.6
click at [680, 0] on html "main_menu Created with Sketch. Collapse Menu Overview Shipments Shipment Manage…" at bounding box center [765, 392] width 1530 height 784
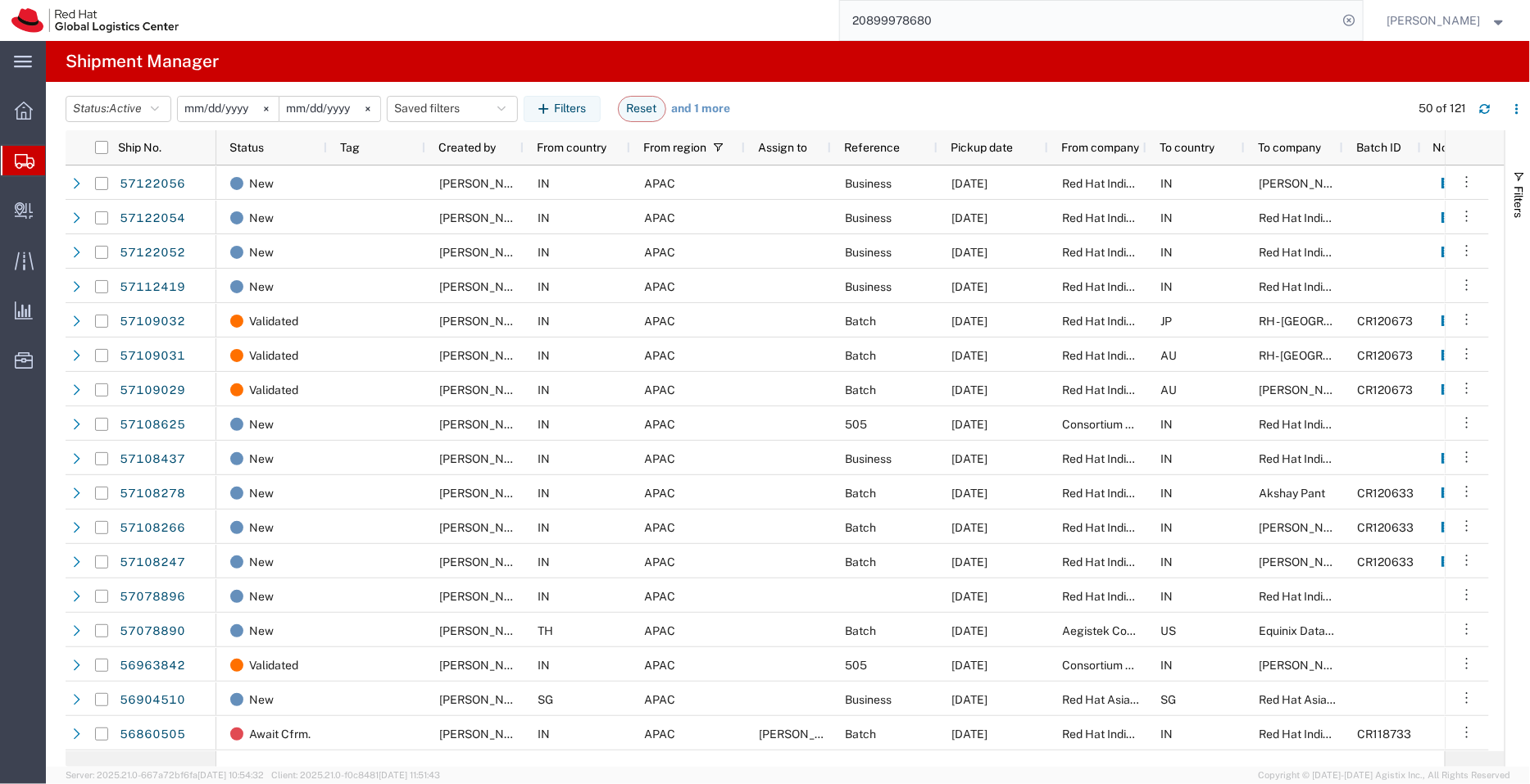
paste input "57094193"
click at [1359, 22] on icon at bounding box center [1349, 20] width 23 height 23
type input "57094193"
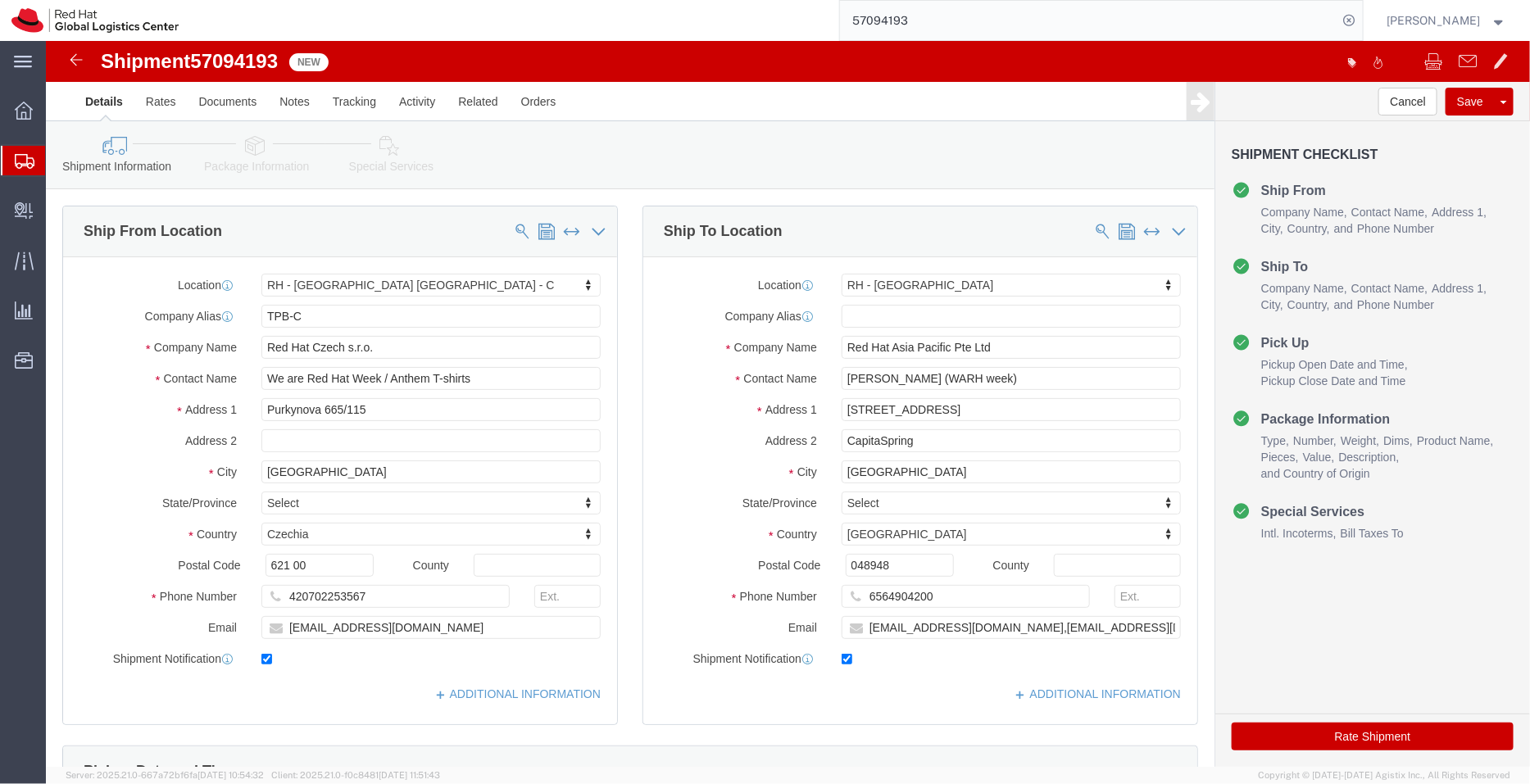
select select "38037"
select select "51051"
drag, startPoint x: 503, startPoint y: 695, endPoint x: 457, endPoint y: 654, distance: 61.6
click link "ADDITIONAL INFORMATION"
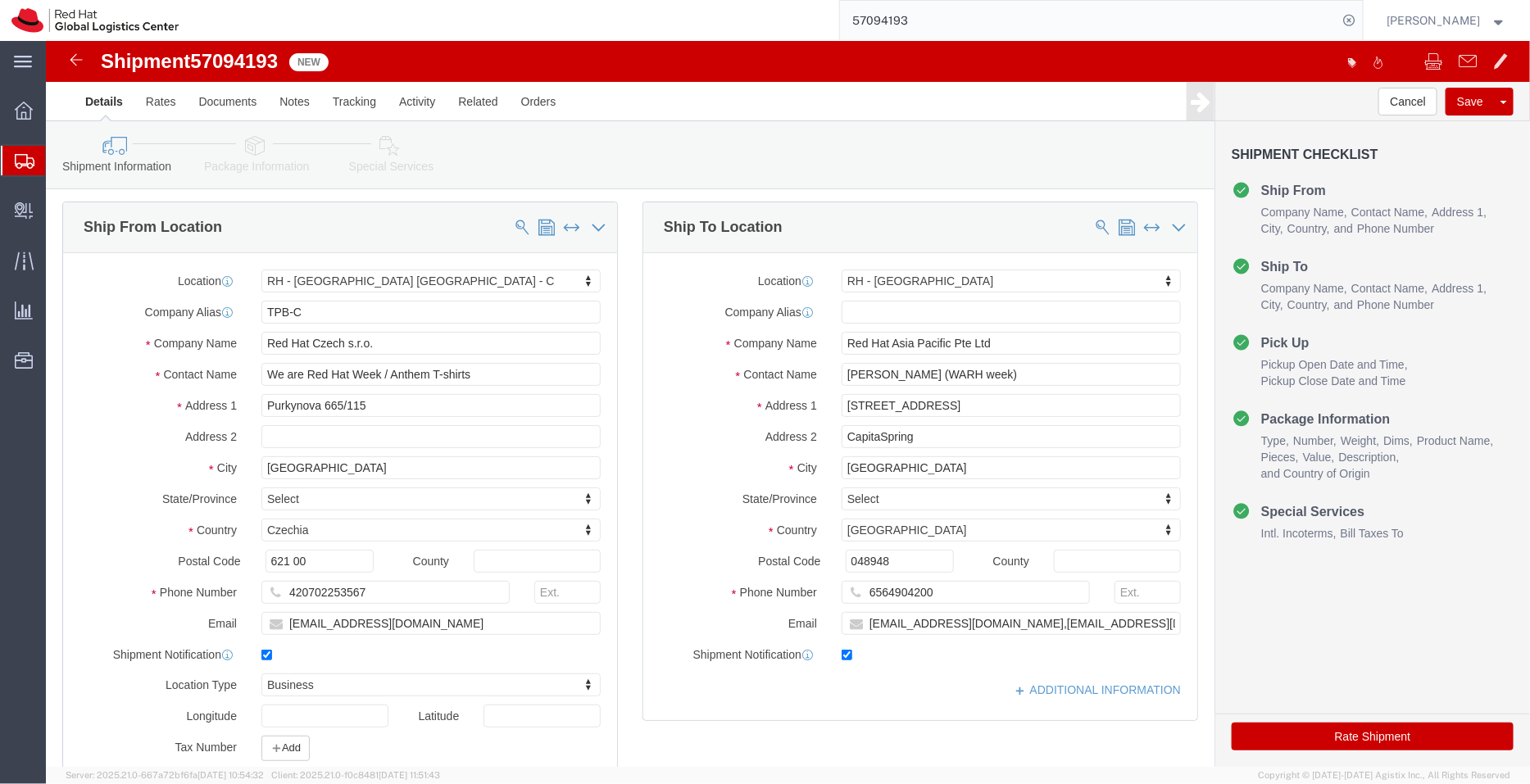
scroll to position [3, 0]
click input "[PERSON_NAME] (WARH week)"
type input "[PERSON_NAME] (WARHW week)"
click link "ADDITIONAL INFORMATION"
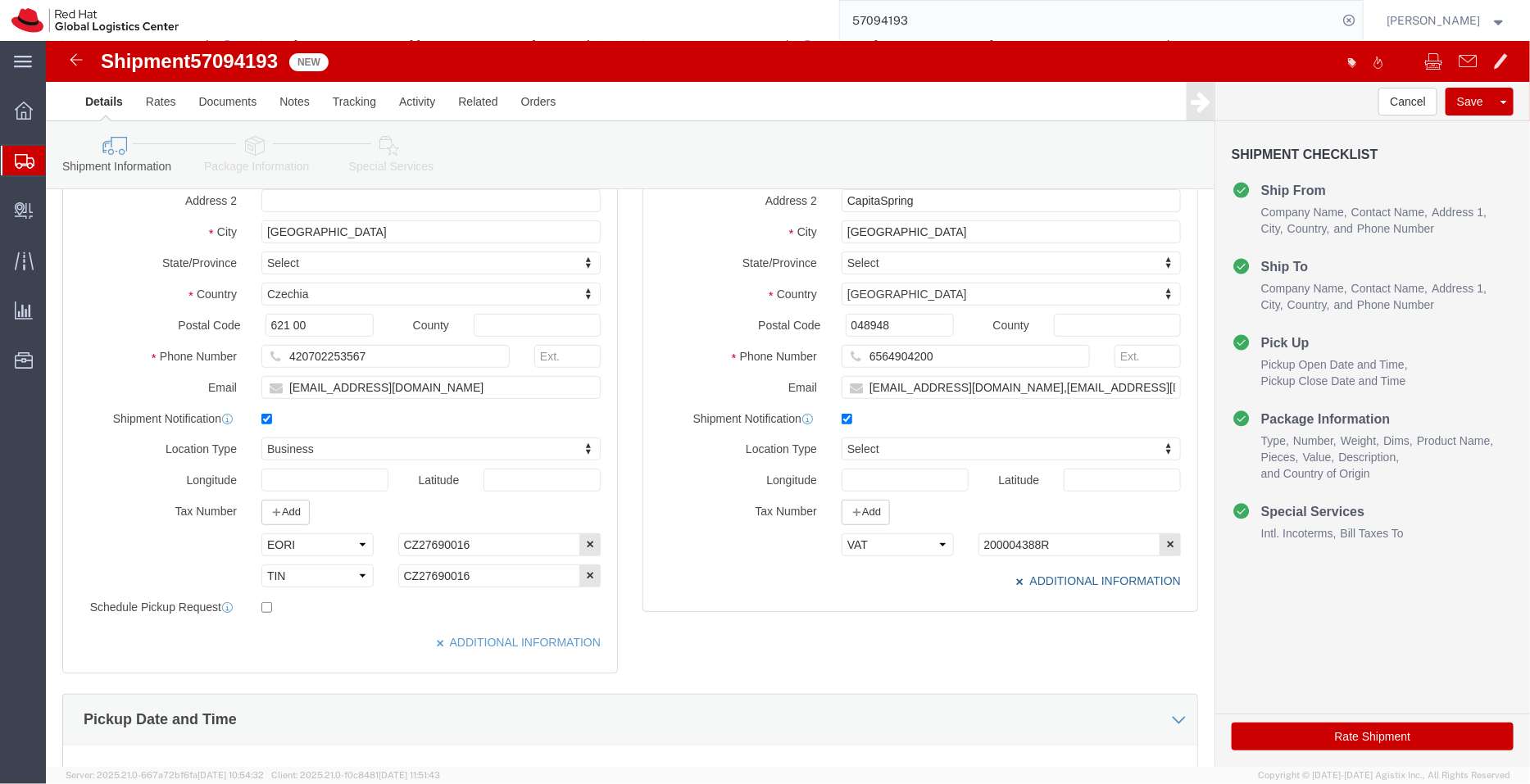
scroll to position [242, 0]
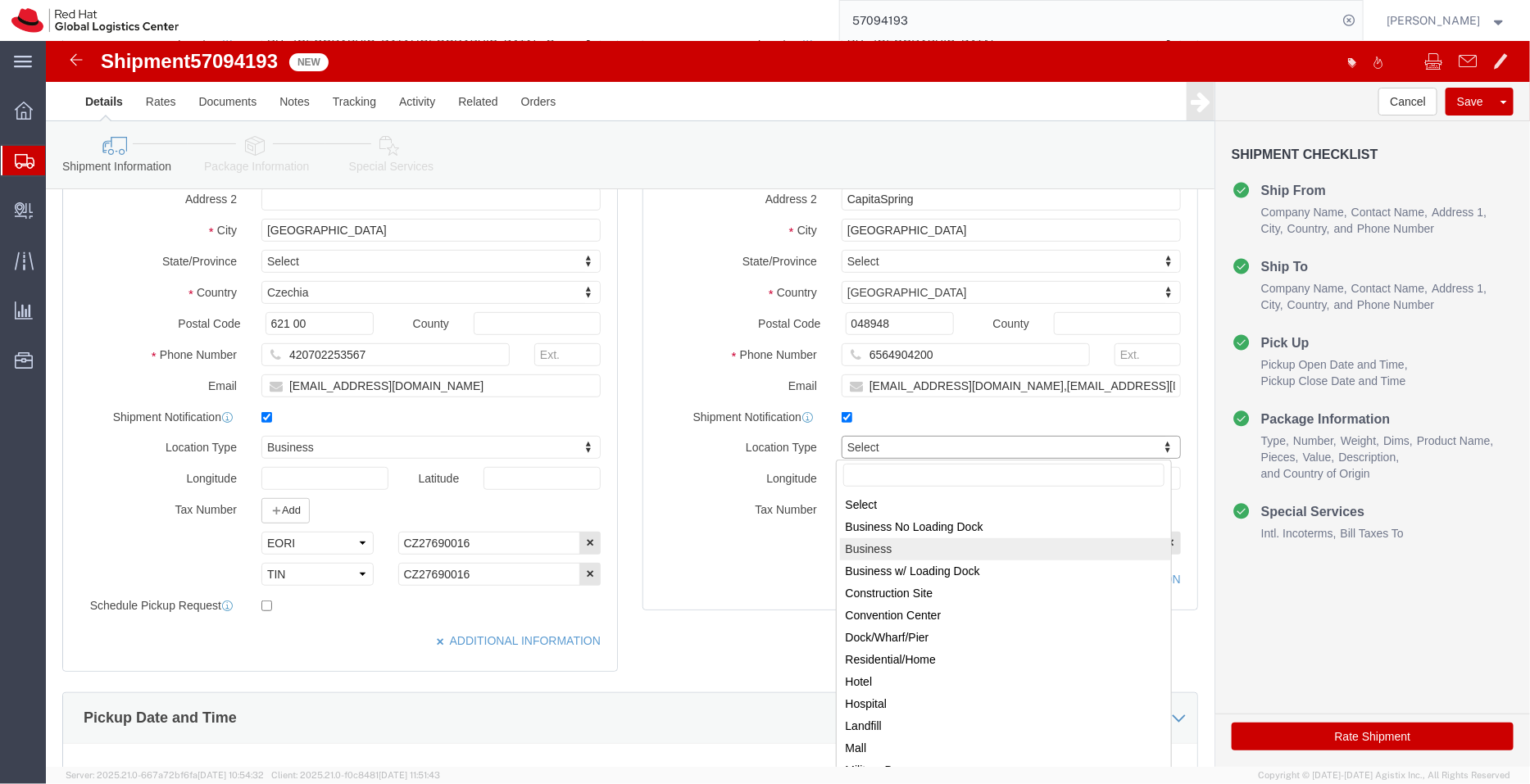
select select "BUSI"
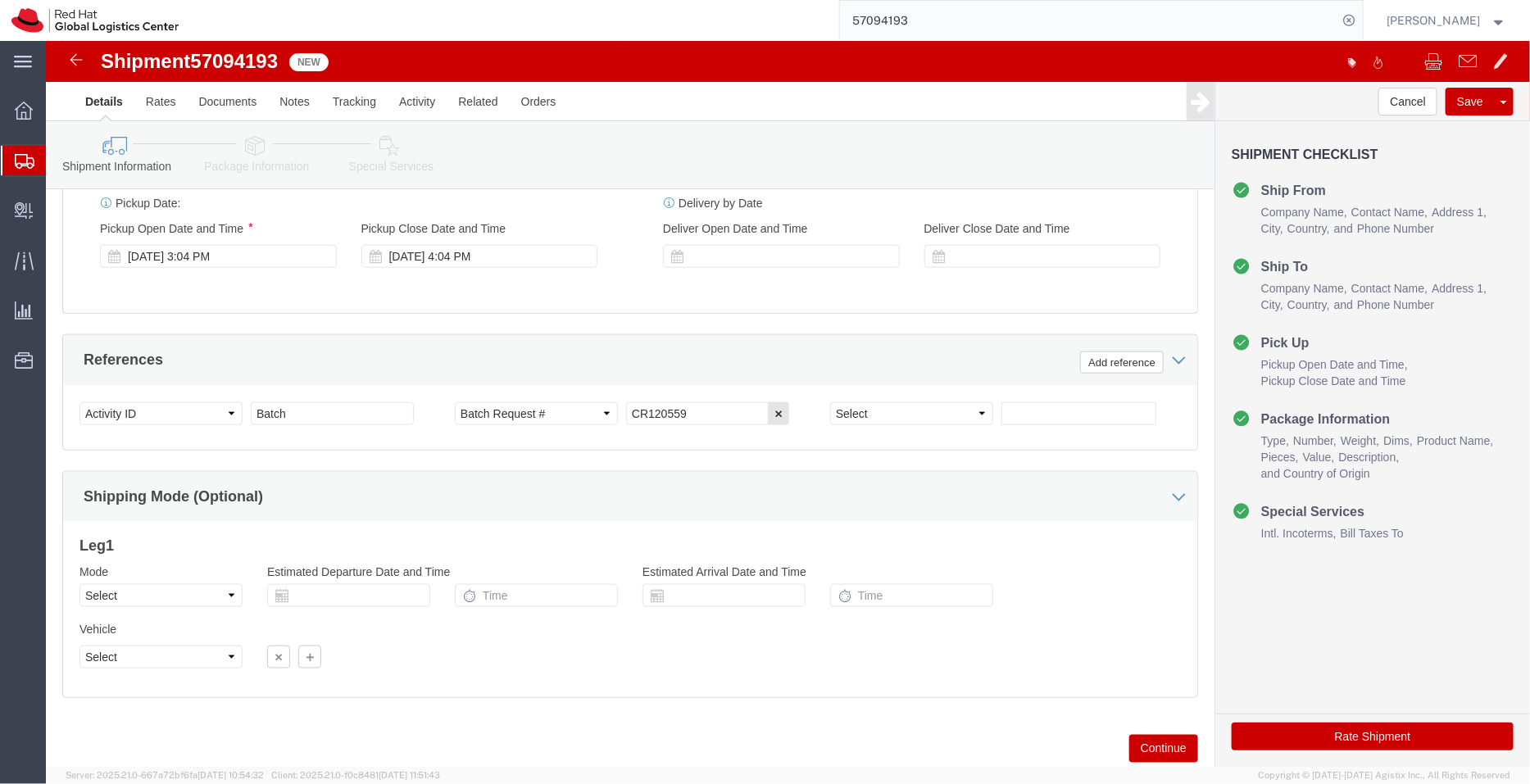
scroll to position [868, 0]
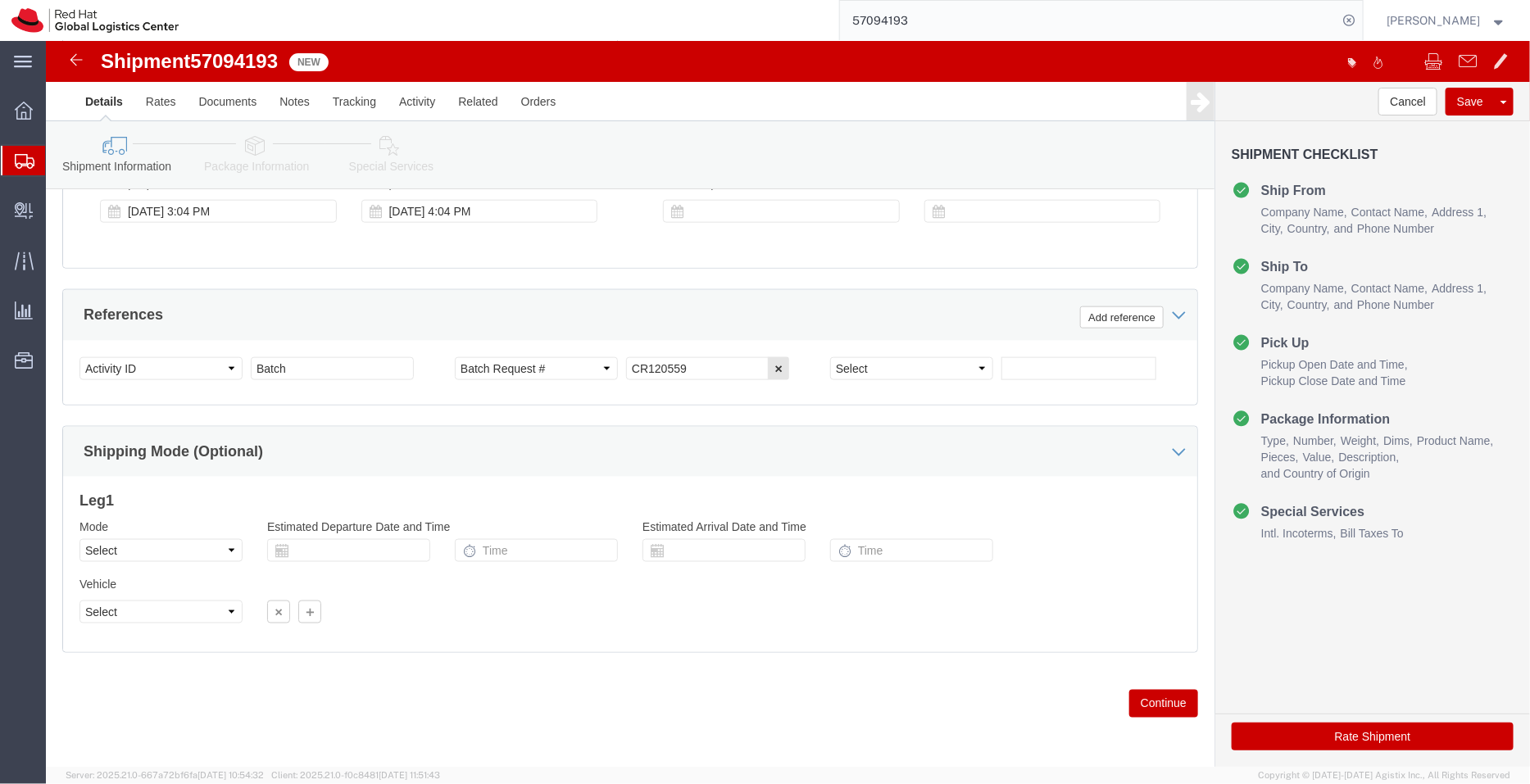
click icon
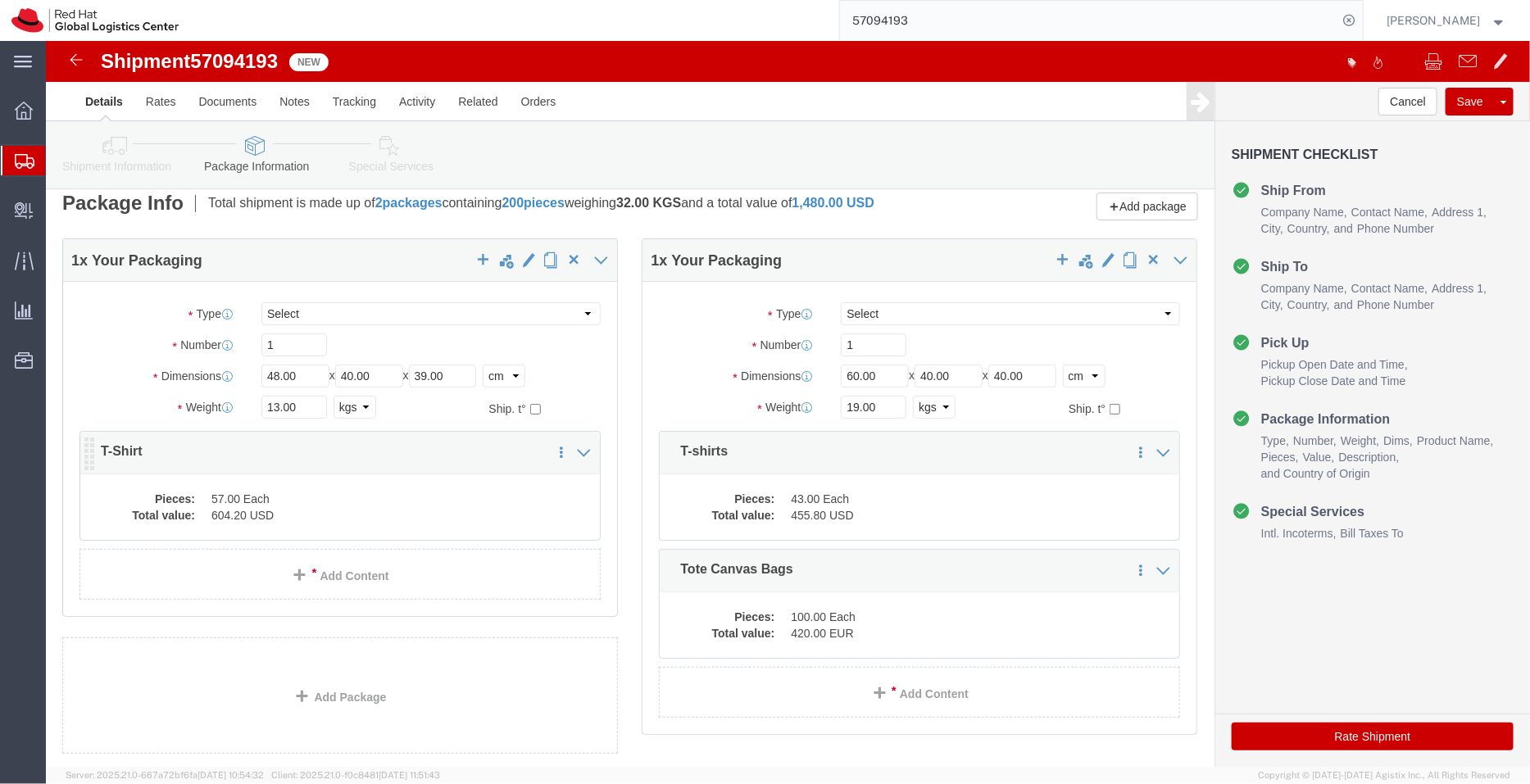
click dd "57.00 Each"
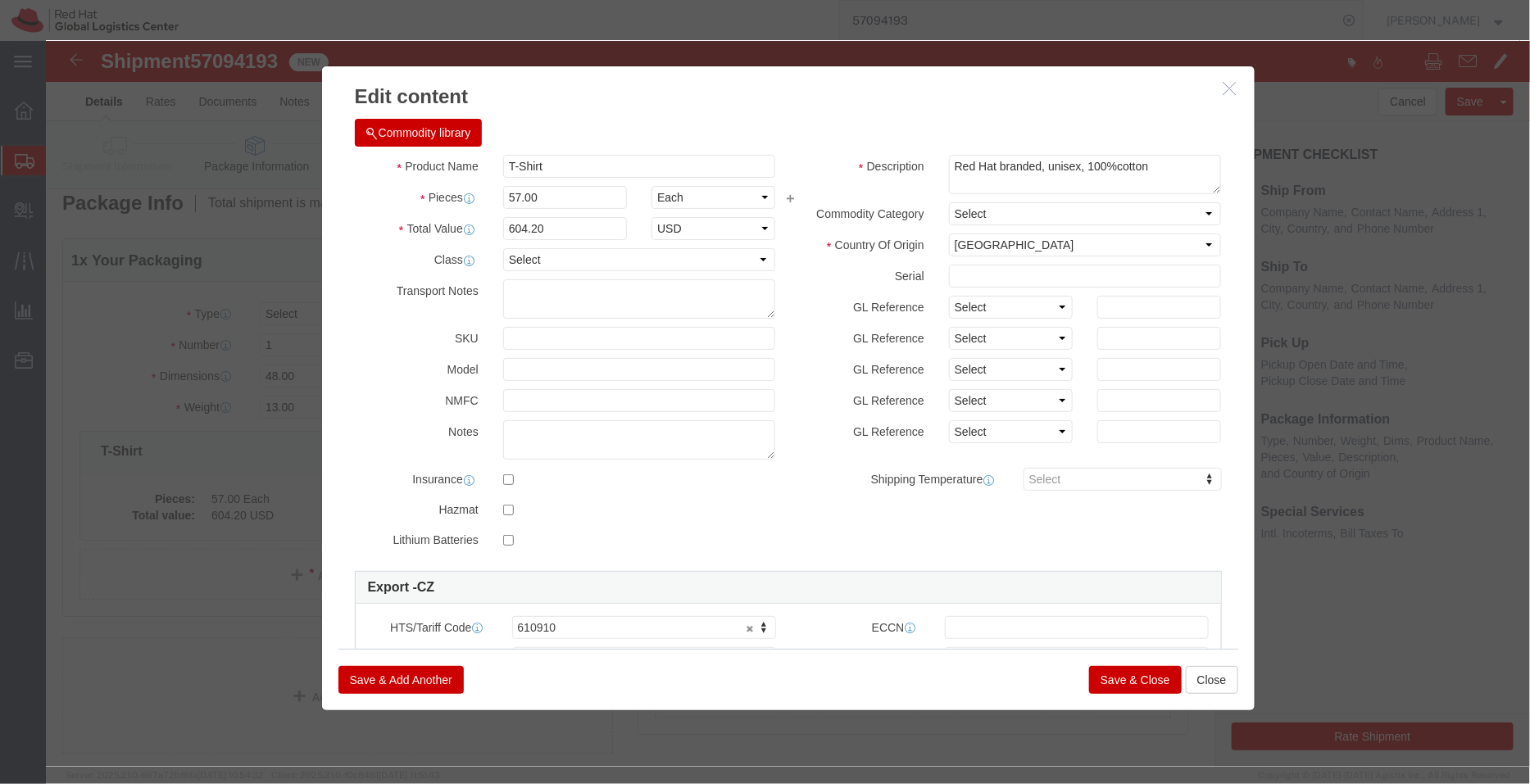
click button "Save & Close"
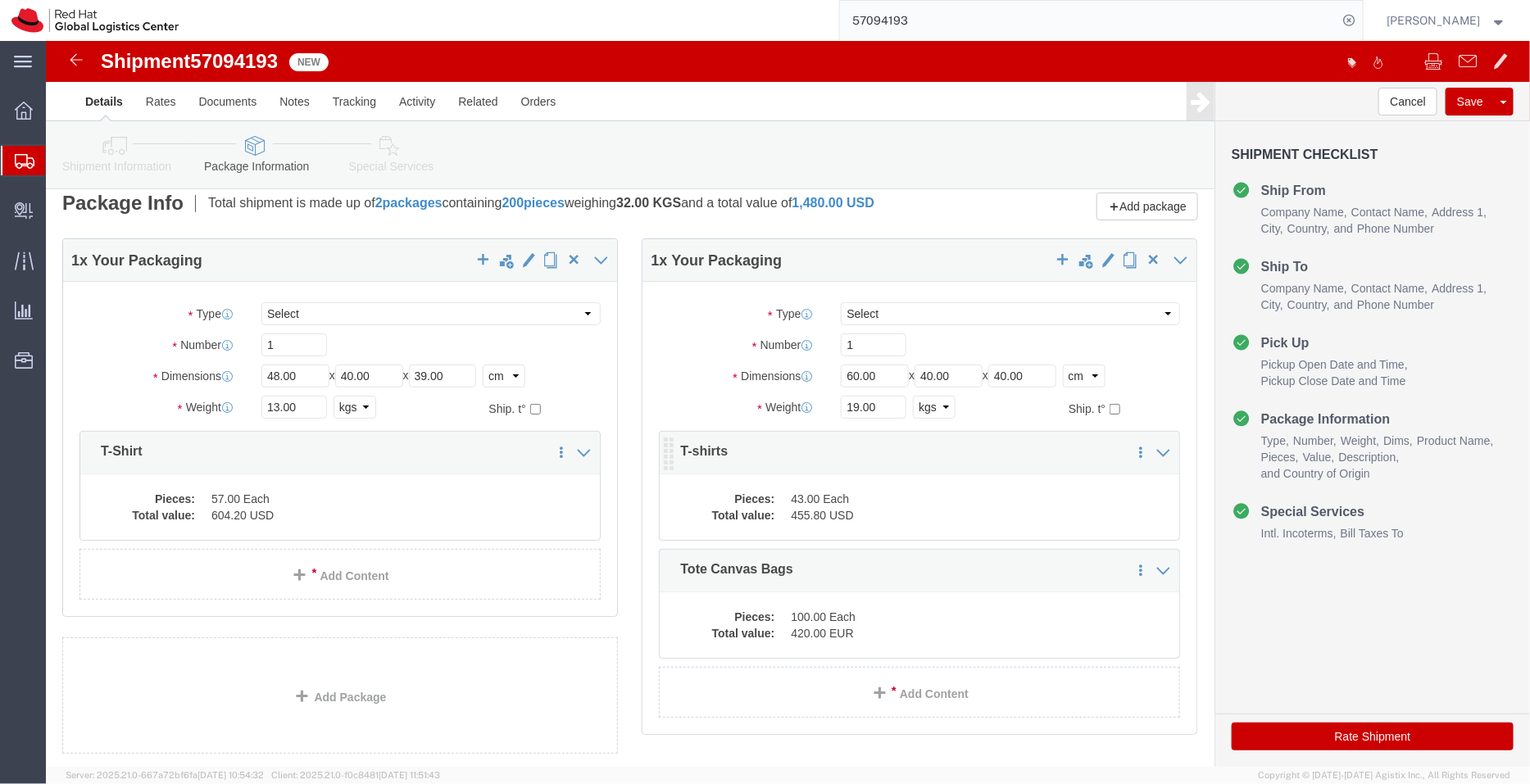
click dd "455.80 USD"
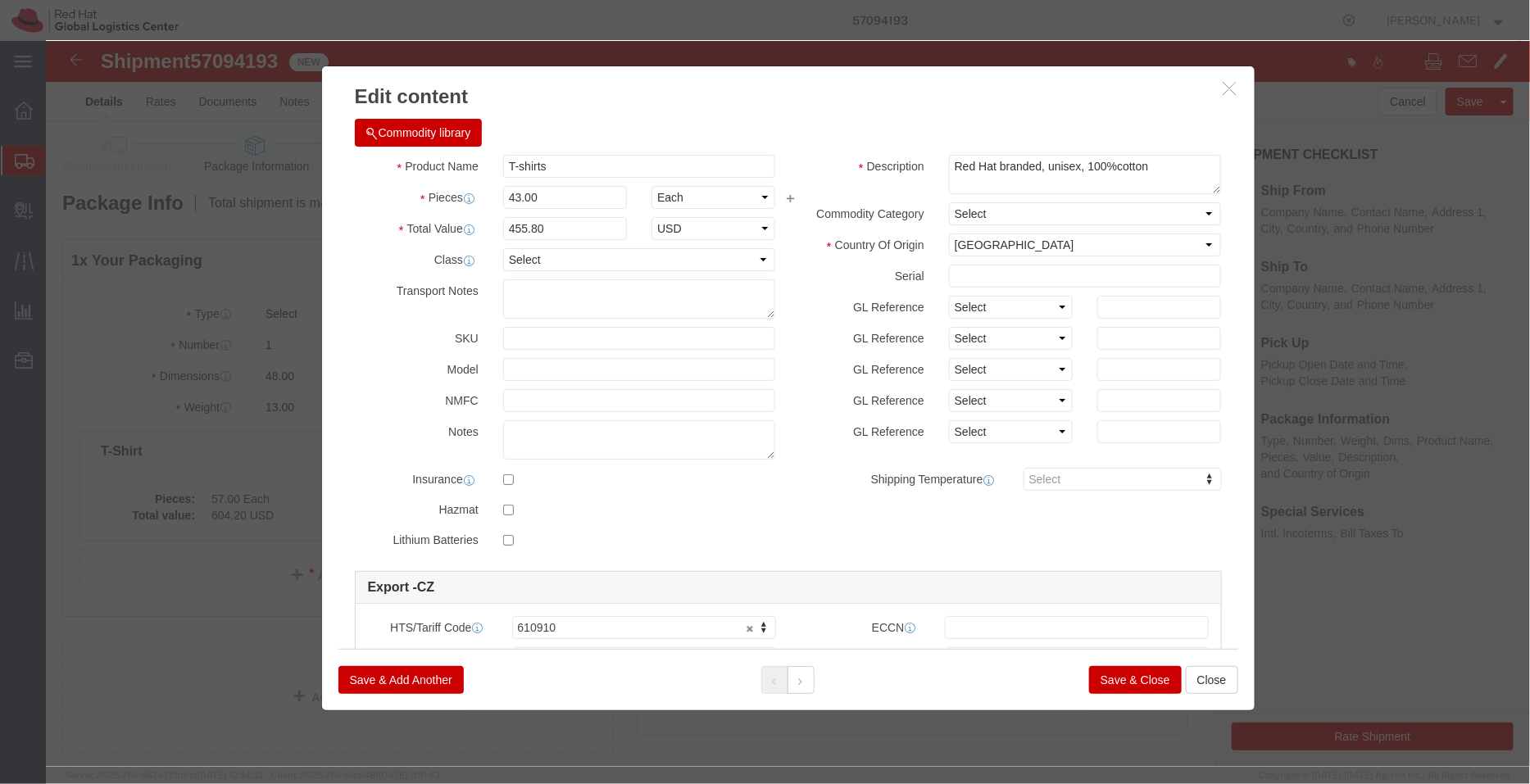
click button "Save & Close"
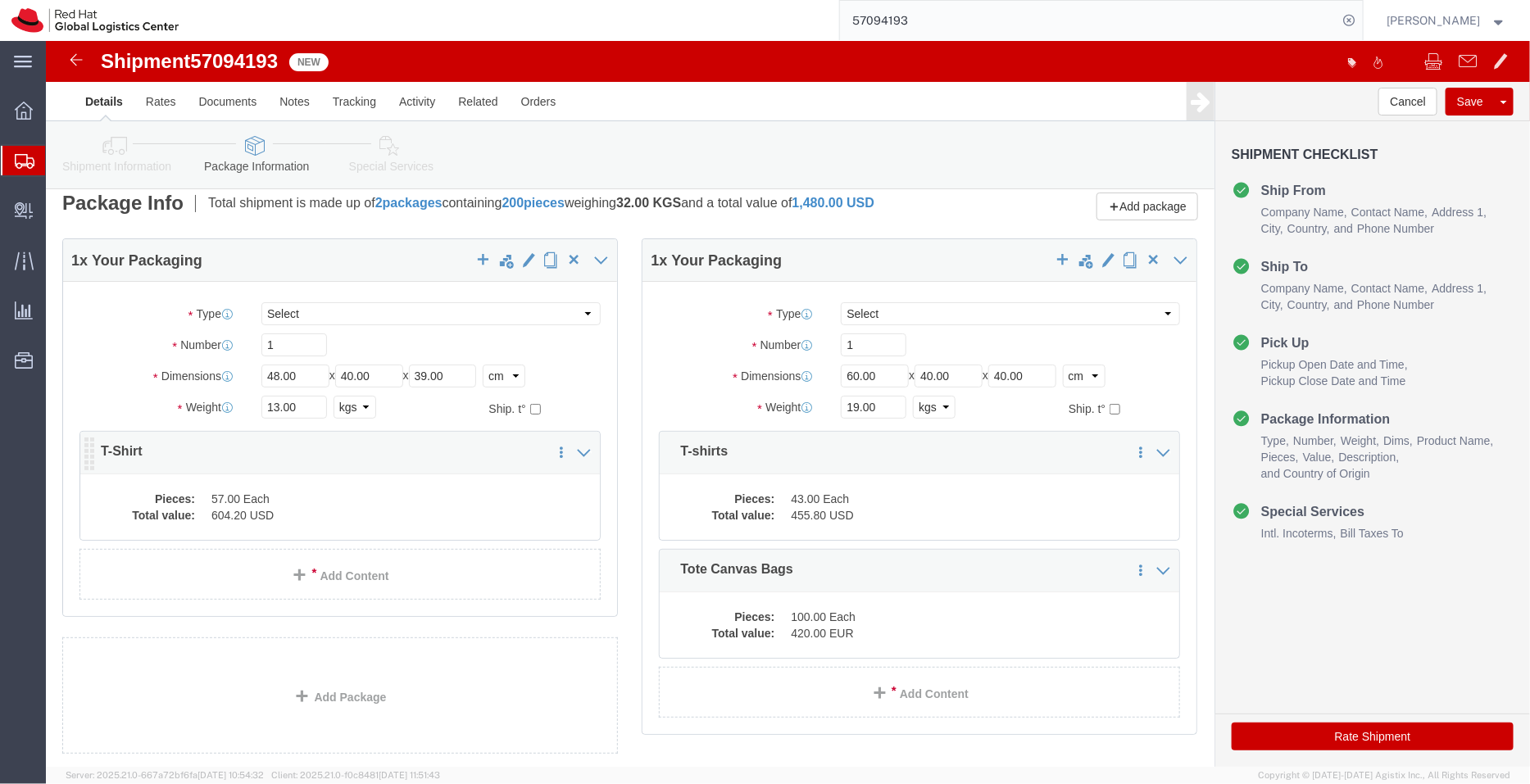
click dd "57.00 Each"
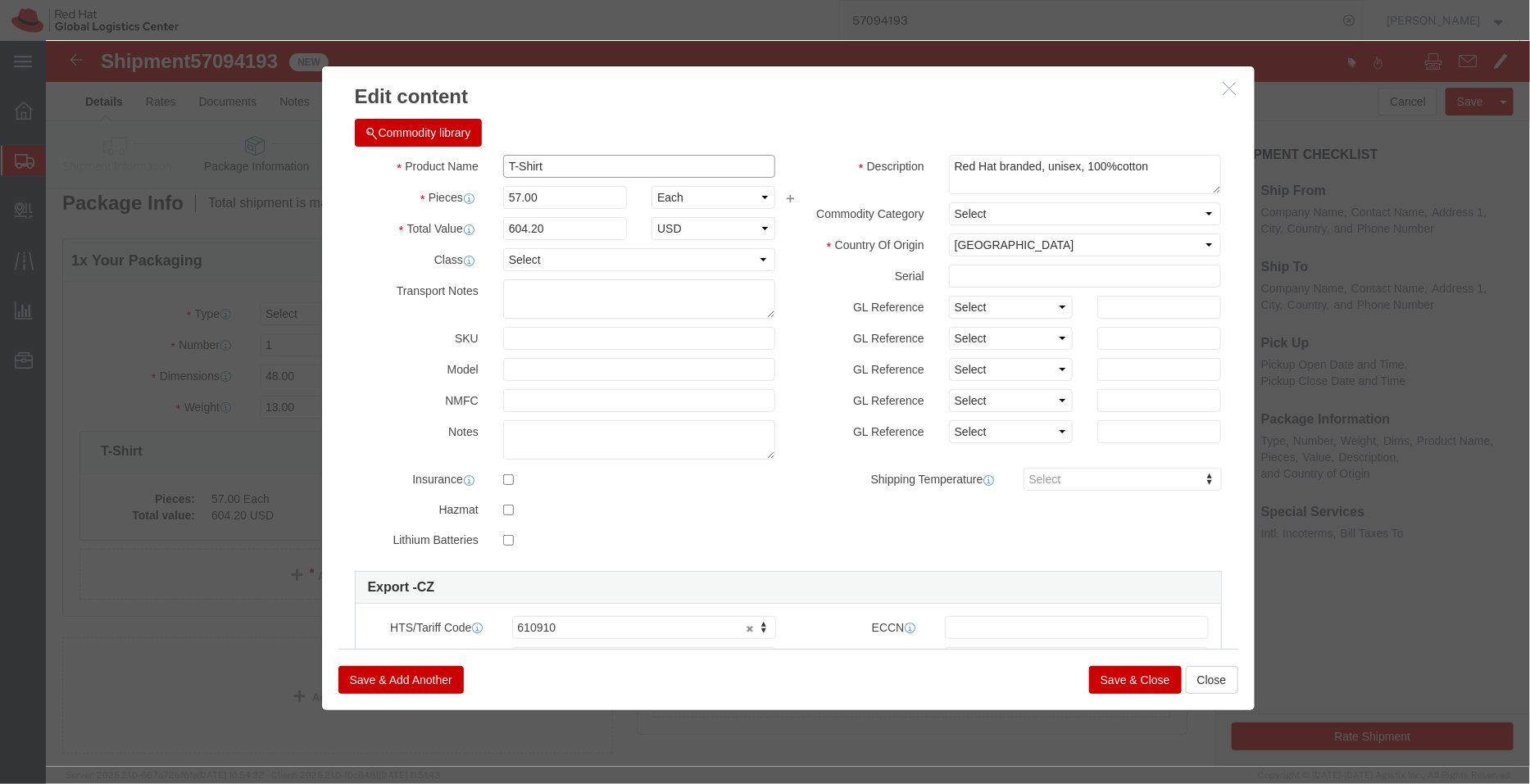
click input "T-Shirt"
type input "T-Shirts"
click button "Save & Close"
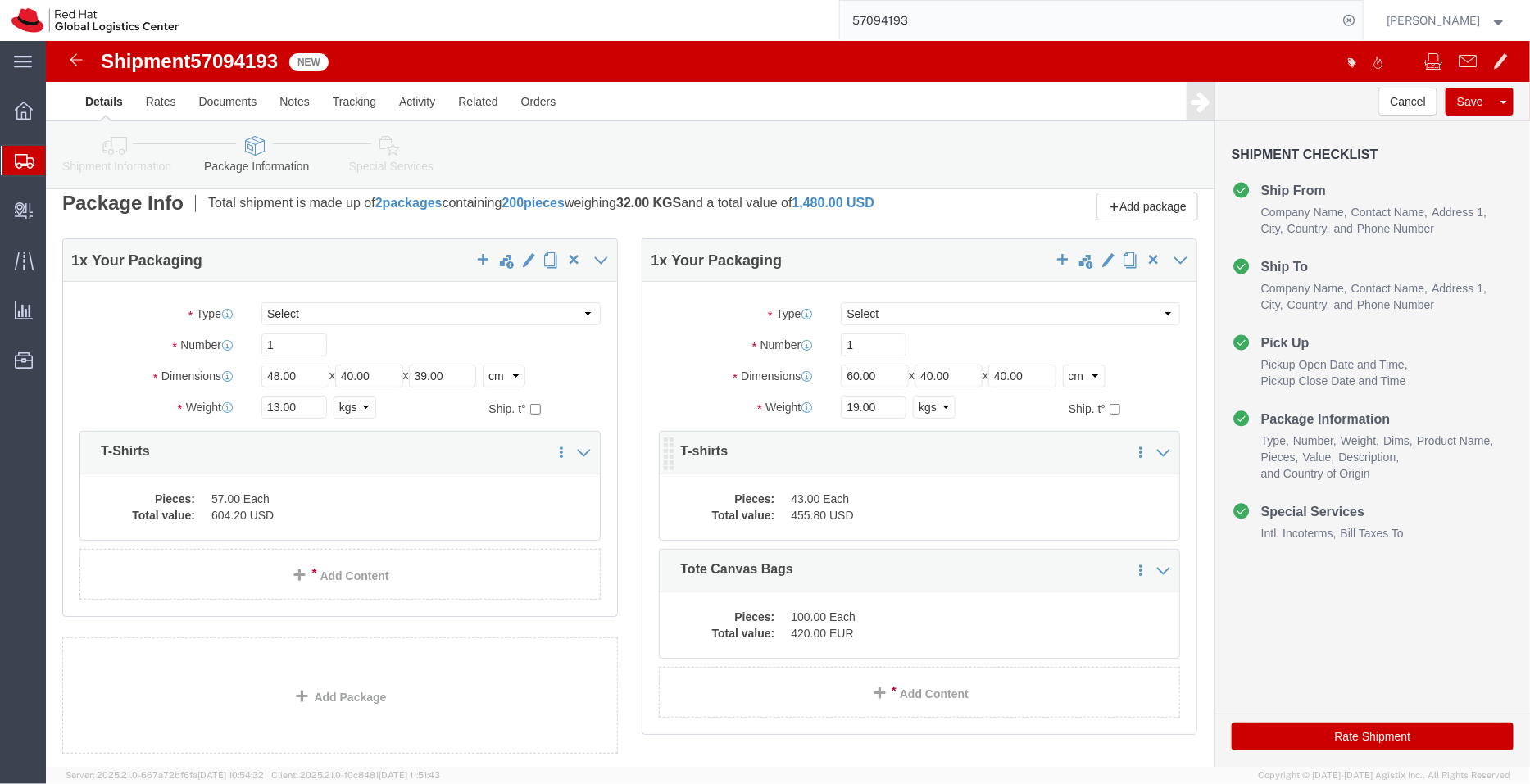
click dd "455.80 USD"
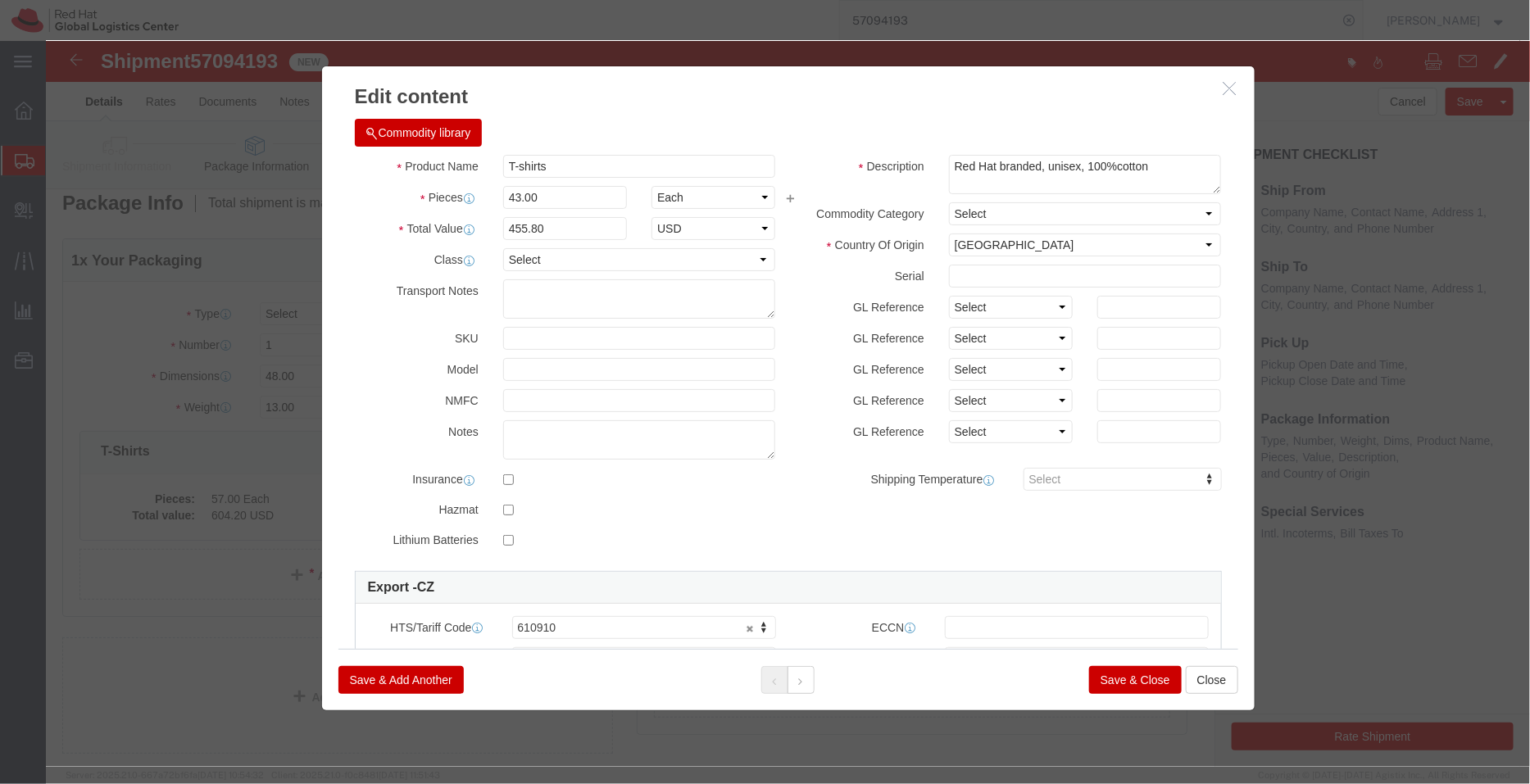
click button "Save & Close"
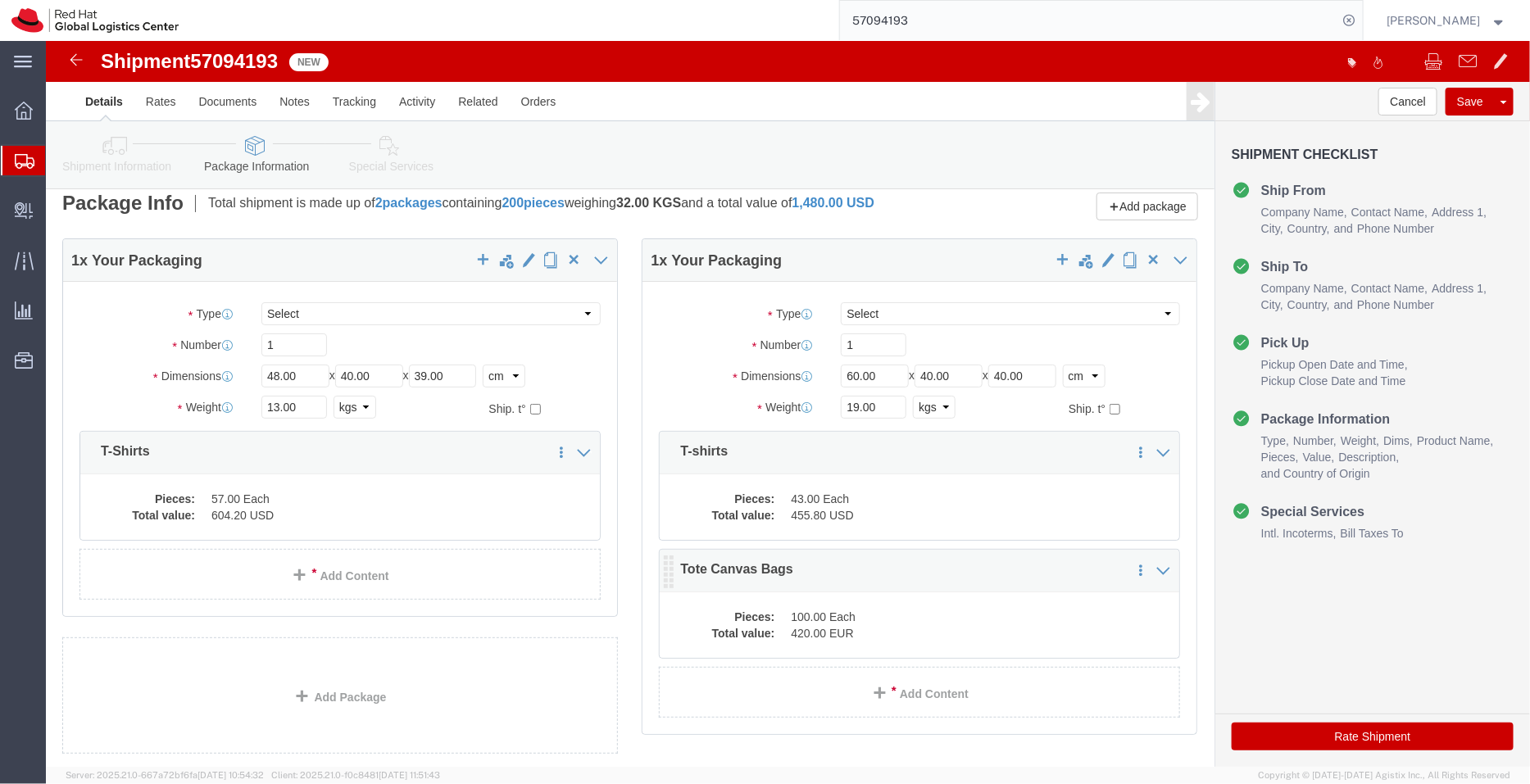
click dd "100.00 Each"
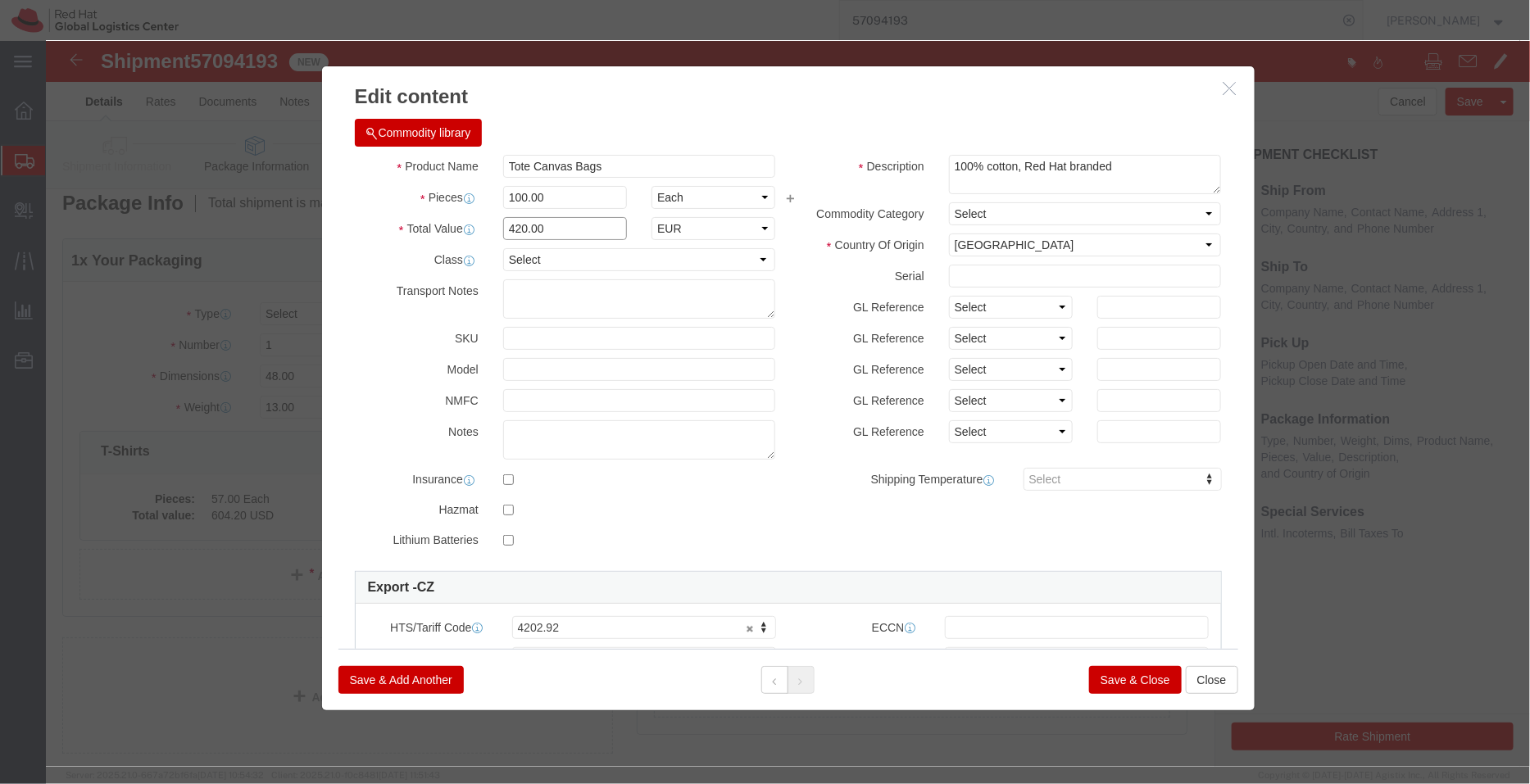
drag, startPoint x: 529, startPoint y: 187, endPoint x: 291, endPoint y: 153, distance: 240.4
click div "Product Name Tote Canvas Bags Pieces 100.00 Select Bag Barrels 100Board Feet Bo…"
paste input "85.48"
type input "485.48"
click select "Select ADP AED AFN ALL AMD AOA ARS ATS AUD AWG AZN BAM BBD BDT BGL BGN BHD BIF …"
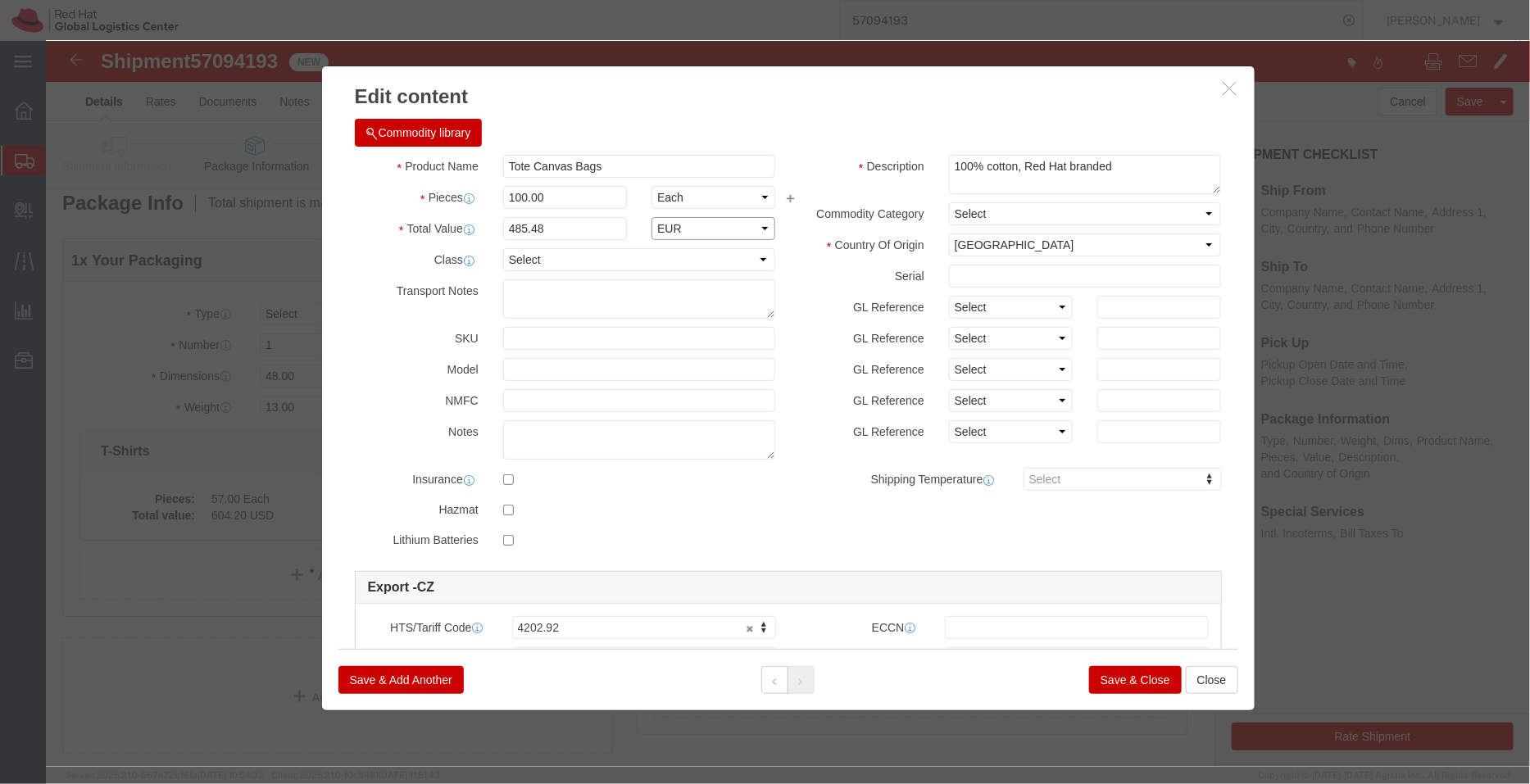
select select "USD"
click select "Select ADP AED AFN ALL AMD AOA ARS ATS AUD AWG AZN BAM BBD BDT BGL BGN BHD BIF …"
click button "Save & Close"
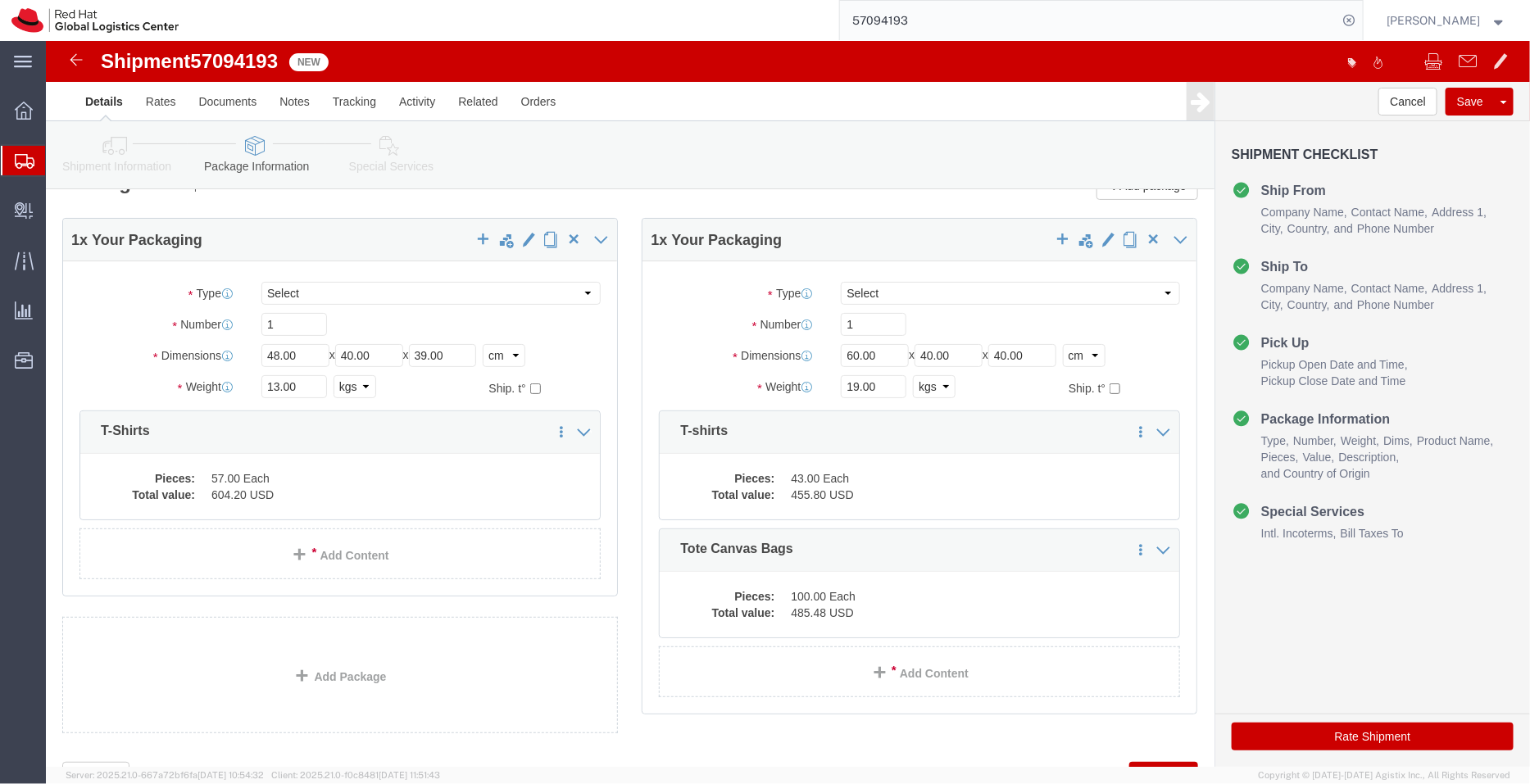
scroll to position [118, 0]
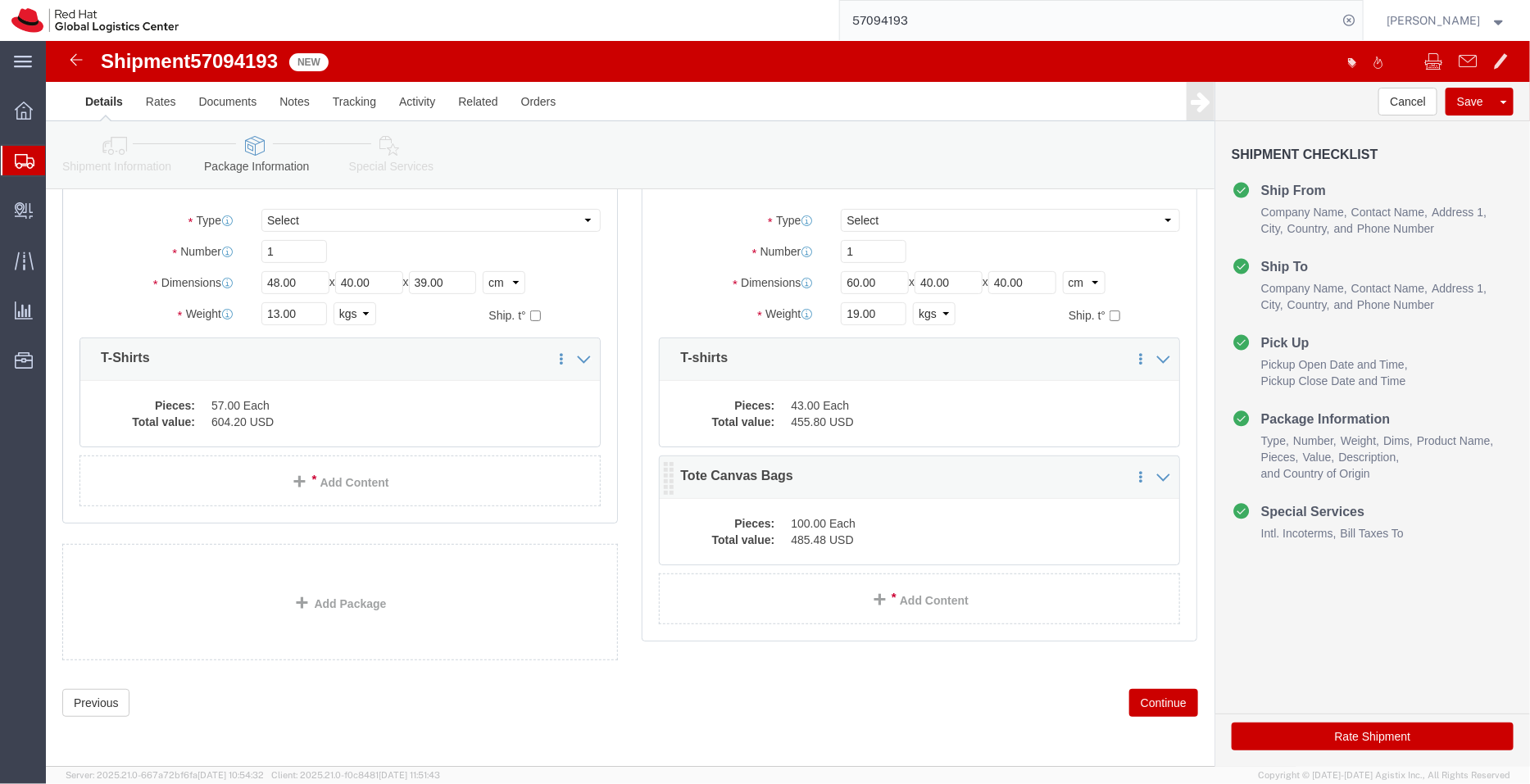
click dd "100.00 Each"
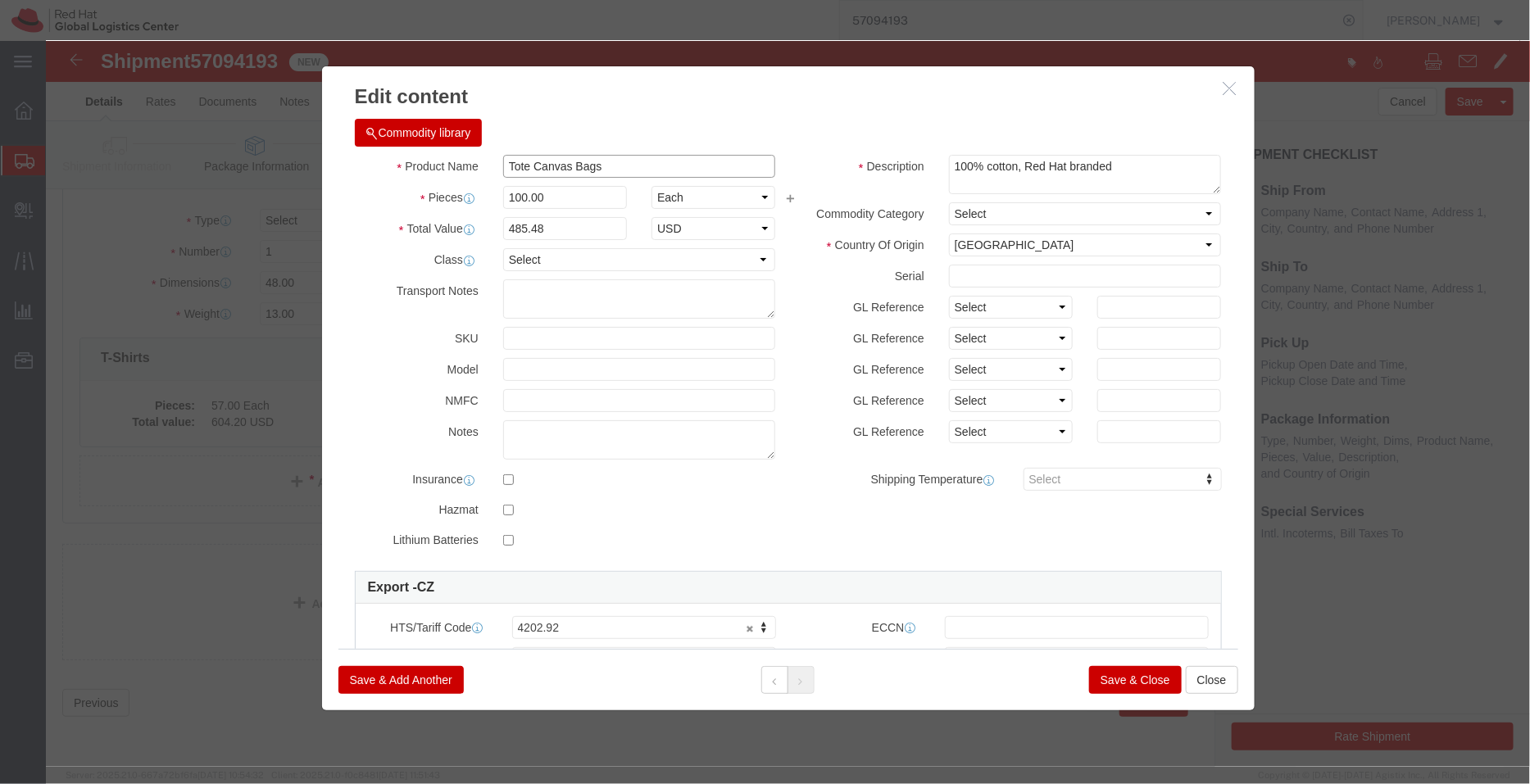
drag, startPoint x: 522, startPoint y: 123, endPoint x: 483, endPoint y: 122, distance: 39.0
click input "Tote Canvas Bags"
type input "Tote Bags"
click textarea "100% cotton, Red Hat branded"
paste textarea "Canvas"
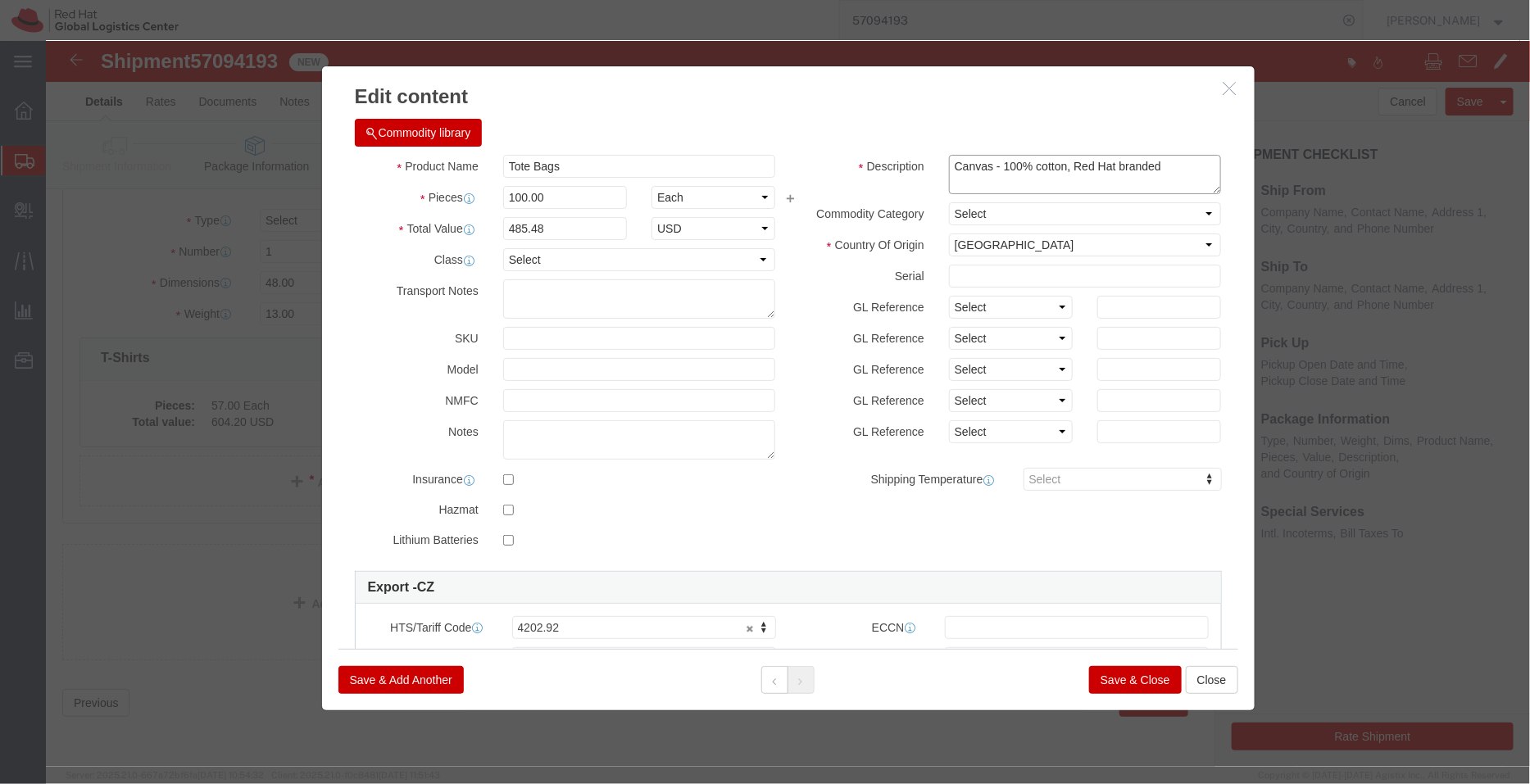
type textarea "Canvas - 100% cotton, Red Hat branded"
click button "Save & Close"
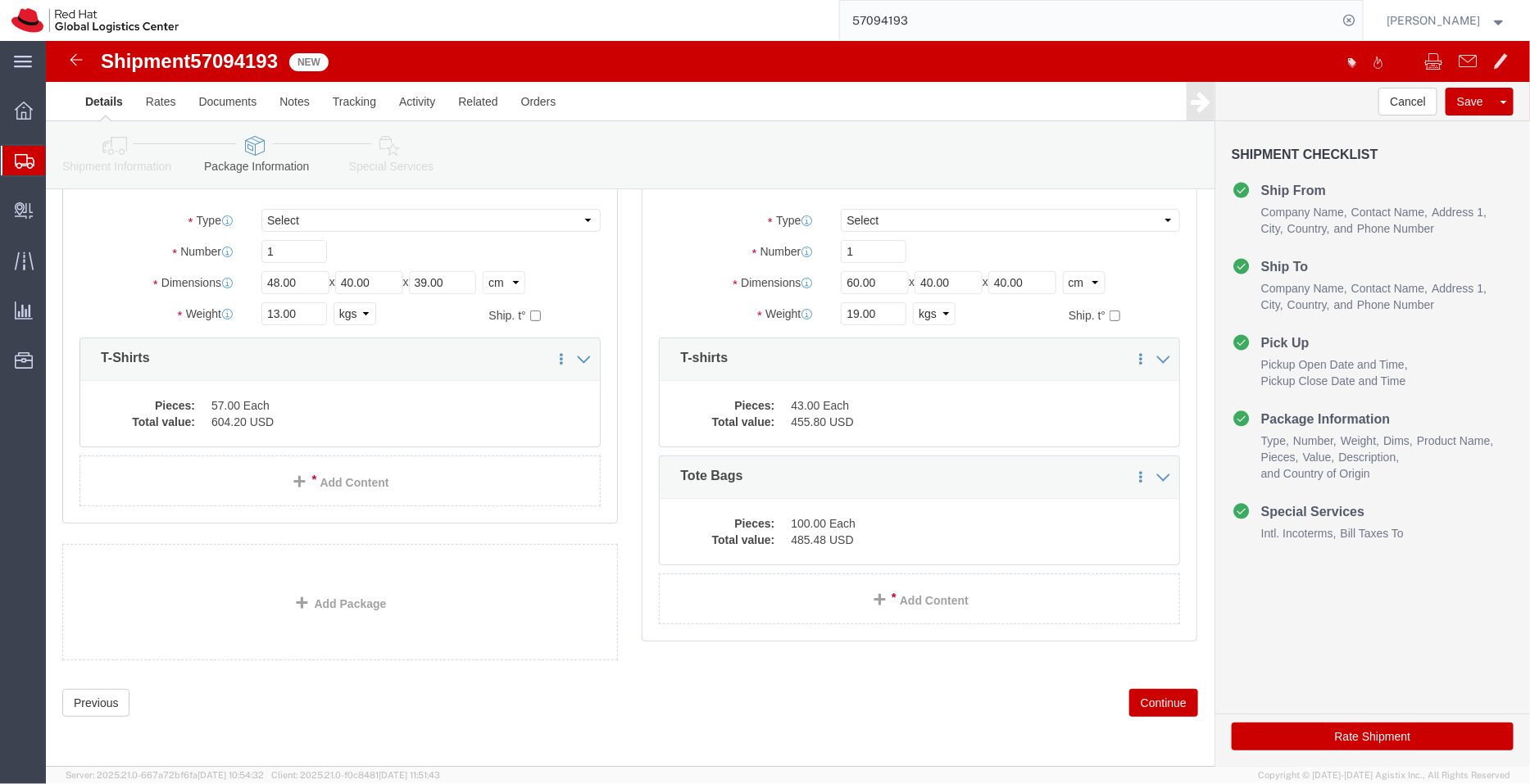
click icon
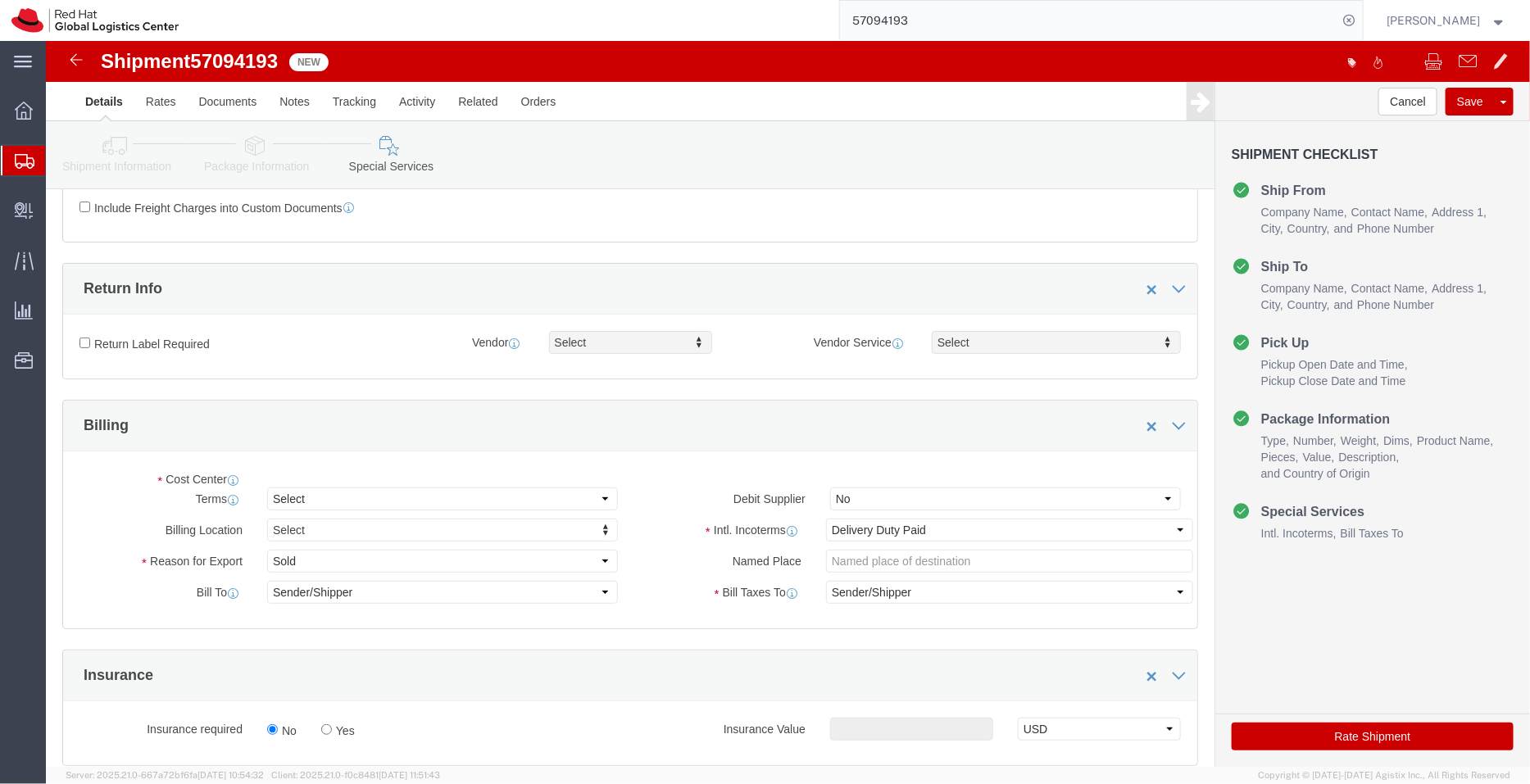
select select "COSTCENTER"
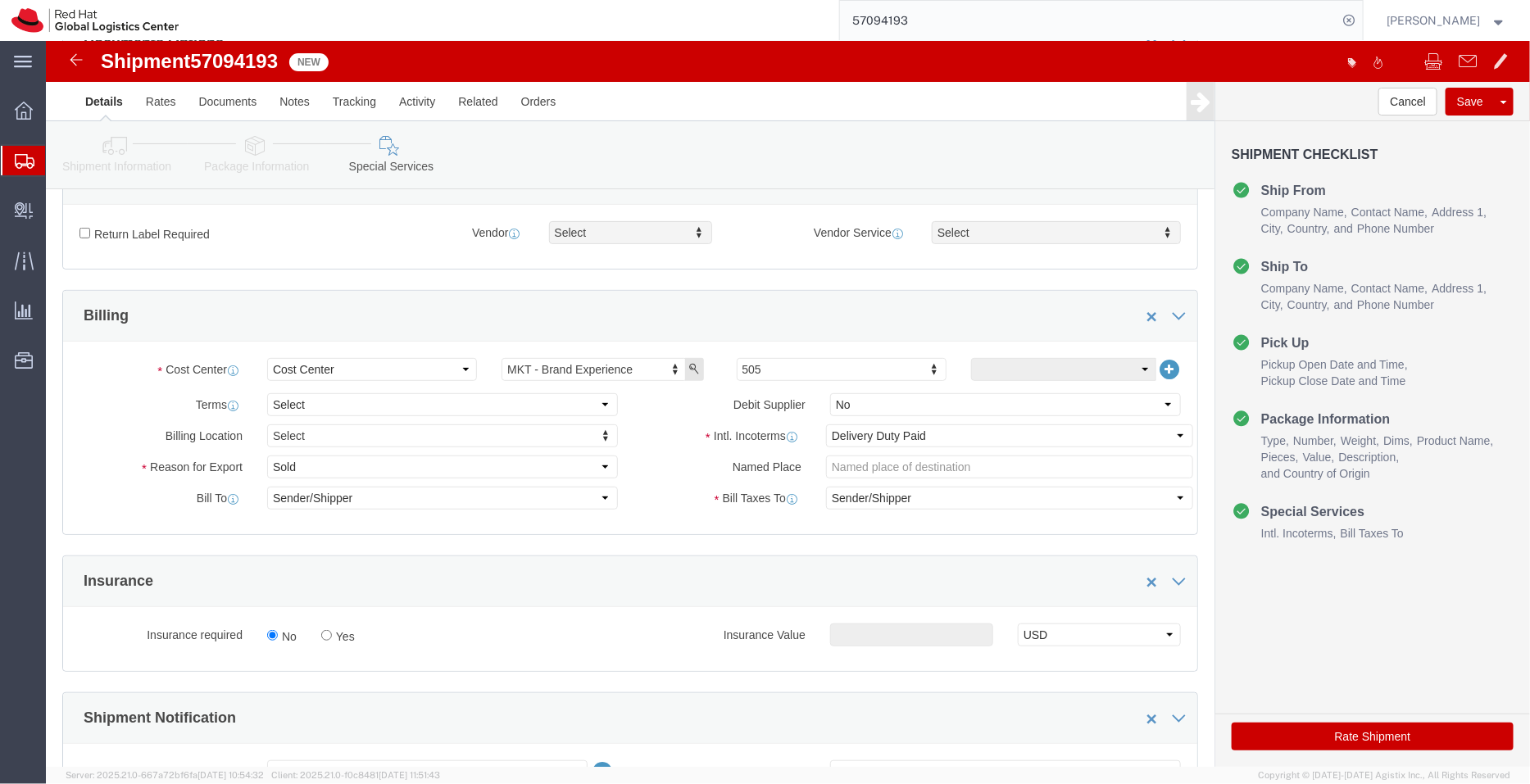
scroll to position [225, 0]
click select "Select Free of Charge Free of Cost NET 30 NET 45 NET 60 See Comment"
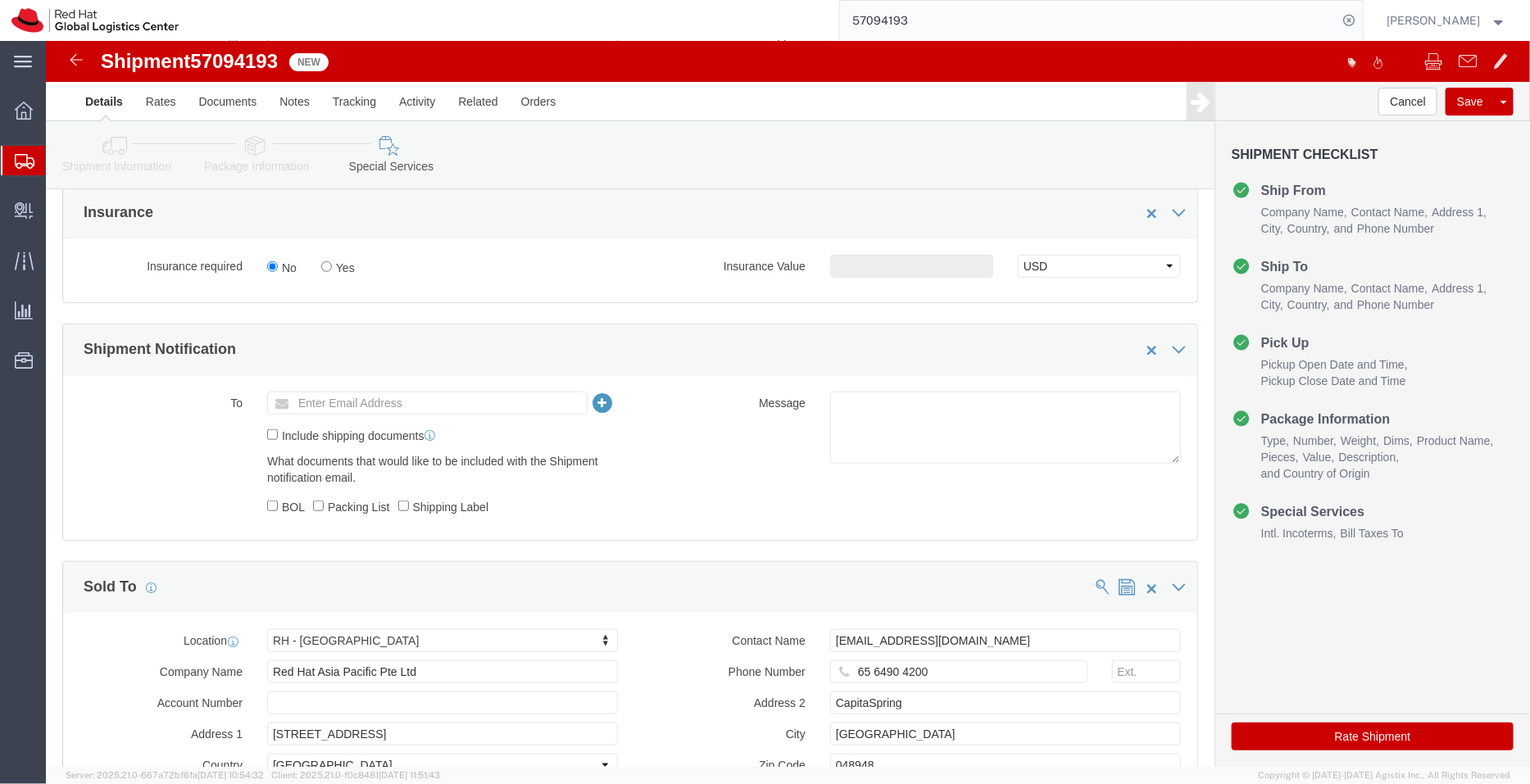
scroll to position [602, 0]
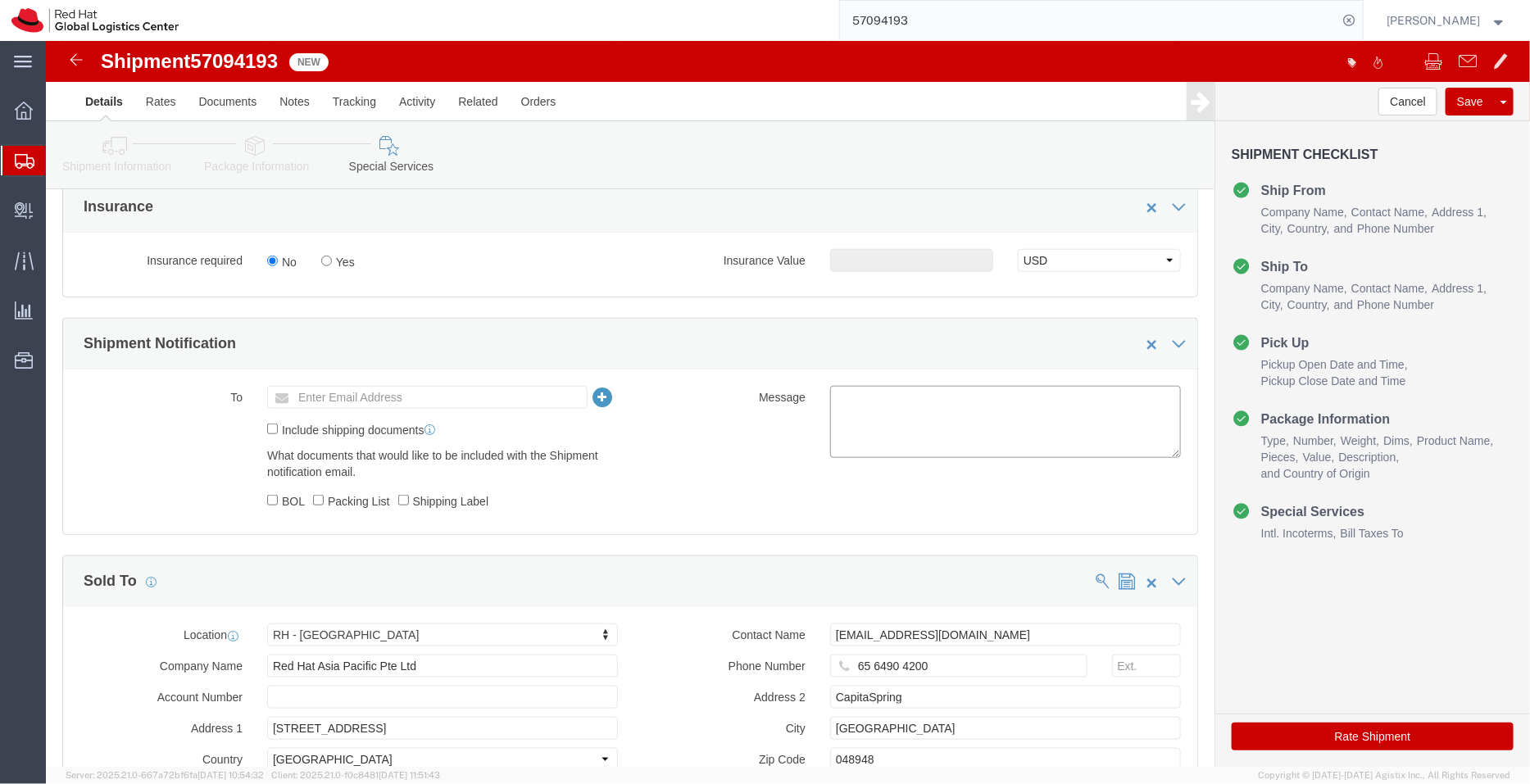
click textarea
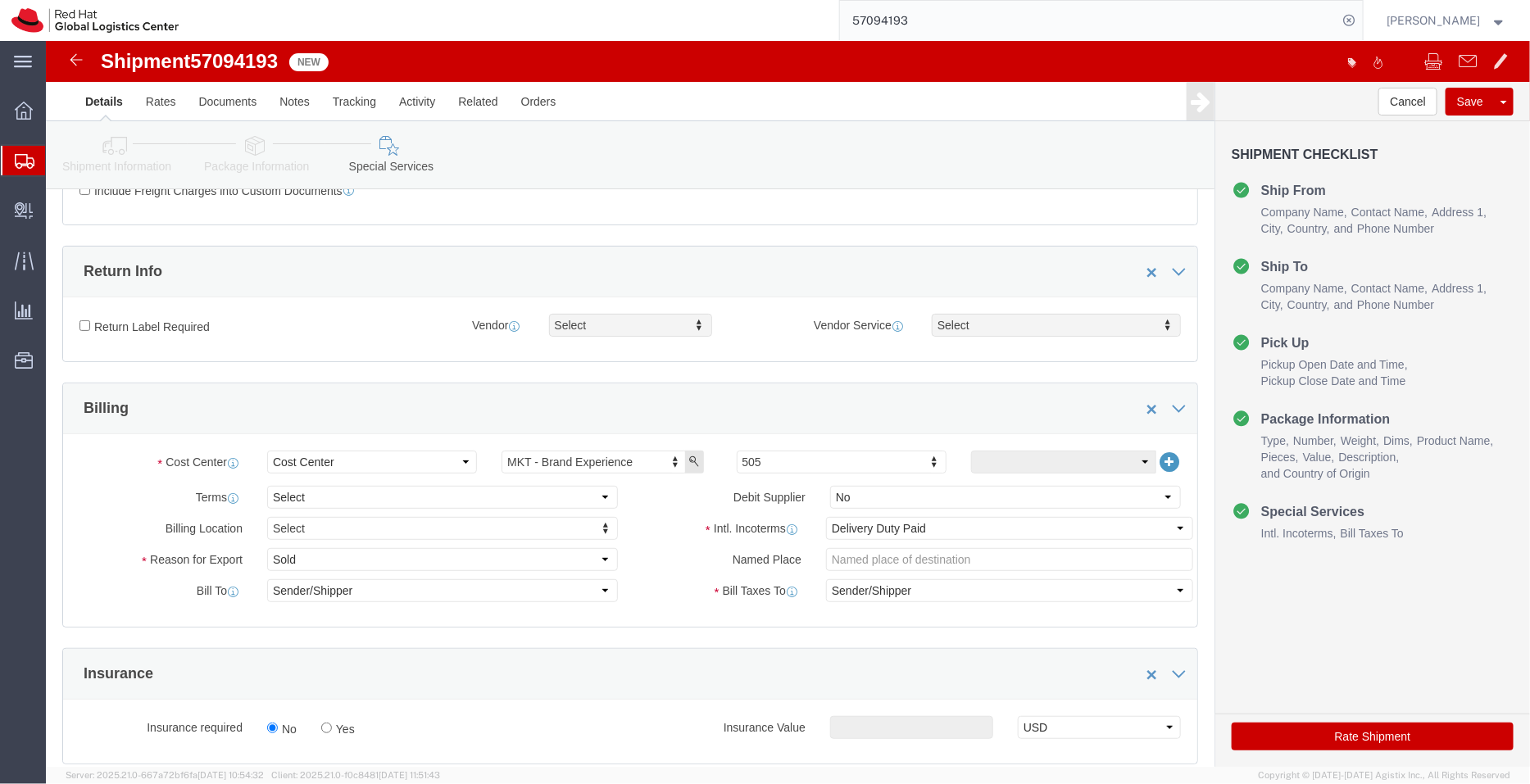
scroll to position [138, 0]
type textarea "WARHW - 100 T shirts and 100 Canvas Bags"
click icon
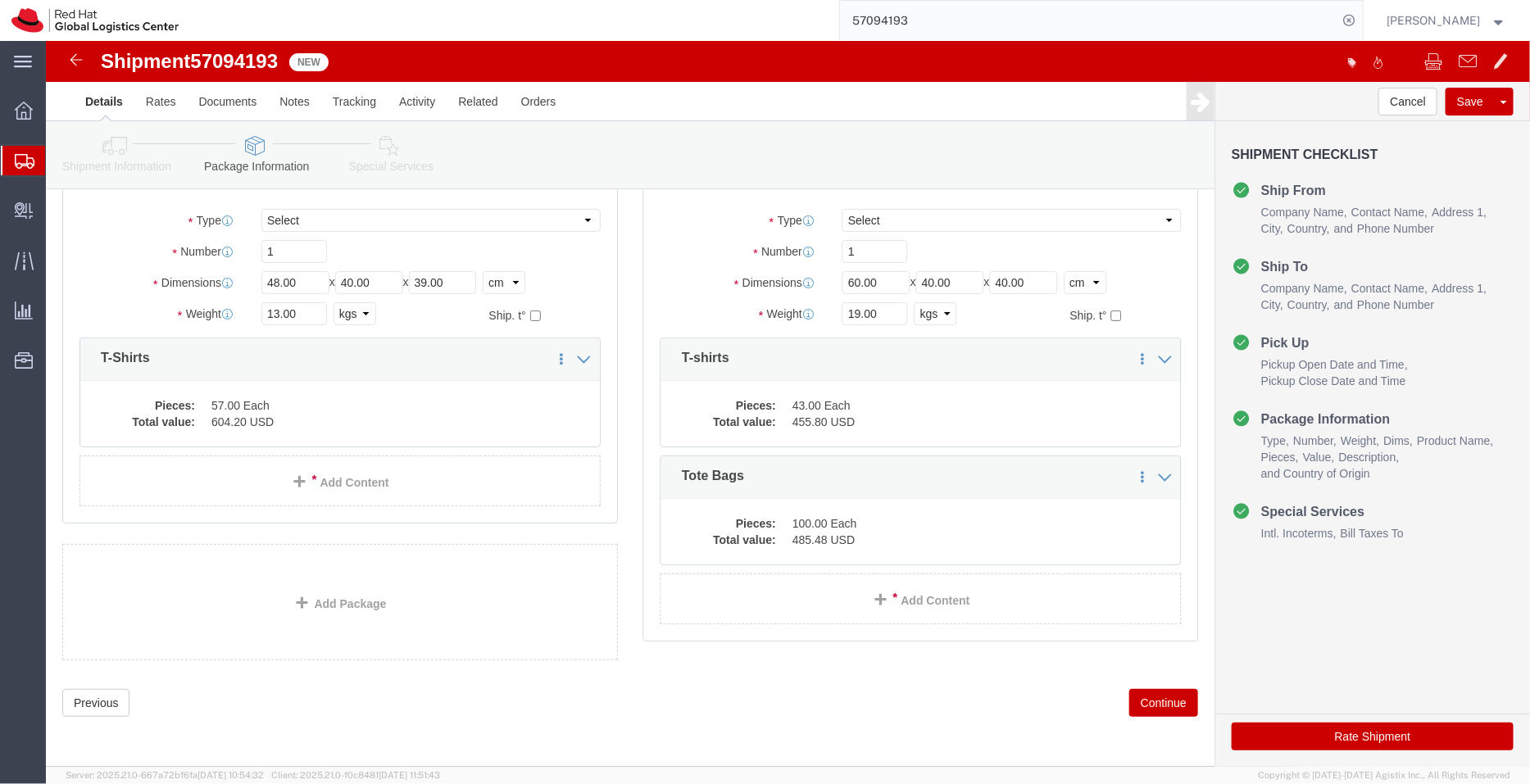
scroll to position [118, 0]
click icon
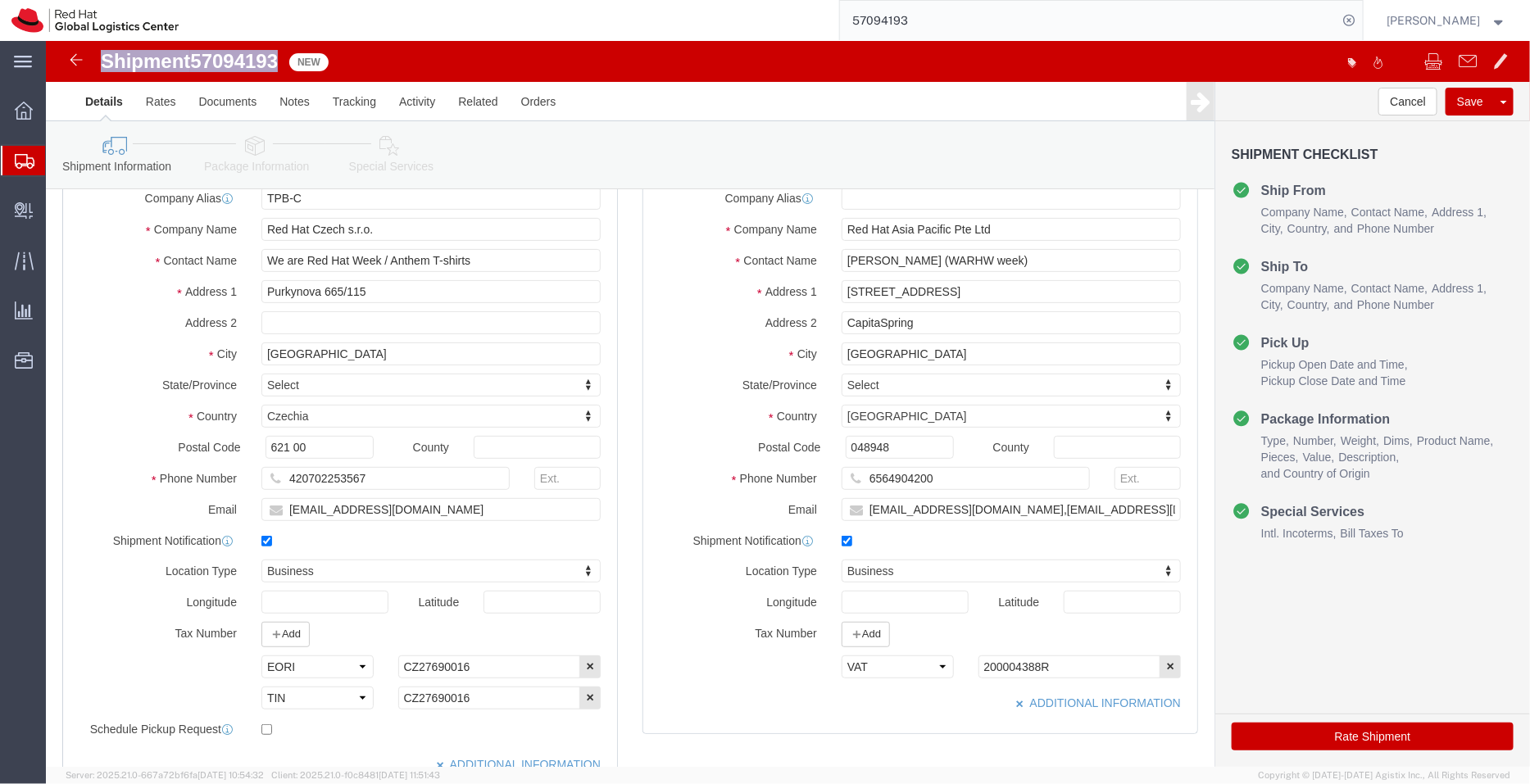
drag, startPoint x: 239, startPoint y: 21, endPoint x: 53, endPoint y: 19, distance: 186.0
click div "Shipment 57094193 New"
copy h1 "Shipment 57094193"
click div "Select EIN EORI TIN VAT Other"
click select "Select EIN EORI TIN VAT Other"
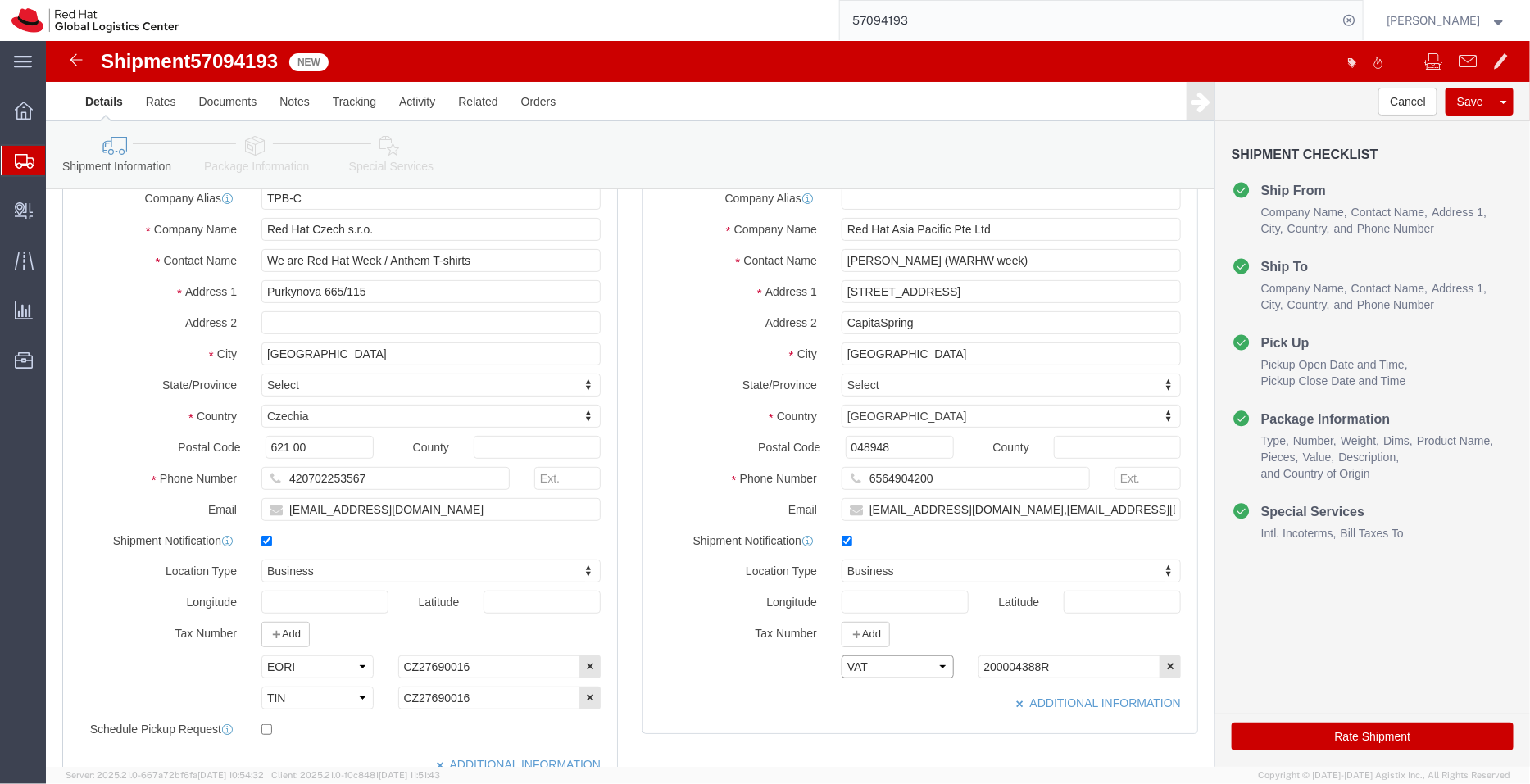
select select "TIN"
click select "Select EIN EORI TIN VAT Other"
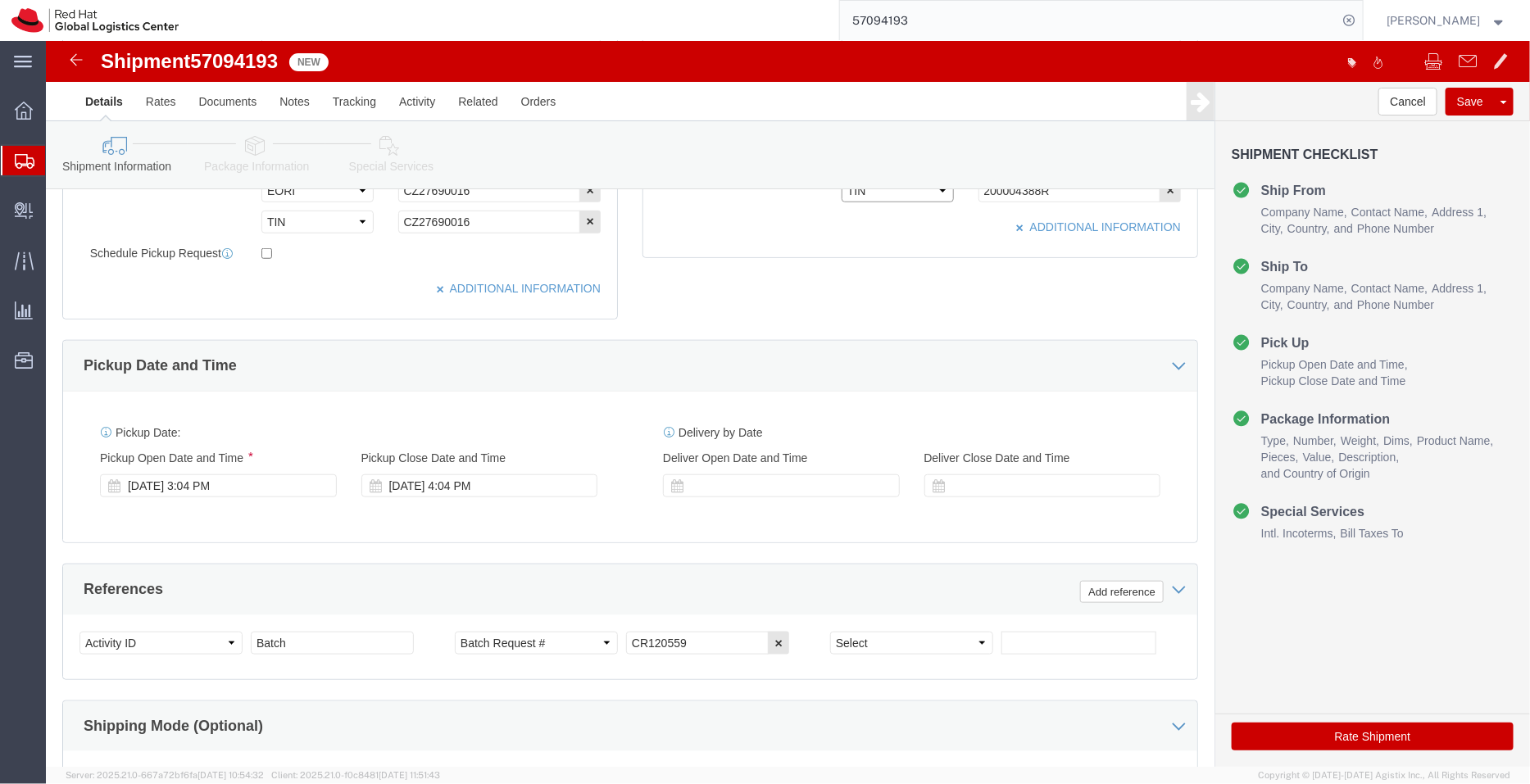
scroll to position [595, 0]
click link "Package Information"
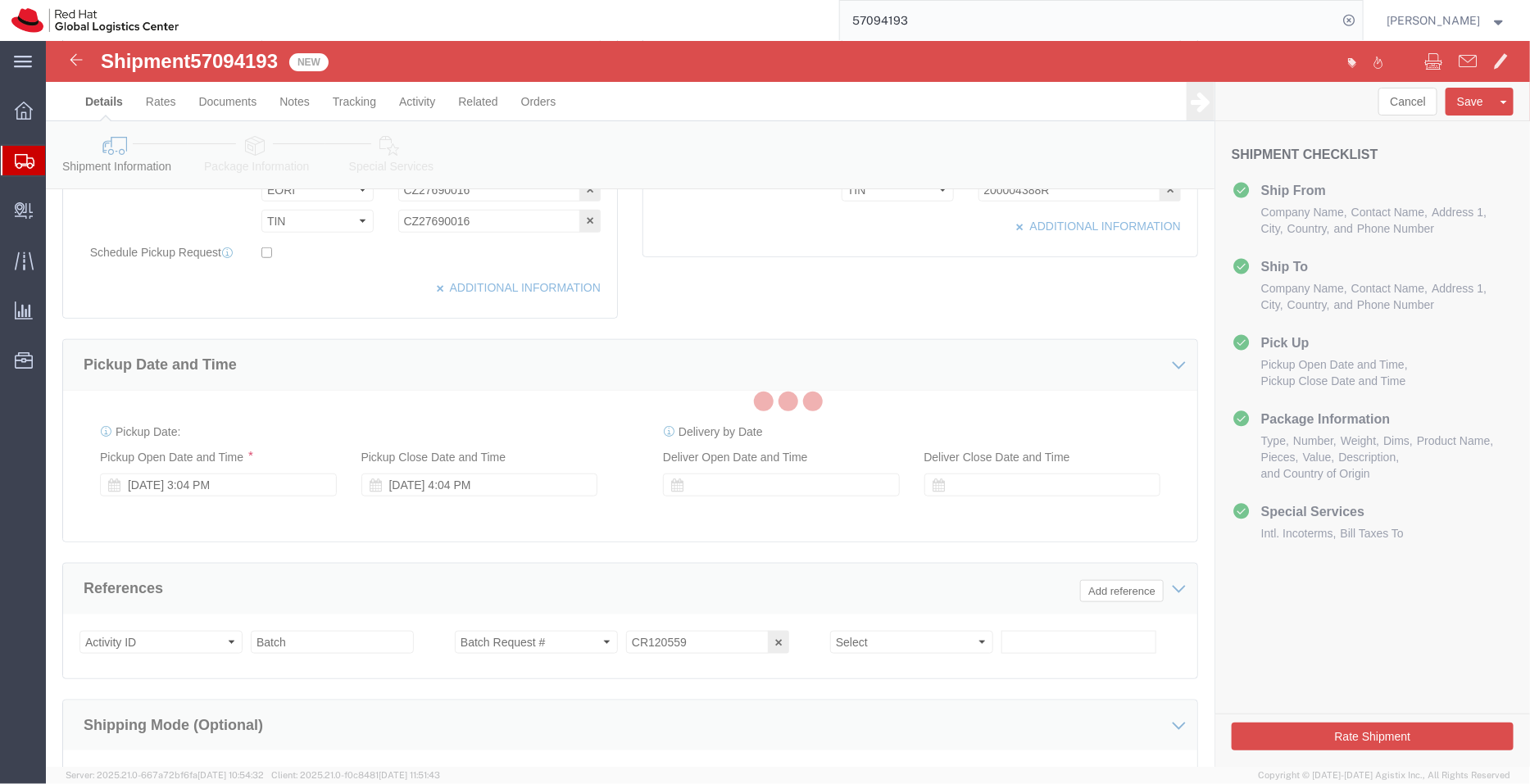
scroll to position [118, 0]
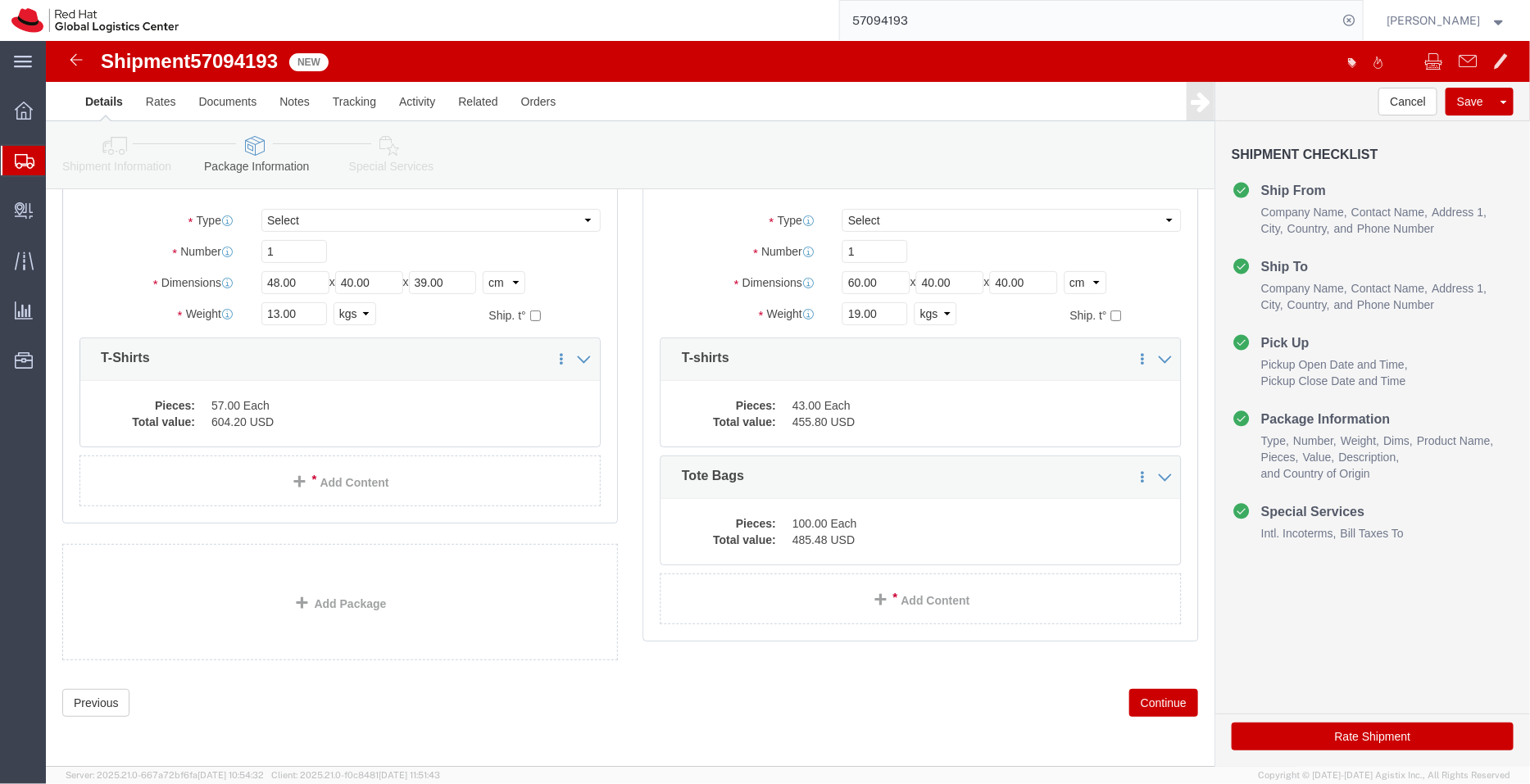
click icon
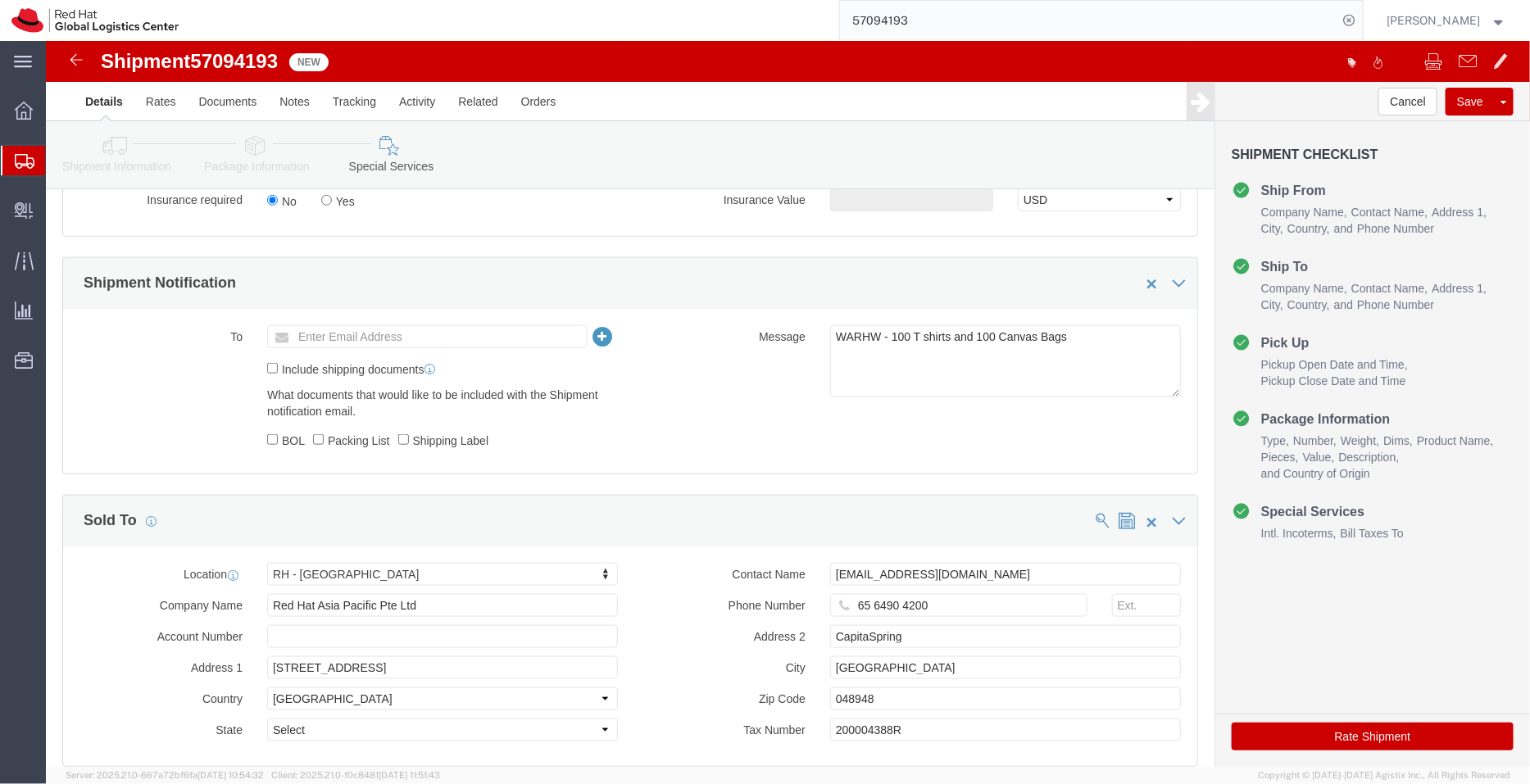
scroll to position [778, 0]
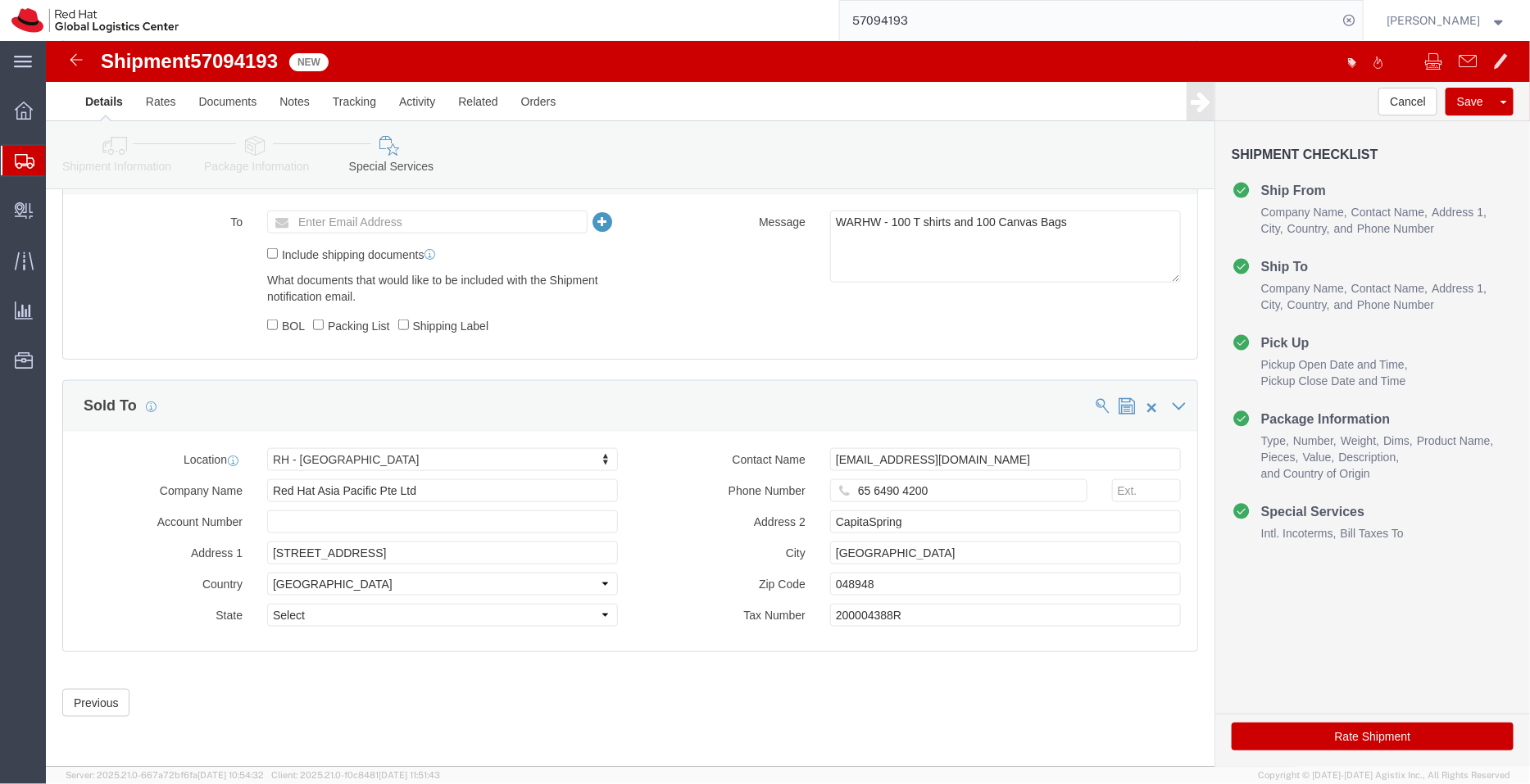
click icon
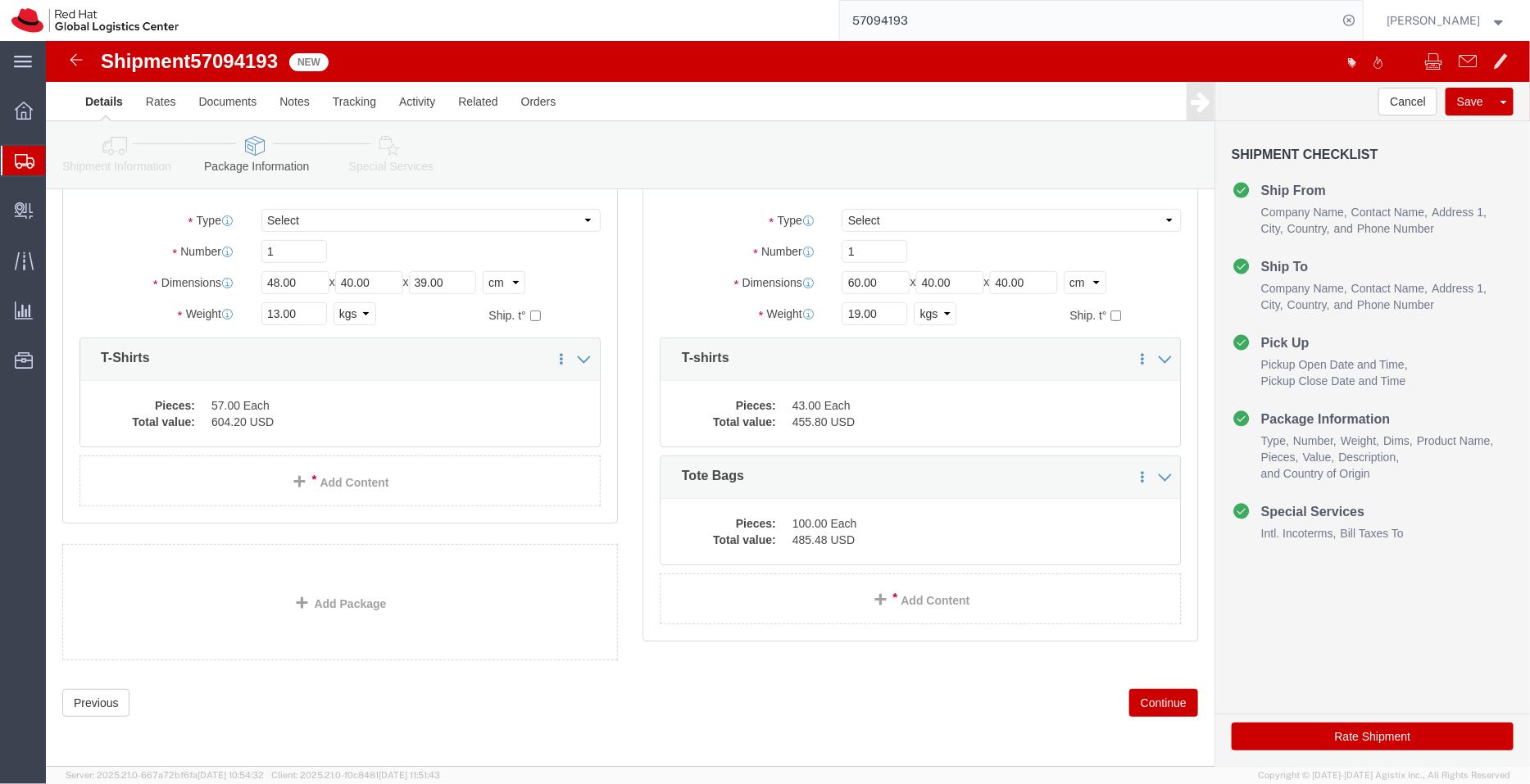
scroll to position [118, 0]
